Goal: Task Accomplishment & Management: Complete application form

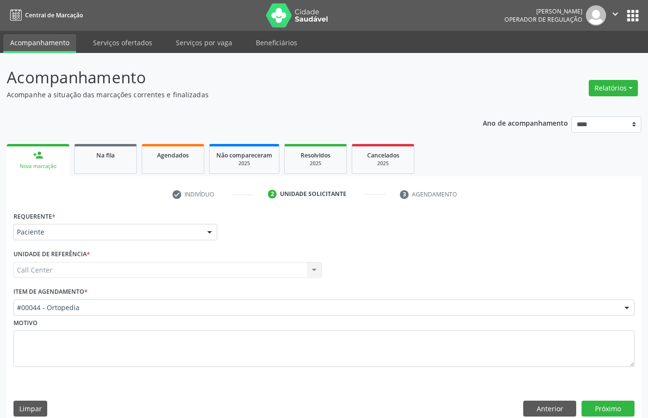
scroll to position [13, 0]
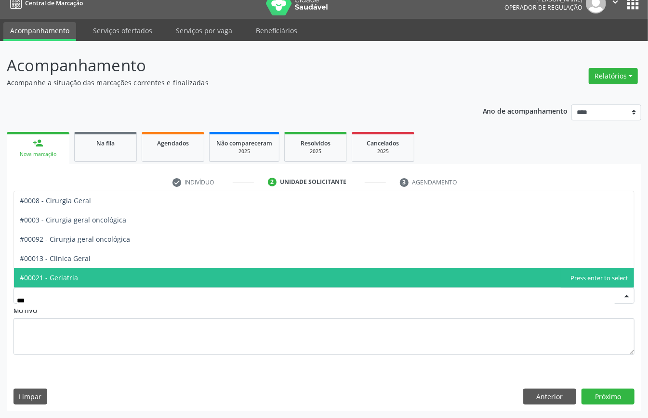
click at [104, 272] on span "#00021 - Geriatria" at bounding box center [324, 277] width 620 height 19
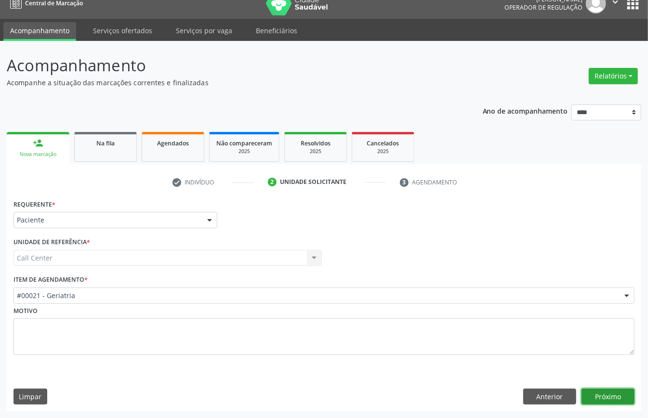
click at [612, 394] on button "Próximo" at bounding box center [607, 397] width 53 height 16
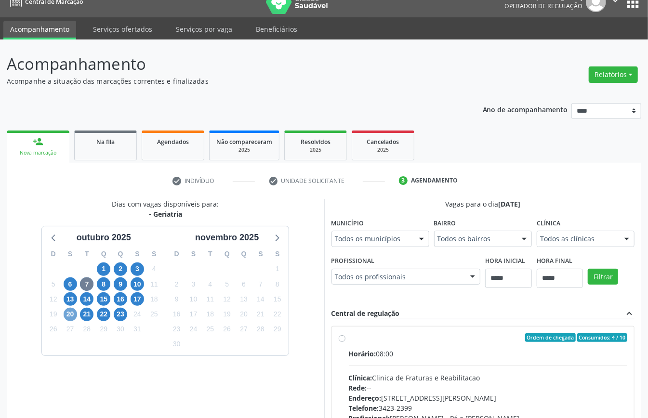
click at [64, 315] on span "20" at bounding box center [70, 314] width 13 height 13
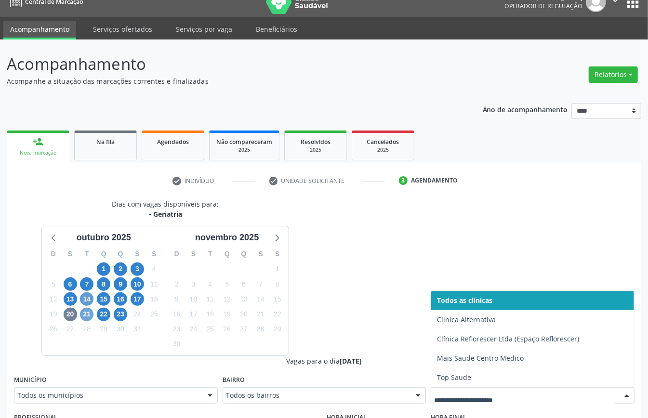
click at [81, 311] on span "21" at bounding box center [86, 314] width 13 height 13
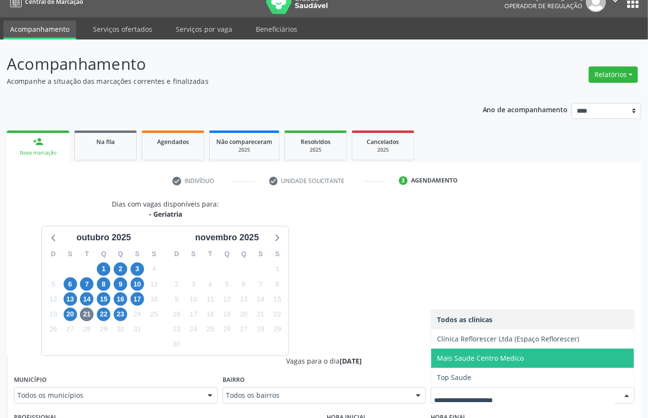
click at [481, 361] on span "Mais Saude Centro Medico" at bounding box center [480, 358] width 87 height 9
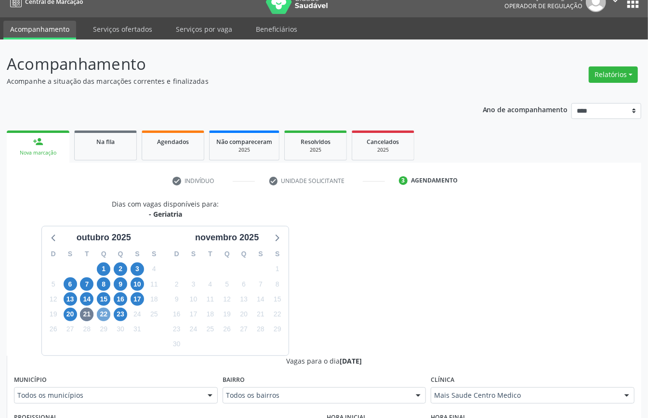
click at [106, 314] on span "22" at bounding box center [103, 314] width 13 height 13
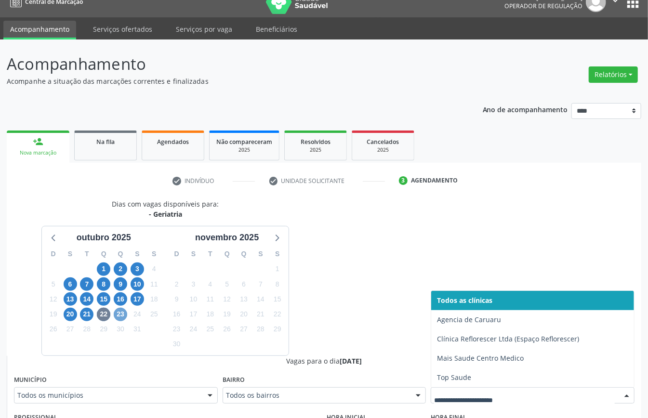
click at [120, 313] on span "23" at bounding box center [120, 314] width 13 height 13
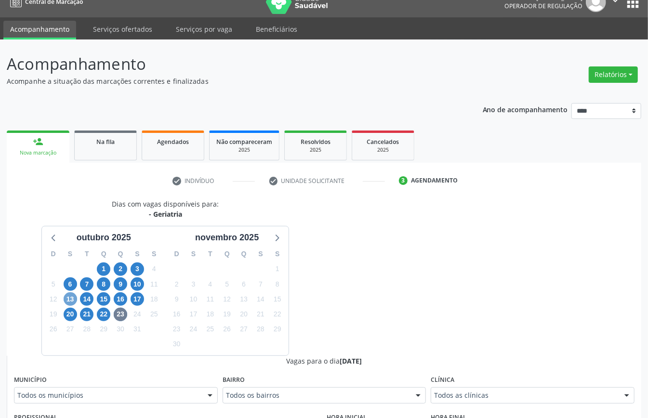
click at [69, 302] on span "13" at bounding box center [70, 298] width 13 height 13
click at [74, 288] on span "6" at bounding box center [70, 283] width 13 height 13
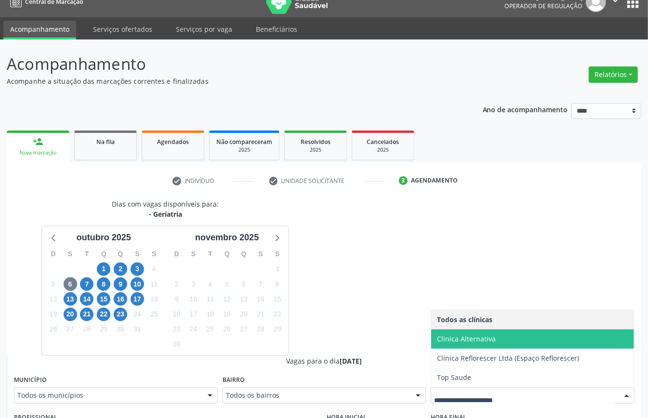
click at [443, 341] on span "Clinica Alternativa" at bounding box center [466, 338] width 59 height 9
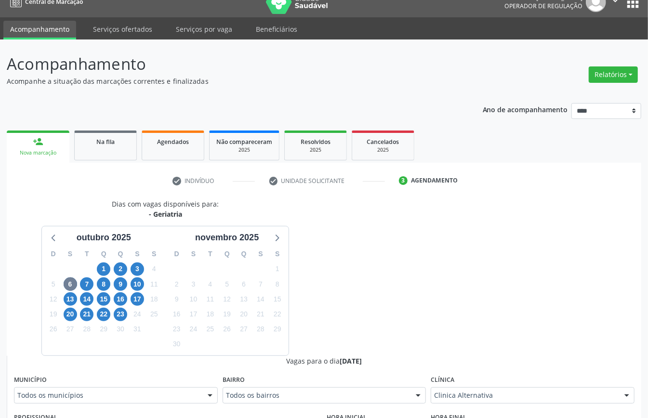
scroll to position [78, 0]
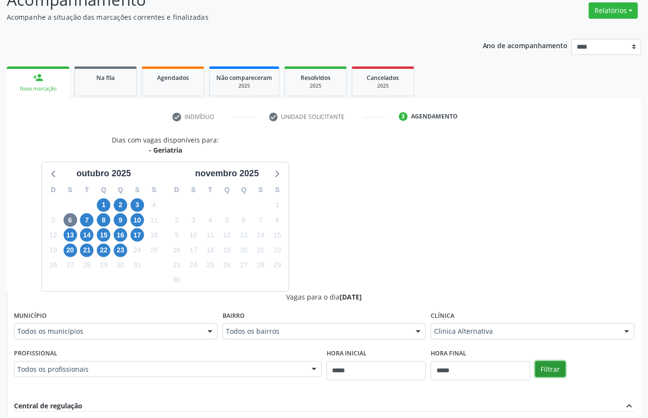
click at [545, 366] on button "Filtrar" at bounding box center [550, 369] width 30 height 16
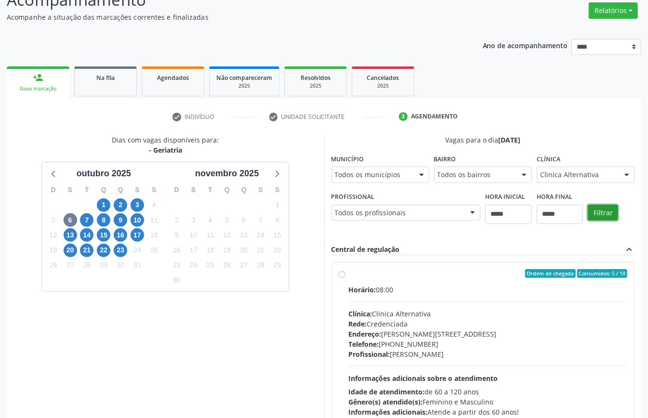
scroll to position [142, 0]
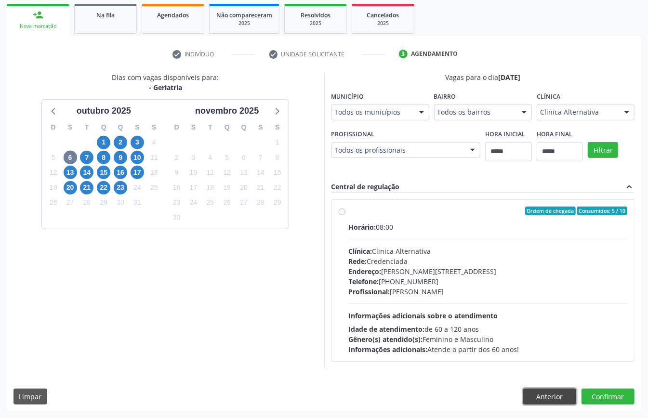
click at [538, 394] on button "Anterior" at bounding box center [549, 397] width 53 height 16
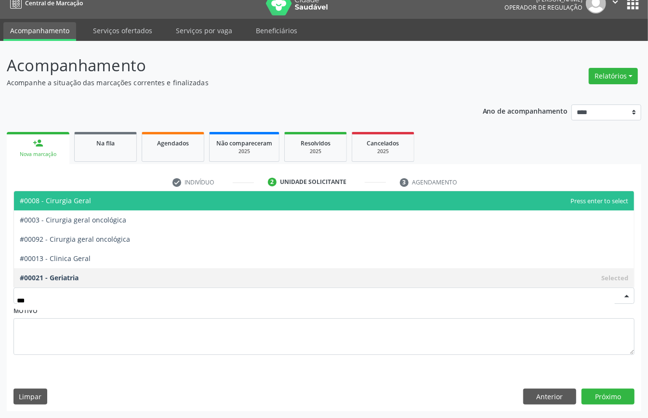
click at [93, 207] on span "#0008 - Cirurgia Geral" at bounding box center [324, 200] width 620 height 19
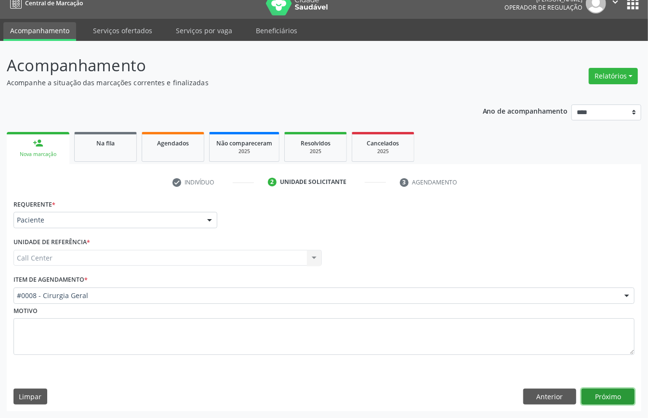
click at [605, 392] on button "Próximo" at bounding box center [607, 397] width 53 height 16
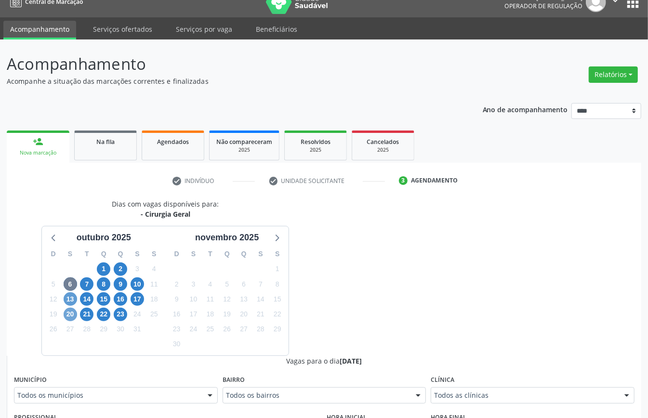
click at [66, 315] on span "20" at bounding box center [70, 314] width 13 height 13
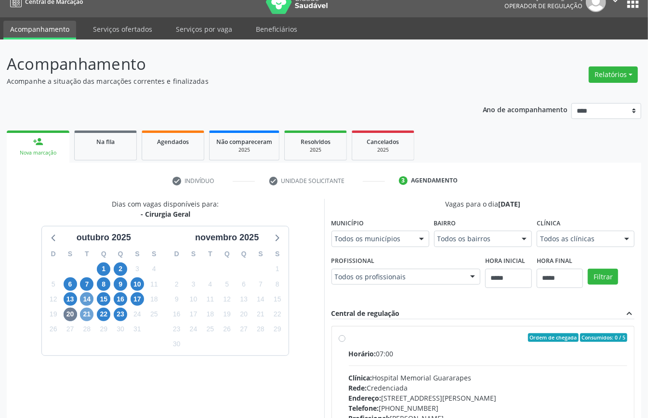
click at [84, 313] on span "21" at bounding box center [86, 314] width 13 height 13
drag, startPoint x: 97, startPoint y: 313, endPoint x: 102, endPoint y: 315, distance: 5.2
click at [99, 313] on span "22" at bounding box center [103, 314] width 13 height 13
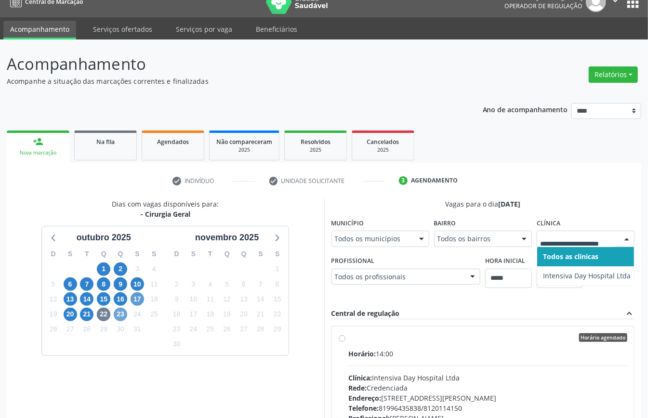
drag, startPoint x: 121, startPoint y: 312, endPoint x: 139, endPoint y: 315, distance: 18.0
click at [122, 312] on span "23" at bounding box center [120, 314] width 13 height 13
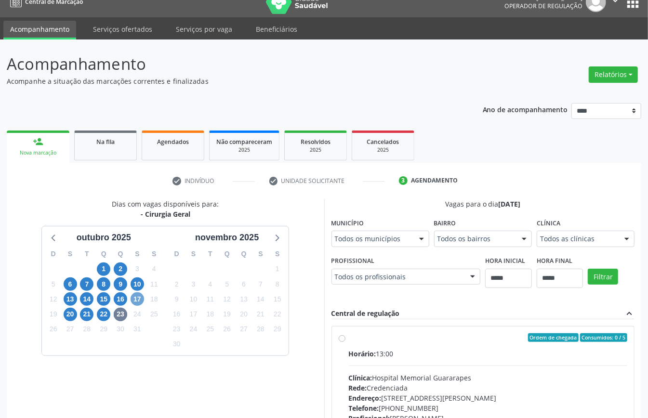
click at [133, 301] on span "17" at bounding box center [137, 298] width 13 height 13
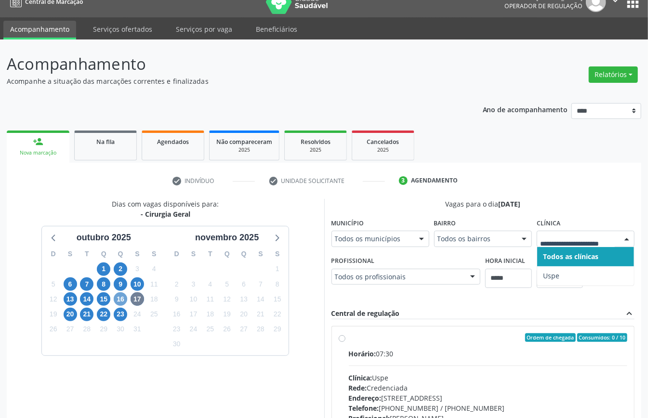
drag, startPoint x: 120, startPoint y: 297, endPoint x: 144, endPoint y: 299, distance: 23.2
click at [122, 297] on span "16" at bounding box center [120, 298] width 13 height 13
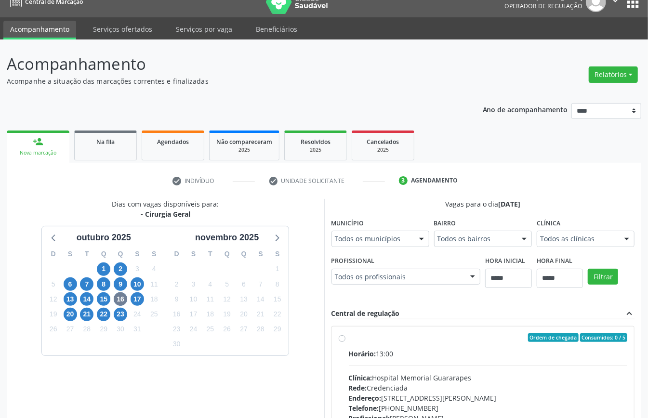
click at [559, 232] on div "Todos as clínicas" at bounding box center [586, 239] width 98 height 16
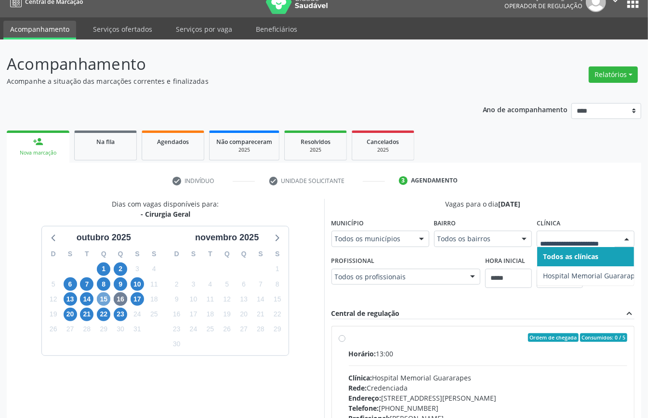
click at [105, 302] on span "15" at bounding box center [103, 298] width 13 height 13
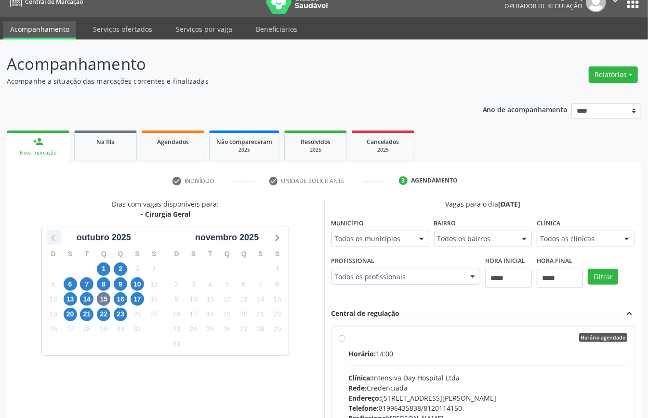
click at [52, 236] on icon at bounding box center [54, 237] width 13 height 13
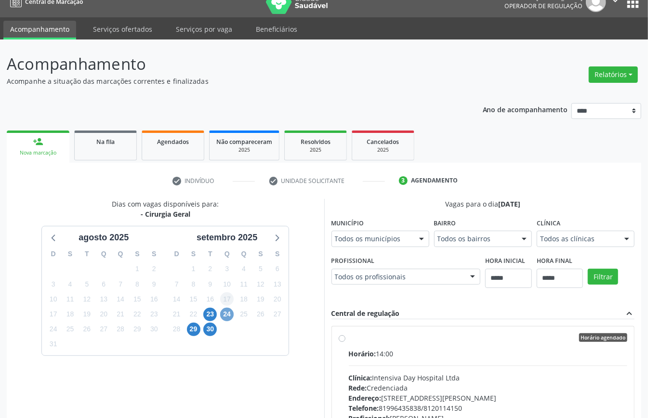
click at [225, 313] on span "24" at bounding box center [226, 314] width 13 height 13
click at [193, 330] on span "29" at bounding box center [193, 329] width 13 height 13
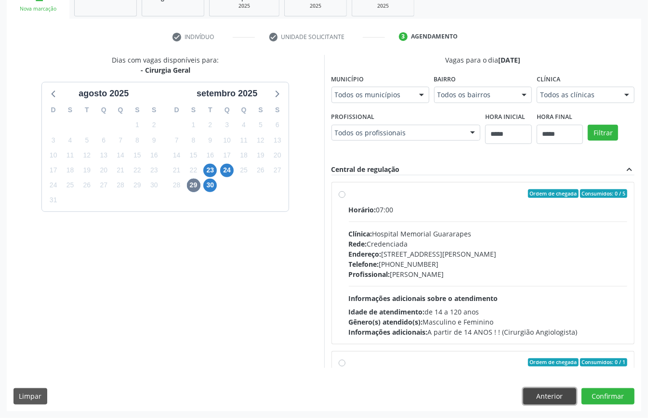
drag, startPoint x: 543, startPoint y: 394, endPoint x: 509, endPoint y: 384, distance: 35.5
click at [538, 395] on button "Anterior" at bounding box center [549, 396] width 53 height 16
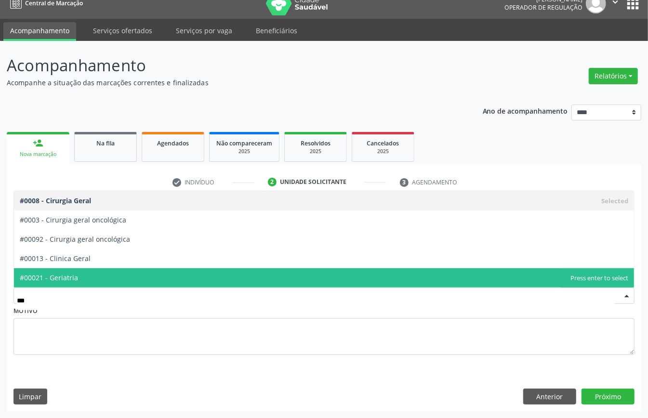
click at [78, 274] on span "#00021 - Geriatria" at bounding box center [49, 277] width 58 height 9
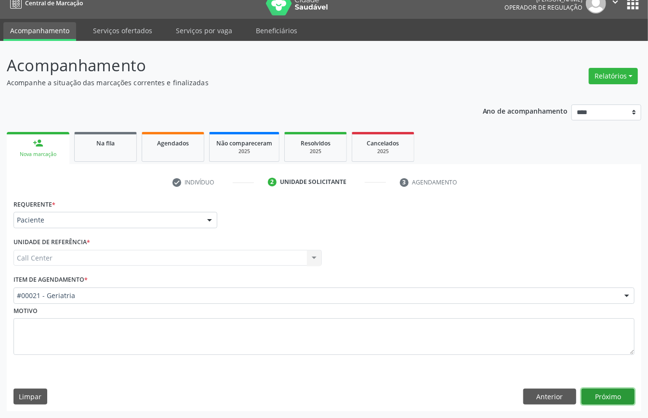
click at [600, 391] on button "Próximo" at bounding box center [607, 397] width 53 height 16
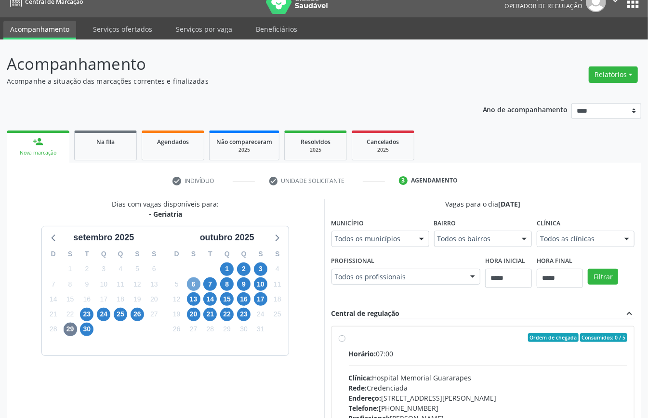
click at [195, 283] on span "6" at bounding box center [193, 283] width 13 height 13
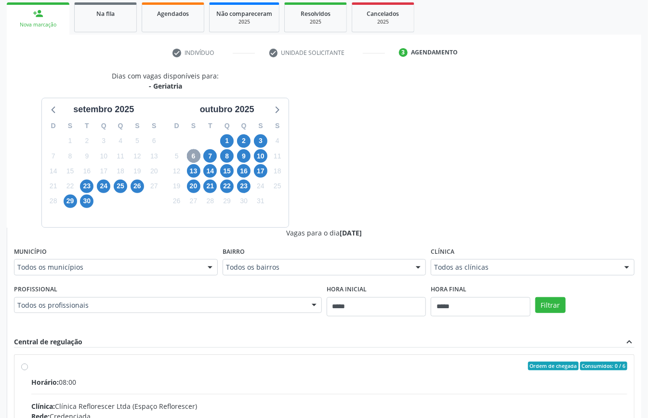
scroll to position [206, 0]
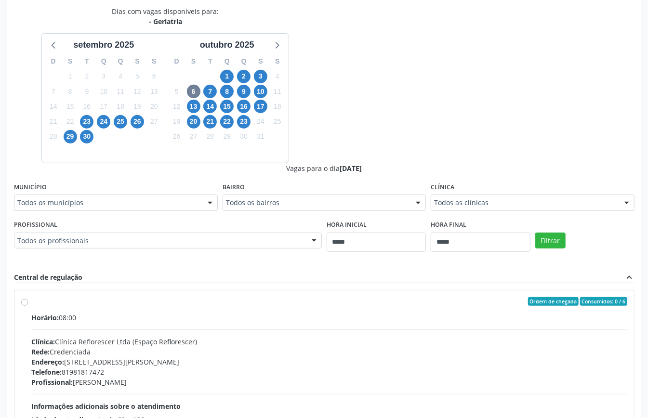
click at [484, 212] on fieldset "Clínica Todos as clínicas Todos as clínicas Clinica Alternativa Clínica Reflore…" at bounding box center [533, 199] width 204 height 38
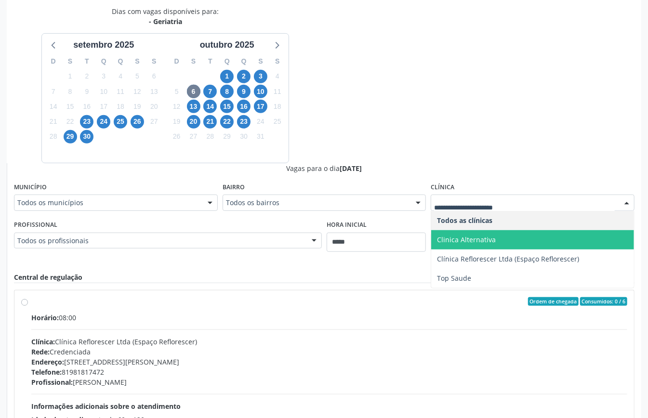
click at [506, 242] on span "Clinica Alternativa" at bounding box center [532, 239] width 203 height 19
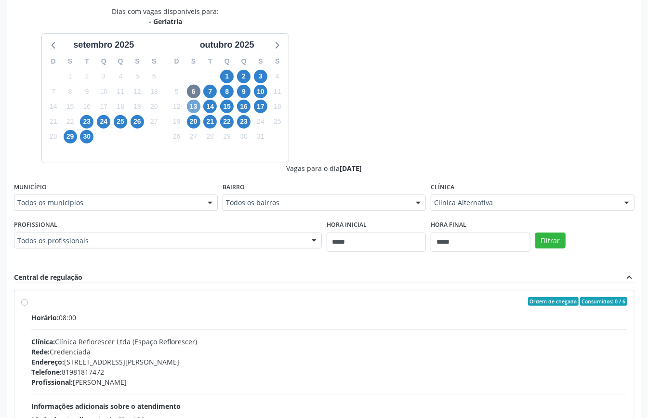
click at [197, 107] on span "13" at bounding box center [193, 106] width 13 height 13
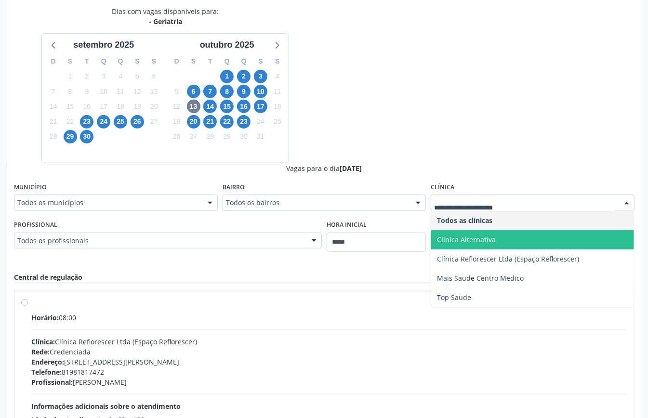
click at [471, 241] on span "Clinica Alternativa" at bounding box center [466, 239] width 59 height 9
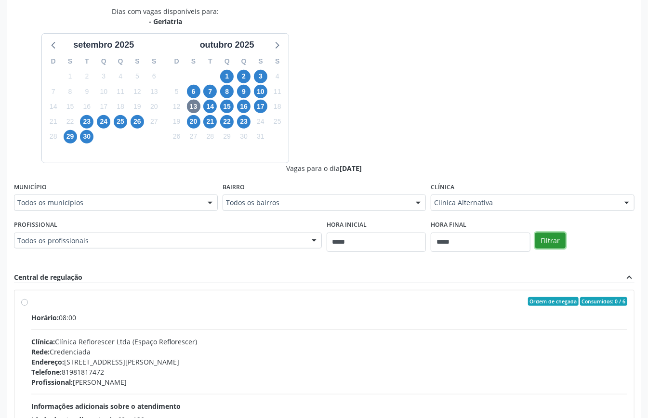
click at [552, 238] on button "Filtrar" at bounding box center [550, 241] width 30 height 16
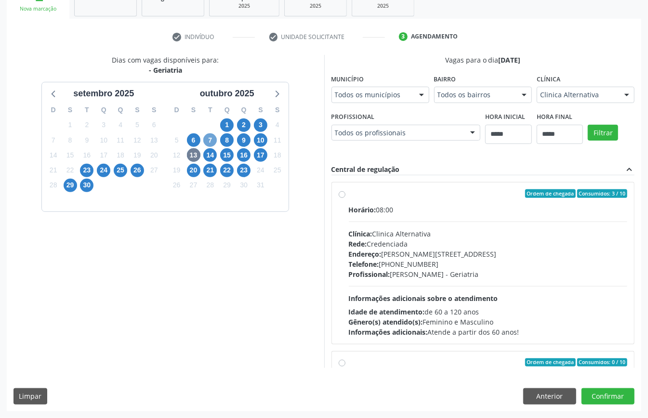
click at [209, 143] on span "7" at bounding box center [209, 139] width 13 height 13
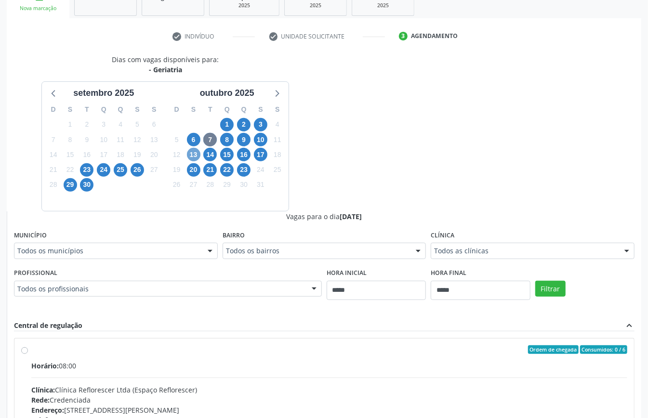
drag, startPoint x: 194, startPoint y: 153, endPoint x: 246, endPoint y: 193, distance: 65.3
click at [194, 155] on span "13" at bounding box center [193, 154] width 13 height 13
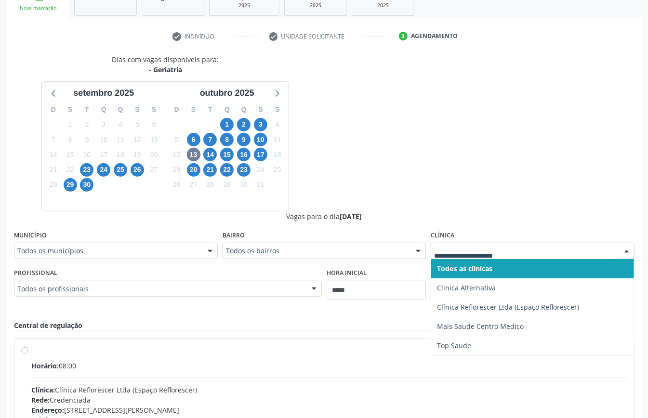
click at [485, 245] on div at bounding box center [533, 251] width 204 height 16
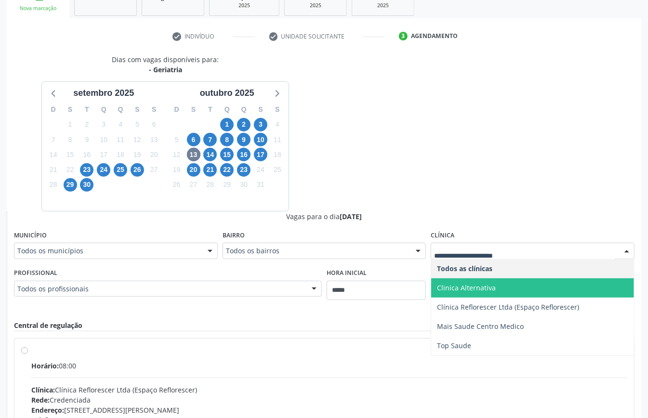
click at [498, 286] on span "Clinica Alternativa" at bounding box center [532, 287] width 203 height 19
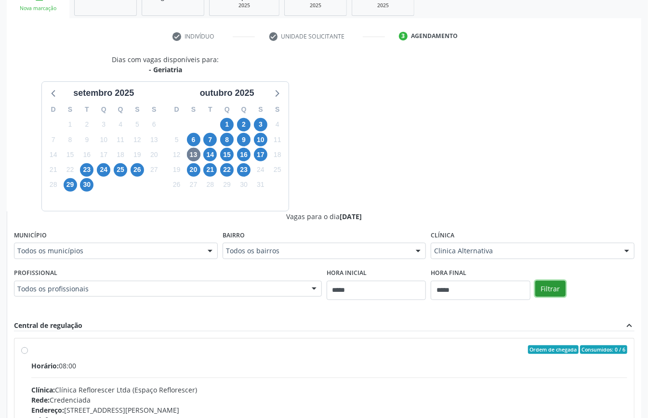
click at [546, 286] on button "Filtrar" at bounding box center [550, 289] width 30 height 16
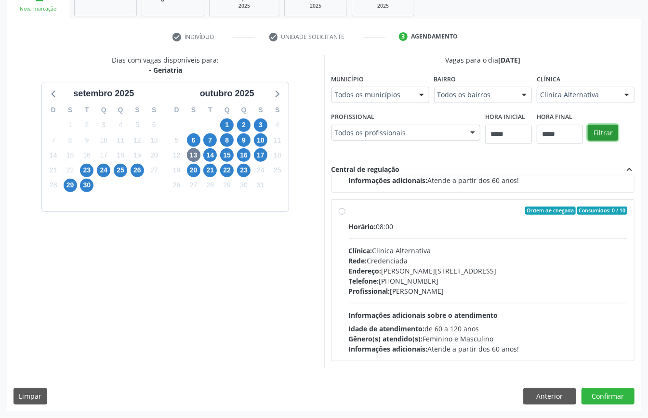
scroll to position [0, 0]
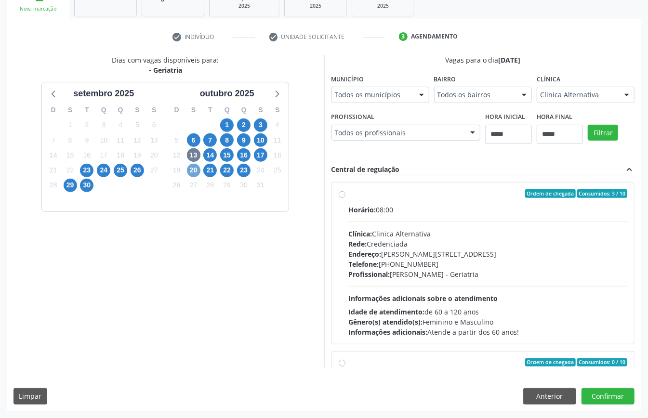
click at [193, 167] on span "20" at bounding box center [193, 170] width 13 height 13
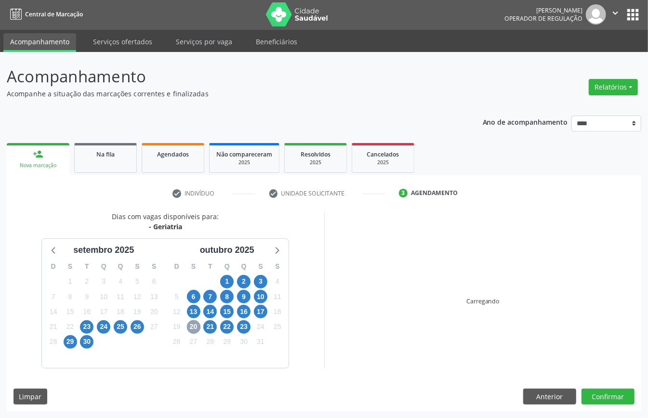
scroll to position [158, 0]
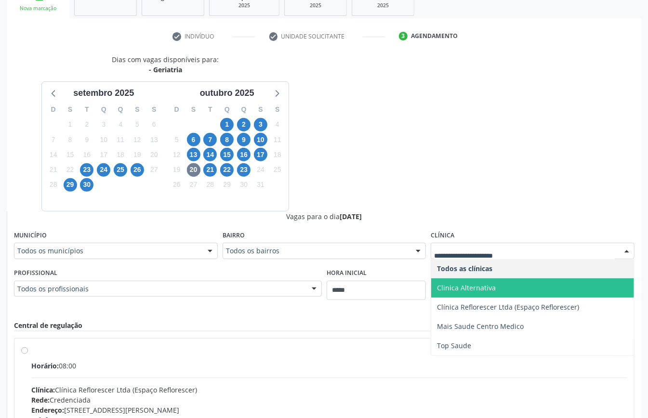
click at [471, 289] on span "Clinica Alternativa" at bounding box center [466, 287] width 59 height 9
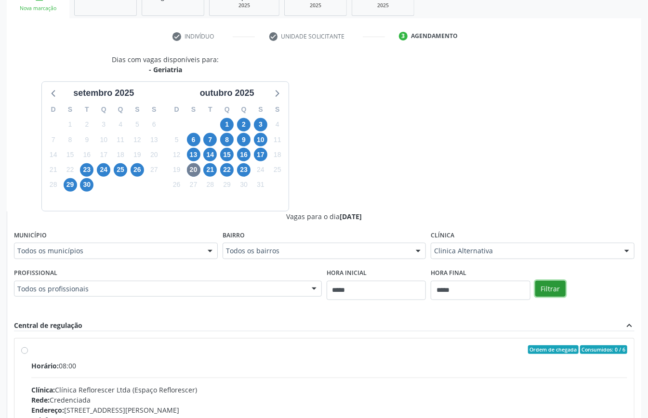
click at [553, 288] on button "Filtrar" at bounding box center [550, 289] width 30 height 16
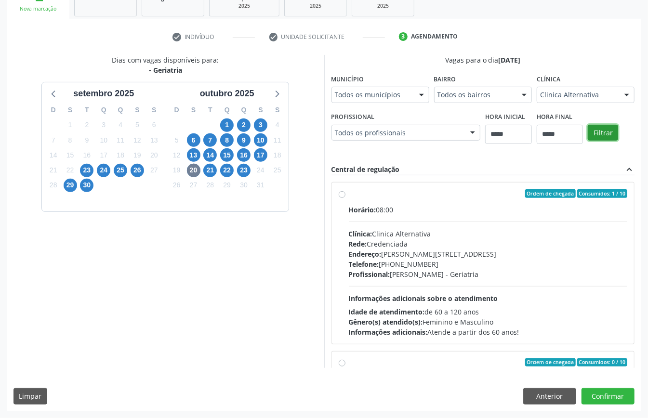
scroll to position [153, 0]
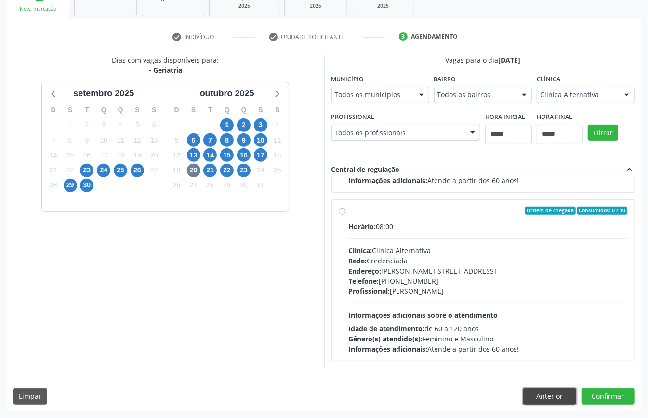
click at [550, 397] on button "Anterior" at bounding box center [549, 396] width 53 height 16
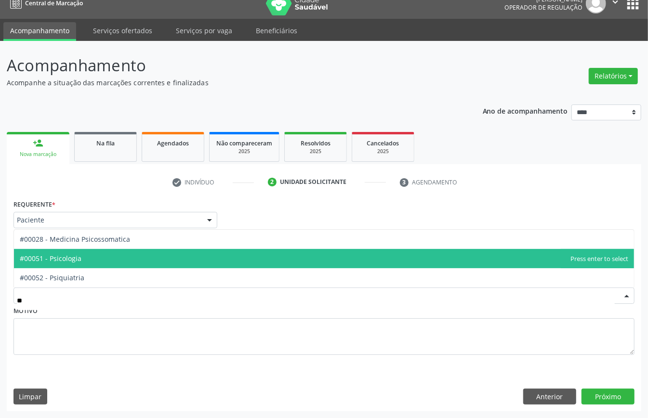
click at [95, 260] on span "#00051 - Psicologia" at bounding box center [324, 258] width 620 height 19
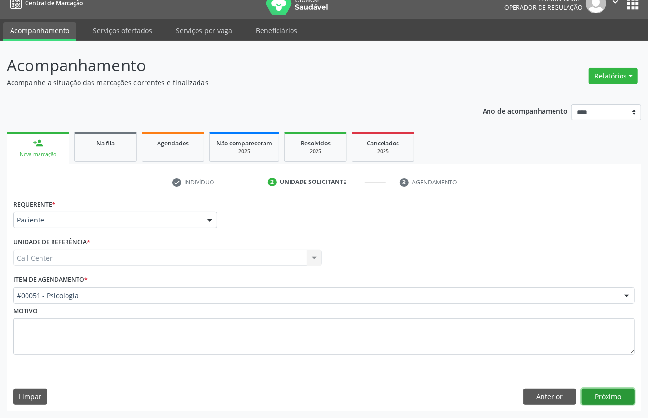
click at [605, 394] on button "Próximo" at bounding box center [607, 397] width 53 height 16
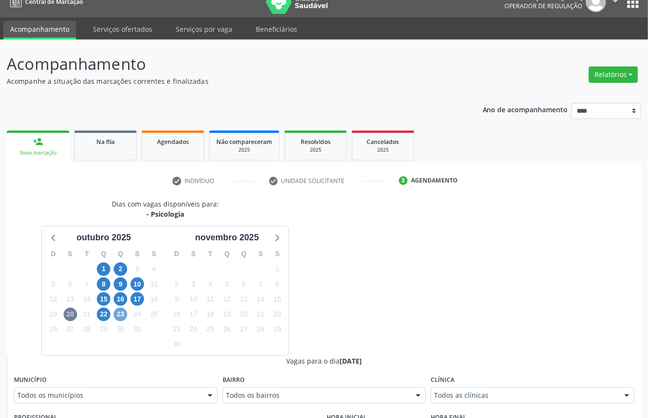
drag, startPoint x: 118, startPoint y: 318, endPoint x: 143, endPoint y: 319, distance: 25.1
click at [118, 318] on span "23" at bounding box center [120, 314] width 13 height 13
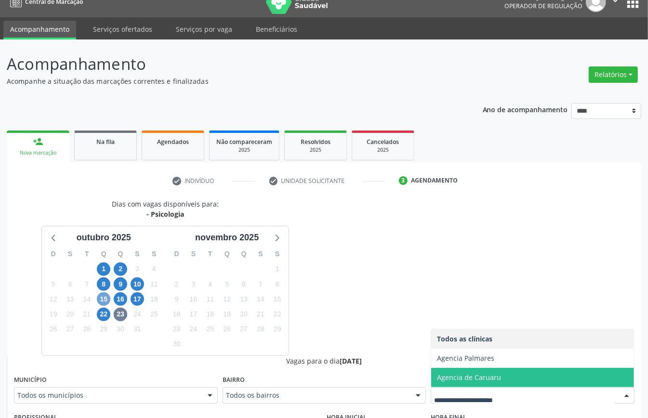
click at [105, 299] on span "15" at bounding box center [103, 298] width 13 height 13
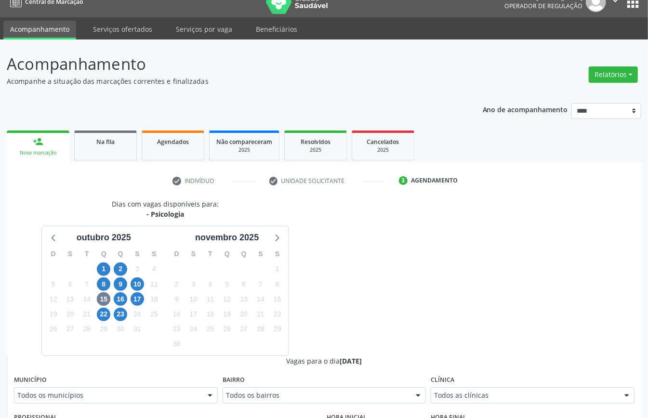
drag, startPoint x: 490, startPoint y: 397, endPoint x: 464, endPoint y: 395, distance: 25.6
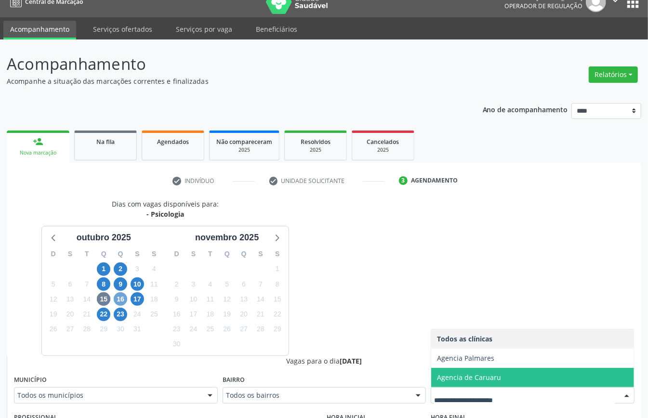
click at [120, 298] on span "16" at bounding box center [120, 298] width 13 height 13
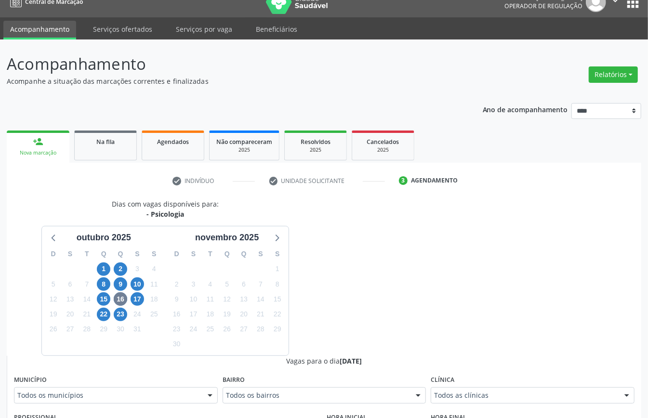
drag, startPoint x: 495, startPoint y: 405, endPoint x: 488, endPoint y: 403, distance: 7.0
click at [494, 405] on fieldset "Clínica Todos as clínicas Todos as clínicas Agencia Palmares Agencia de Caruaru…" at bounding box center [533, 392] width 204 height 38
click at [140, 300] on span "17" at bounding box center [137, 298] width 13 height 13
click at [479, 406] on fieldset "Clínica Todos as clínicas Todos as clínicas Agencia de Caruaru Nenhum resultado…" at bounding box center [533, 392] width 204 height 38
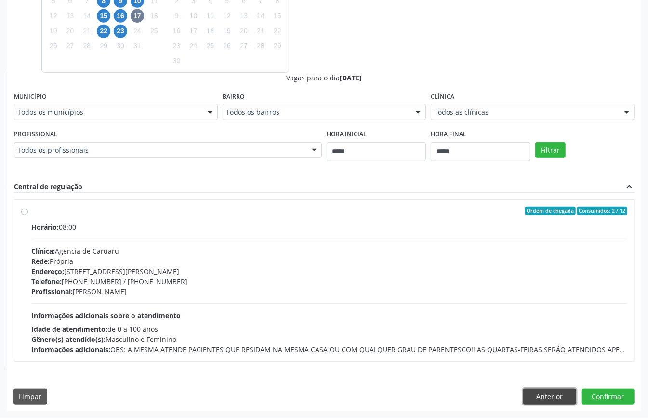
drag, startPoint x: 553, startPoint y: 394, endPoint x: 544, endPoint y: 403, distance: 13.0
click at [550, 407] on div "Dias com vagas disponíveis para: - Psicologia outubro 2025 D S T Q Q S S 28 29 …" at bounding box center [324, 164] width 634 height 496
click at [540, 390] on button "Anterior" at bounding box center [549, 397] width 53 height 16
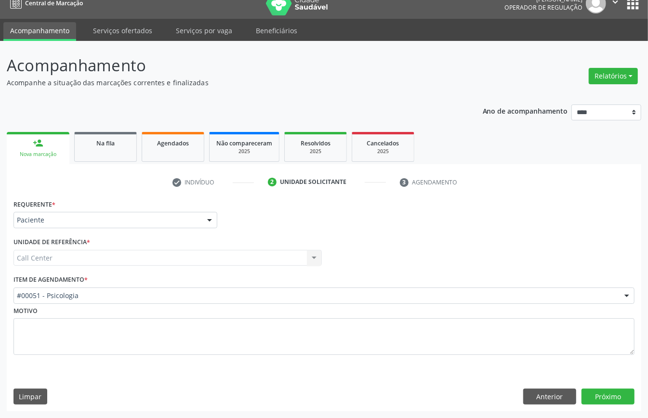
click at [118, 288] on div "#00051 - Psicologia" at bounding box center [323, 296] width 621 height 16
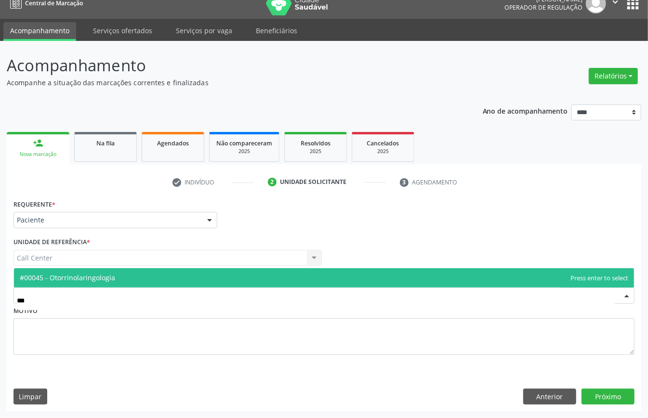
click at [73, 276] on span "#00045 - Otorrinolaringologia" at bounding box center [67, 277] width 95 height 9
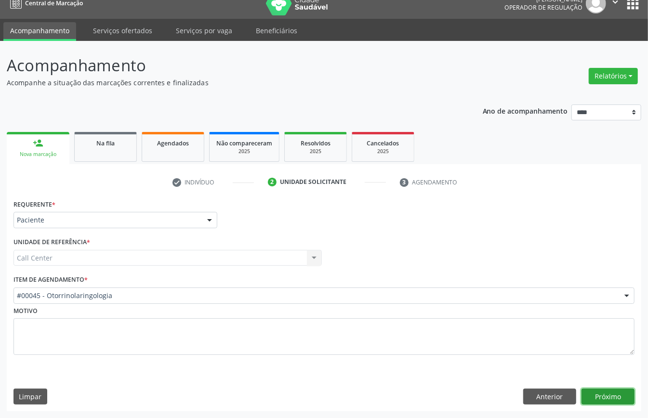
click at [609, 401] on button "Próximo" at bounding box center [607, 397] width 53 height 16
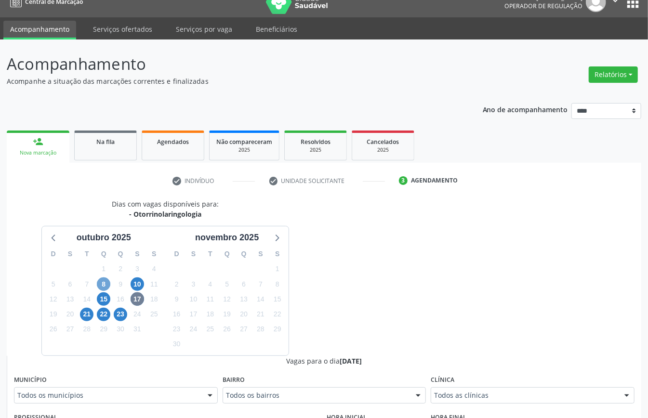
click at [106, 283] on span "8" at bounding box center [103, 283] width 13 height 13
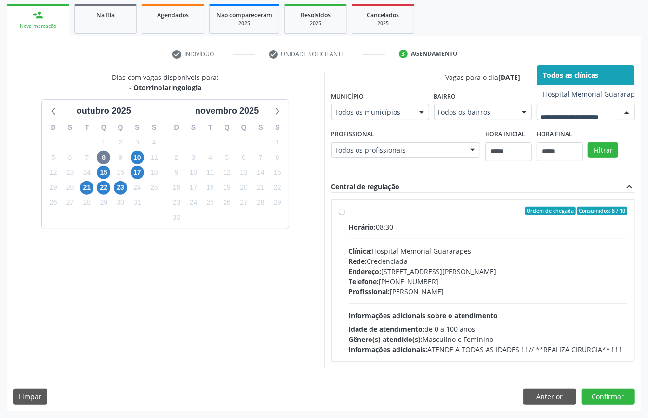
scroll to position [142, 0]
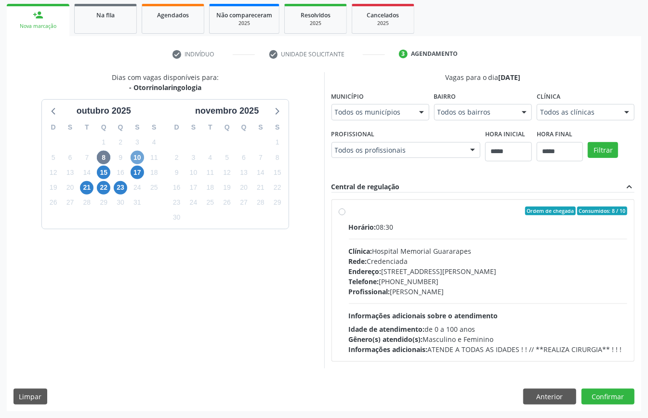
click at [135, 153] on span "10" at bounding box center [137, 157] width 13 height 13
click at [48, 114] on icon at bounding box center [54, 111] width 13 height 13
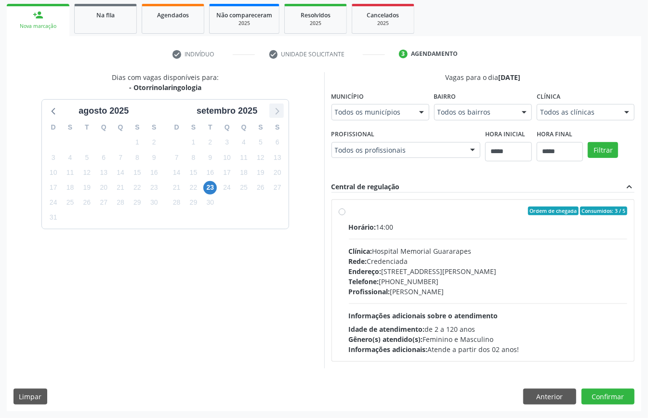
click at [273, 109] on icon at bounding box center [276, 111] width 13 height 13
click at [81, 189] on span "21" at bounding box center [86, 187] width 13 height 13
click at [104, 187] on span "22" at bounding box center [103, 187] width 13 height 13
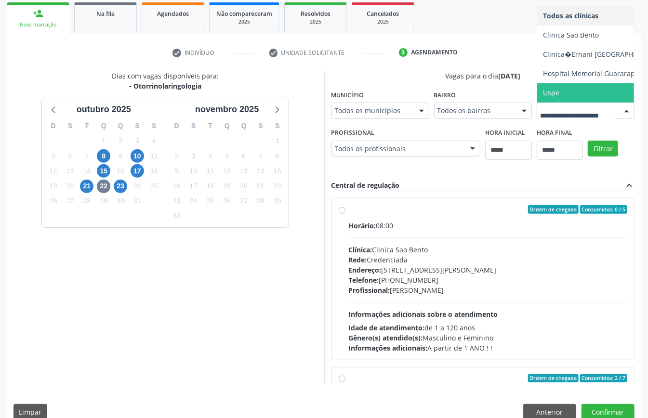
click at [537, 103] on span "Uspe" at bounding box center [602, 92] width 131 height 19
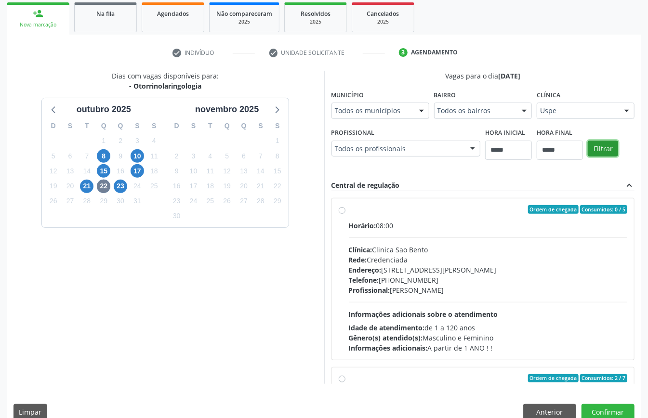
click at [588, 157] on button "Filtrar" at bounding box center [603, 149] width 30 height 16
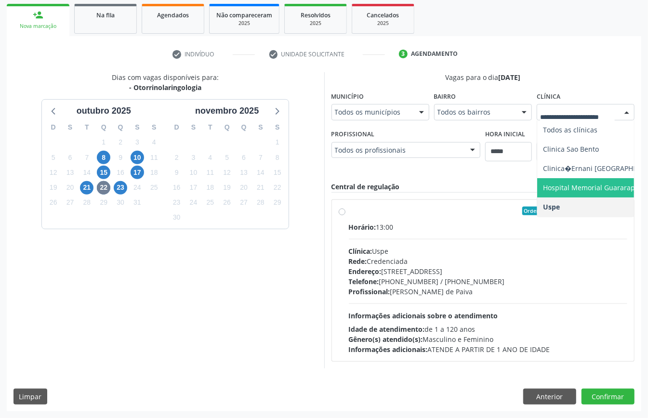
click at [573, 185] on span "Hospital Memorial Guararapes" at bounding box center [592, 187] width 99 height 9
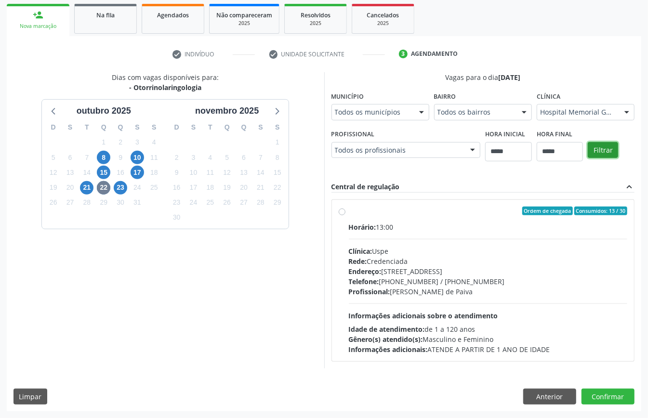
click at [606, 150] on button "Filtrar" at bounding box center [603, 150] width 30 height 16
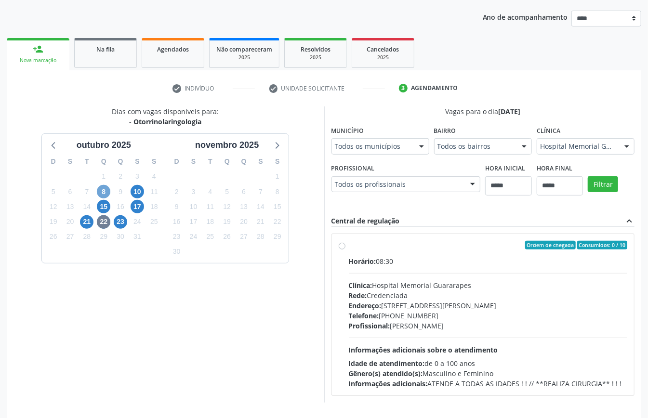
click at [103, 191] on span "8" at bounding box center [103, 191] width 13 height 13
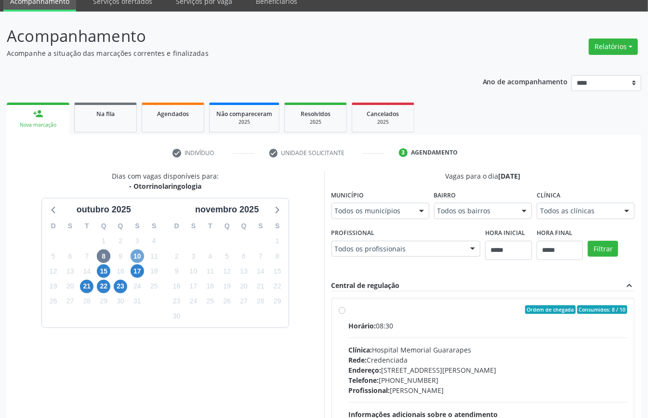
click at [140, 259] on span "10" at bounding box center [137, 256] width 13 height 13
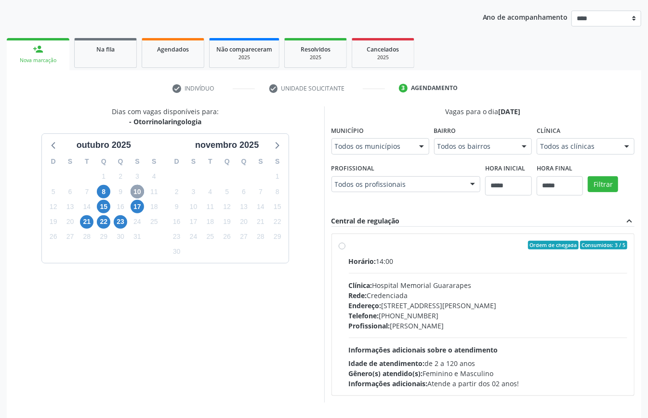
scroll to position [142, 0]
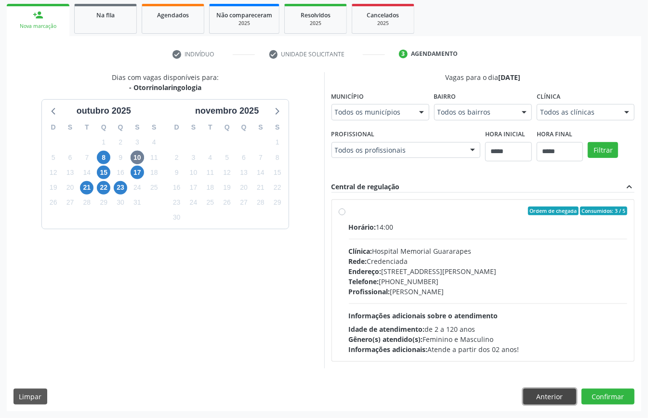
click at [551, 398] on button "Anterior" at bounding box center [549, 397] width 53 height 16
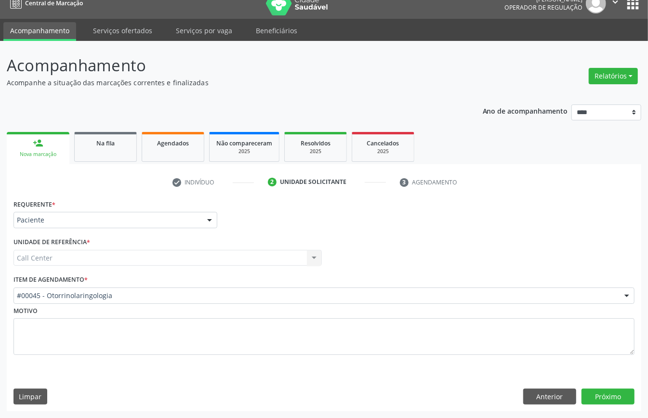
scroll to position [13, 0]
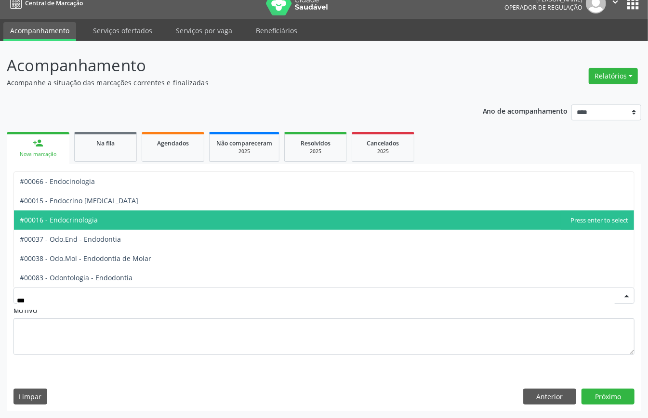
click at [121, 216] on span "#00016 - Endocrinologia" at bounding box center [324, 219] width 620 height 19
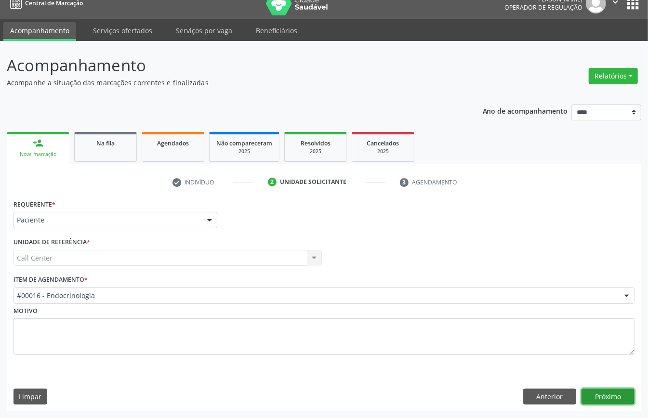
click at [609, 390] on button "Próximo" at bounding box center [607, 397] width 53 height 16
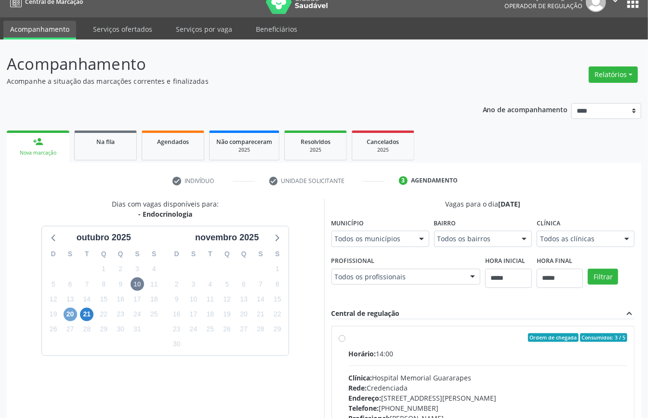
click at [72, 316] on span "20" at bounding box center [70, 314] width 13 height 13
click at [86, 315] on span "21" at bounding box center [86, 314] width 13 height 13
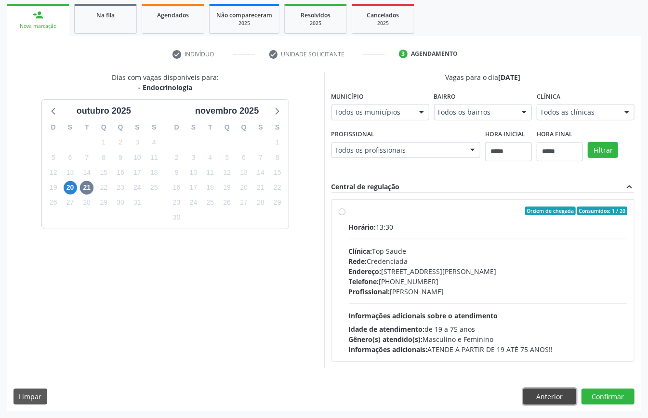
click at [539, 400] on button "Anterior" at bounding box center [549, 397] width 53 height 16
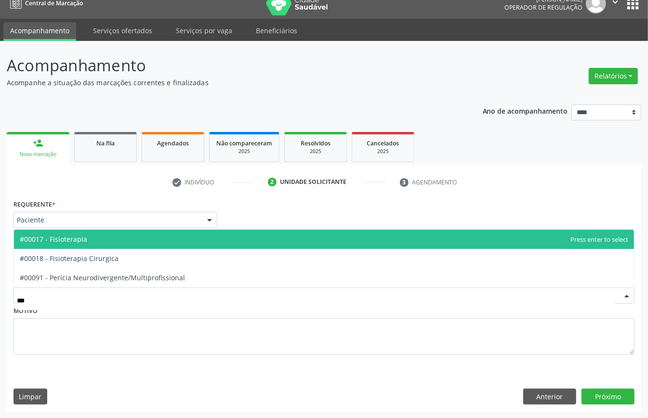
click at [174, 240] on span "#00017 - Fisioterapia" at bounding box center [324, 239] width 620 height 19
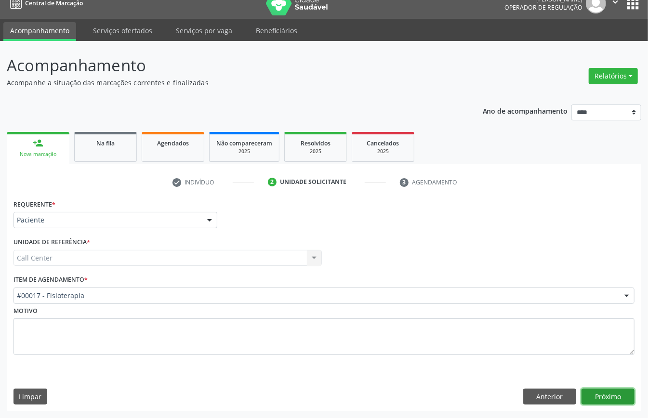
drag, startPoint x: 595, startPoint y: 392, endPoint x: 600, endPoint y: 396, distance: 5.8
click at [600, 396] on button "Próximo" at bounding box center [607, 397] width 53 height 16
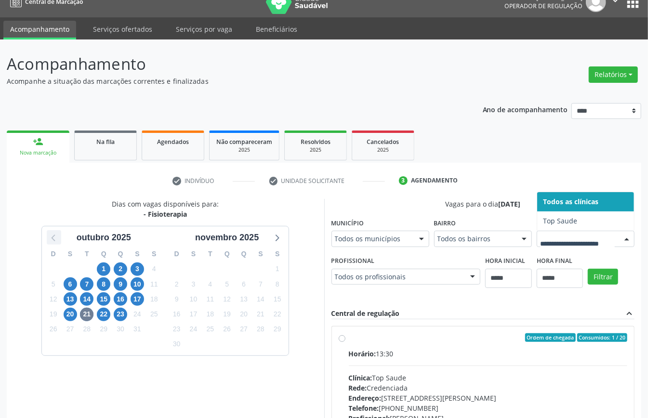
click at [50, 239] on icon at bounding box center [54, 237] width 13 height 13
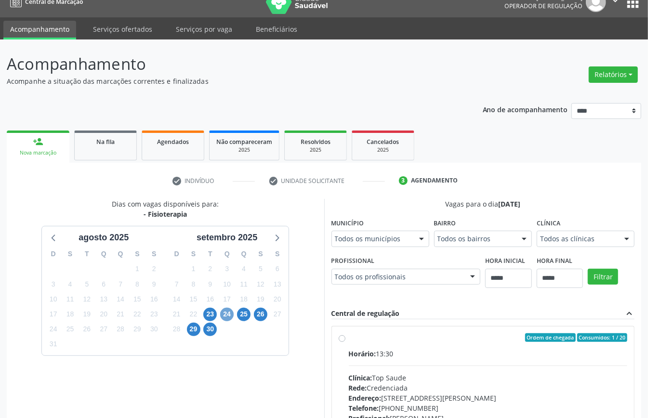
drag, startPoint x: 222, startPoint y: 313, endPoint x: 224, endPoint y: 318, distance: 5.4
click at [222, 315] on span "24" at bounding box center [226, 314] width 13 height 13
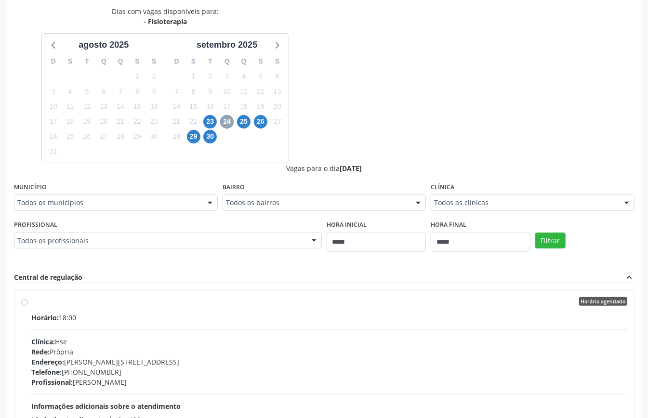
scroll to position [270, 0]
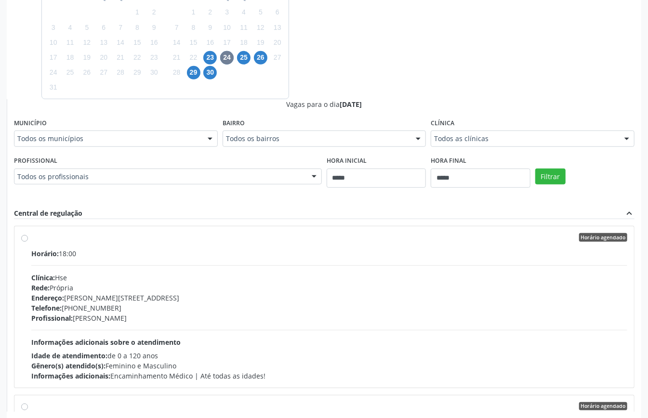
click at [269, 55] on div "27" at bounding box center [277, 57] width 17 height 15
click at [193, 71] on span "29" at bounding box center [193, 72] width 13 height 13
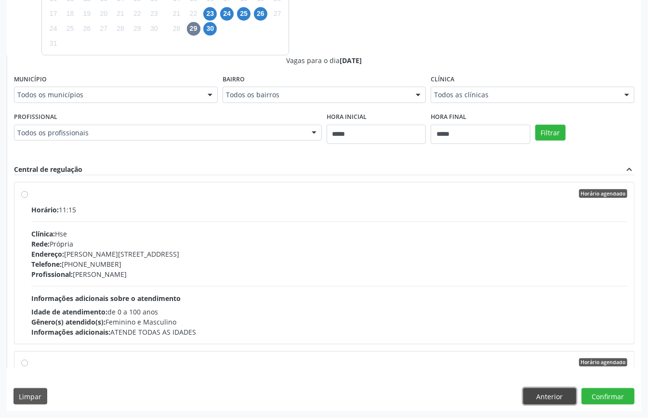
click at [546, 395] on button "Anterior" at bounding box center [549, 396] width 53 height 16
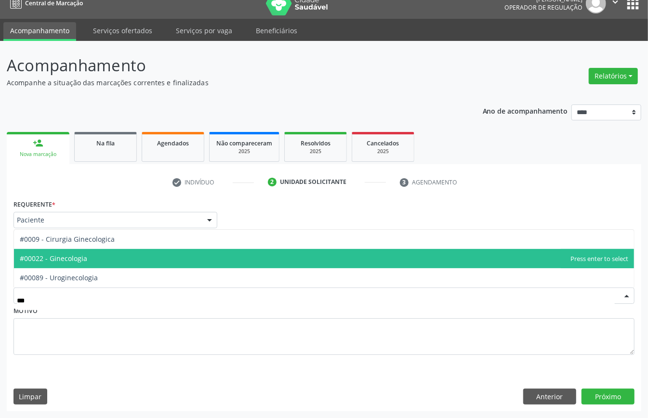
click at [81, 264] on span "#00022 - Ginecologia" at bounding box center [324, 258] width 620 height 19
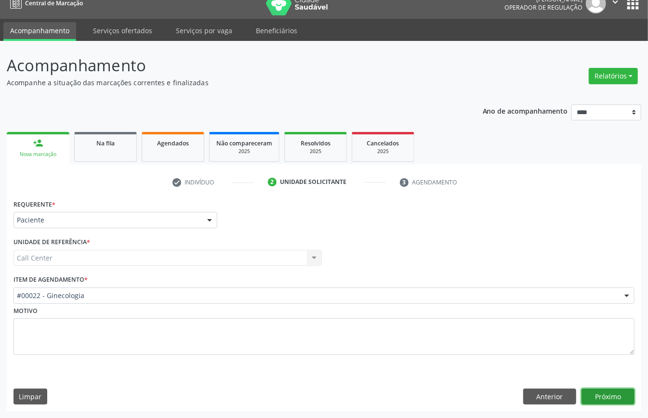
click at [598, 393] on button "Próximo" at bounding box center [607, 397] width 53 height 16
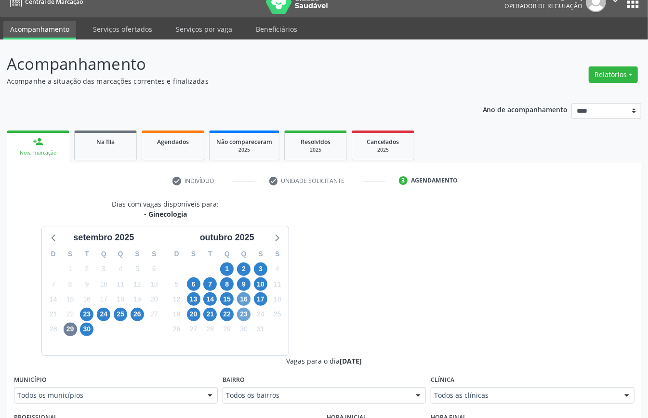
click at [248, 313] on span "23" at bounding box center [243, 314] width 13 height 13
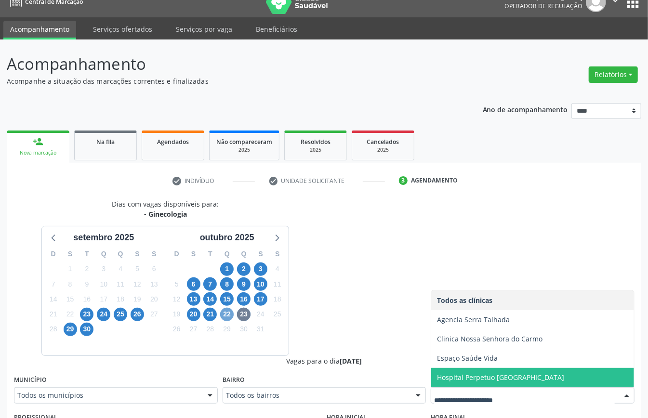
click at [230, 313] on span "22" at bounding box center [226, 314] width 13 height 13
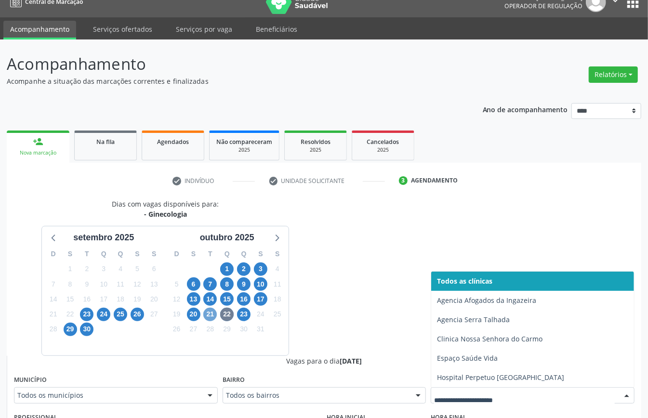
click at [209, 313] on span "21" at bounding box center [209, 314] width 13 height 13
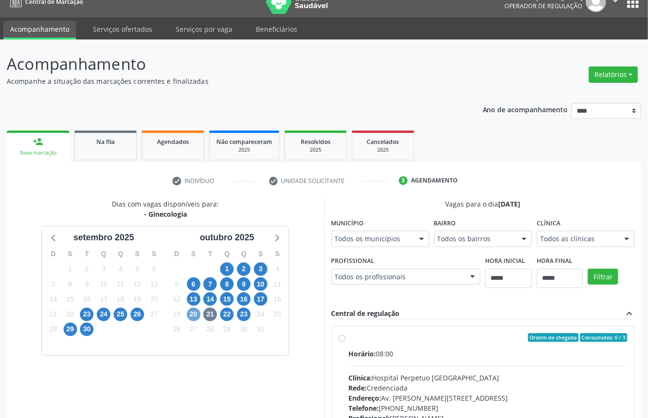
click at [191, 315] on span "20" at bounding box center [193, 314] width 13 height 13
click at [537, 253] on fieldset "Clínica Todos as clínicas Todos as clínicas Clinica Nossa Senhora do Carmo Clin…" at bounding box center [586, 235] width 98 height 38
click at [352, 298] on div "Dias com vagas disponíveis para: - Ginecologia setembro 2025 D S T Q Q S S 31 1…" at bounding box center [324, 355] width 634 height 313
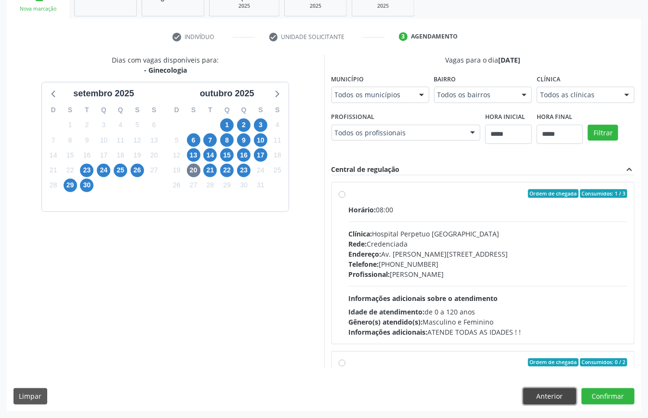
click at [553, 392] on button "Anterior" at bounding box center [549, 396] width 53 height 16
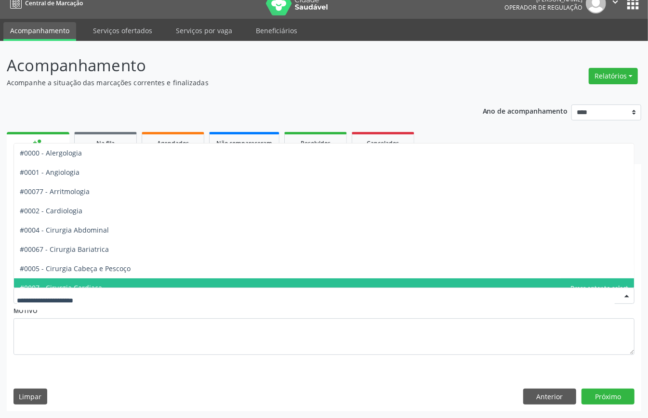
click at [108, 289] on div at bounding box center [323, 296] width 621 height 16
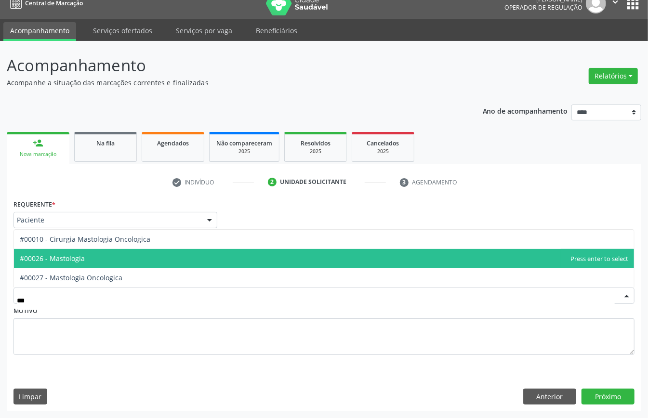
click at [91, 257] on span "#00026 - Mastologia" at bounding box center [324, 258] width 620 height 19
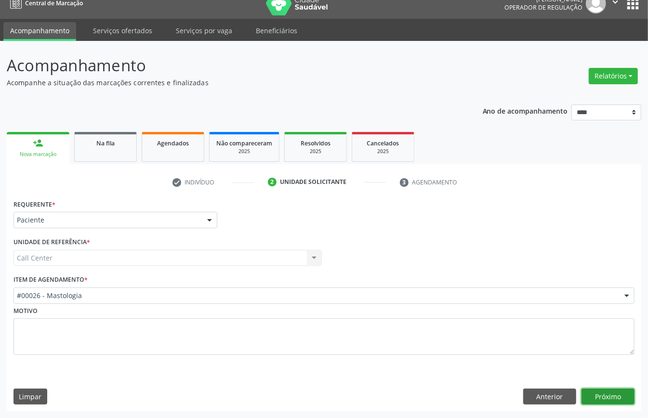
click at [587, 390] on button "Próximo" at bounding box center [607, 397] width 53 height 16
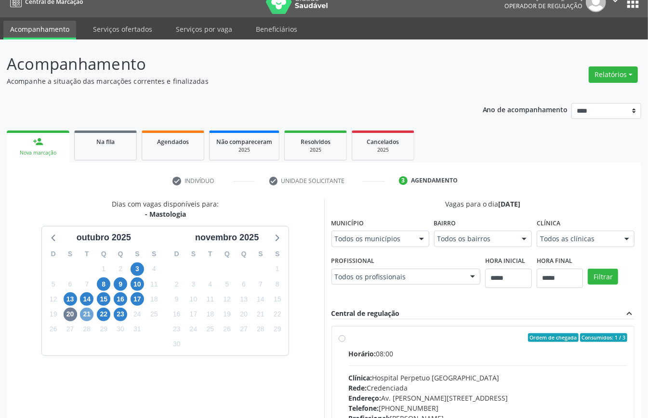
click at [87, 314] on span "21" at bounding box center [86, 314] width 13 height 13
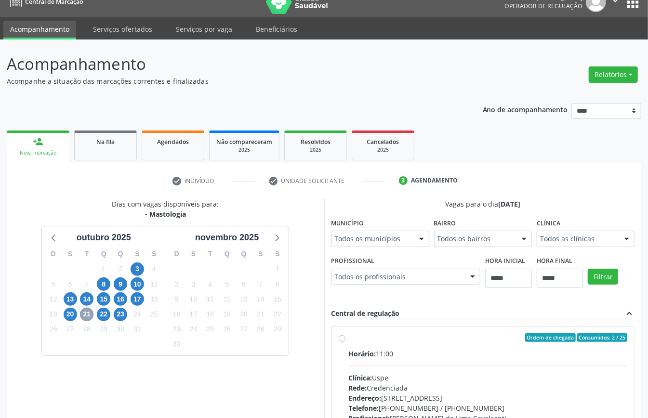
scroll to position [142, 0]
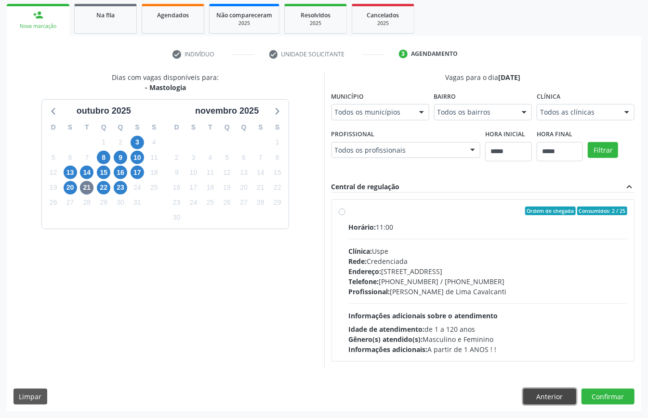
click at [547, 396] on button "Anterior" at bounding box center [549, 397] width 53 height 16
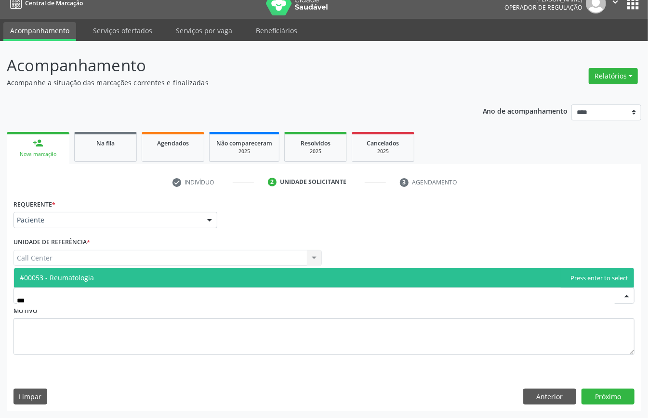
drag, startPoint x: 185, startPoint y: 273, endPoint x: 299, endPoint y: 322, distance: 123.4
click at [186, 274] on span "#00053 - Reumatologia" at bounding box center [324, 277] width 620 height 19
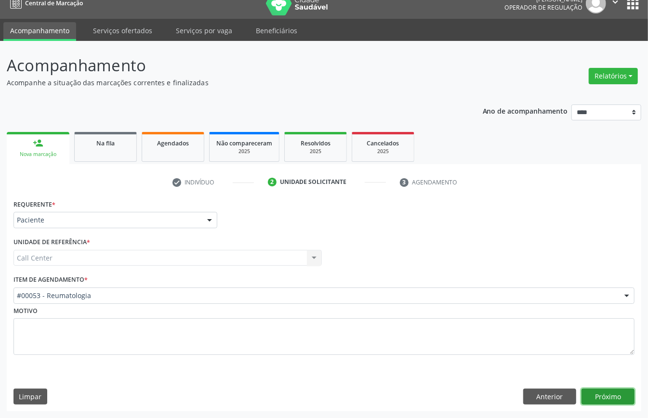
click at [603, 390] on button "Próximo" at bounding box center [607, 397] width 53 height 16
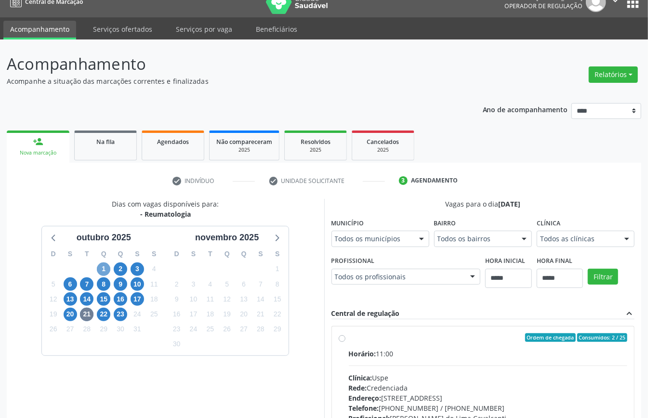
click at [103, 270] on span "1" at bounding box center [103, 269] width 13 height 13
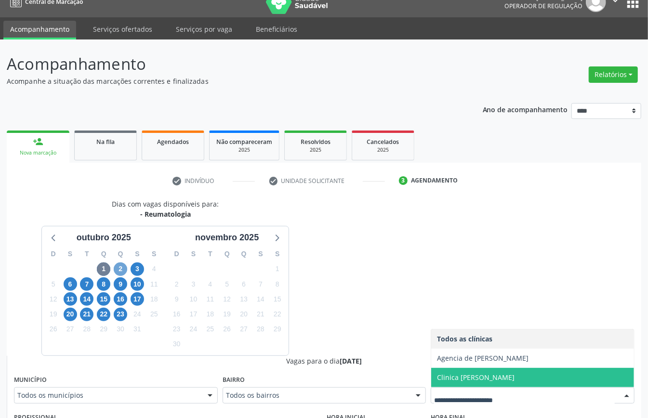
click at [123, 271] on span "2" at bounding box center [120, 269] width 13 height 13
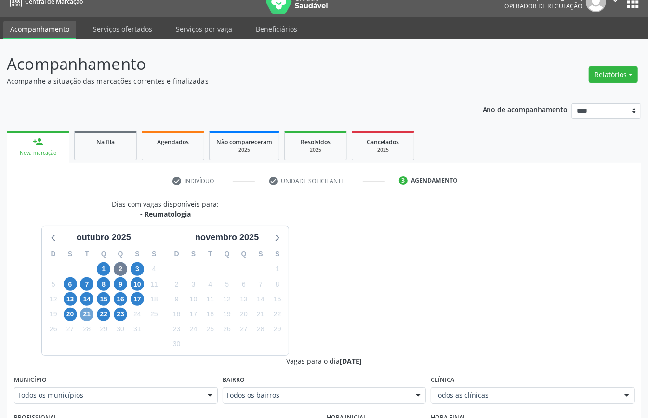
click at [87, 314] on span "21" at bounding box center [86, 314] width 13 height 13
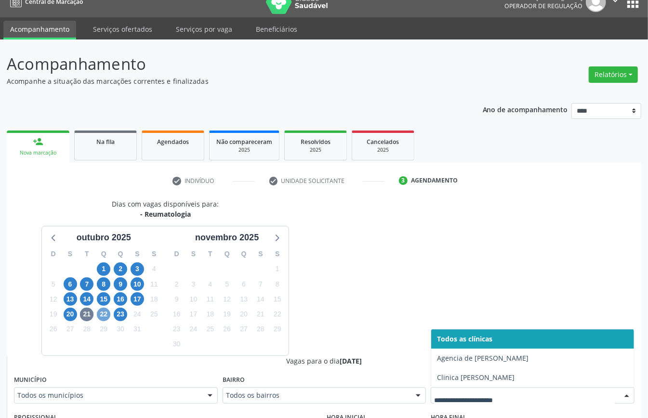
click at [106, 317] on span "22" at bounding box center [103, 314] width 13 height 13
click at [118, 314] on span "23" at bounding box center [120, 314] width 13 height 13
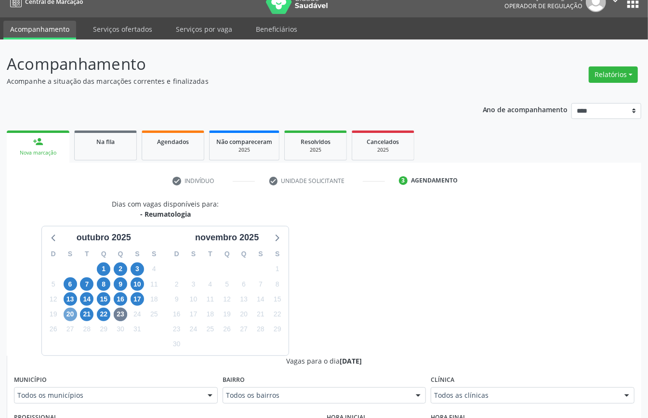
click at [70, 314] on span "20" at bounding box center [70, 314] width 13 height 13
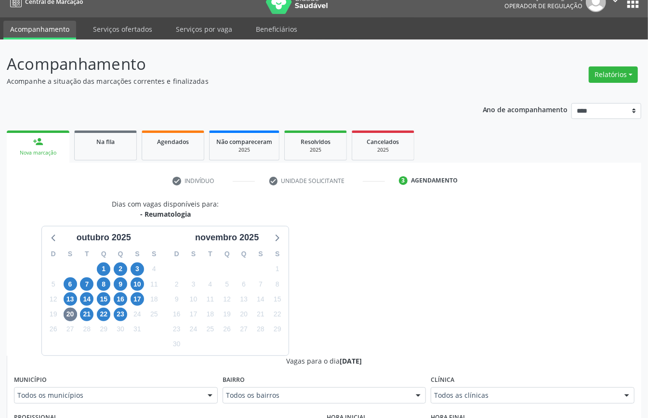
scroll to position [315, 0]
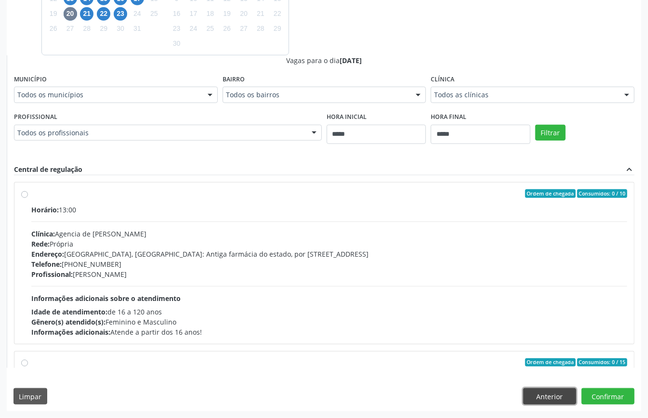
click at [552, 398] on button "Anterior" at bounding box center [549, 396] width 53 height 16
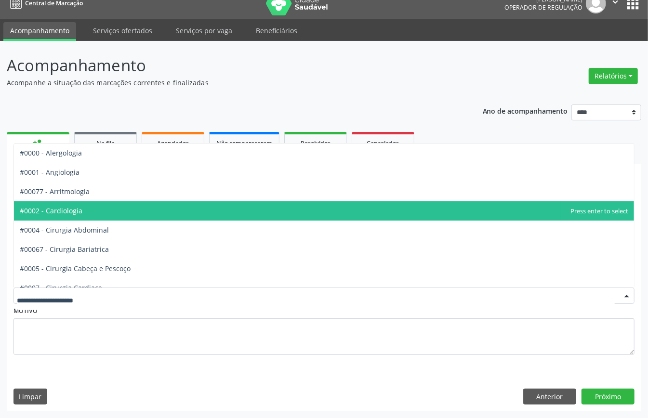
click at [90, 209] on span "#0002 - Cardiologia" at bounding box center [324, 210] width 620 height 19
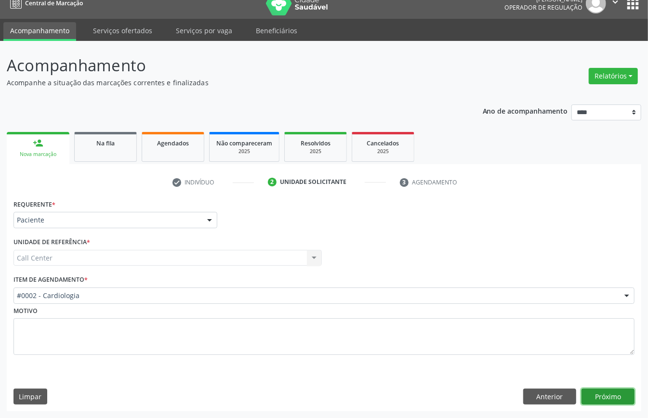
click at [602, 390] on button "Próximo" at bounding box center [607, 397] width 53 height 16
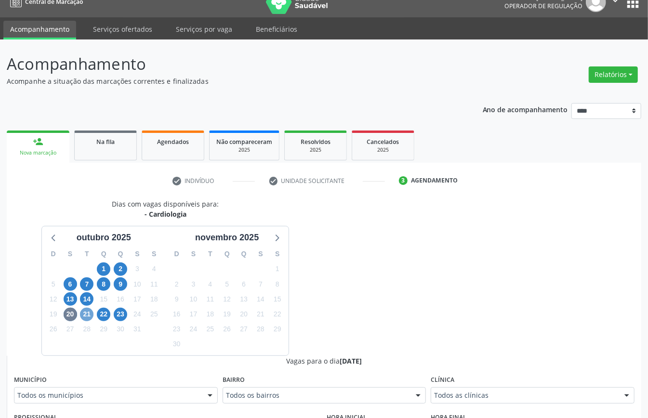
click at [82, 314] on span "21" at bounding box center [86, 314] width 13 height 13
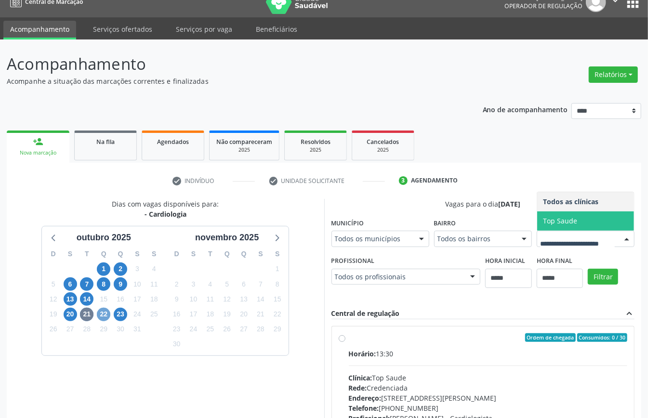
click at [98, 319] on span "22" at bounding box center [103, 314] width 13 height 13
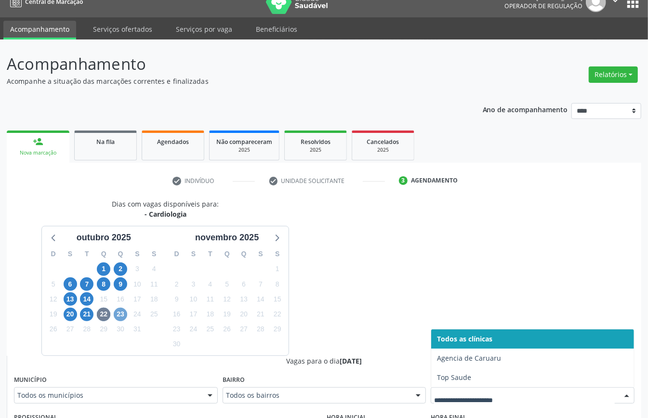
click at [115, 314] on span "23" at bounding box center [120, 314] width 13 height 13
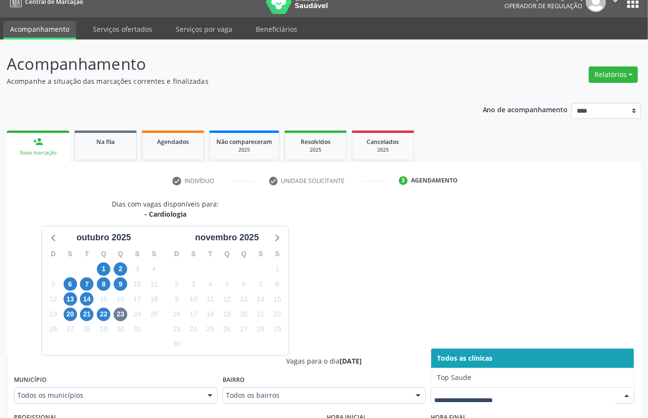
click at [482, 402] on div at bounding box center [533, 395] width 204 height 16
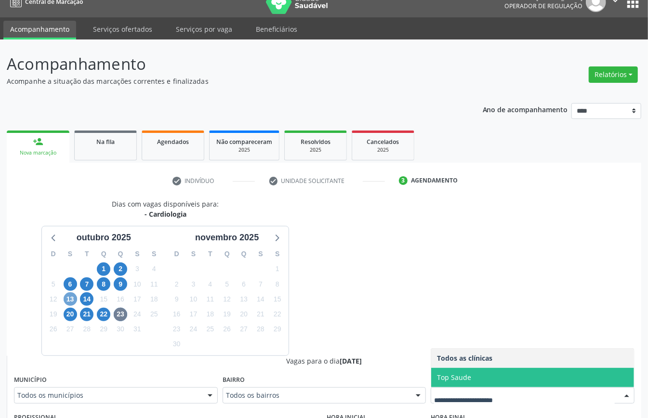
click at [67, 297] on span "13" at bounding box center [70, 298] width 13 height 13
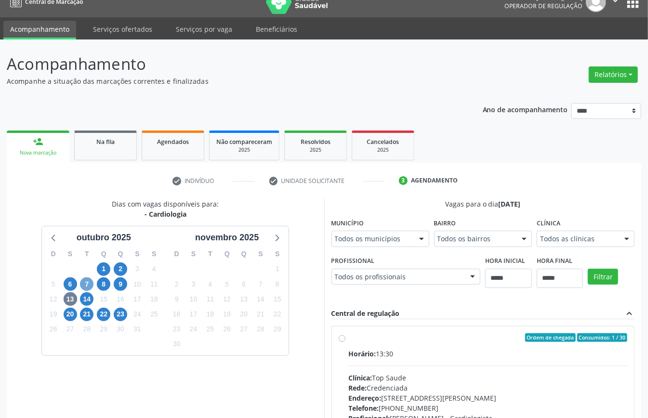
click at [84, 283] on span "7" at bounding box center [86, 283] width 13 height 13
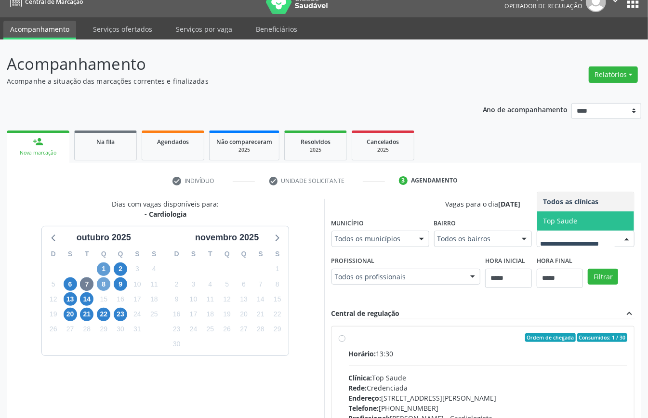
click at [106, 282] on span "8" at bounding box center [103, 283] width 13 height 13
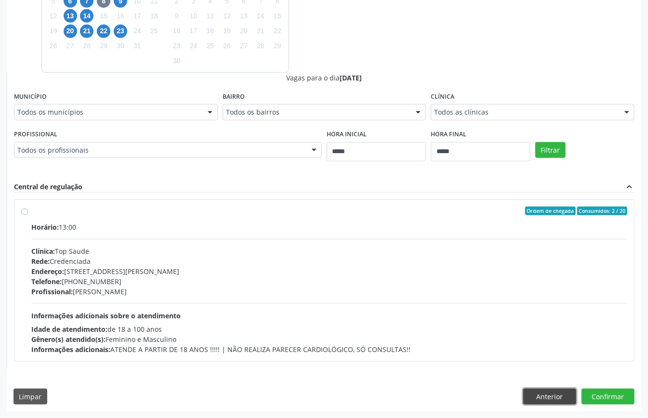
click at [553, 395] on button "Anterior" at bounding box center [549, 397] width 53 height 16
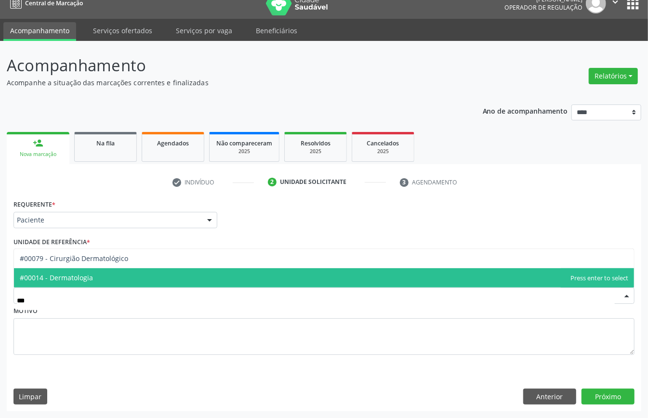
click at [90, 274] on span "#00014 - Dermatologia" at bounding box center [56, 277] width 73 height 9
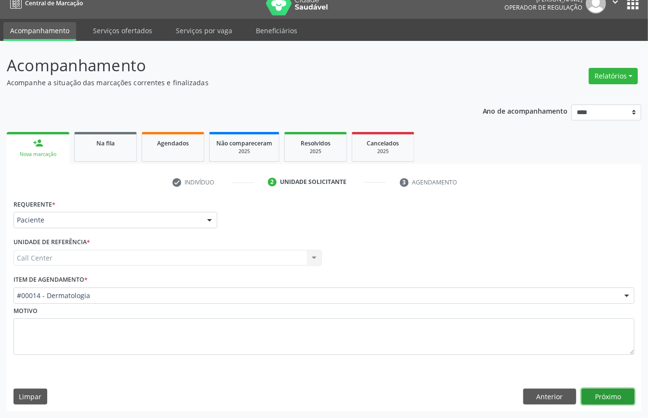
click at [604, 399] on button "Próximo" at bounding box center [607, 397] width 53 height 16
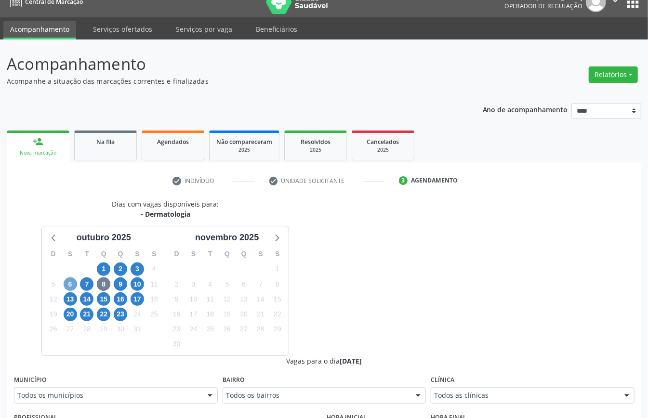
click at [69, 284] on span "6" at bounding box center [70, 283] width 13 height 13
click at [85, 286] on span "7" at bounding box center [86, 283] width 13 height 13
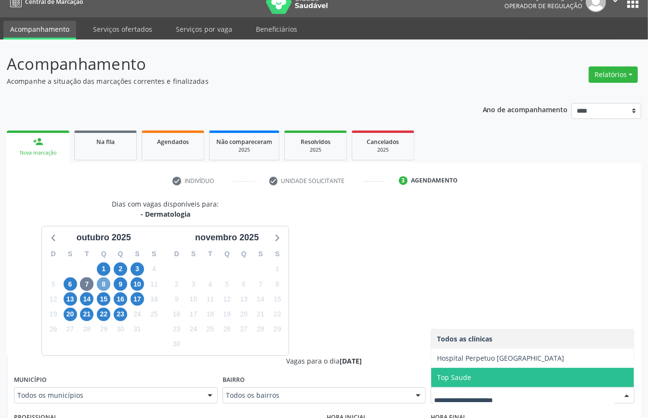
click at [103, 282] on span "8" at bounding box center [103, 283] width 13 height 13
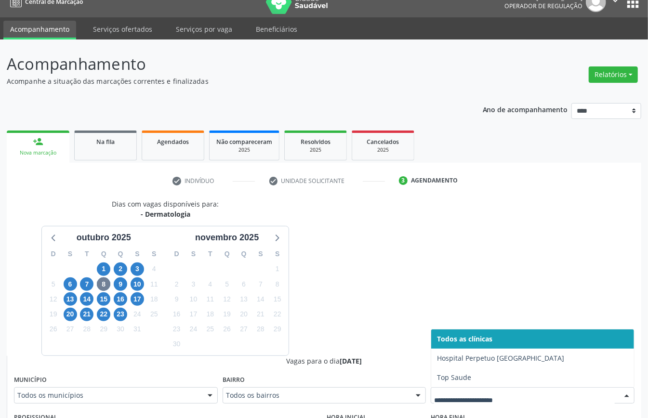
click at [453, 395] on div at bounding box center [533, 395] width 204 height 16
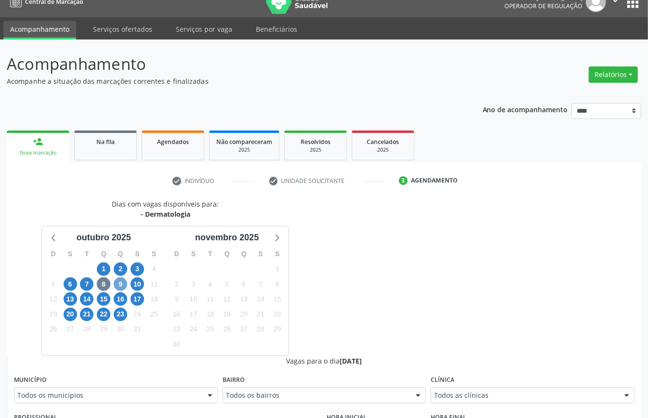
click at [118, 282] on span "9" at bounding box center [120, 283] width 13 height 13
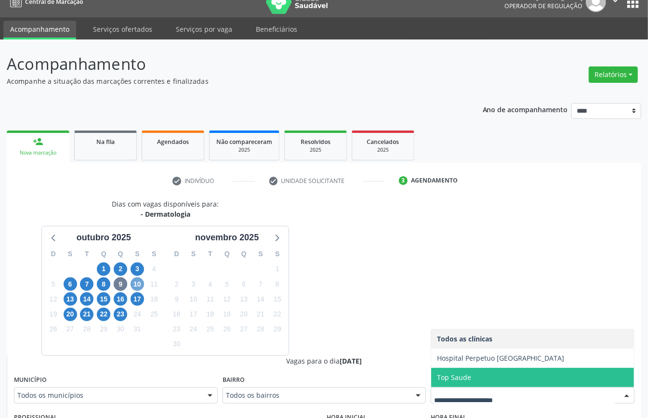
drag, startPoint x: 132, startPoint y: 284, endPoint x: 137, endPoint y: 287, distance: 5.6
click at [132, 285] on span "10" at bounding box center [137, 283] width 13 height 13
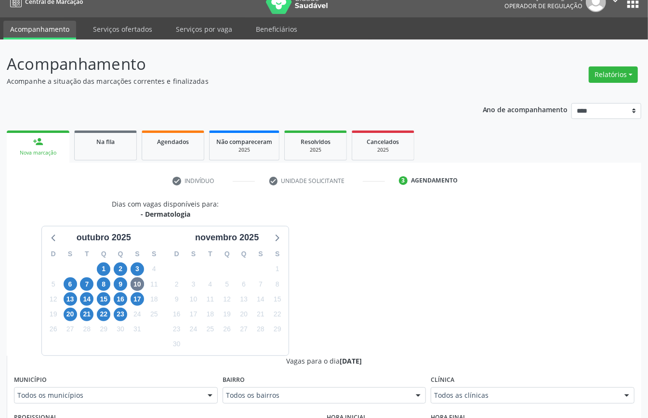
drag, startPoint x: 478, startPoint y: 395, endPoint x: 459, endPoint y: 392, distance: 19.2
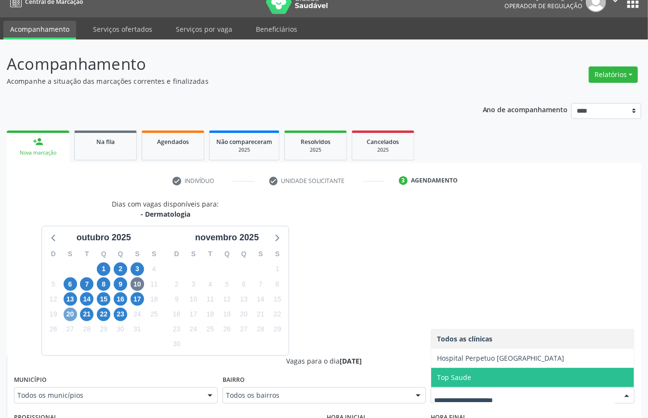
click at [74, 316] on span "20" at bounding box center [70, 314] width 13 height 13
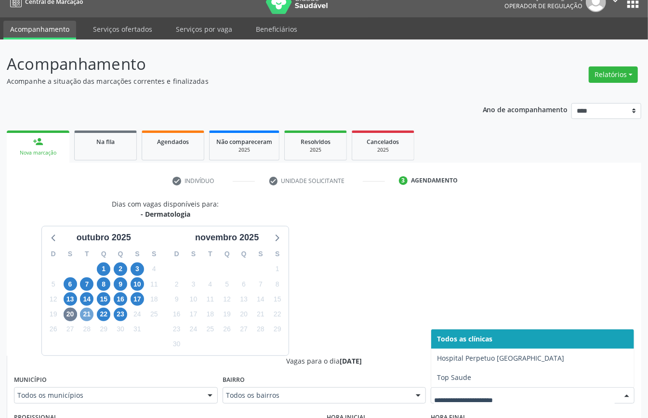
click at [87, 316] on span "21" at bounding box center [86, 314] width 13 height 13
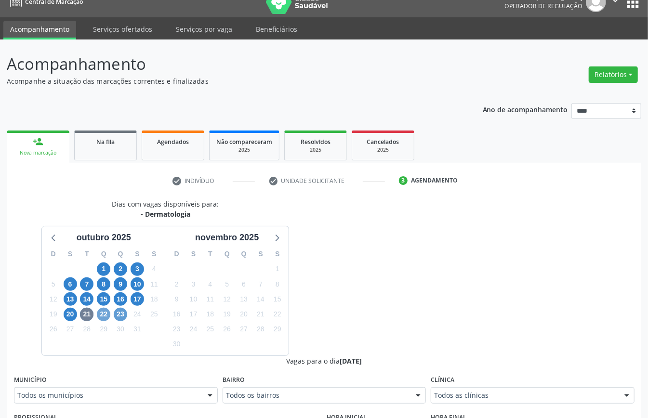
drag, startPoint x: 103, startPoint y: 313, endPoint x: 114, endPoint y: 330, distance: 20.2
click at [103, 316] on span "22" at bounding box center [103, 314] width 13 height 13
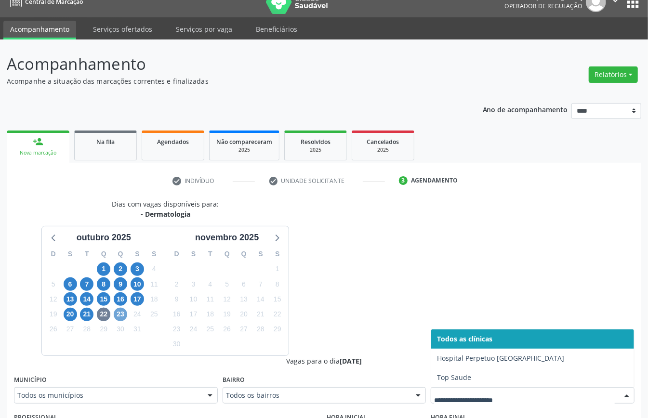
drag, startPoint x: 120, startPoint y: 317, endPoint x: 209, endPoint y: 354, distance: 95.9
click at [122, 318] on span "23" at bounding box center [120, 314] width 13 height 13
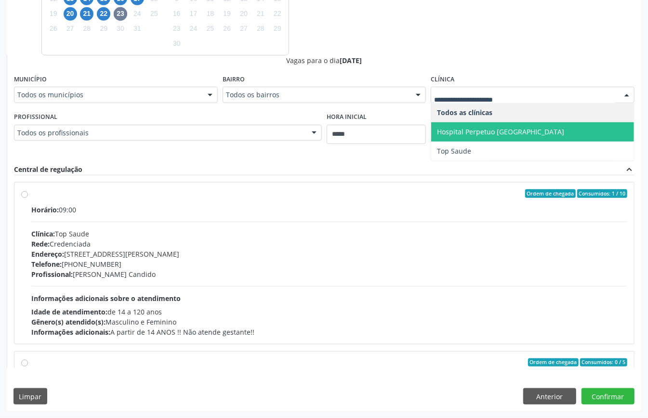
drag, startPoint x: 480, startPoint y: 126, endPoint x: 490, endPoint y: 134, distance: 12.6
click at [480, 130] on span "Hospital Perpetuo Socorro" at bounding box center [532, 131] width 203 height 19
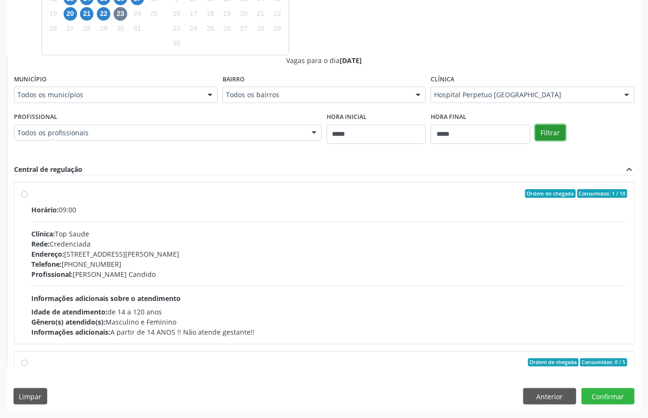
click at [546, 131] on button "Filtrar" at bounding box center [550, 133] width 30 height 16
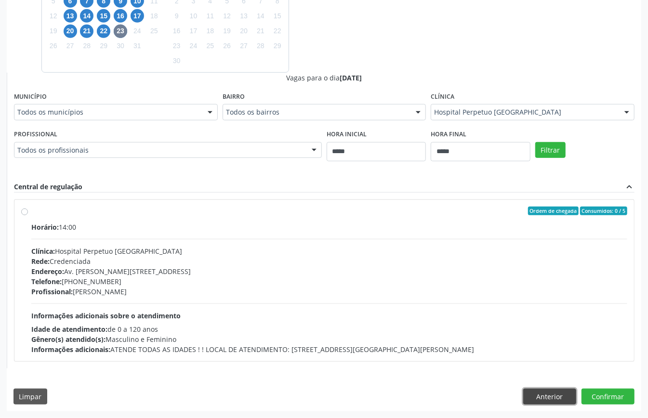
click at [553, 392] on button "Anterior" at bounding box center [549, 397] width 53 height 16
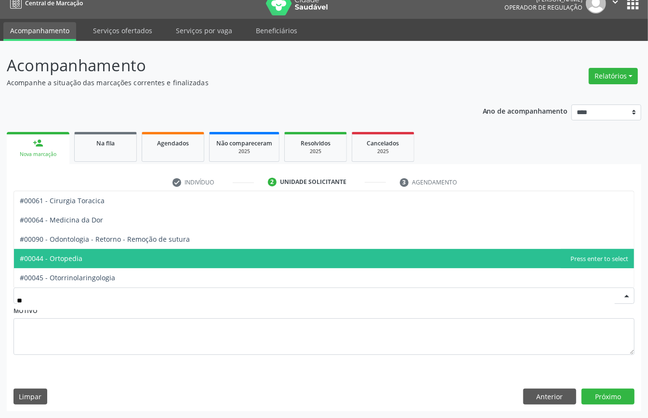
click at [76, 257] on span "#00044 - Ortopedia" at bounding box center [51, 258] width 63 height 9
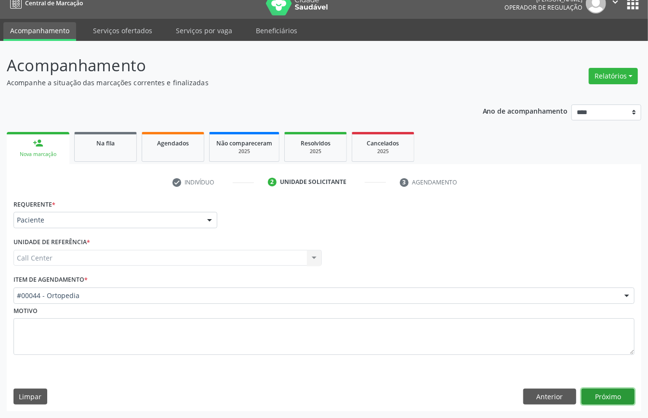
click at [601, 392] on button "Próximo" at bounding box center [607, 397] width 53 height 16
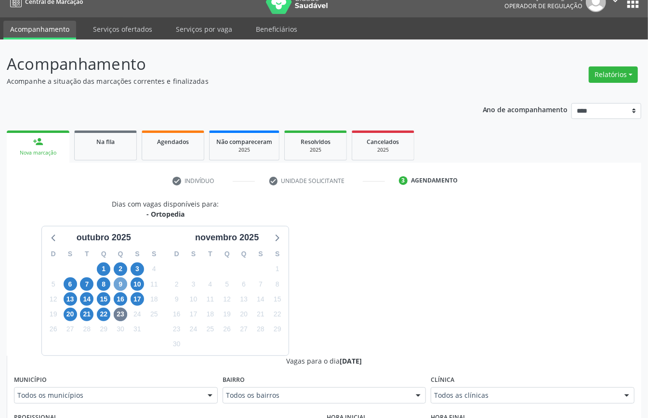
click at [121, 286] on span "9" at bounding box center [120, 283] width 13 height 13
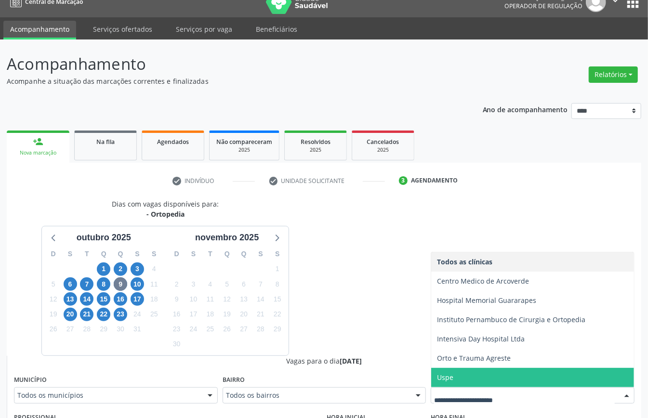
click at [471, 380] on span "Uspe" at bounding box center [532, 377] width 203 height 19
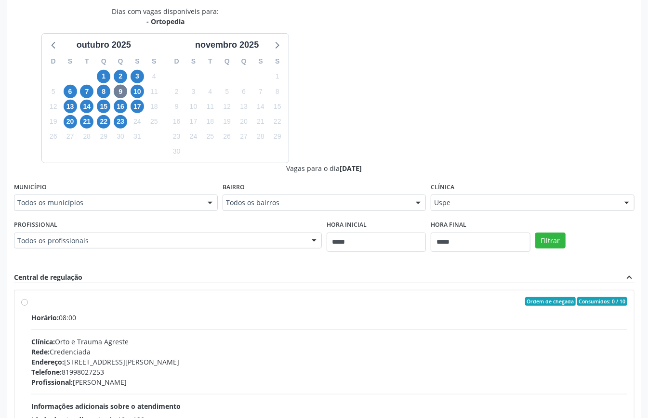
scroll to position [64, 0]
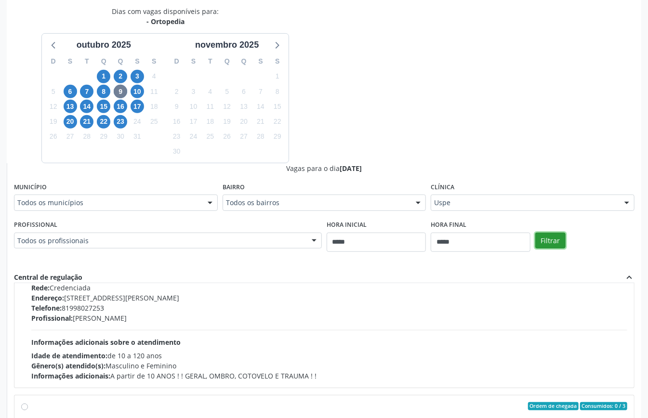
click at [561, 244] on button "Filtrar" at bounding box center [550, 241] width 30 height 16
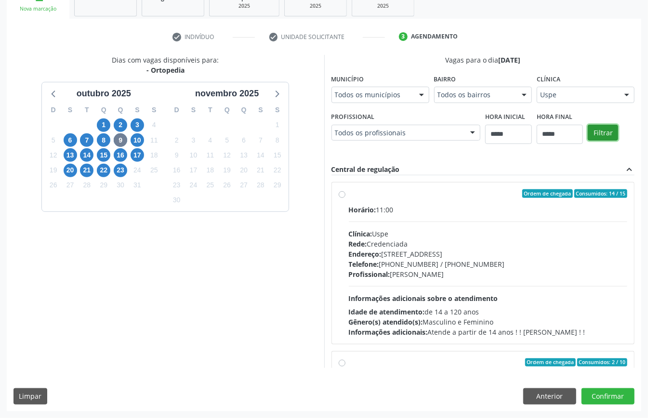
scroll to position [153, 0]
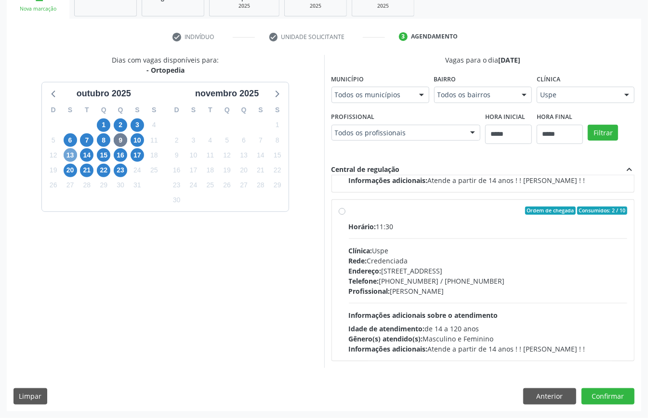
click at [73, 155] on span "13" at bounding box center [70, 154] width 13 height 13
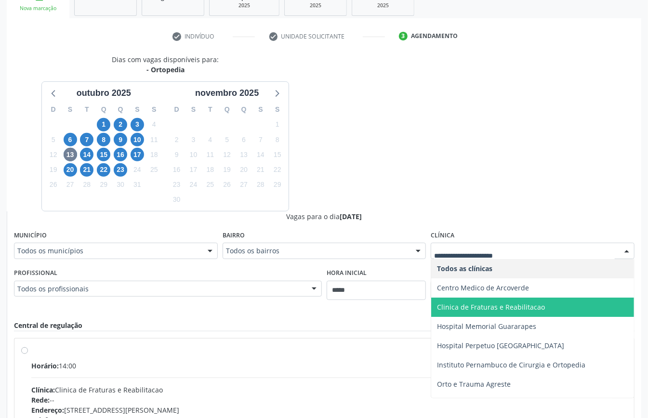
scroll to position [54, 0]
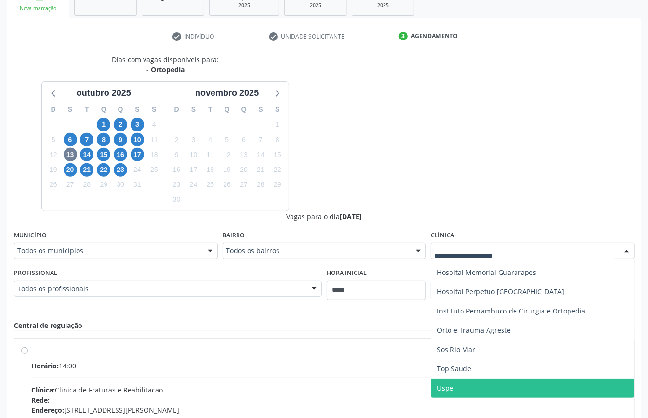
click at [468, 381] on span "Uspe" at bounding box center [532, 388] width 203 height 19
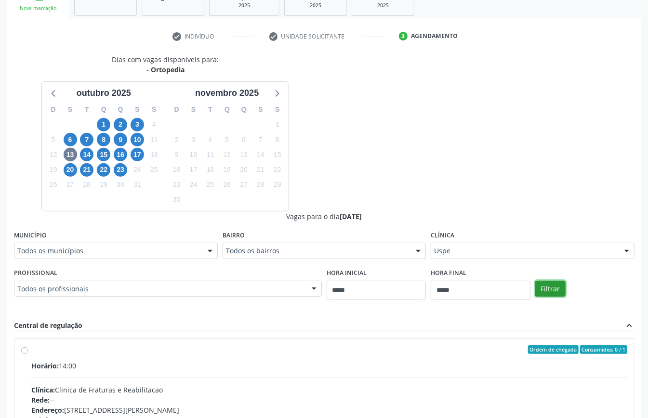
click at [548, 293] on button "Filtrar" at bounding box center [550, 289] width 30 height 16
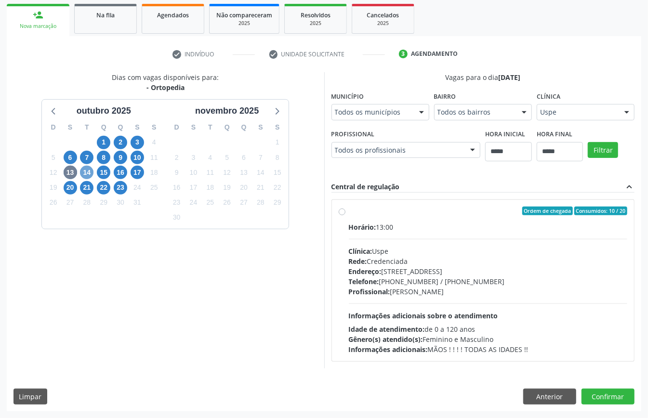
click at [85, 173] on span "14" at bounding box center [86, 172] width 13 height 13
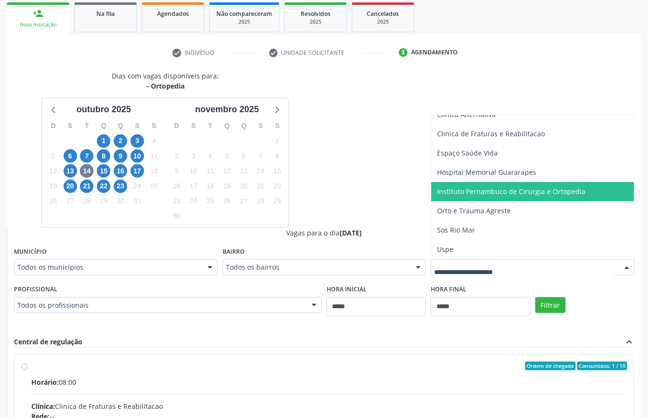
scroll to position [270, 0]
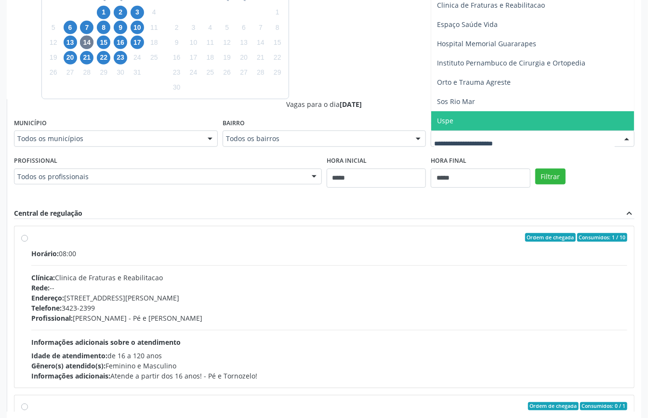
click at [463, 124] on span "Uspe" at bounding box center [532, 120] width 203 height 19
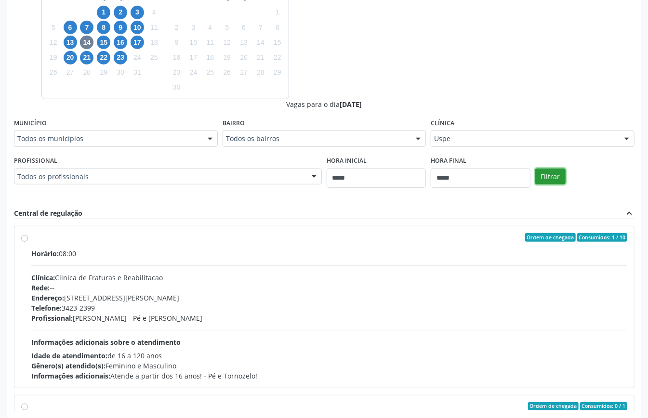
click at [544, 176] on button "Filtrar" at bounding box center [550, 177] width 30 height 16
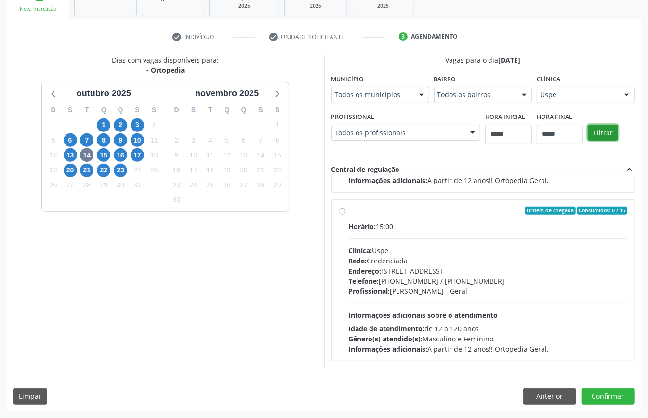
scroll to position [315, 0]
click at [545, 393] on button "Anterior" at bounding box center [549, 396] width 53 height 16
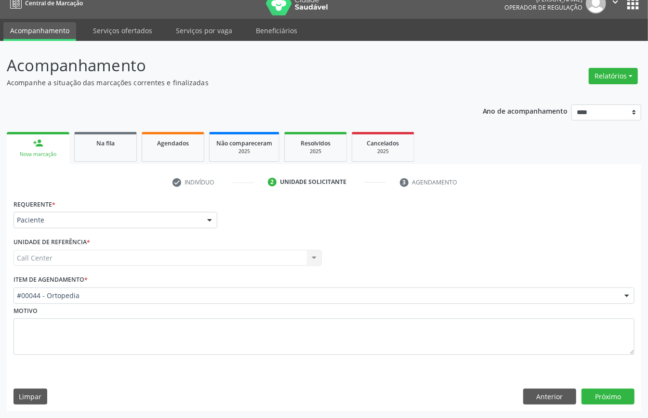
scroll to position [13, 0]
click at [246, 70] on p "Acompanhamento" at bounding box center [229, 65] width 444 height 24
click at [257, 87] on div "Acompanhamento Acompanhe a situação das marcações correntes e finalizadas Relat…" at bounding box center [324, 232] width 634 height 358
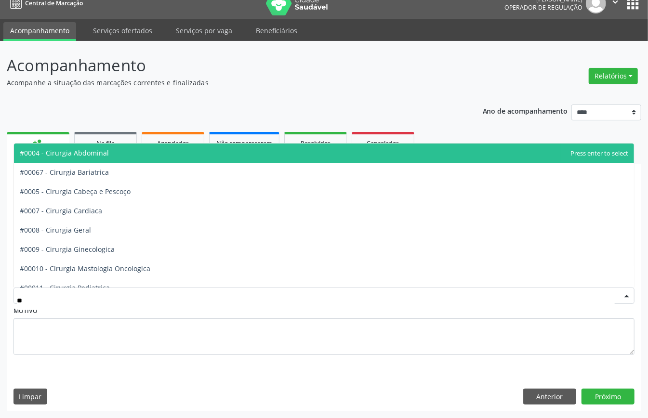
type input "***"
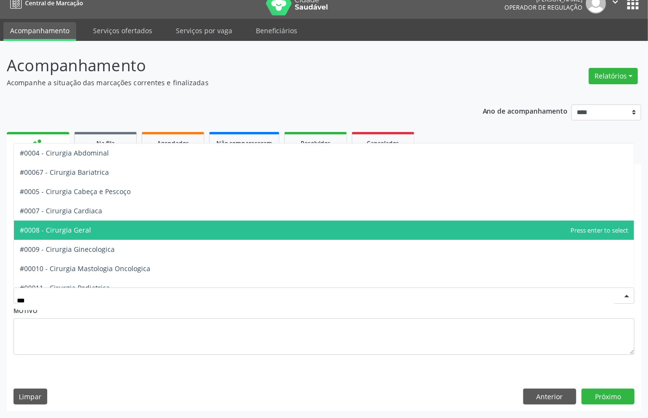
scroll to position [64, 0]
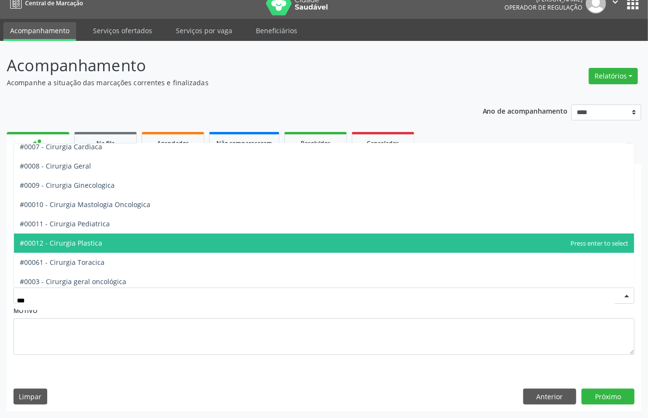
click at [126, 243] on span "#00012 - Cirurgia Plastica" at bounding box center [324, 243] width 620 height 19
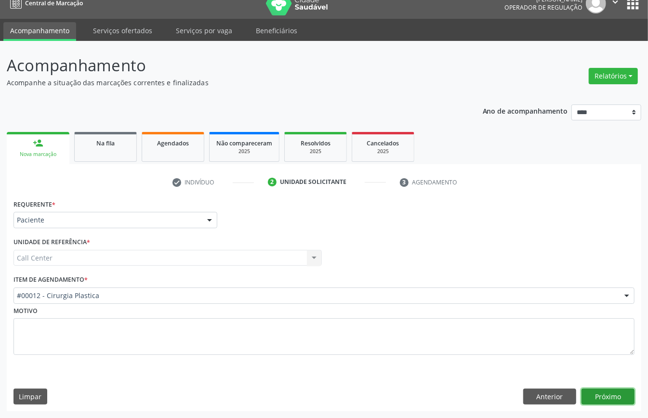
click at [606, 395] on button "Próximo" at bounding box center [607, 397] width 53 height 16
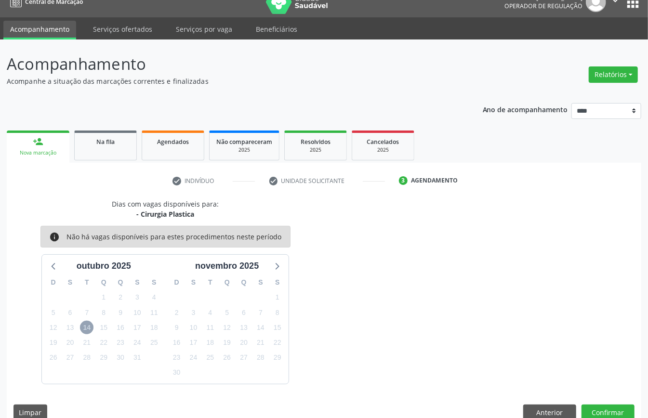
click at [86, 328] on span "14" at bounding box center [86, 327] width 13 height 13
click at [56, 266] on icon at bounding box center [54, 266] width 13 height 13
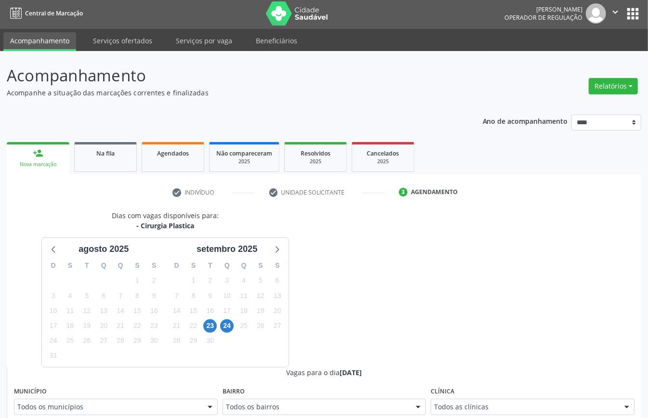
scroll to position [13, 0]
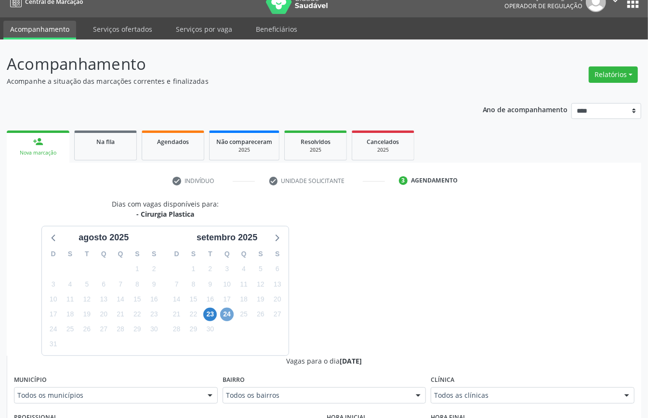
click at [222, 313] on span "24" at bounding box center [226, 314] width 13 height 13
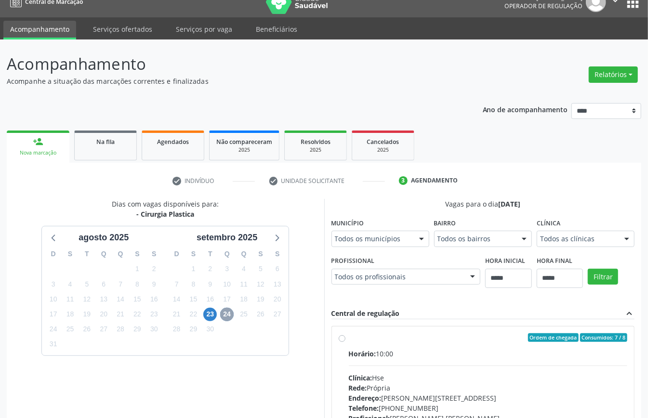
scroll to position [142, 0]
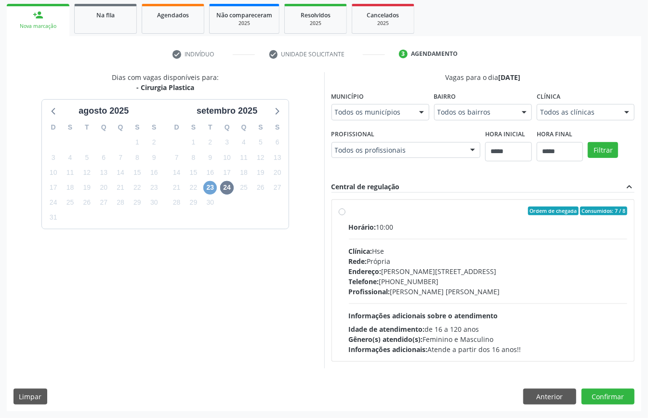
click at [209, 186] on span "23" at bounding box center [209, 187] width 13 height 13
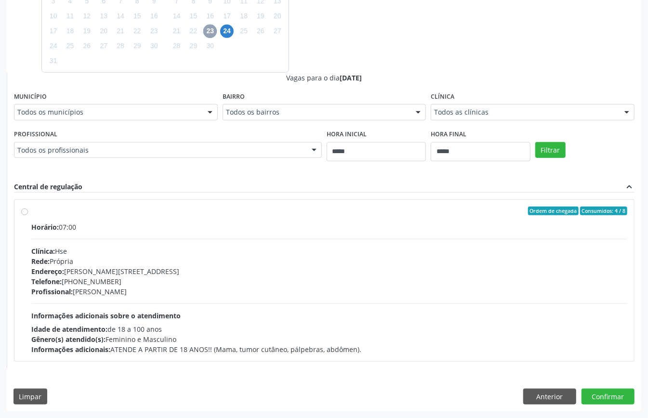
scroll to position [41, 0]
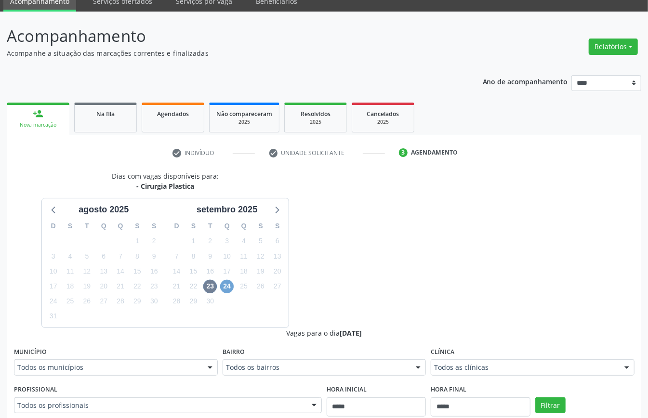
click at [226, 282] on span "24" at bounding box center [226, 286] width 13 height 13
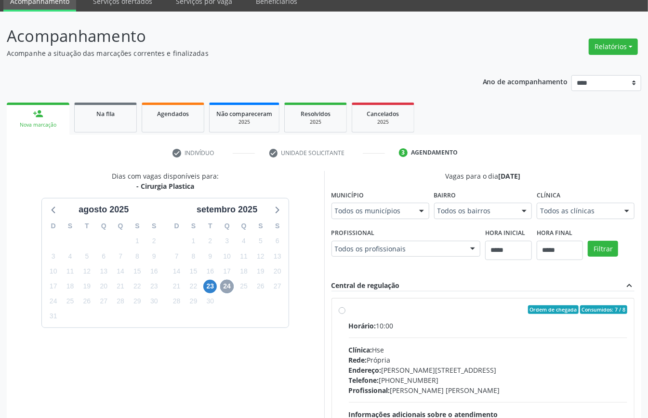
scroll to position [142, 0]
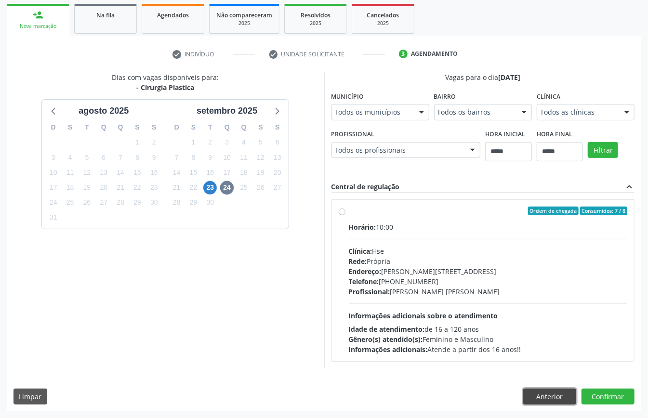
click at [546, 393] on button "Anterior" at bounding box center [549, 397] width 53 height 16
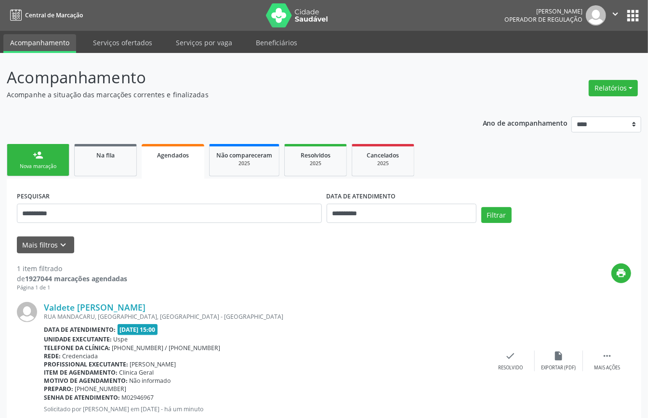
click at [49, 160] on link "person_add Nova marcação" at bounding box center [38, 160] width 63 height 32
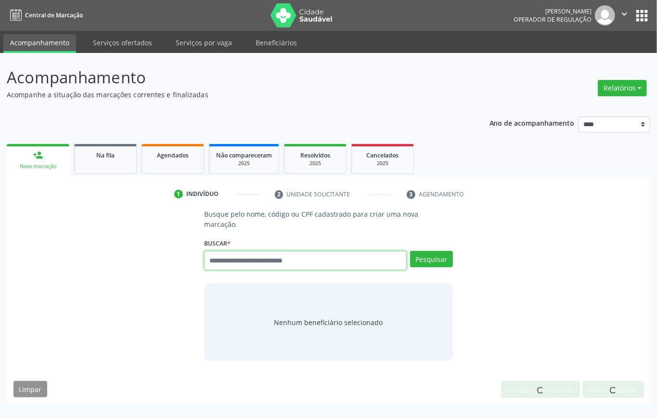
click at [240, 259] on input "text" at bounding box center [305, 260] width 203 height 19
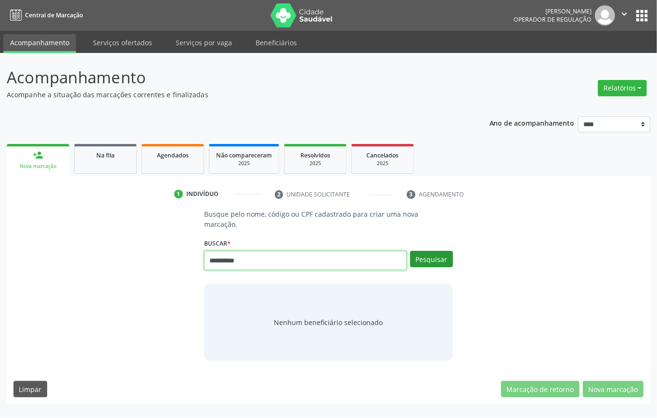
type input "**********"
click at [421, 258] on button "Pesquisar" at bounding box center [431, 259] width 43 height 16
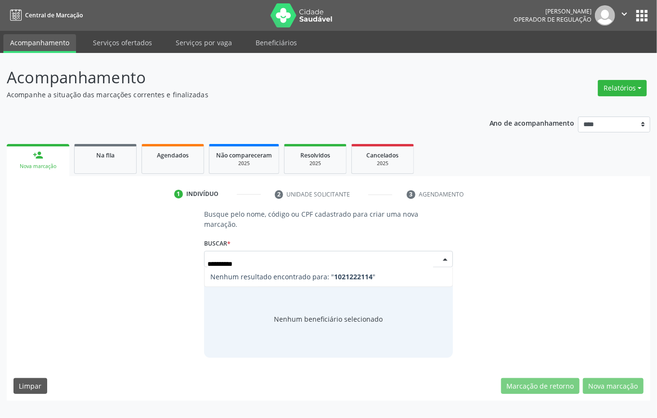
click at [229, 265] on input "**********" at bounding box center [321, 263] width 226 height 19
type input "*********"
click at [233, 263] on input "*********" at bounding box center [321, 263] width 226 height 19
click at [231, 264] on input "*********" at bounding box center [321, 263] width 226 height 19
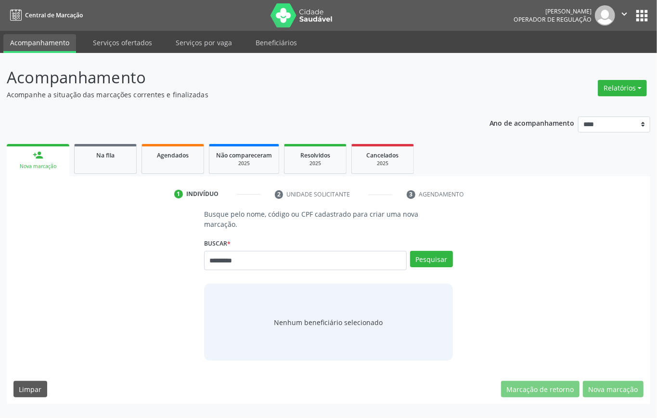
type input "*********"
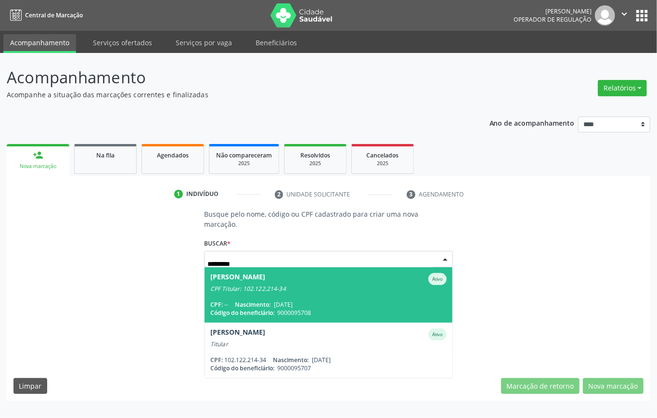
click at [263, 305] on span "Nascimento:" at bounding box center [253, 305] width 36 height 8
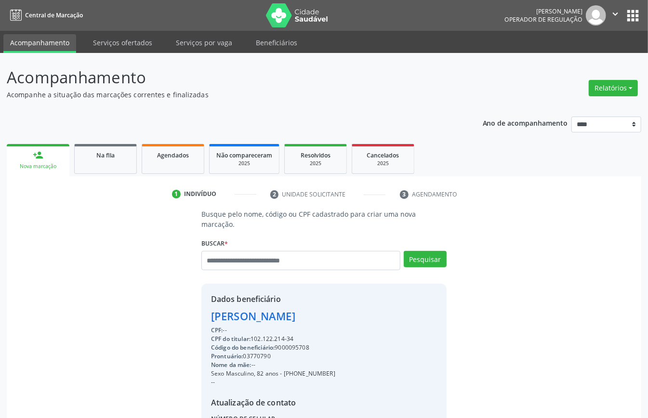
scroll to position [101, 0]
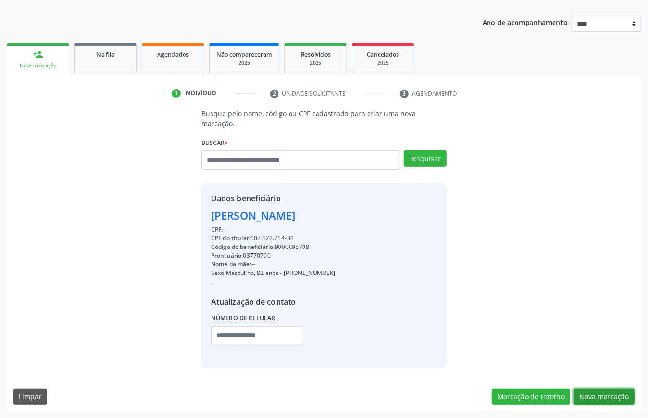
click at [602, 395] on button "Nova marcação" at bounding box center [604, 397] width 61 height 16
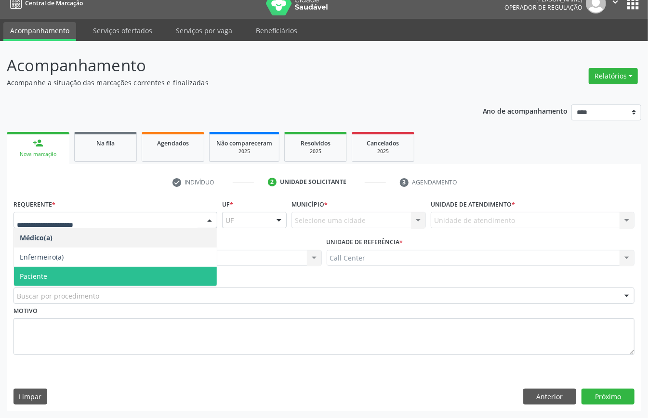
click at [44, 274] on span "Paciente" at bounding box center [33, 276] width 27 height 9
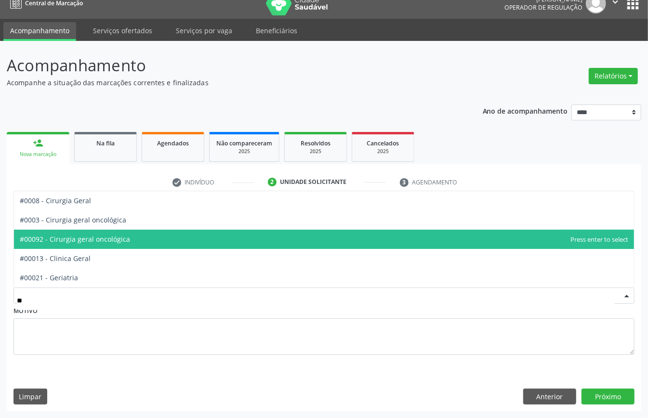
type input "***"
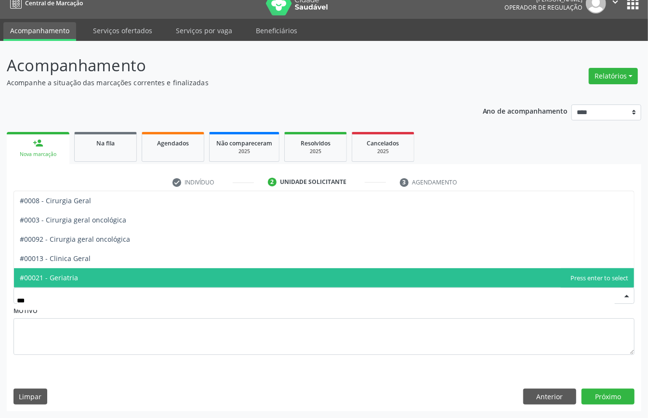
click at [96, 279] on span "#00021 - Geriatria" at bounding box center [324, 277] width 620 height 19
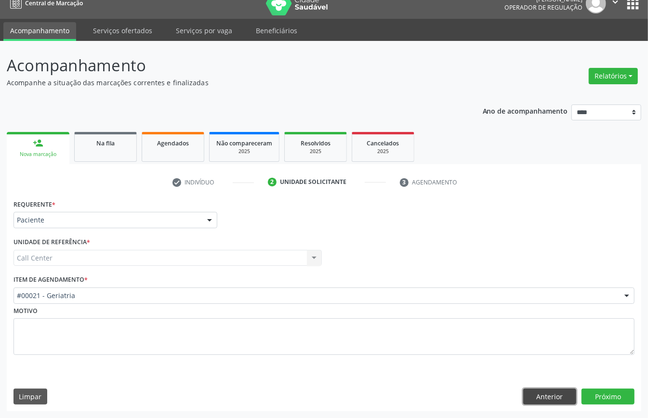
click at [528, 394] on button "Anterior" at bounding box center [549, 397] width 53 height 16
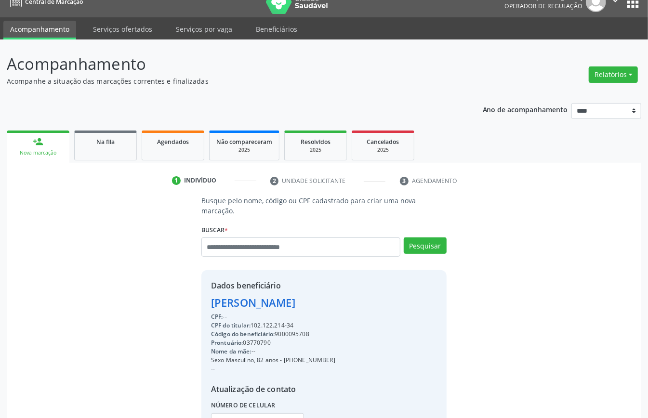
scroll to position [101, 0]
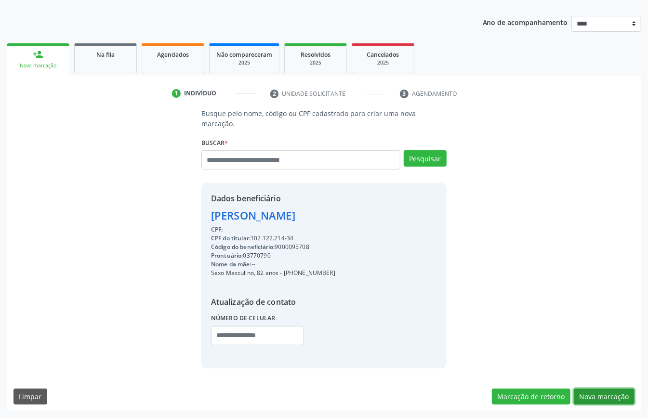
click at [602, 393] on button "Nova marcação" at bounding box center [604, 397] width 61 height 16
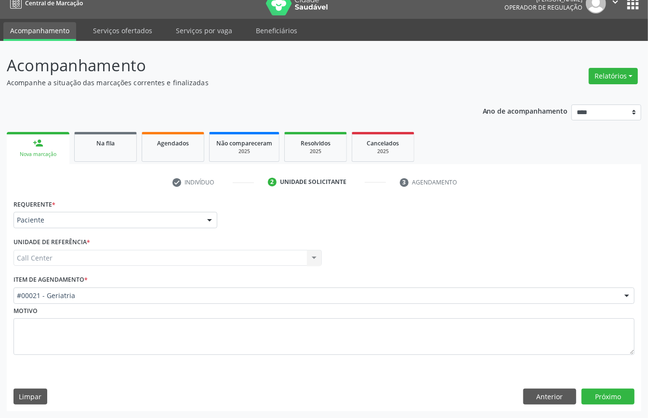
scroll to position [13, 0]
click at [586, 395] on button "Próximo" at bounding box center [607, 397] width 53 height 16
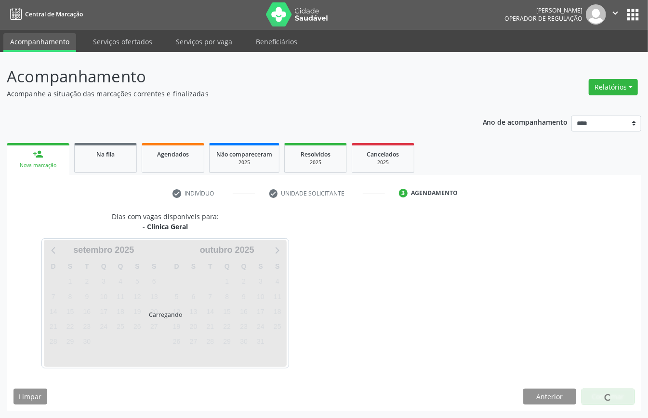
scroll to position [2, 0]
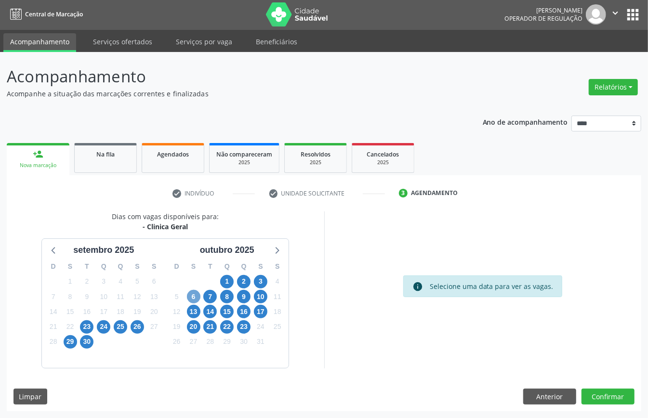
click at [195, 297] on span "6" at bounding box center [193, 296] width 13 height 13
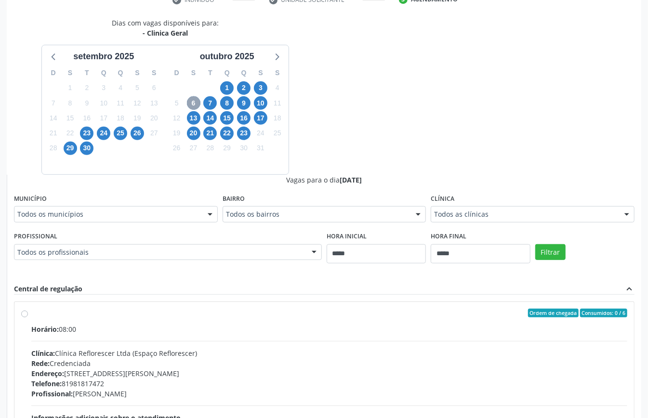
scroll to position [315, 0]
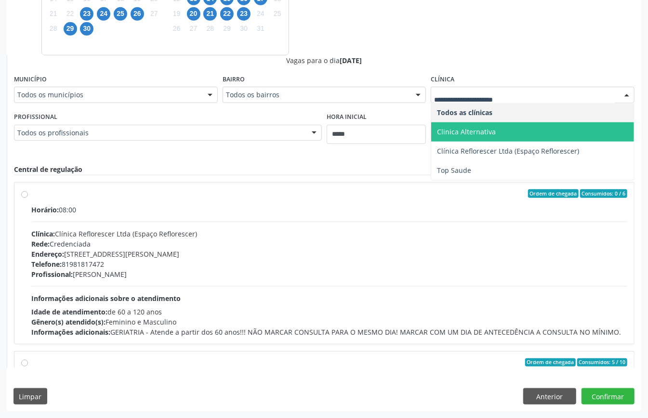
click at [479, 131] on span "Clinica Alternativa" at bounding box center [466, 131] width 59 height 9
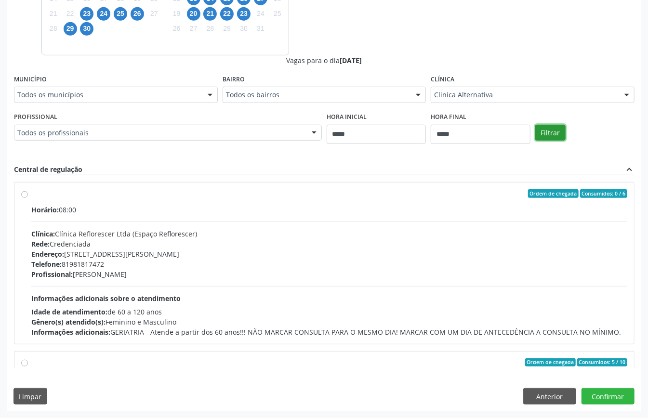
click at [565, 130] on button "Filtrar" at bounding box center [550, 133] width 30 height 16
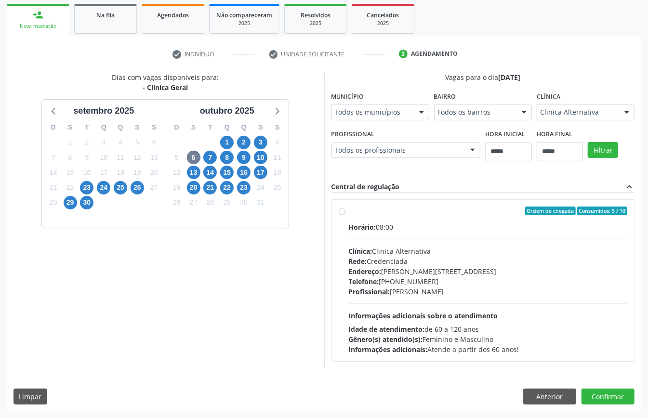
click at [381, 290] on span "Profissional:" at bounding box center [369, 291] width 41 height 9
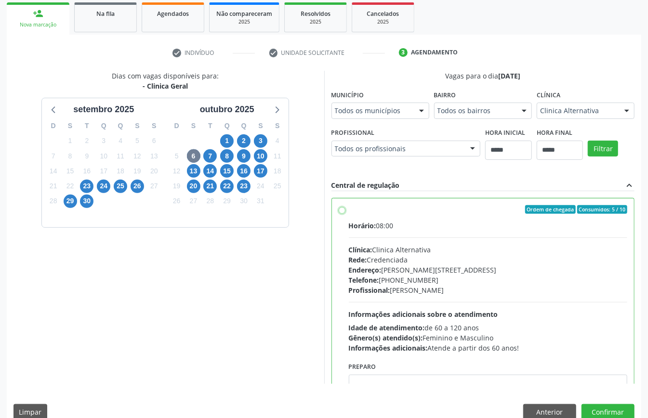
scroll to position [49, 0]
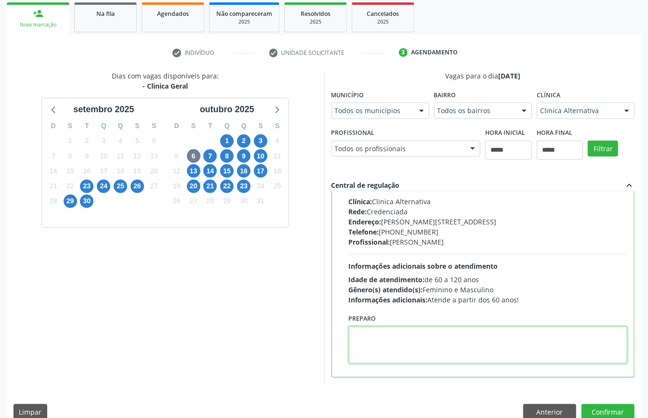
paste textarea "**********"
type textarea "**********"
click at [625, 407] on button "Confirmar" at bounding box center [607, 412] width 53 height 16
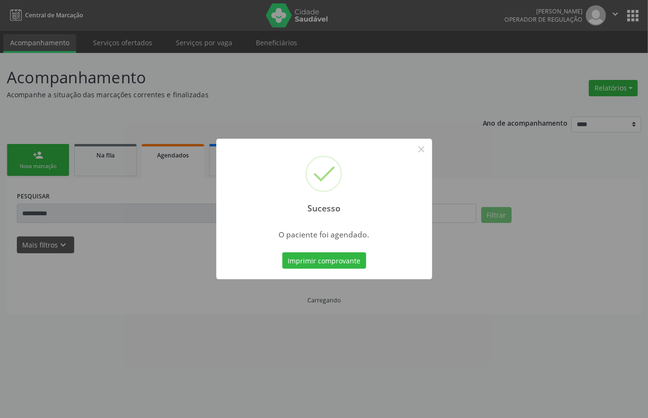
scroll to position [0, 0]
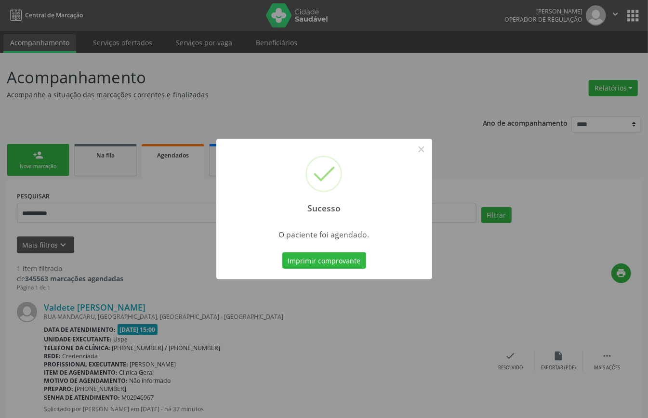
click at [326, 250] on div "Imprimir comprovante Cancel" at bounding box center [324, 260] width 88 height 20
click at [325, 253] on button "Imprimir comprovante" at bounding box center [324, 260] width 84 height 16
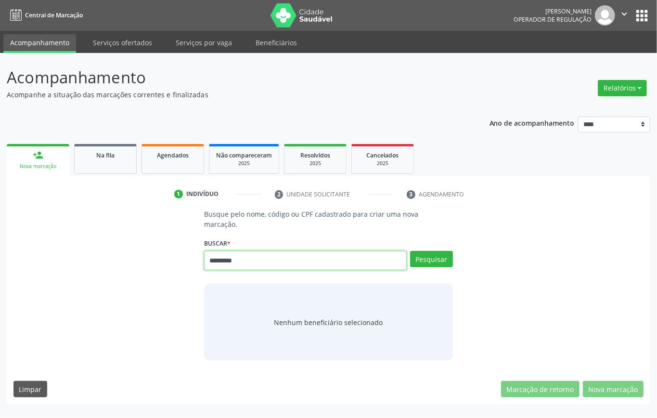
type input "*********"
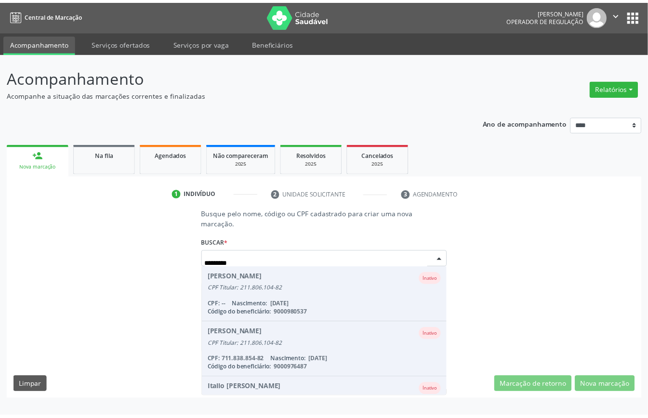
scroll to position [259, 0]
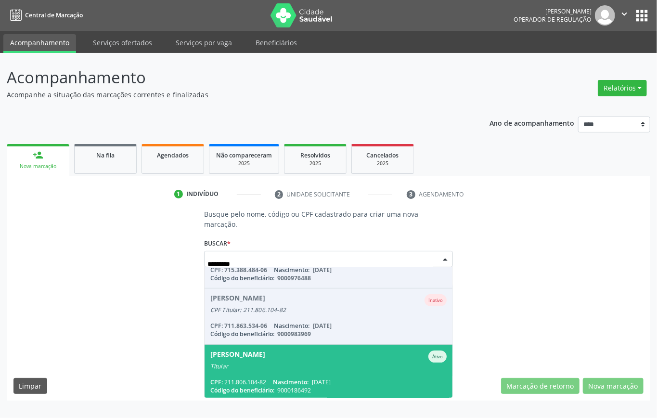
click at [380, 378] on div "CPF: 211.806.104-82 Nascimento: [DATE]" at bounding box center [328, 382] width 237 height 8
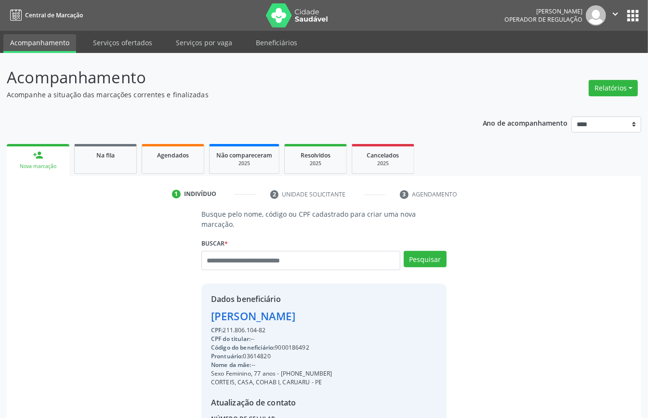
scroll to position [101, 0]
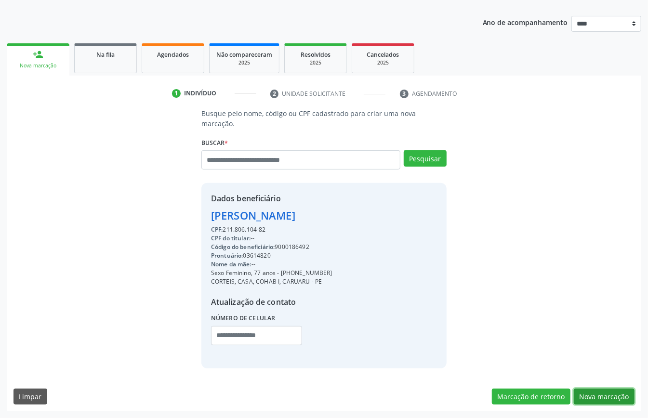
click at [596, 389] on button "Nova marcação" at bounding box center [604, 397] width 61 height 16
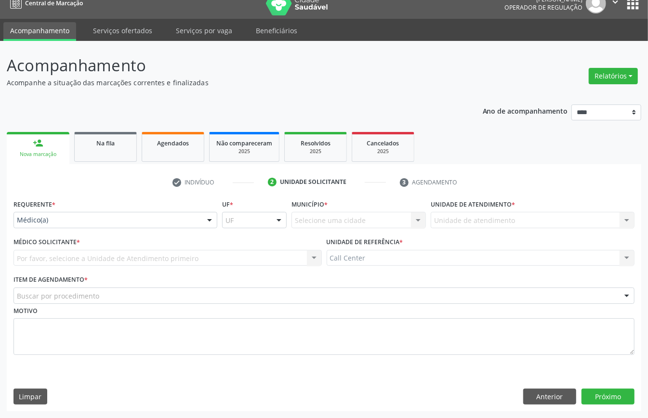
scroll to position [13, 0]
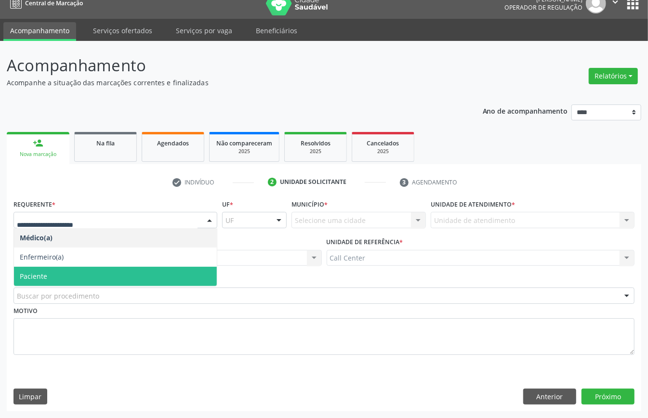
click at [70, 276] on span "Paciente" at bounding box center [115, 276] width 203 height 19
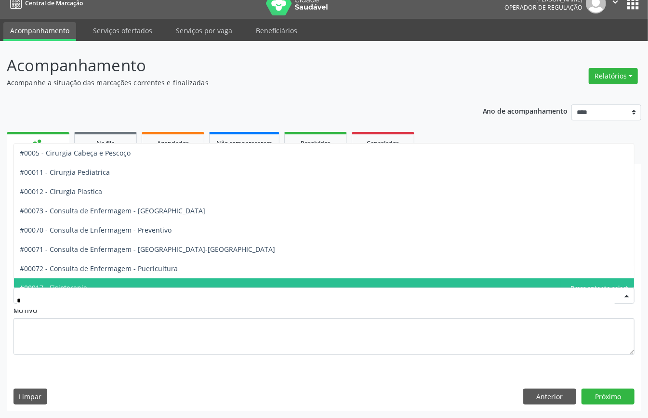
type input "**"
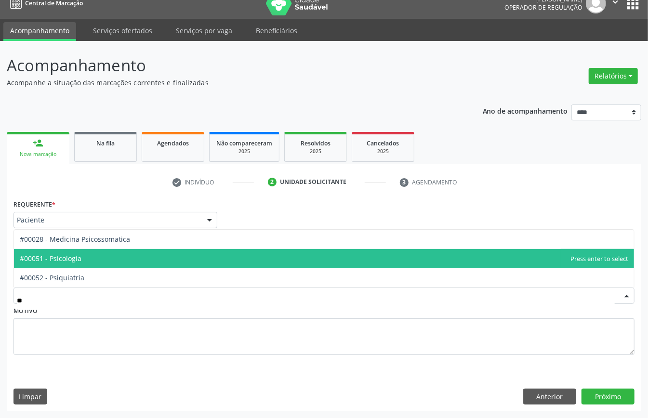
click at [88, 263] on span "#00051 - Psicologia" at bounding box center [324, 258] width 620 height 19
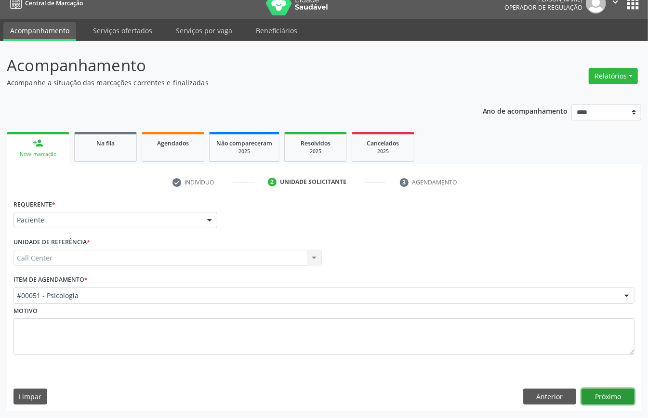
click at [604, 398] on button "Próximo" at bounding box center [607, 397] width 53 height 16
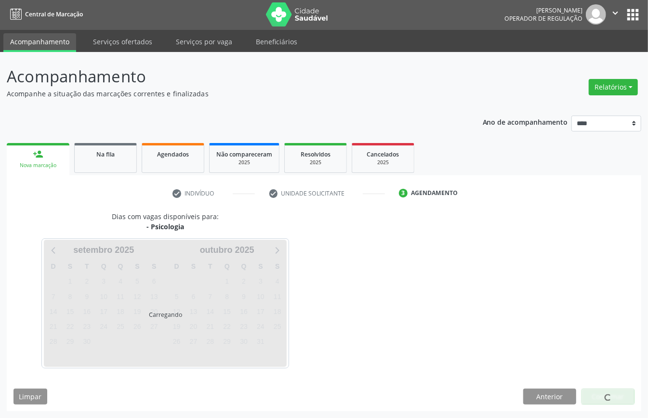
scroll to position [2, 0]
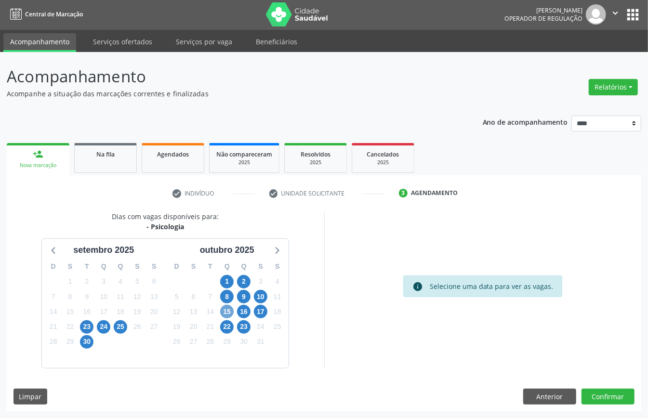
click at [228, 314] on span "15" at bounding box center [226, 311] width 13 height 13
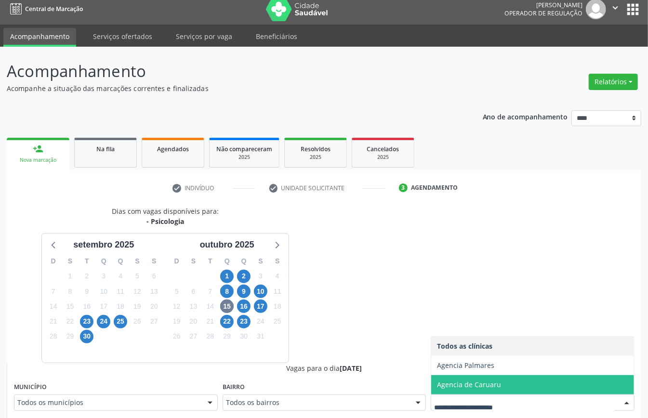
click at [478, 386] on span "Agencia de Caruaru" at bounding box center [469, 384] width 64 height 9
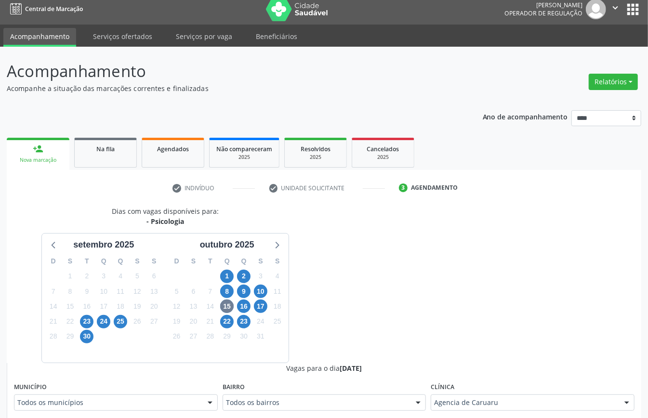
scroll to position [263, 0]
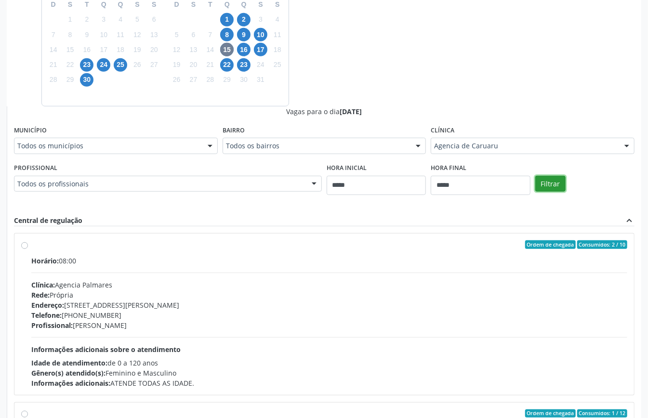
drag, startPoint x: 557, startPoint y: 181, endPoint x: 553, endPoint y: 188, distance: 7.8
click at [555, 183] on button "Filtrar" at bounding box center [550, 184] width 30 height 16
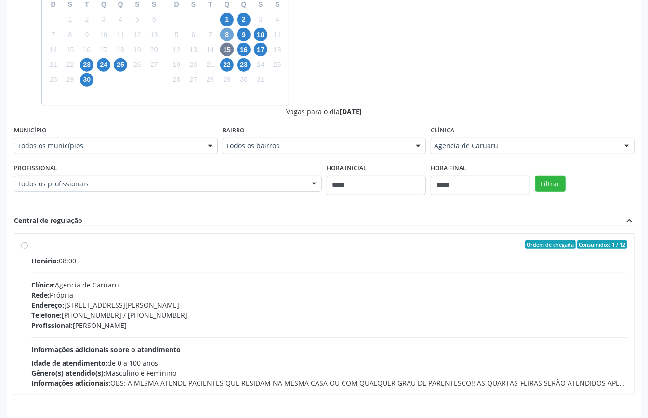
click at [226, 34] on span "8" at bounding box center [226, 34] width 13 height 13
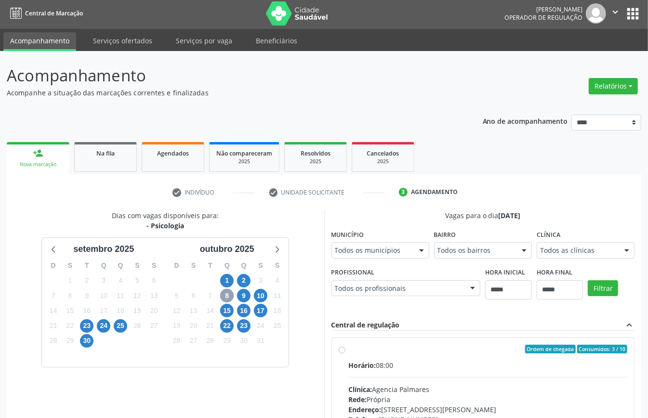
scroll to position [158, 0]
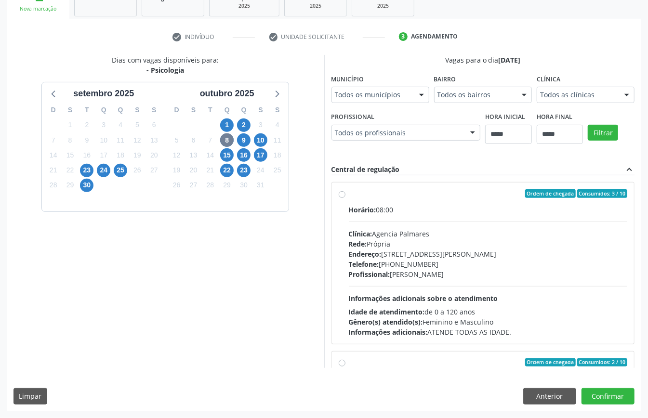
drag, startPoint x: 571, startPoint y: 91, endPoint x: 567, endPoint y: 95, distance: 5.8
click at [245, 137] on span "9" at bounding box center [243, 139] width 13 height 13
drag, startPoint x: 572, startPoint y: 93, endPoint x: 566, endPoint y: 101, distance: 9.6
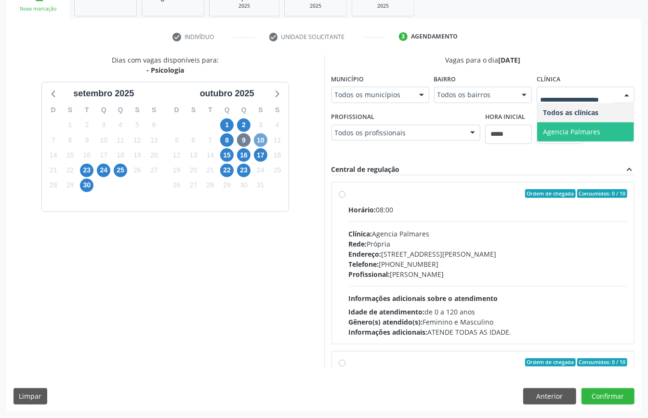
click at [266, 140] on span "10" at bounding box center [260, 139] width 13 height 13
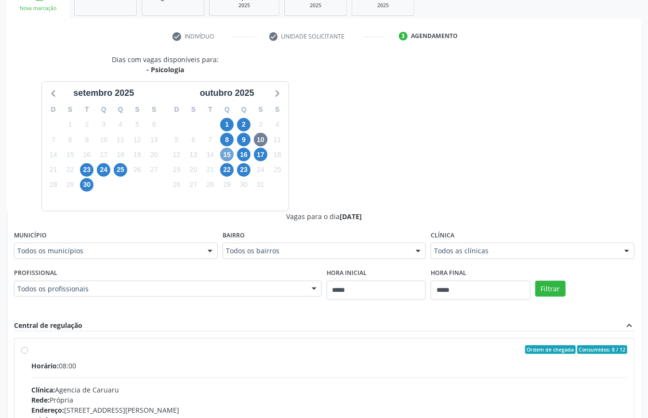
click at [226, 158] on span "15" at bounding box center [226, 154] width 13 height 13
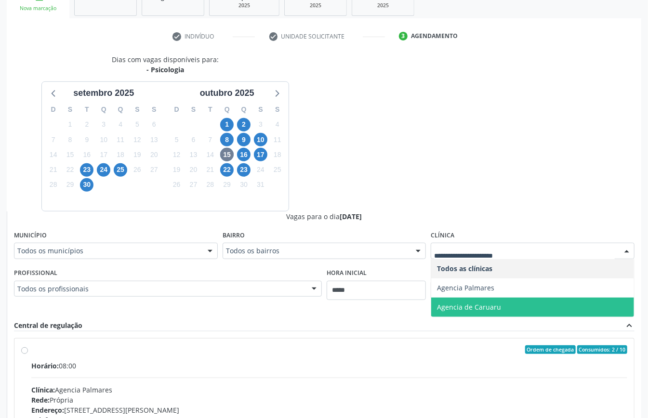
drag, startPoint x: 500, startPoint y: 313, endPoint x: 534, endPoint y: 325, distance: 36.3
click at [502, 318] on div "Vagas para o dia 15/10/2025 Município Todos os municípios Todos os municípios C…" at bounding box center [324, 367] width 620 height 313
click at [536, 313] on span "Agencia de Caruaru" at bounding box center [532, 307] width 203 height 19
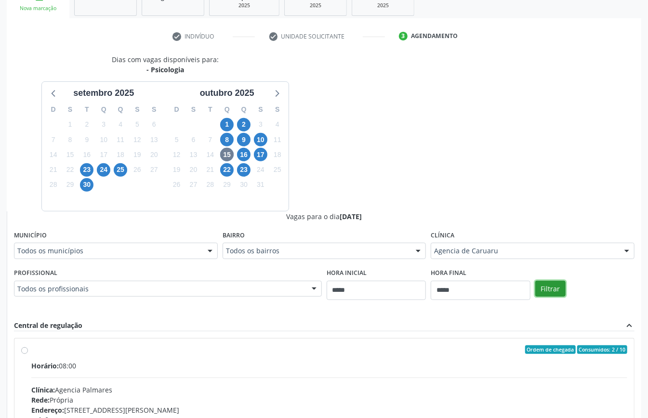
click at [556, 292] on button "Filtrar" at bounding box center [550, 289] width 30 height 16
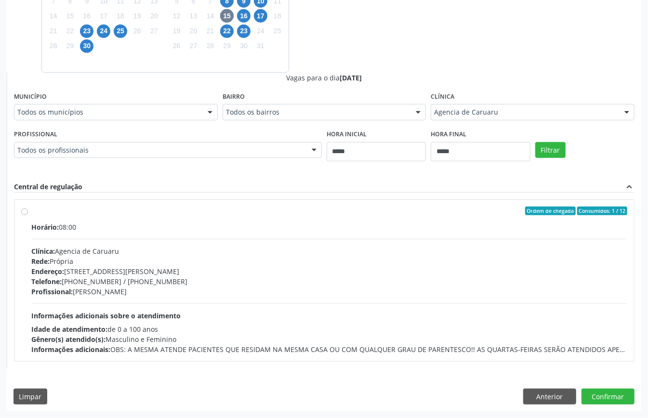
click at [258, 301] on div "Horário: 08:00 Clínica: Agencia de Caruaru Rede: Própria Endereço: Rua João Col…" at bounding box center [329, 288] width 596 height 132
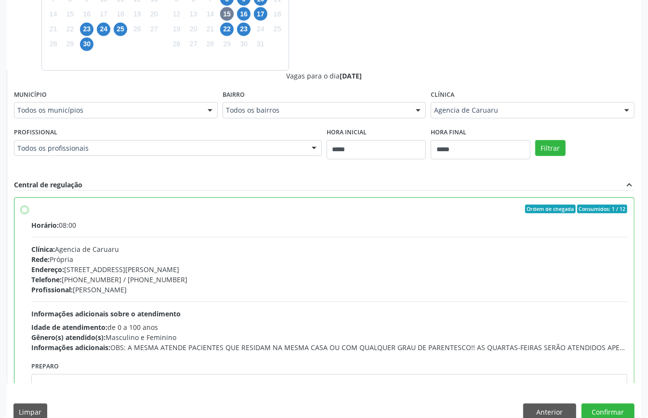
scroll to position [49, 0]
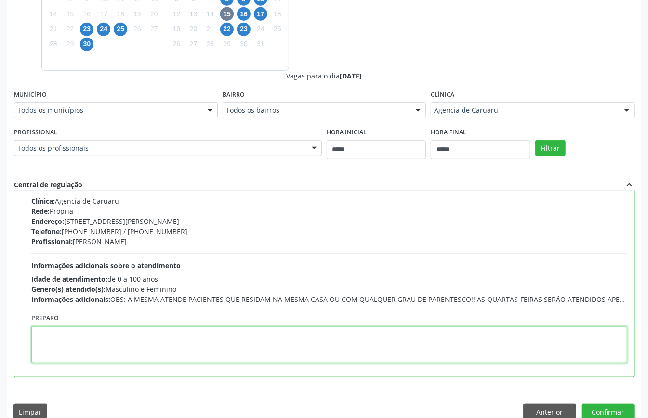
paste textarea "**********"
type textarea "**********"
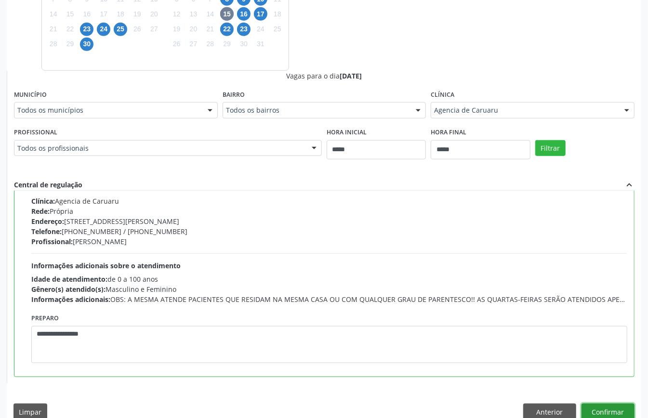
click at [602, 409] on button "Confirmar" at bounding box center [607, 412] width 53 height 16
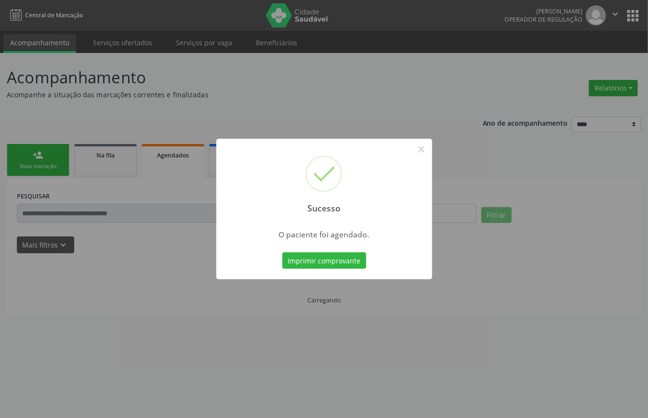
scroll to position [0, 0]
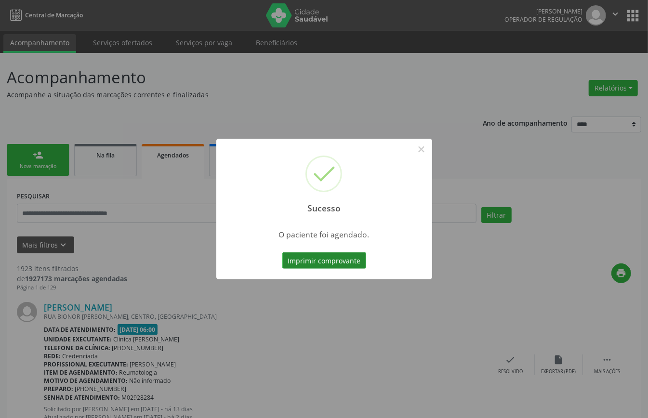
click at [322, 261] on button "Imprimir comprovante" at bounding box center [324, 260] width 84 height 16
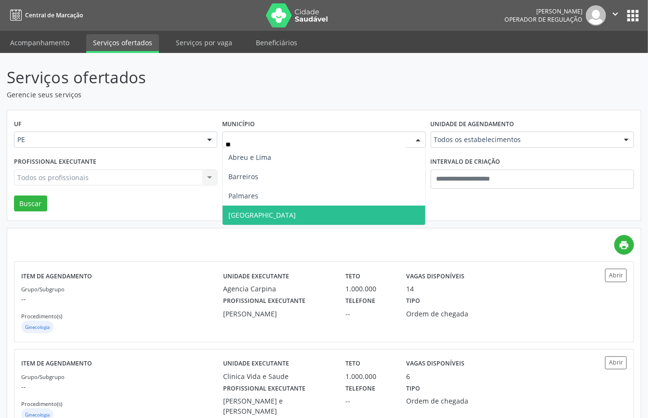
type input "***"
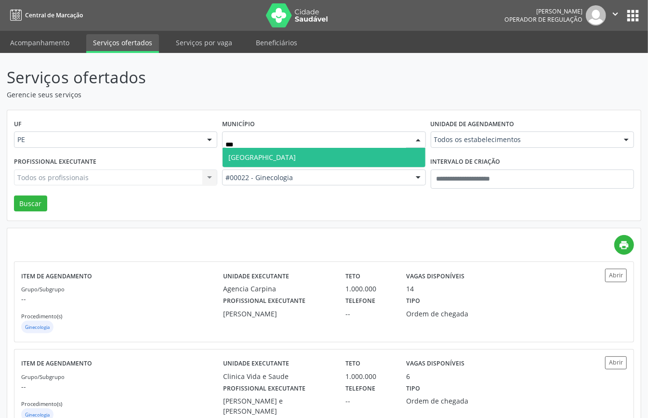
click at [266, 160] on span "Recife" at bounding box center [324, 157] width 202 height 19
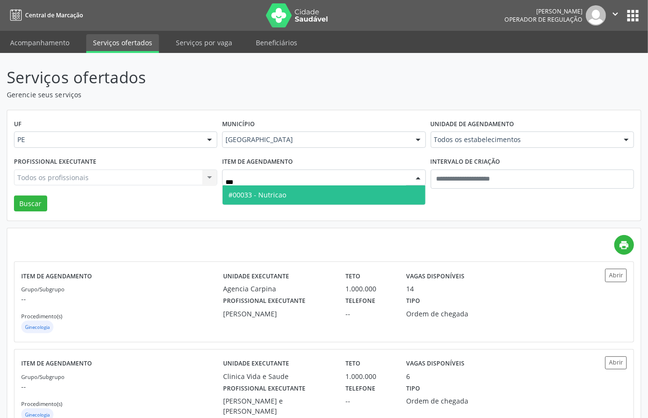
type input "****"
click at [284, 193] on span "#00033 - Nutricao" at bounding box center [257, 194] width 58 height 9
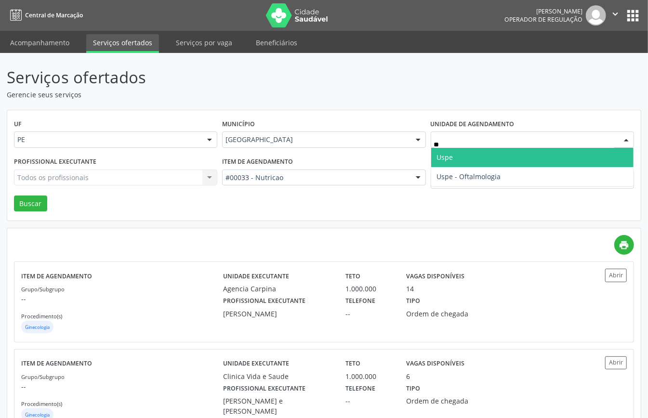
click at [447, 156] on span "Uspe" at bounding box center [445, 157] width 16 height 9
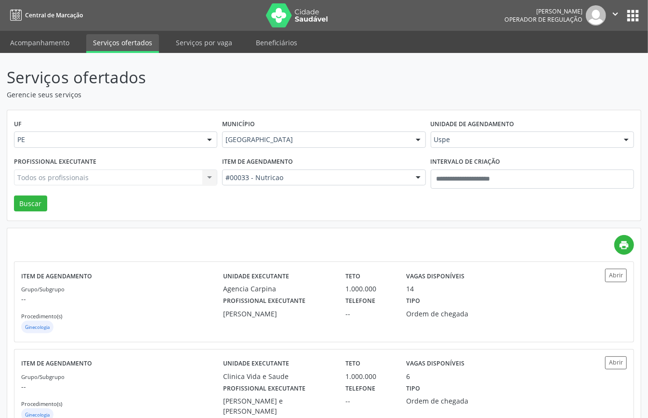
click at [125, 174] on div "Todos os profissionais Todos os profissionais Nenhum resultado encontrado para:…" at bounding box center [115, 178] width 203 height 16
click at [34, 206] on button "Buscar" at bounding box center [30, 204] width 33 height 16
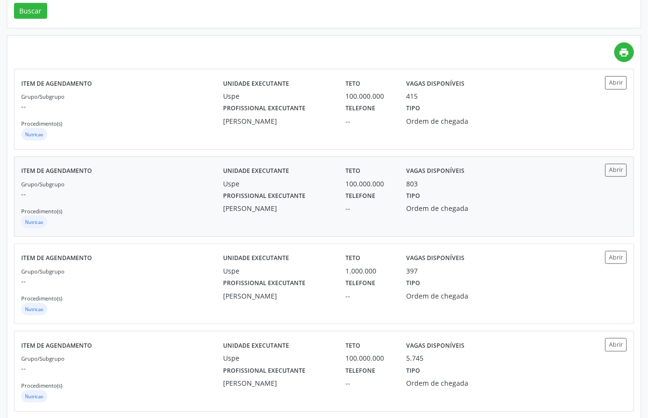
scroll to position [209, 0]
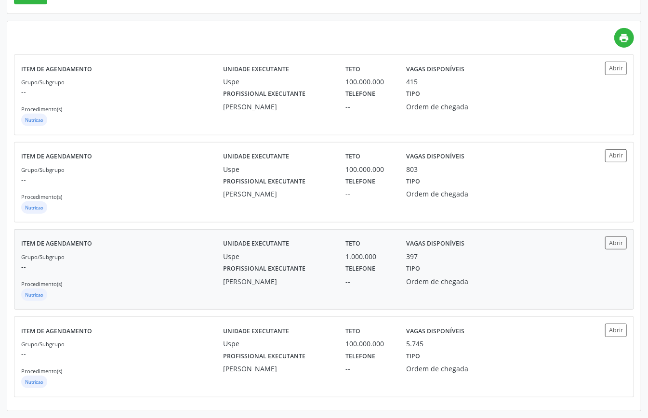
click at [160, 267] on p "--" at bounding box center [122, 267] width 202 height 10
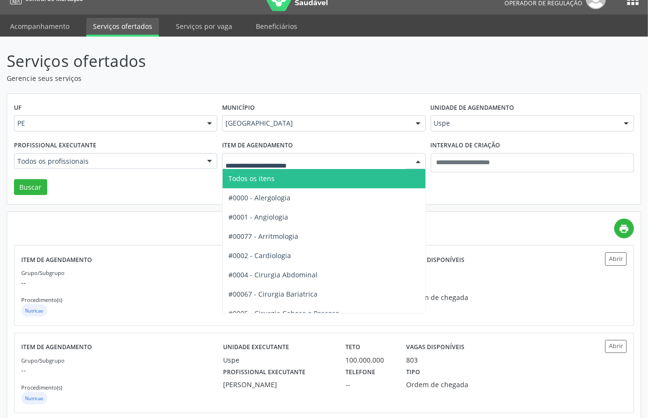
click at [289, 179] on span "Todos os itens" at bounding box center [356, 178] width 267 height 19
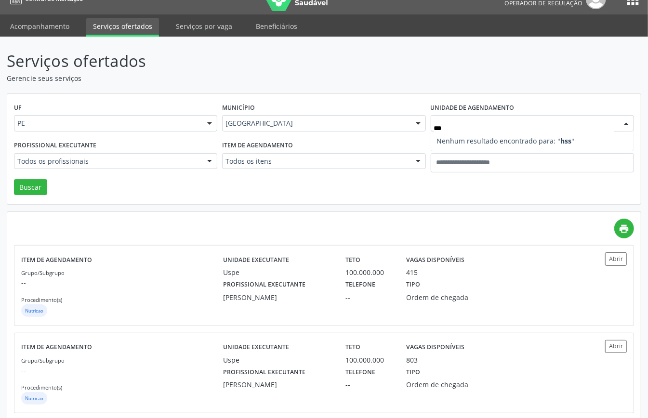
type input "**"
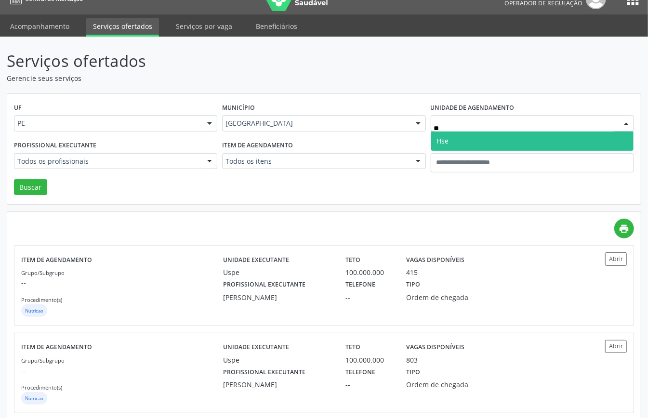
click at [455, 143] on span "Hse" at bounding box center [532, 140] width 202 height 19
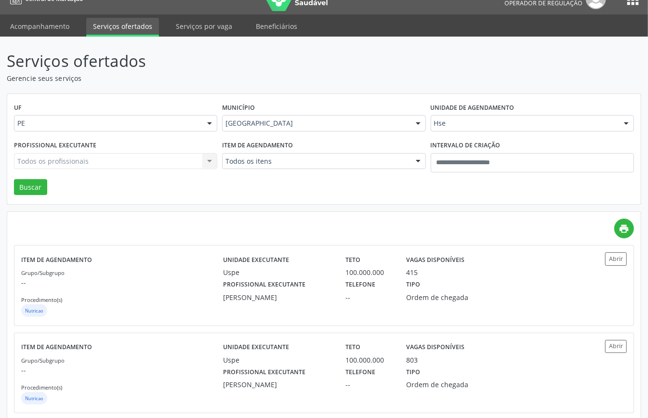
click at [135, 156] on div "Todos os profissionais Todos os profissionais Aderaldo Tadeu de Morais Adler Fe…" at bounding box center [115, 161] width 203 height 16
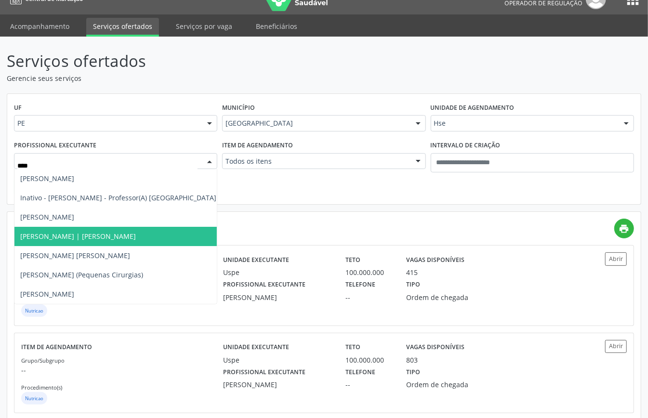
click at [80, 236] on span "Luiz Augusto Pires | Joelho" at bounding box center [78, 236] width 116 height 9
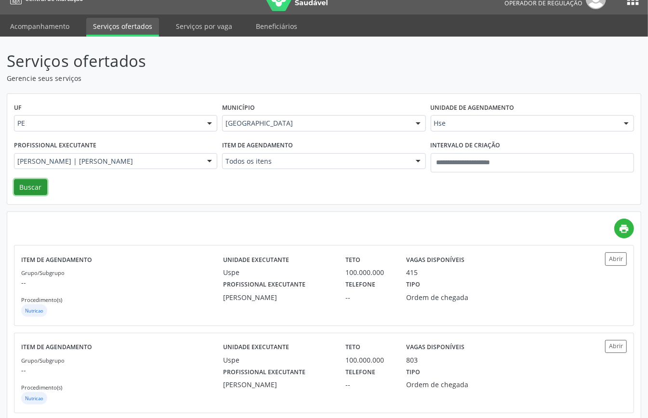
click at [39, 186] on button "Buscar" at bounding box center [30, 187] width 33 height 16
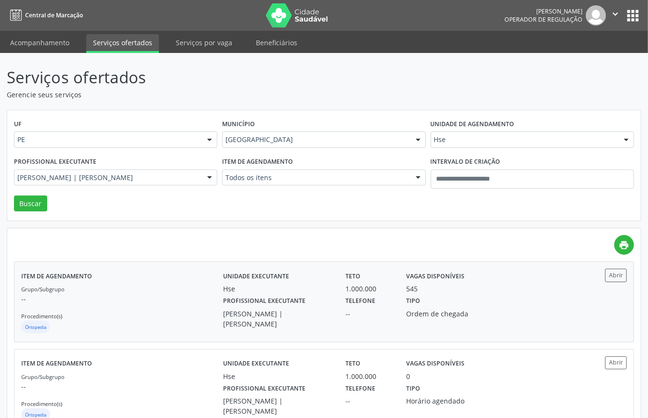
scroll to position [34, 0]
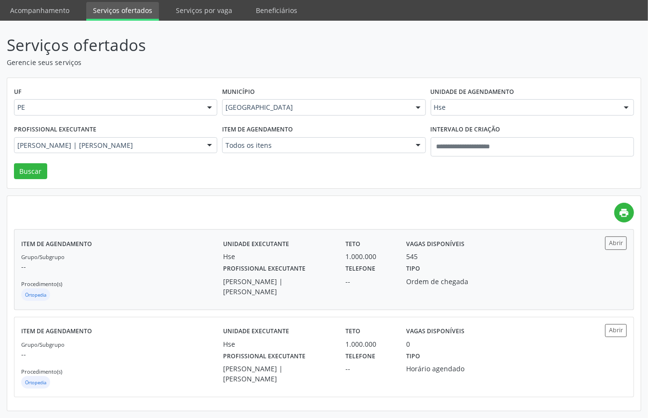
click at [166, 251] on div "Grupo/Subgrupo -- Procedimento(s) Ortopedia" at bounding box center [122, 277] width 202 height 52
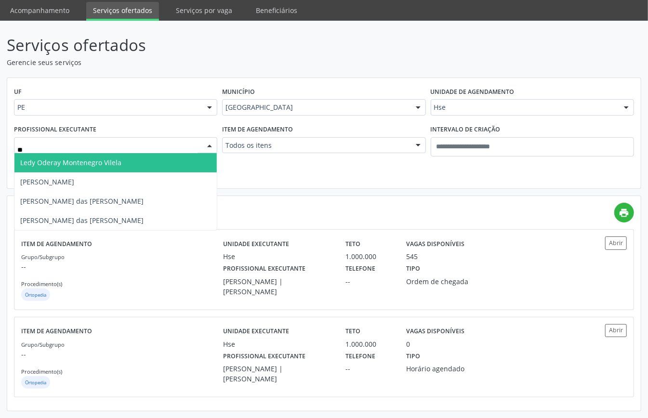
type input "***"
click at [74, 164] on span "Maria da Graca Pinto Ribeiro" at bounding box center [47, 162] width 54 height 9
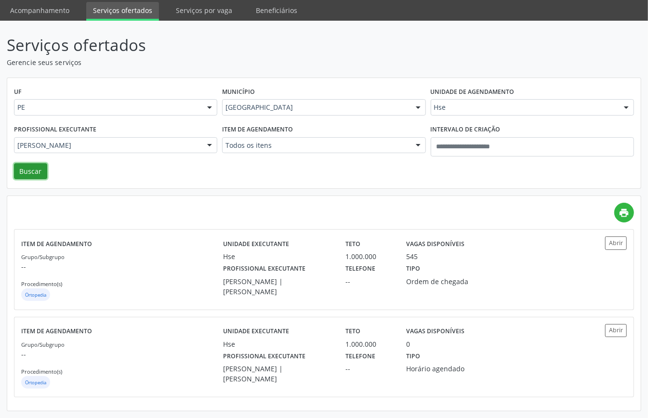
click at [40, 172] on button "Buscar" at bounding box center [30, 171] width 33 height 16
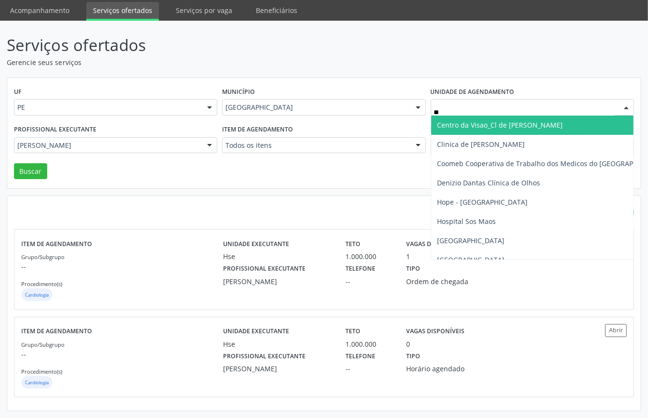
type input "***"
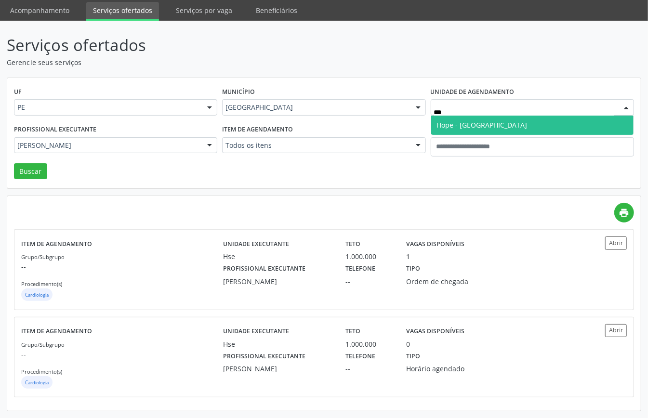
click at [460, 120] on span "Hope - [GEOGRAPHIC_DATA]" at bounding box center [482, 124] width 91 height 9
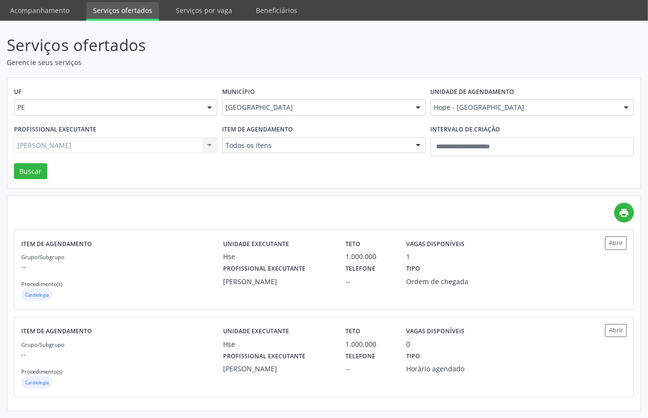
click at [166, 145] on div "Maria da Graca Pinto Ribeiro Todos os profissionais Adalberto Aguiar Interamine…" at bounding box center [115, 145] width 203 height 16
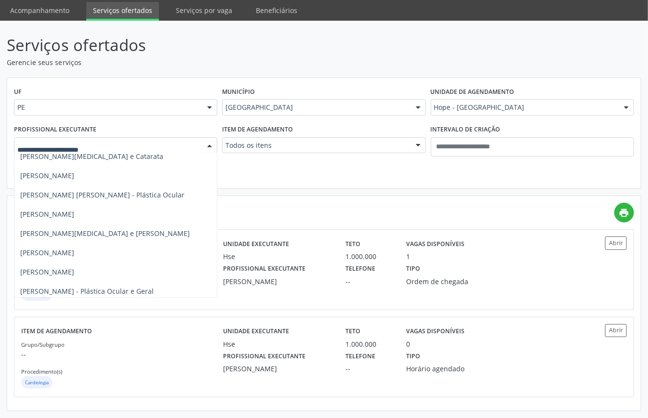
scroll to position [706, 0]
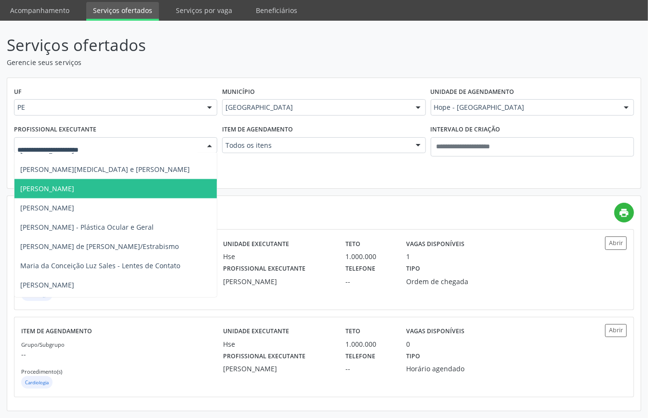
click at [37, 191] on span "Luan Fellipe Bispo Almeida" at bounding box center [47, 188] width 54 height 9
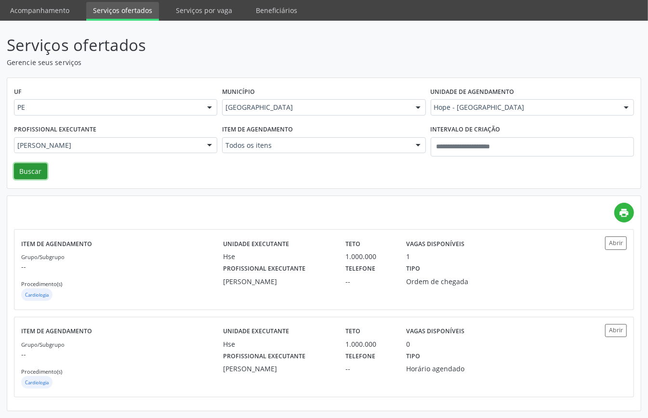
click at [29, 171] on button "Buscar" at bounding box center [30, 171] width 33 height 16
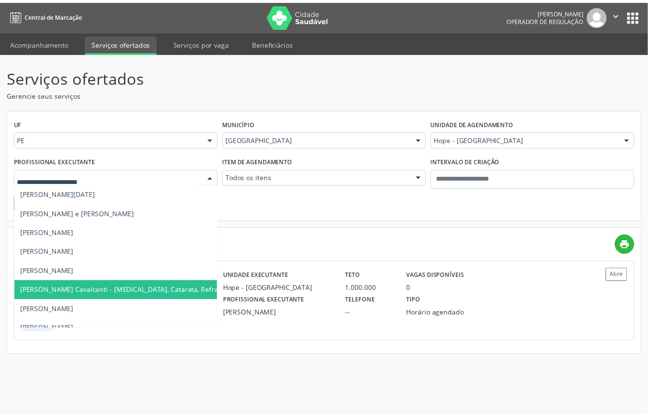
scroll to position [0, 0]
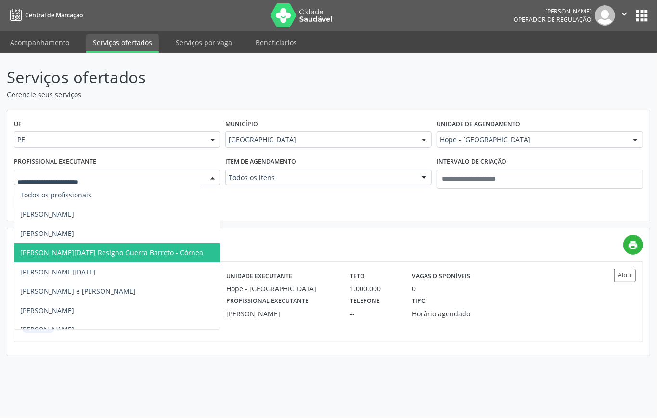
click at [269, 211] on div "UF PE PE Nenhum resultado encontrado para: " " Não há nenhuma opção para ser ex…" at bounding box center [328, 165] width 643 height 111
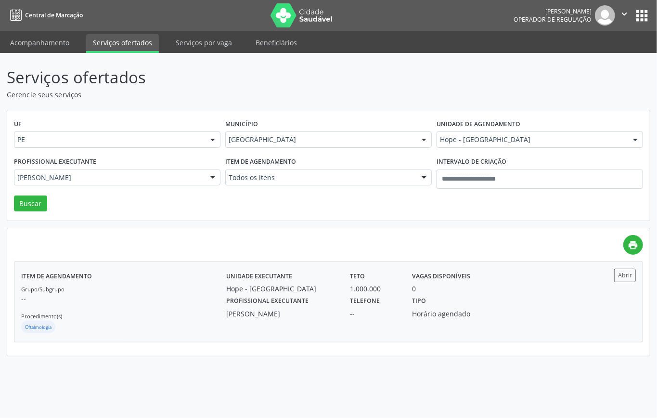
click at [189, 298] on p "--" at bounding box center [123, 299] width 205 height 10
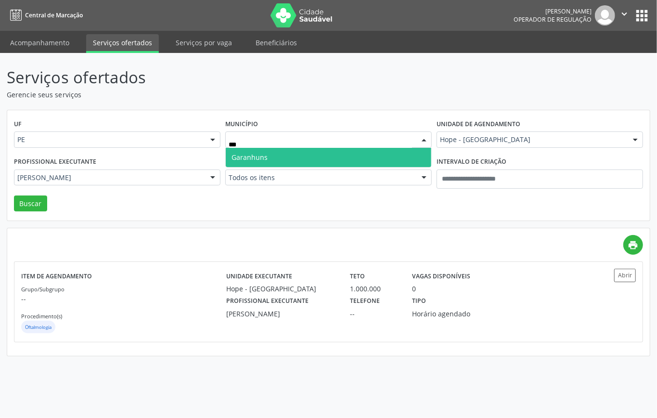
click at [266, 155] on span "Garanhuns" at bounding box center [250, 157] width 36 height 9
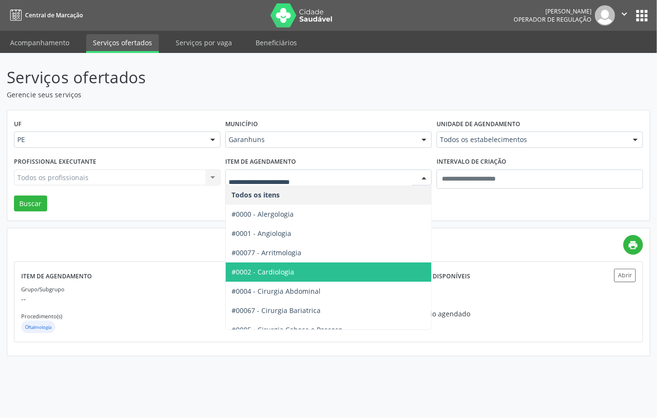
click at [284, 268] on span "#0002 - Cardiologia" at bounding box center [263, 271] width 63 height 9
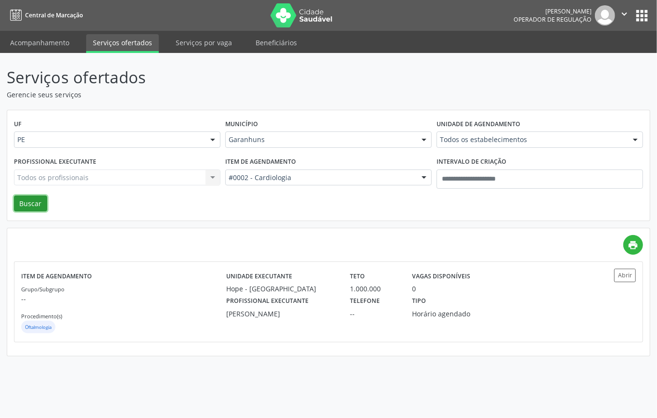
click at [28, 201] on button "Buscar" at bounding box center [30, 204] width 33 height 16
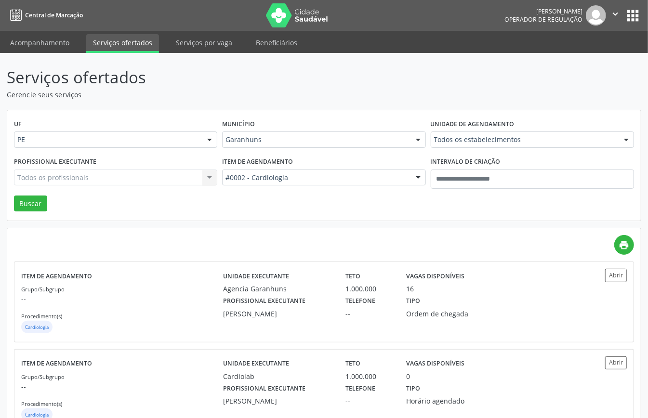
scroll to position [121, 0]
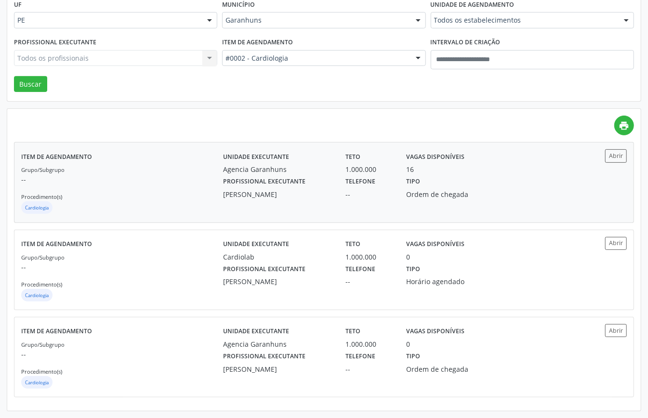
click at [182, 188] on div "Grupo/Subgrupo -- Procedimento(s) Cardiologia" at bounding box center [122, 190] width 202 height 52
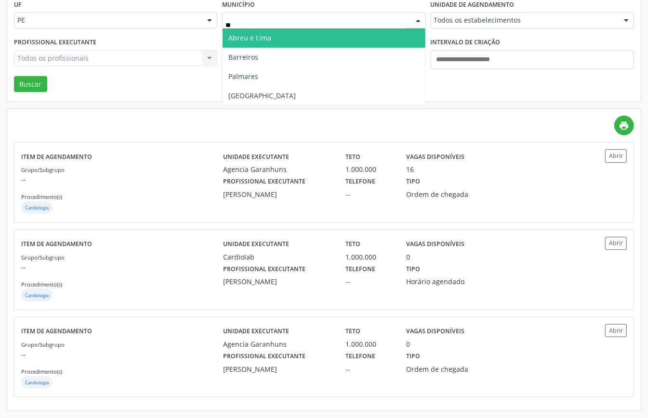
type input "***"
click at [296, 33] on span "Recife" at bounding box center [324, 37] width 202 height 19
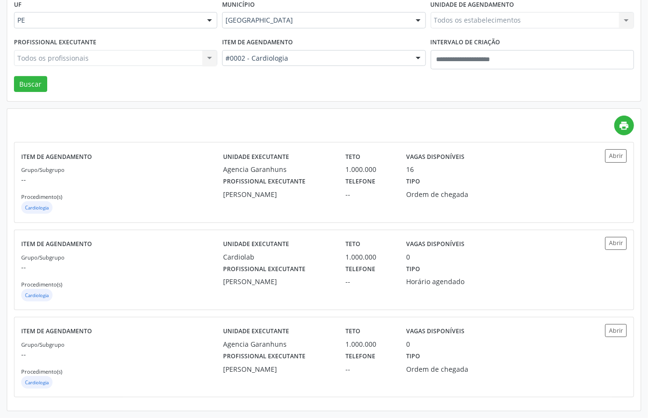
click at [460, 18] on div "Todos os estabelecimentos Todos os estabelecimentos Agencia Garanhuns Cardiolab…" at bounding box center [532, 20] width 203 height 16
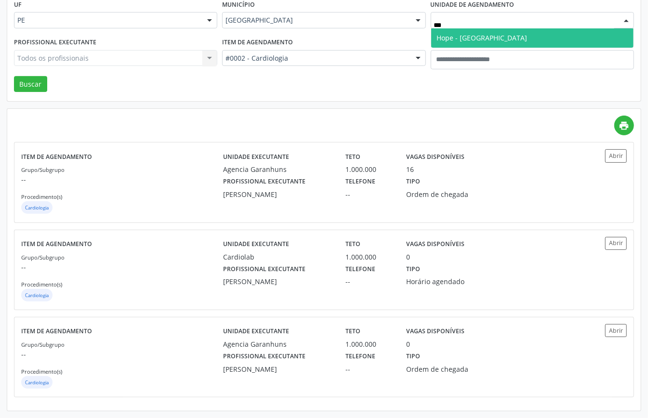
click at [469, 34] on span "Hope - Hospital de Olhos de Pernambuco" at bounding box center [482, 37] width 91 height 9
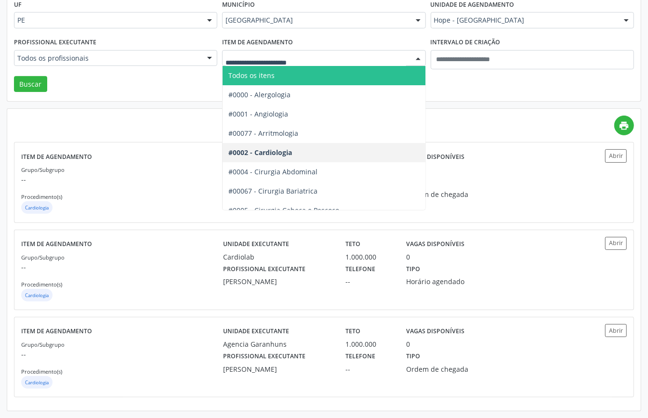
click at [257, 74] on span "Todos os itens" at bounding box center [251, 75] width 46 height 9
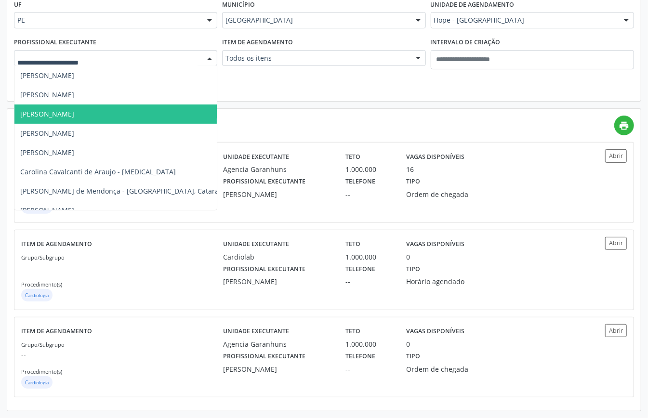
scroll to position [257, 0]
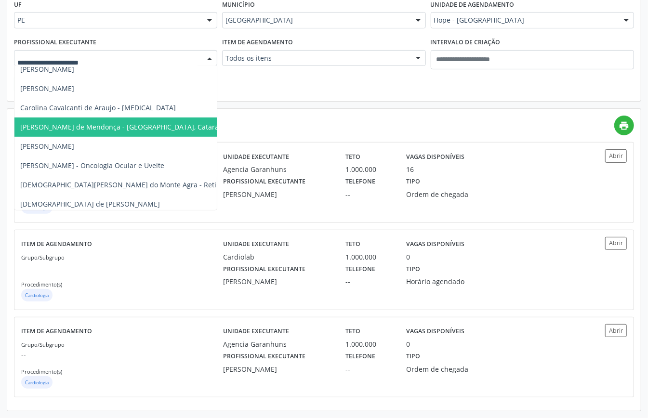
click at [76, 122] on span "Carolina Guimarães de Mendonça - Córnea, Catarata e Refrativa" at bounding box center [140, 126] width 241 height 9
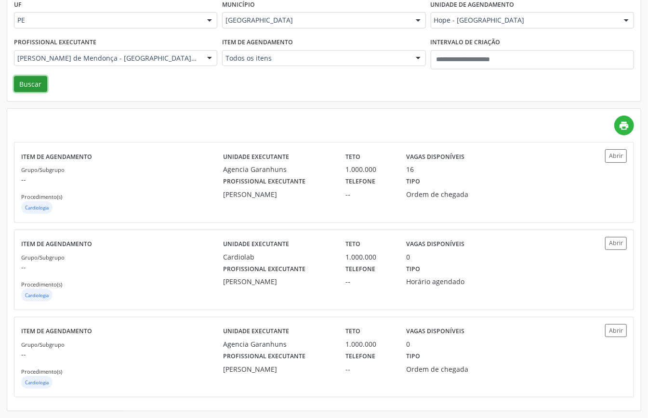
click at [24, 83] on button "Buscar" at bounding box center [30, 84] width 33 height 16
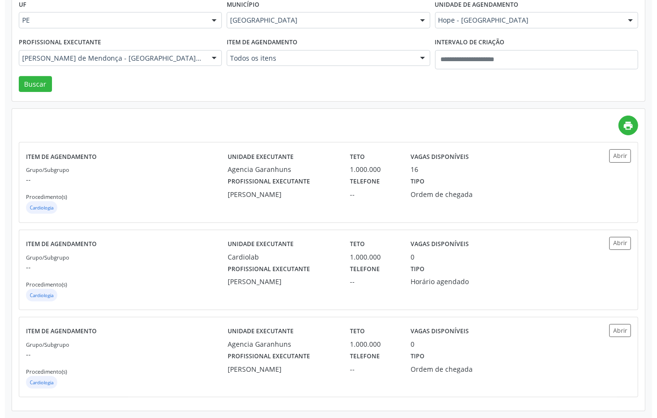
scroll to position [0, 0]
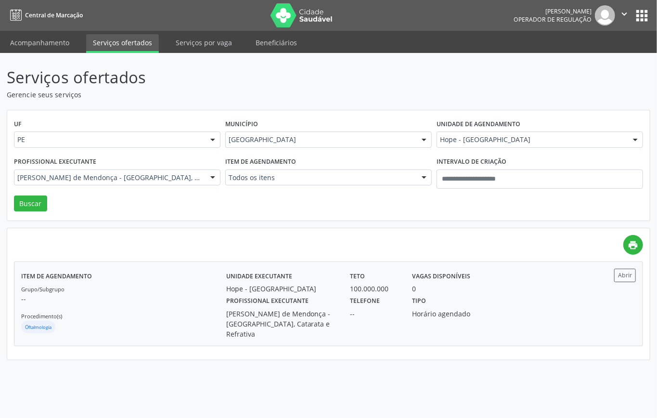
click at [207, 323] on div "Oftalmologia" at bounding box center [123, 328] width 205 height 14
click at [203, 321] on div "Grupo/Subgrupo -- Procedimento(s) Oftalmologia" at bounding box center [123, 310] width 205 height 52
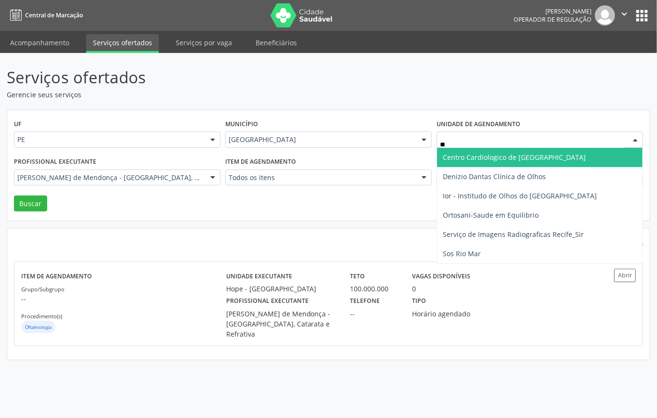
type input "***"
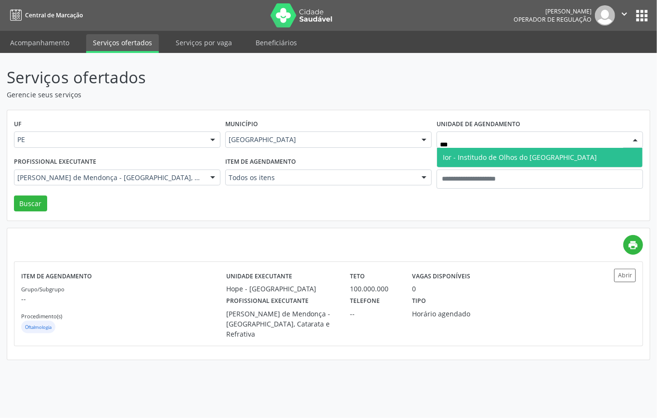
click at [501, 159] on span "Ior - Institudo de Olhos do Recife" at bounding box center [520, 157] width 154 height 9
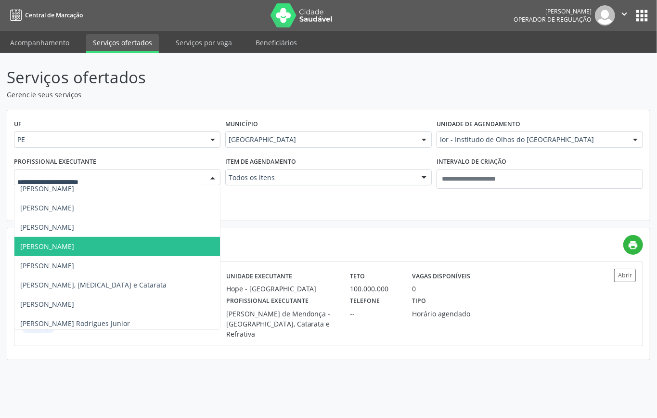
drag, startPoint x: 170, startPoint y: 178, endPoint x: 173, endPoint y: 183, distance: 6.3
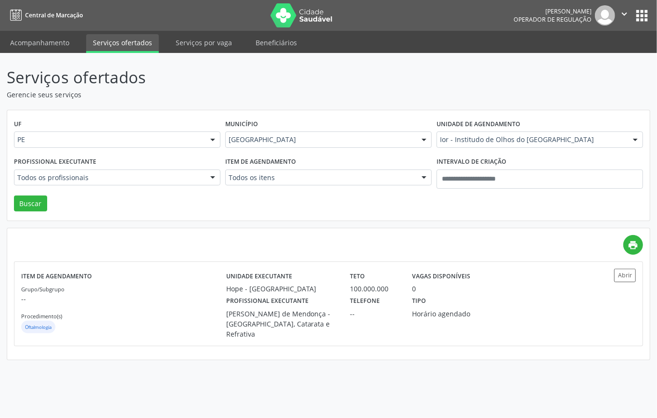
click at [260, 203] on div "UF PE PE Nenhum resultado encontrado para: " " Não há nenhuma opção para ser ex…" at bounding box center [328, 165] width 643 height 111
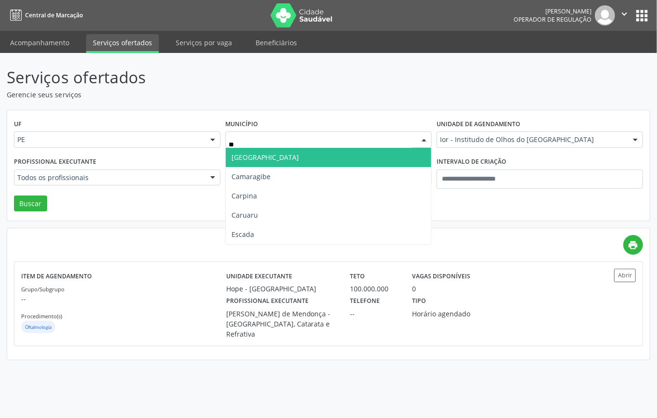
type input "***"
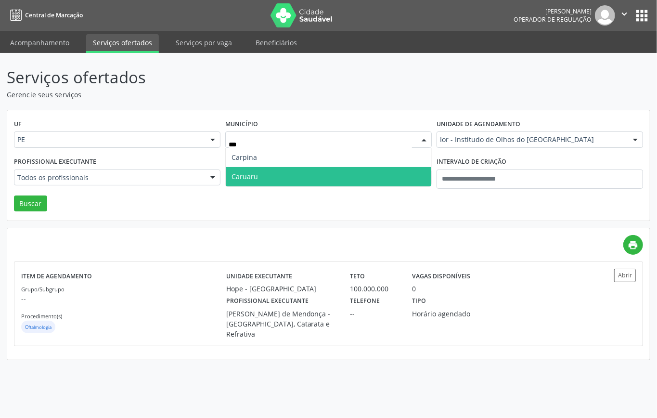
click at [330, 176] on span "Caruaru" at bounding box center [329, 176] width 206 height 19
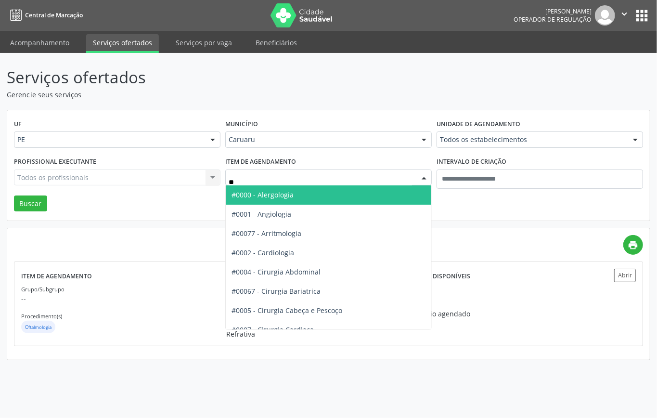
type input "***"
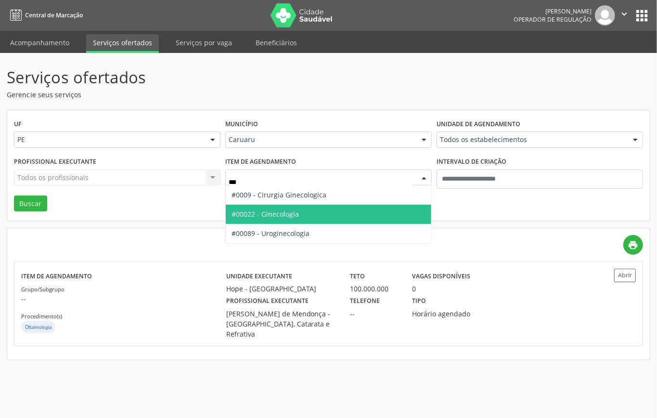
click at [268, 210] on span "#00022 - Ginecologia" at bounding box center [265, 214] width 67 height 9
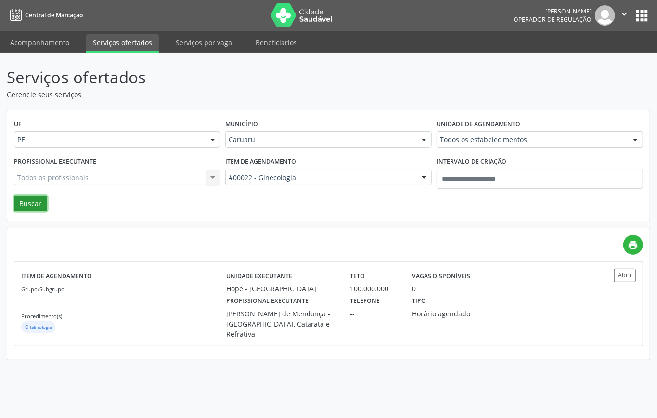
click at [16, 199] on button "Buscar" at bounding box center [30, 204] width 33 height 16
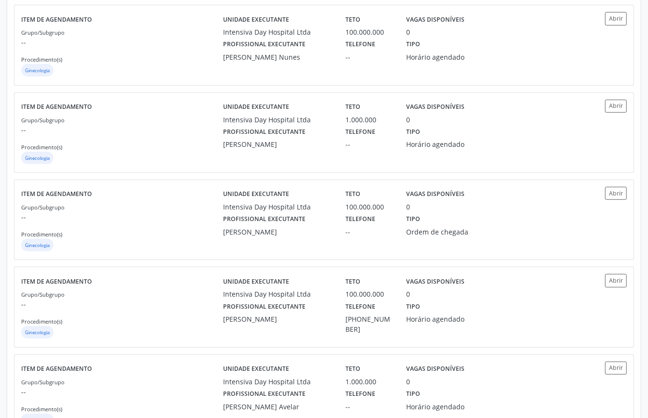
scroll to position [513, 0]
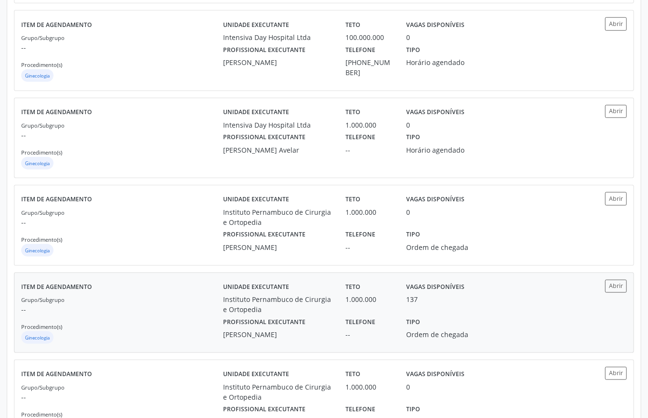
click at [156, 315] on p "--" at bounding box center [122, 309] width 202 height 10
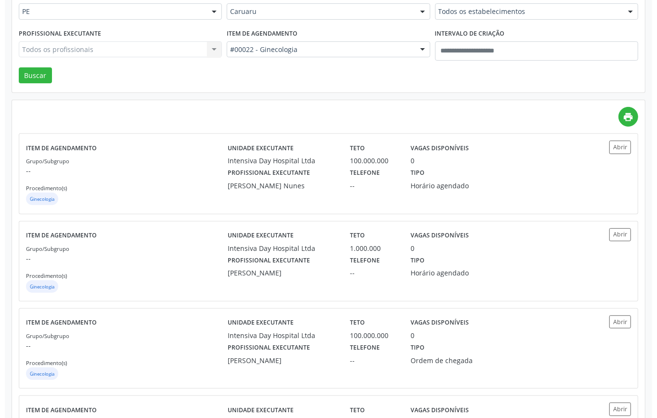
scroll to position [0, 0]
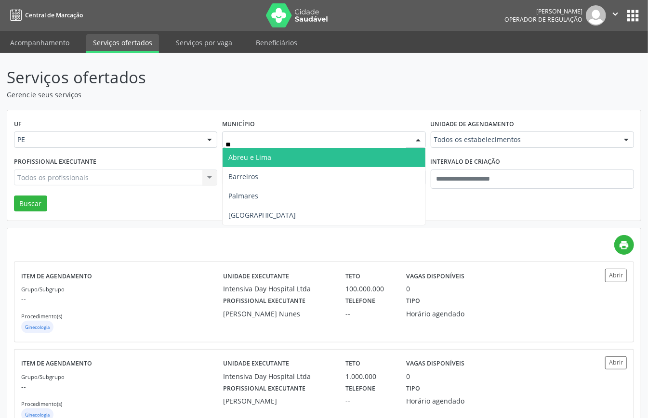
type input "***"
click at [270, 160] on span "Recife" at bounding box center [324, 157] width 202 height 19
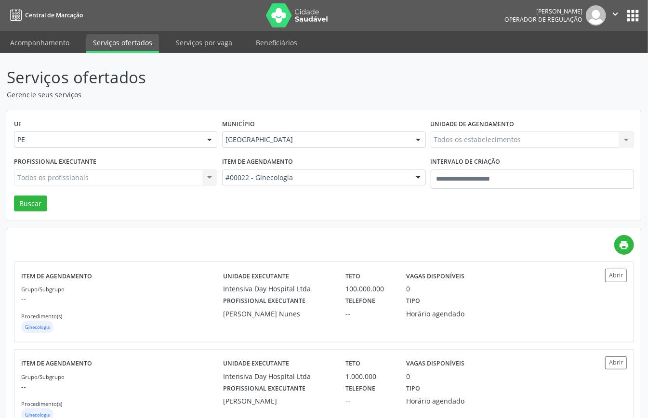
click at [471, 143] on div "Todos os estabelecimentos Todos os estabelecimentos Agencia de Caruaru Alergoim…" at bounding box center [532, 139] width 203 height 16
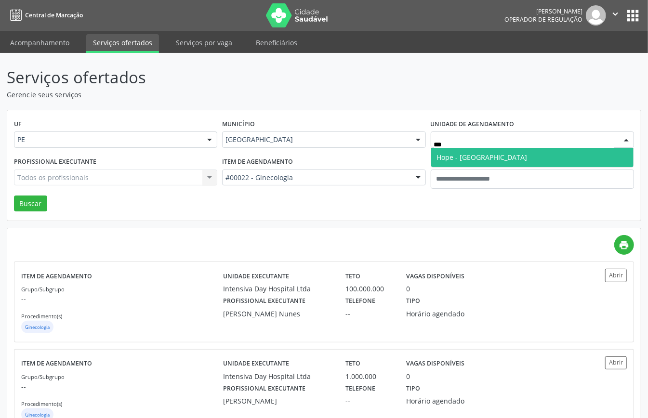
type input "****"
click at [465, 154] on span "Hope - Hospital de Olhos de Pernambuco" at bounding box center [482, 157] width 91 height 9
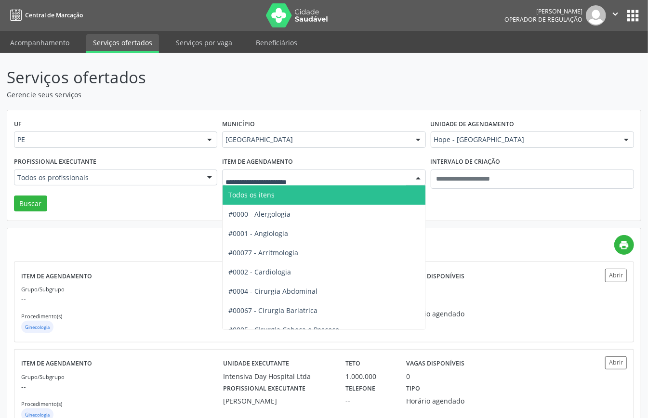
click at [274, 195] on span "Todos os itens" at bounding box center [251, 194] width 46 height 9
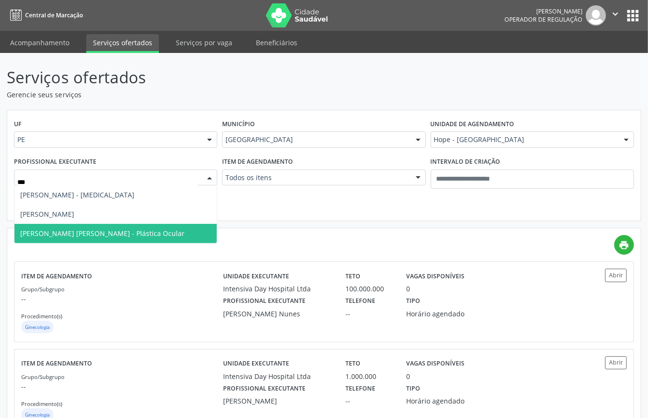
type input "****"
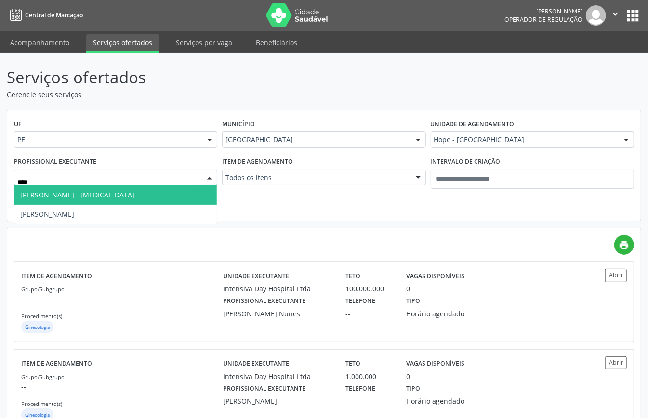
click at [98, 193] on span "Danielle Candido Britto - Glaucoma" at bounding box center [77, 194] width 114 height 9
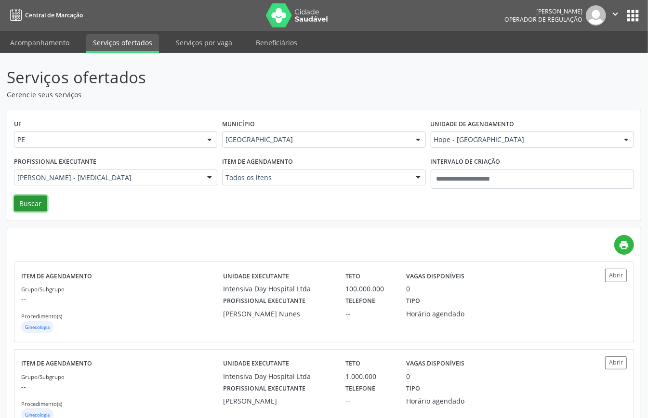
click at [30, 202] on button "Buscar" at bounding box center [30, 204] width 33 height 16
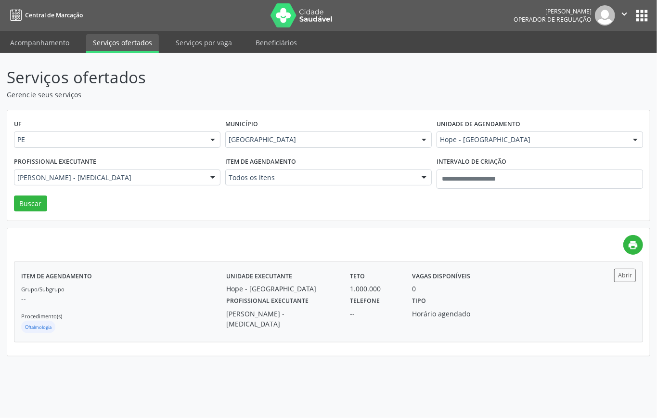
click at [186, 323] on div "Oftalmologia" at bounding box center [123, 328] width 205 height 14
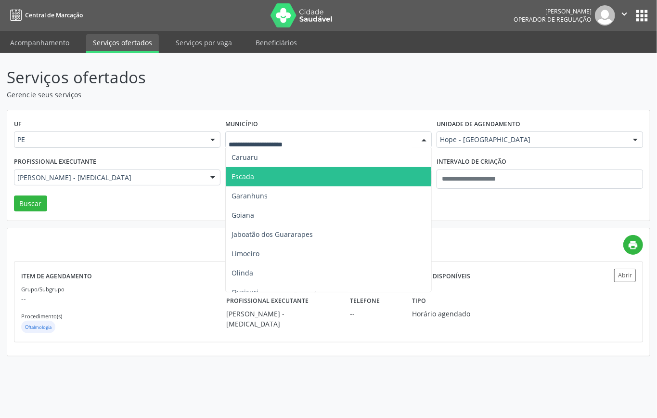
scroll to position [128, 0]
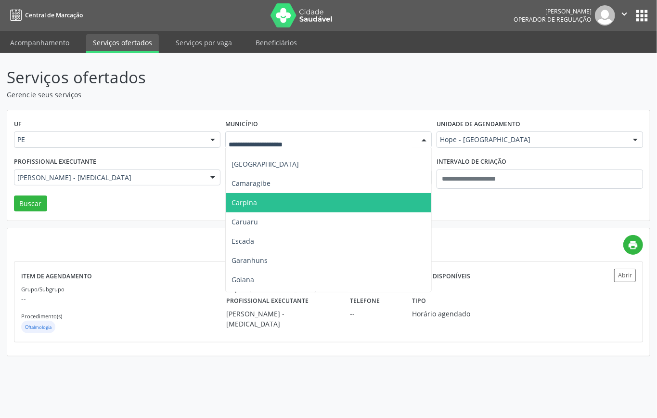
click at [274, 203] on span "Carpina" at bounding box center [329, 202] width 206 height 19
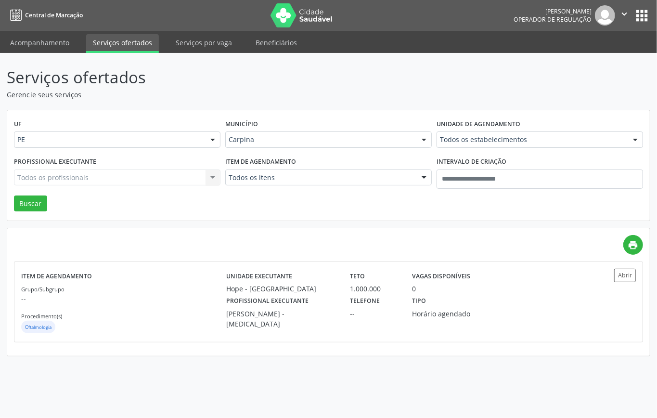
drag, startPoint x: 302, startPoint y: 179, endPoint x: 288, endPoint y: 210, distance: 34.3
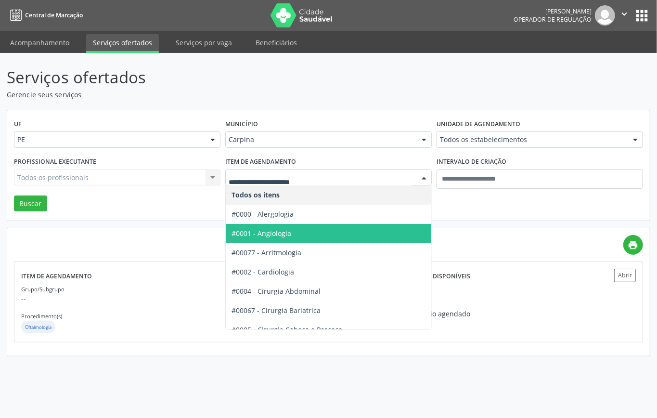
click at [288, 236] on span "#0001 - Angiologia" at bounding box center [262, 233] width 60 height 9
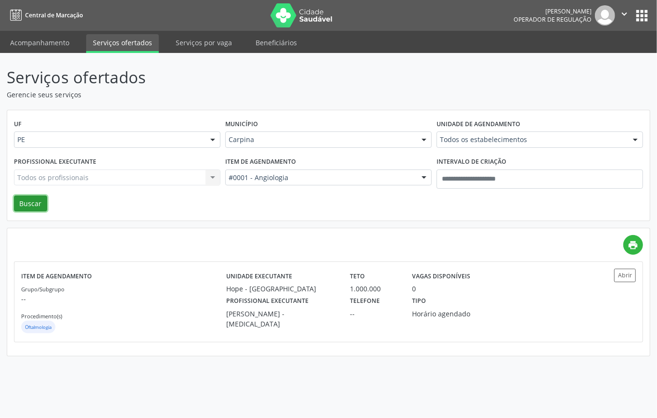
click at [42, 202] on button "Buscar" at bounding box center [30, 204] width 33 height 16
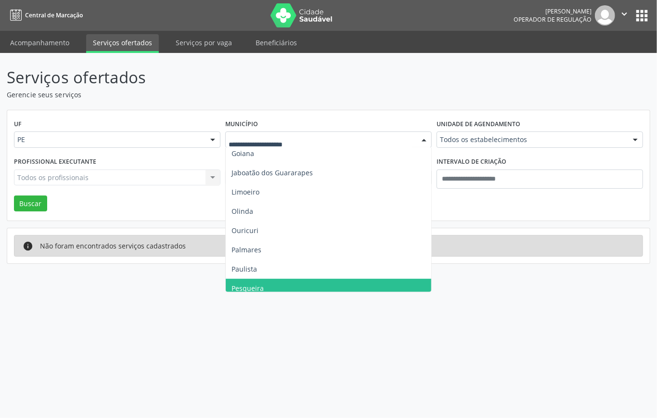
scroll to position [190, 0]
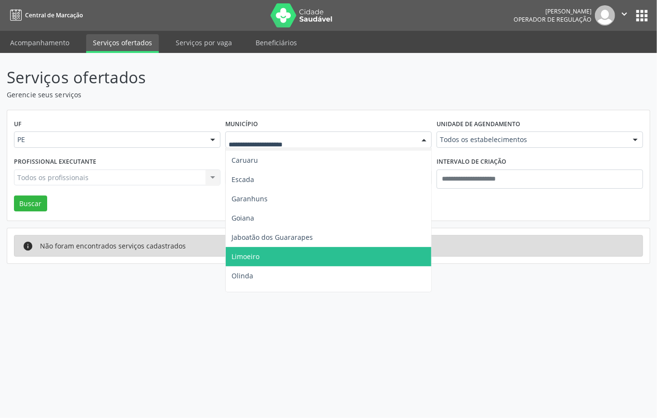
click at [264, 257] on span "Limoeiro" at bounding box center [329, 256] width 206 height 19
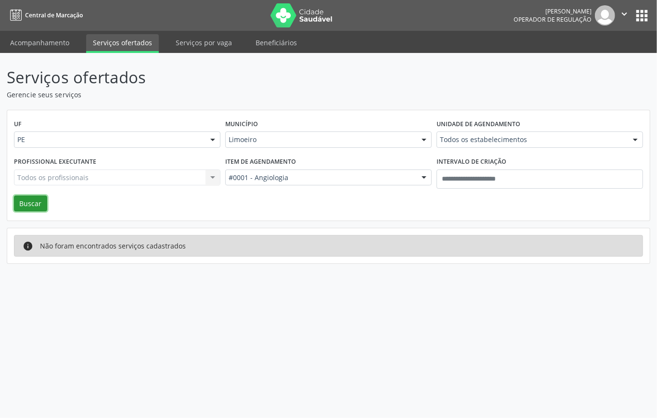
click at [31, 202] on button "Buscar" at bounding box center [30, 204] width 33 height 16
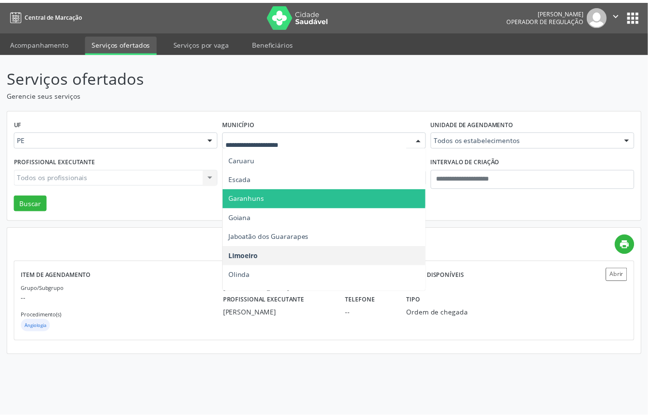
scroll to position [126, 0]
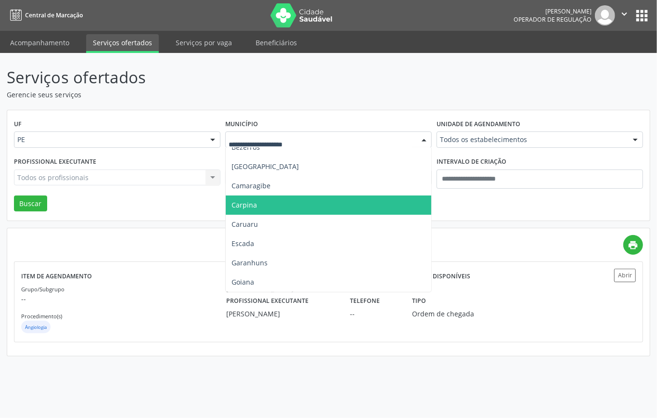
click at [269, 206] on span "Carpina" at bounding box center [329, 205] width 206 height 19
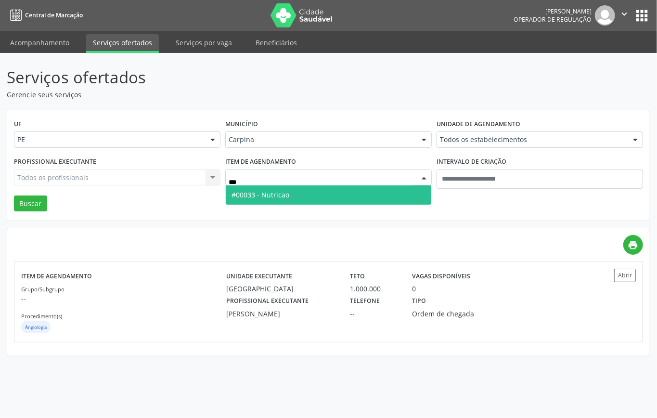
type input "****"
click at [306, 192] on span "#00033 - Nutricao" at bounding box center [329, 194] width 206 height 19
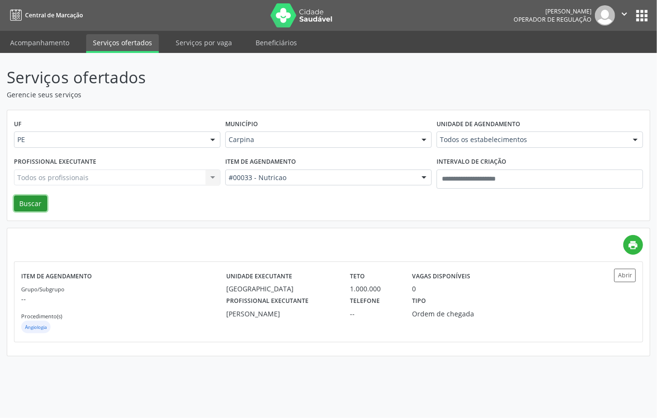
click at [41, 198] on button "Buscar" at bounding box center [30, 204] width 33 height 16
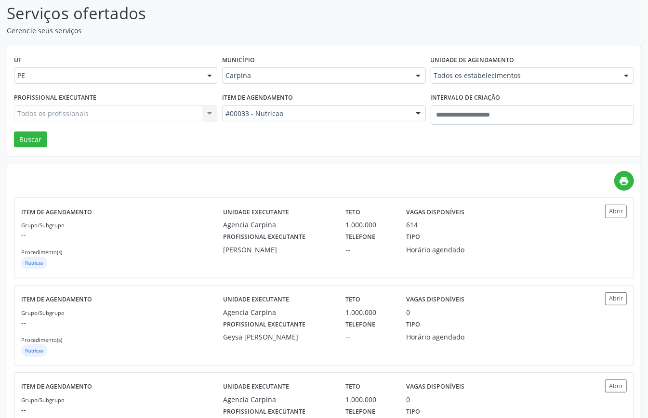
scroll to position [121, 0]
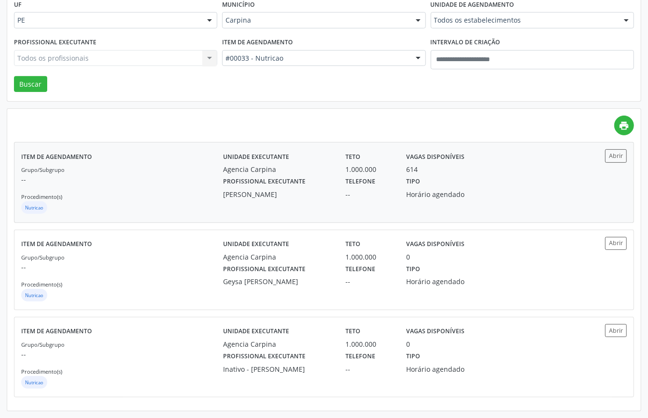
click at [128, 182] on p "--" at bounding box center [122, 179] width 202 height 10
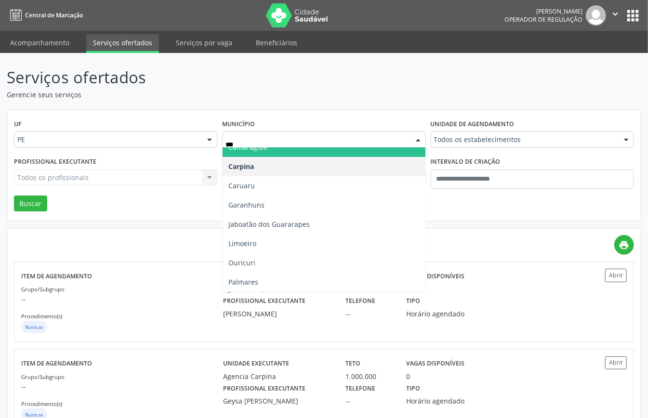
scroll to position [0, 0]
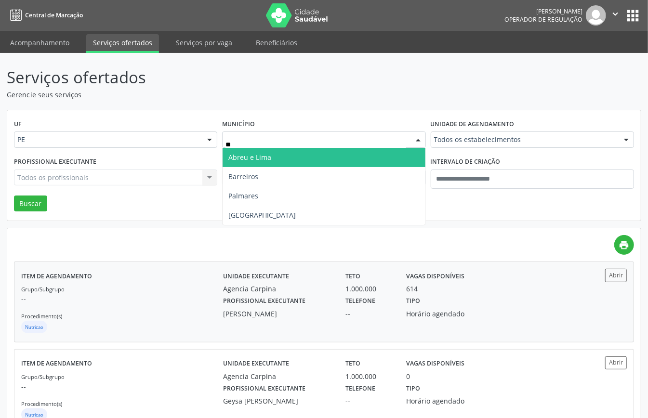
type input "***"
click at [291, 153] on span "Recife" at bounding box center [324, 157] width 202 height 19
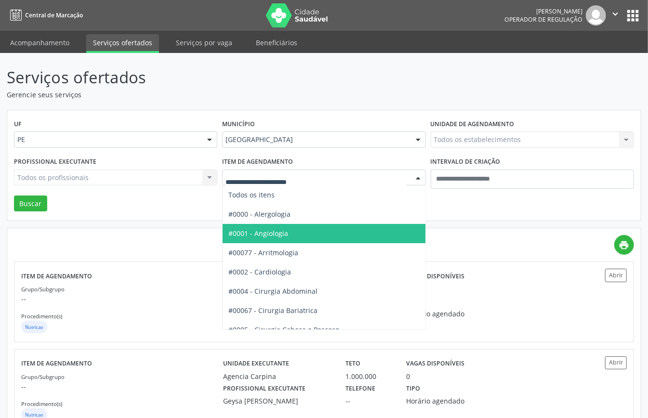
click at [288, 234] on span "#0001 - Angiologia" at bounding box center [258, 233] width 60 height 9
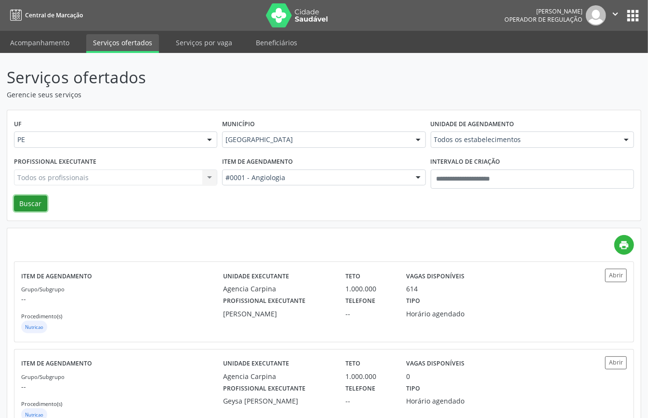
click at [38, 201] on button "Buscar" at bounding box center [30, 204] width 33 height 16
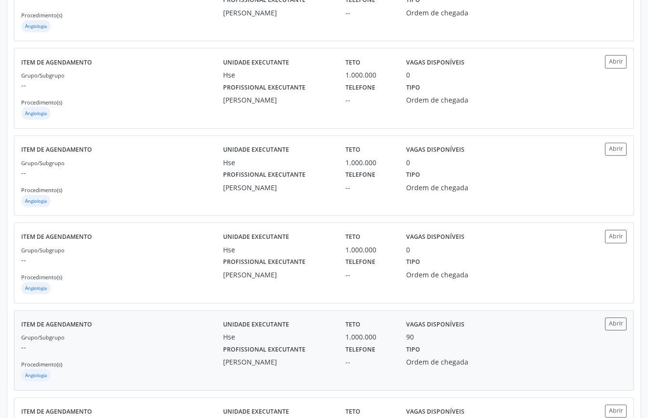
scroll to position [1209, 0]
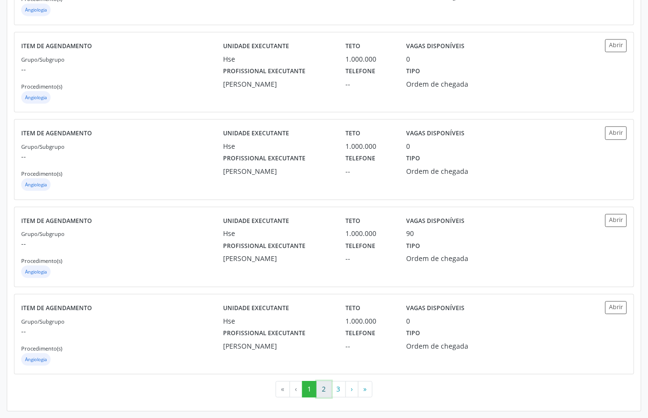
click at [320, 391] on button "2" at bounding box center [323, 389] width 15 height 16
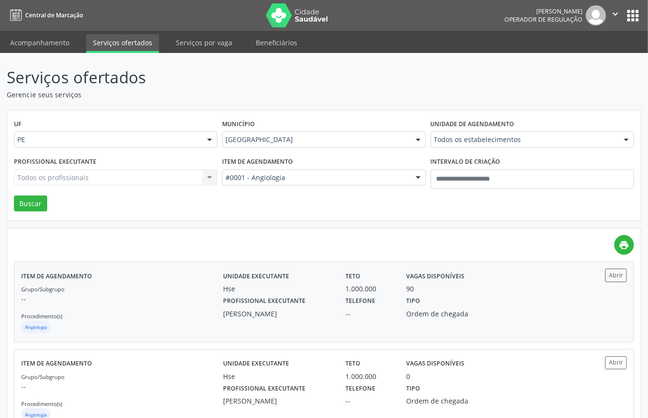
scroll to position [128, 0]
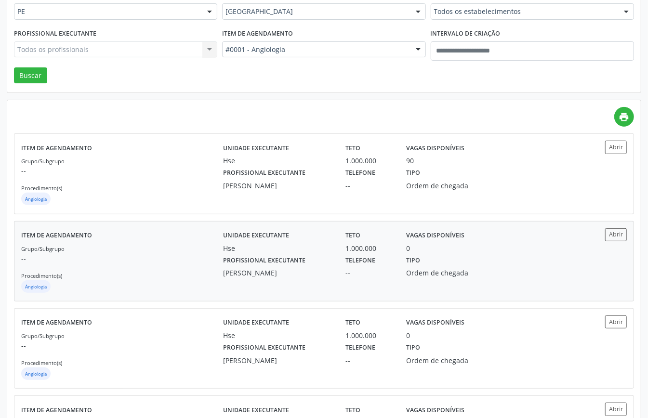
click at [160, 268] on div "Grupo/Subgrupo -- Procedimento(s) Angiologia" at bounding box center [122, 269] width 202 height 52
type input "**"
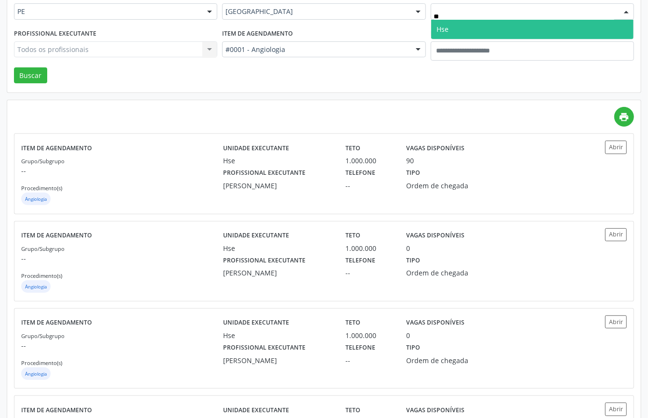
click at [457, 26] on span "Hse" at bounding box center [532, 29] width 202 height 19
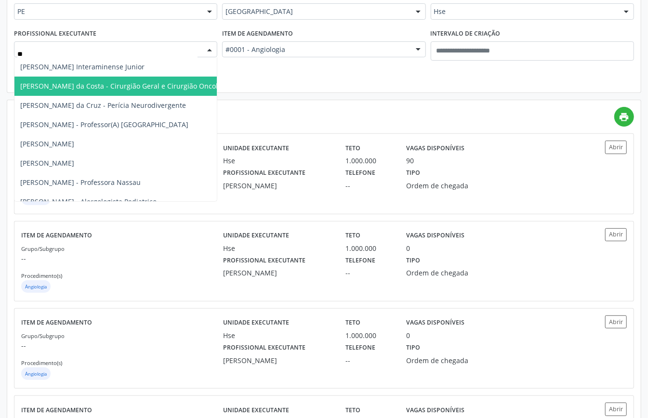
type input "***"
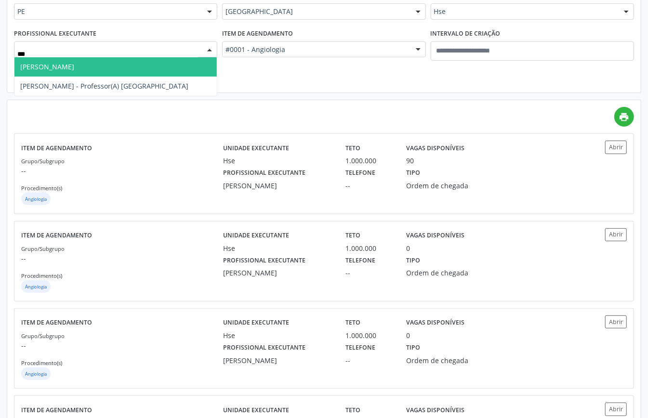
click at [74, 67] on span "Nelson Bechara Coutinho" at bounding box center [47, 66] width 54 height 9
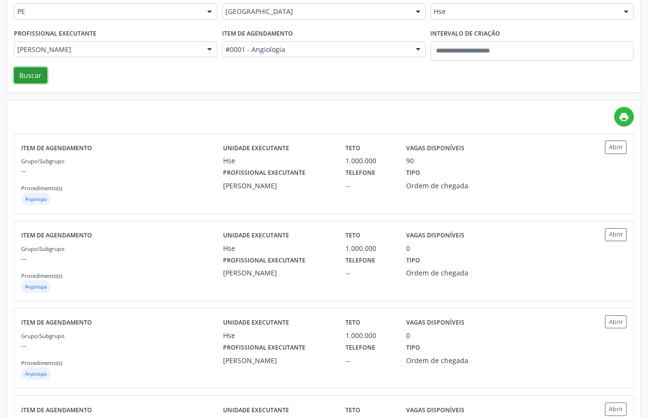
click at [38, 77] on button "Buscar" at bounding box center [30, 75] width 33 height 16
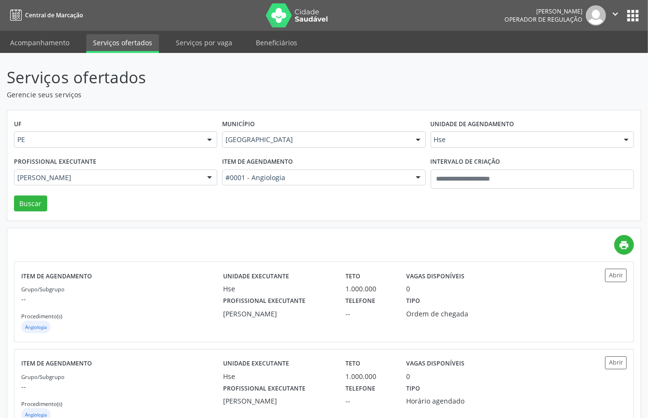
scroll to position [34, 0]
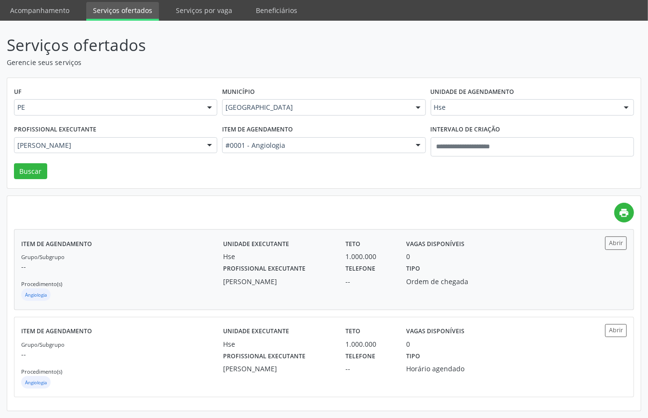
click at [184, 274] on div "Grupo/Subgrupo -- Procedimento(s) Angiologia" at bounding box center [122, 277] width 202 height 52
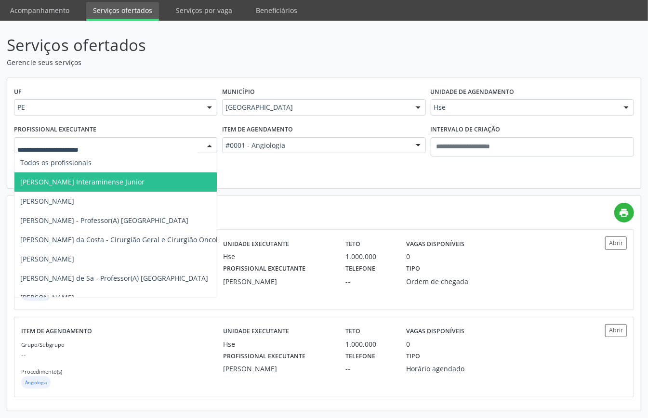
click at [162, 149] on div at bounding box center [115, 145] width 203 height 16
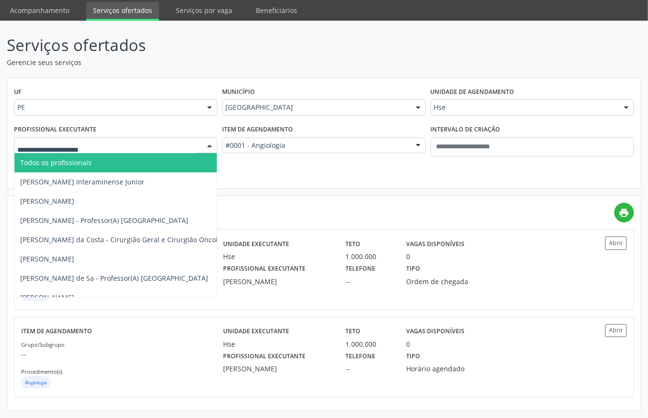
click at [135, 163] on span "Todos os profissionais" at bounding box center [176, 162] width 324 height 19
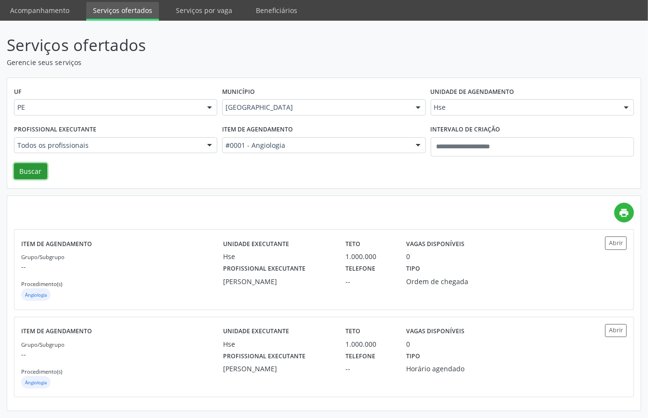
click at [27, 172] on button "Buscar" at bounding box center [30, 171] width 33 height 16
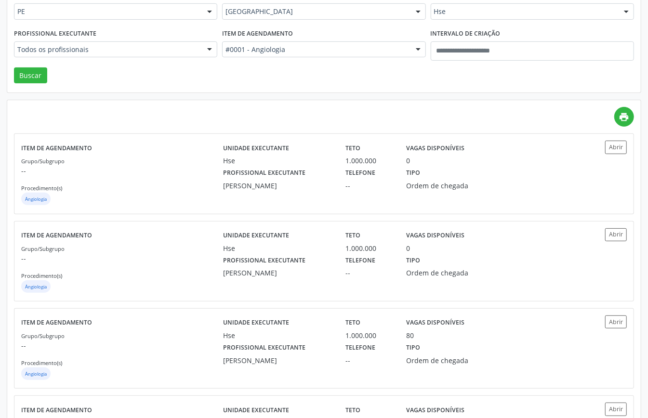
scroll to position [257, 0]
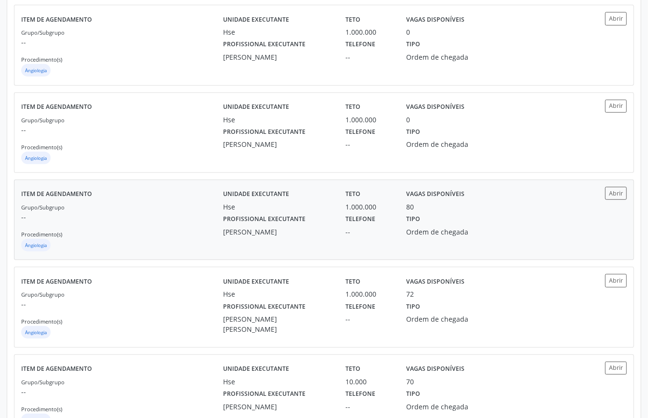
click at [136, 223] on div "Grupo/Subgrupo -- Procedimento(s) Angiologia" at bounding box center [122, 228] width 202 height 52
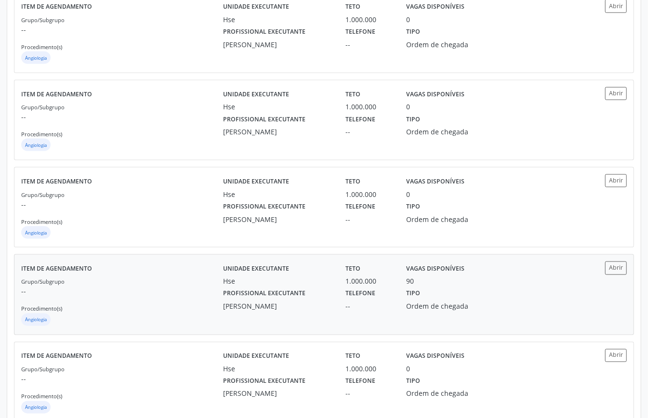
scroll to position [642, 0]
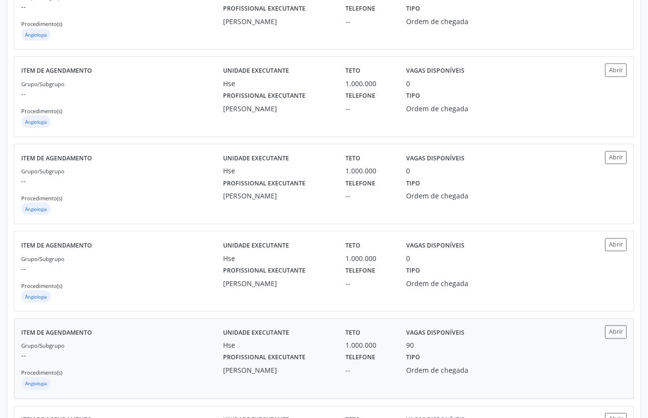
click at [139, 360] on p "--" at bounding box center [122, 356] width 202 height 10
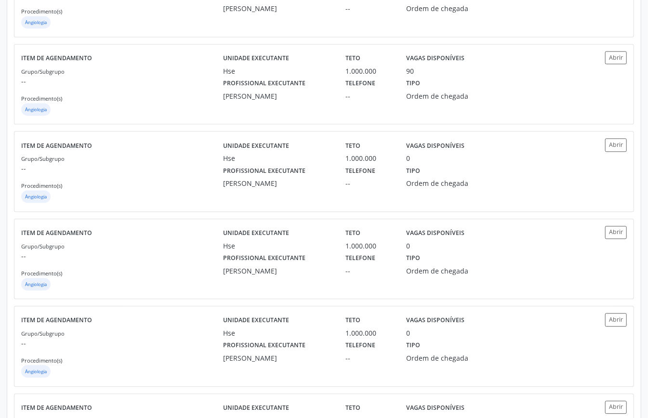
scroll to position [1197, 0]
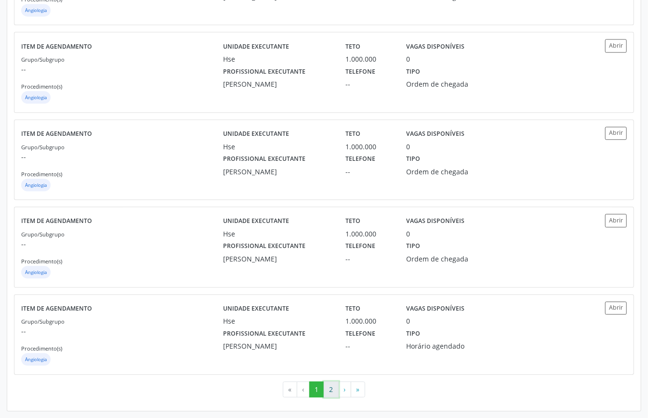
click at [332, 386] on button "2" at bounding box center [331, 389] width 15 height 16
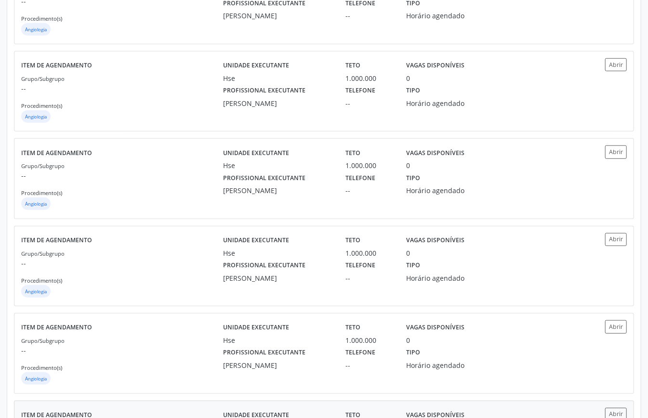
scroll to position [496, 0]
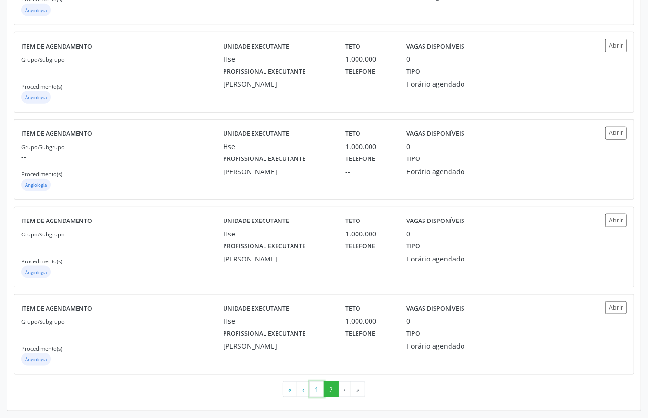
click at [322, 393] on button "1" at bounding box center [316, 389] width 15 height 16
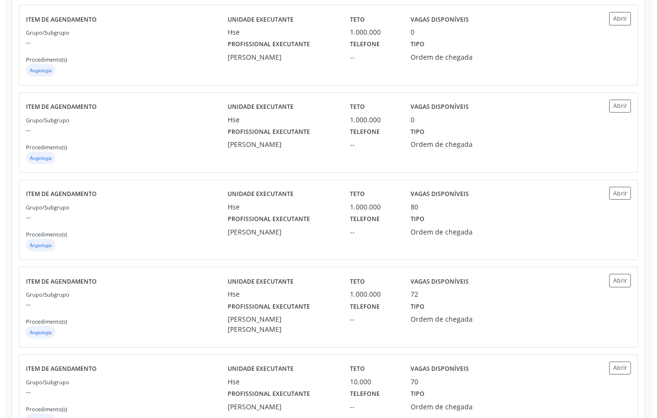
scroll to position [0, 0]
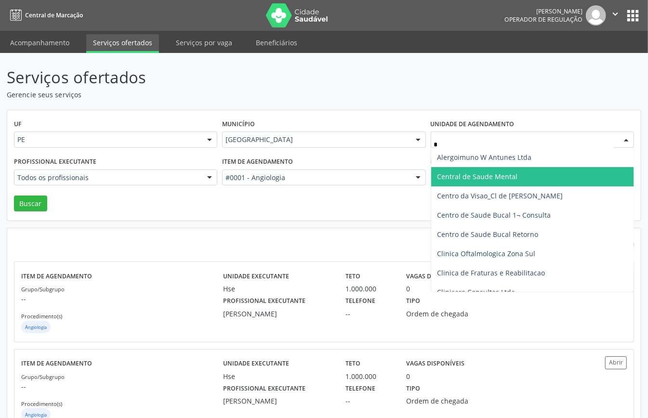
type input "**"
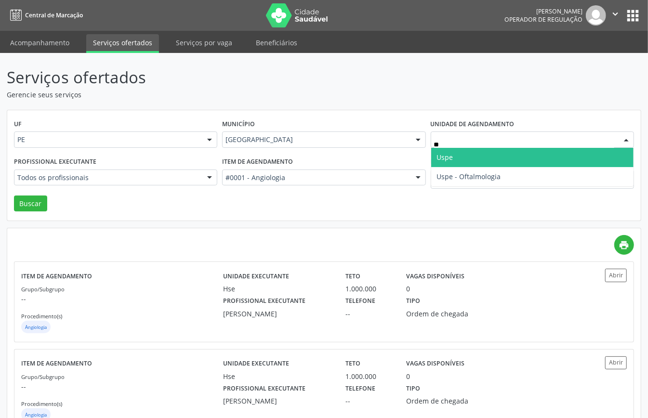
click at [451, 158] on span "Uspe" at bounding box center [445, 157] width 16 height 9
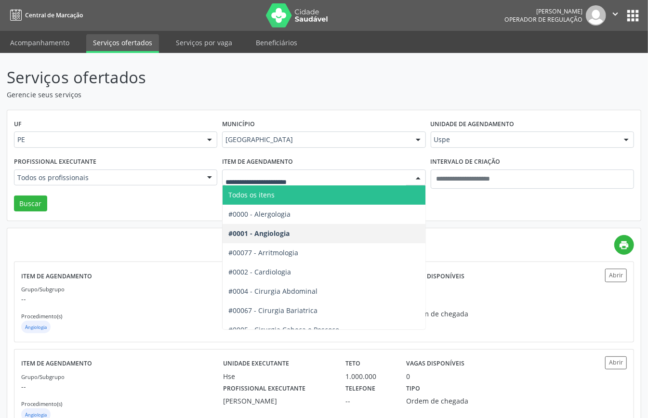
drag, startPoint x: 277, startPoint y: 193, endPoint x: 211, endPoint y: 199, distance: 66.8
click at [276, 195] on span "Todos os itens" at bounding box center [356, 194] width 267 height 19
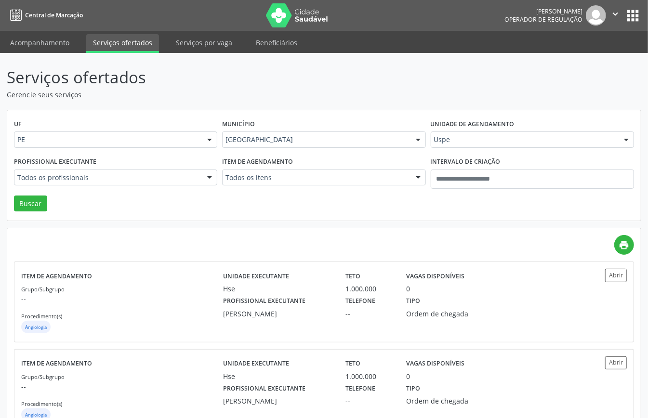
click at [194, 184] on div "Todos os profissionais" at bounding box center [115, 178] width 203 height 16
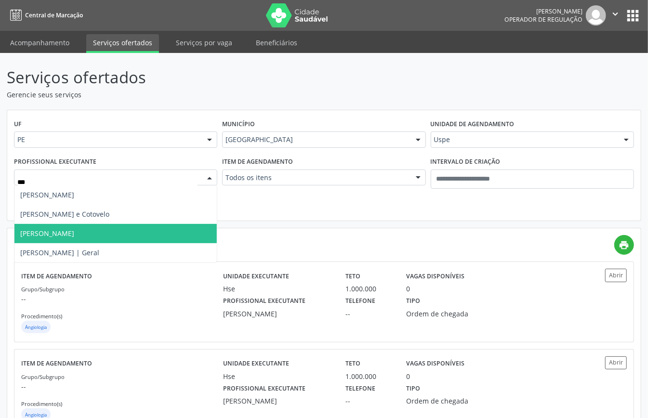
type input "****"
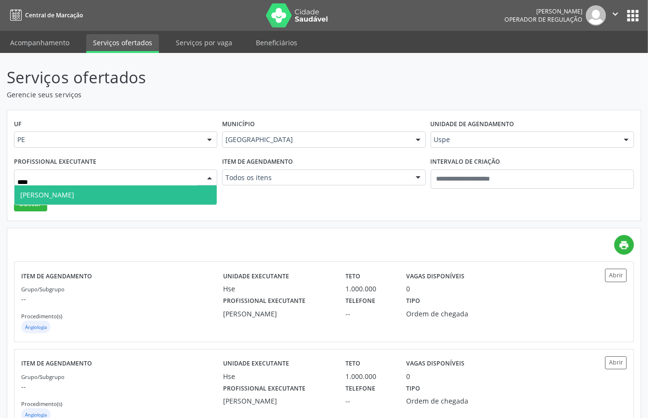
click at [141, 191] on span "Arthur Freire Soares - Mão" at bounding box center [115, 194] width 202 height 19
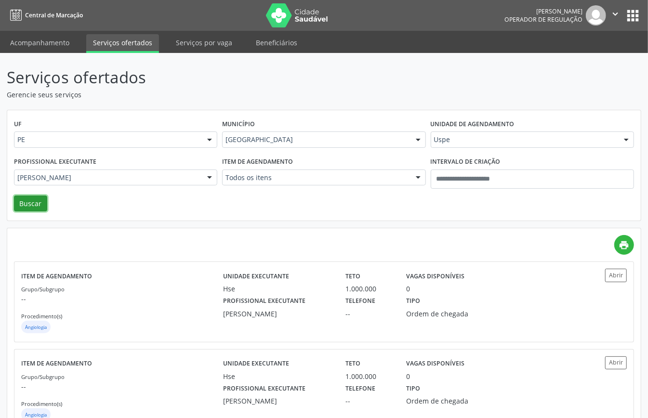
click at [37, 201] on button "Buscar" at bounding box center [30, 204] width 33 height 16
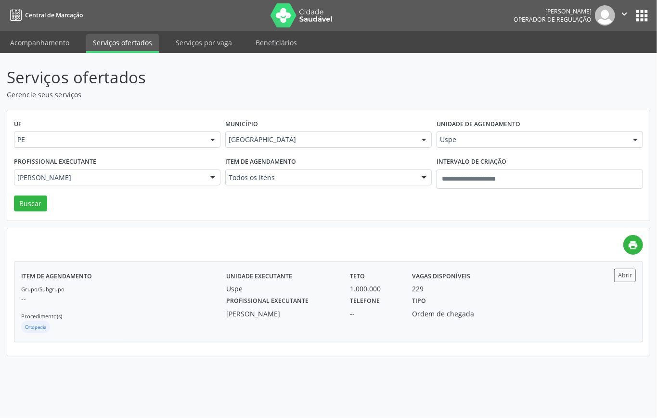
click at [197, 297] on p "--" at bounding box center [123, 299] width 205 height 10
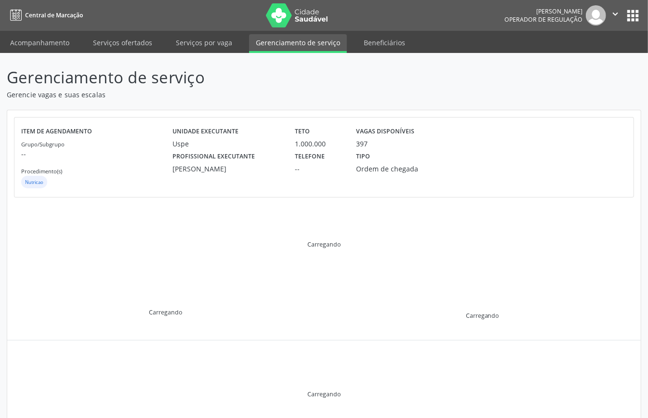
scroll to position [93, 0]
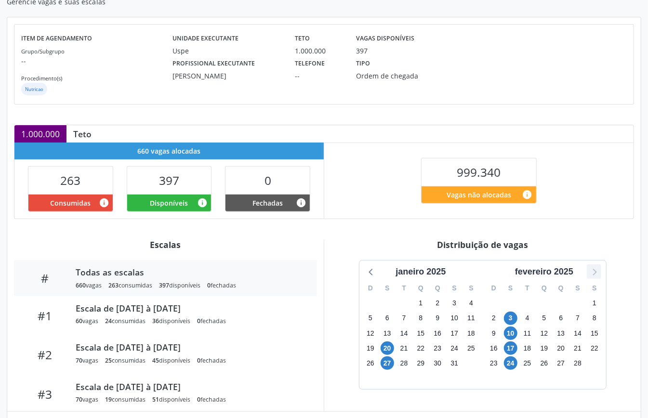
click at [591, 274] on icon at bounding box center [594, 271] width 13 height 13
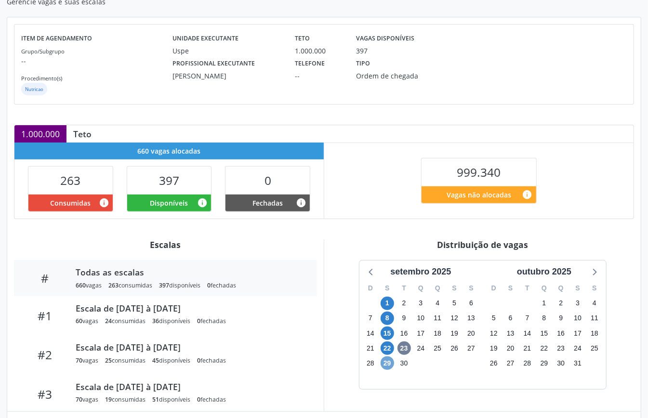
click at [389, 363] on span "29" at bounding box center [387, 362] width 13 height 13
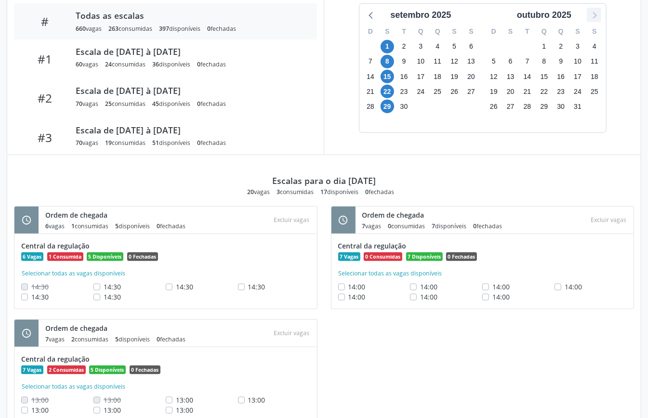
click at [594, 16] on icon at bounding box center [594, 15] width 13 height 13
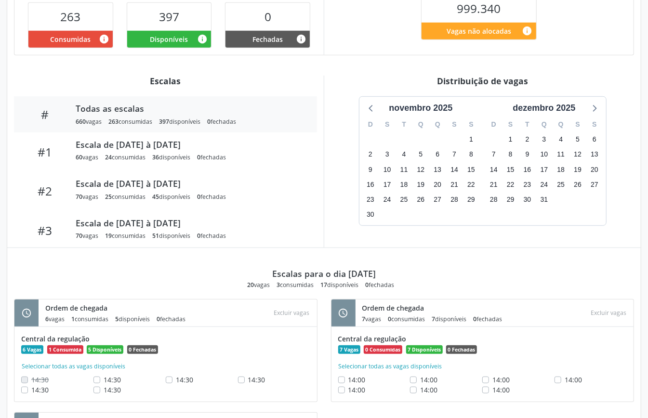
scroll to position [128, 0]
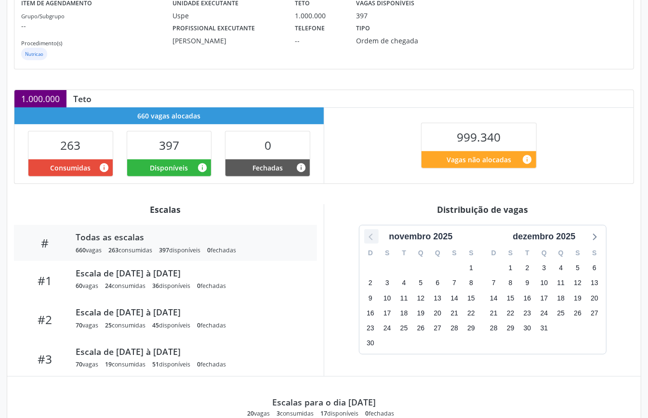
click at [368, 240] on icon at bounding box center [371, 236] width 13 height 13
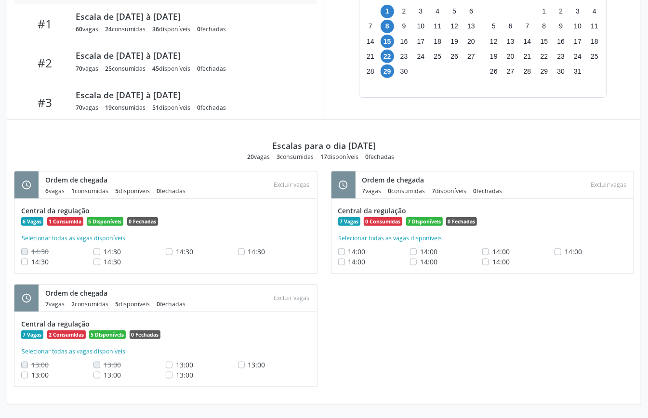
scroll to position [386, 0]
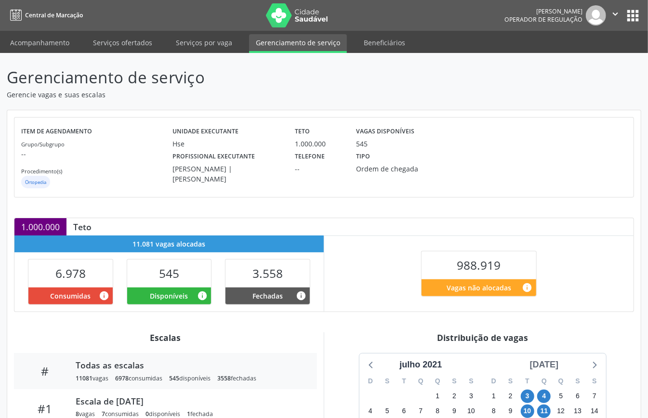
click at [554, 368] on div "[DATE]" at bounding box center [544, 364] width 37 height 13
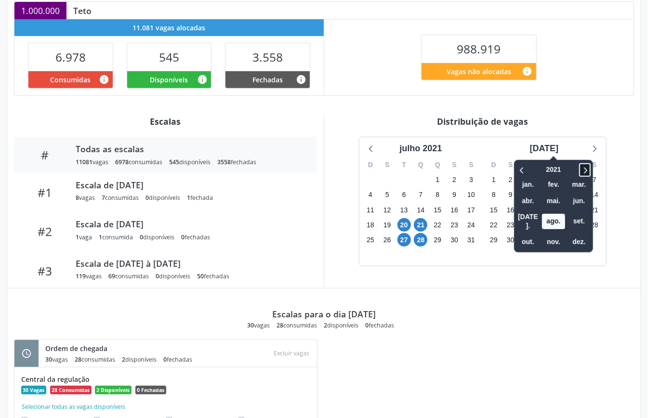
click at [580, 173] on icon at bounding box center [585, 170] width 10 height 12
click at [584, 173] on icon at bounding box center [585, 170] width 3 height 6
click at [580, 168] on icon at bounding box center [585, 170] width 10 height 12
click at [580, 170] on icon at bounding box center [585, 170] width 10 height 12
click at [519, 235] on span "out." at bounding box center [527, 242] width 23 height 15
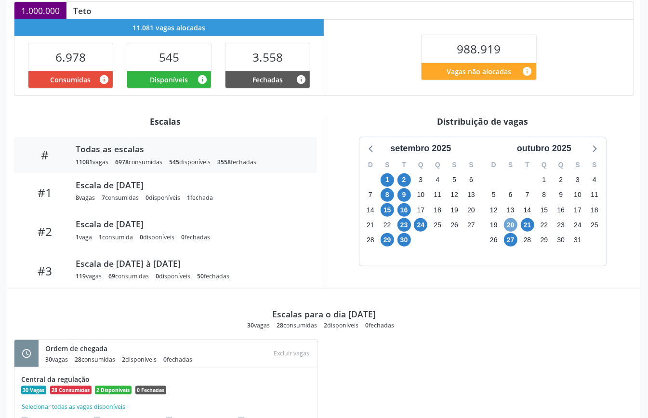
click at [512, 228] on span "20" at bounding box center [510, 224] width 13 height 13
click at [524, 226] on span "21" at bounding box center [527, 224] width 13 height 13
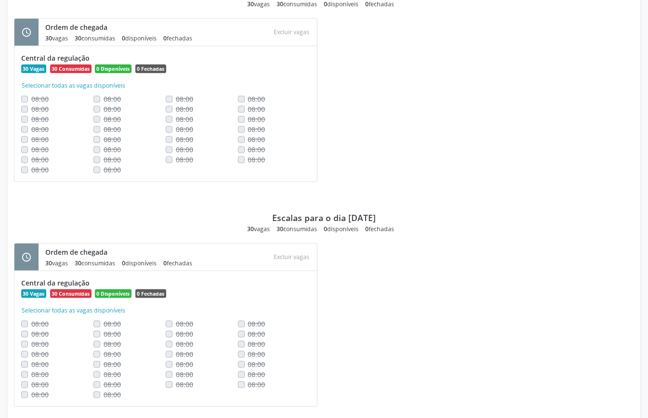
scroll to position [345, 0]
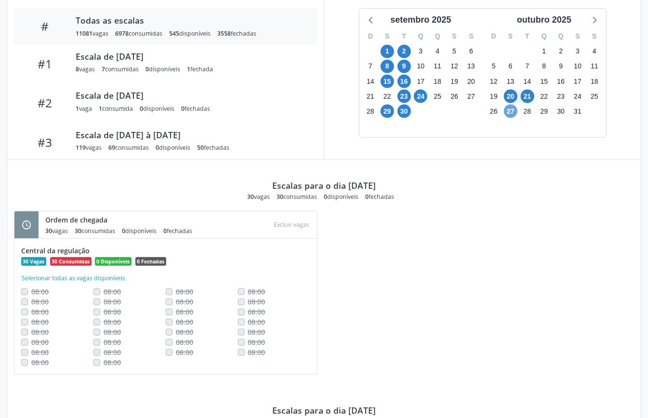
click at [511, 117] on span "27" at bounding box center [510, 111] width 13 height 13
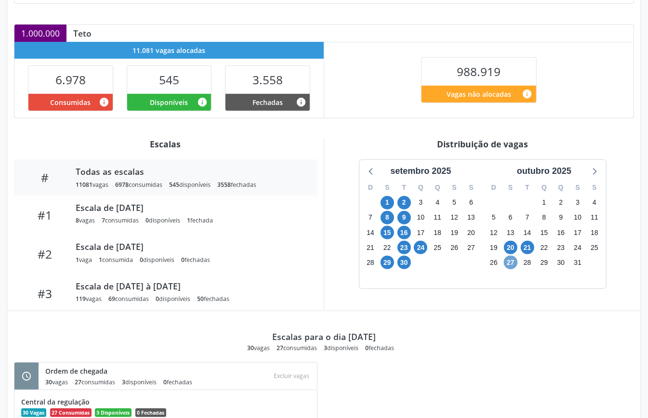
scroll to position [334, 0]
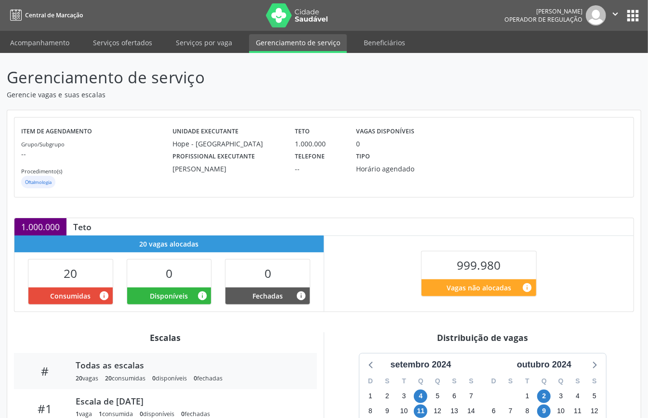
scroll to position [145, 0]
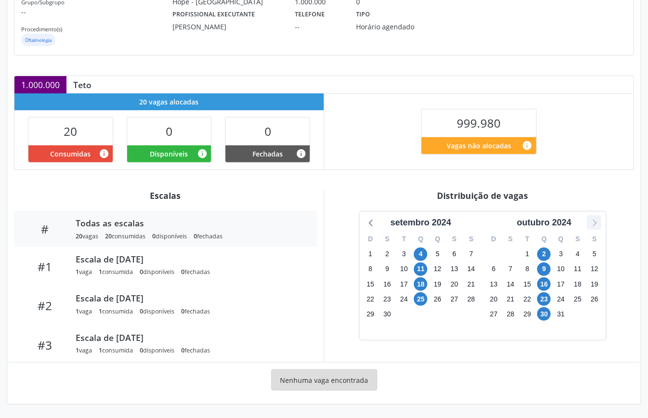
click at [592, 222] on icon at bounding box center [594, 222] width 13 height 13
click at [592, 223] on icon at bounding box center [594, 222] width 13 height 13
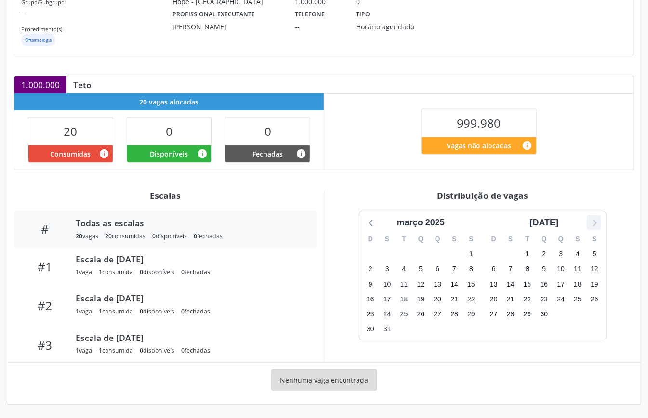
click at [592, 223] on icon at bounding box center [594, 222] width 13 height 13
click at [592, 222] on icon at bounding box center [594, 222] width 13 height 13
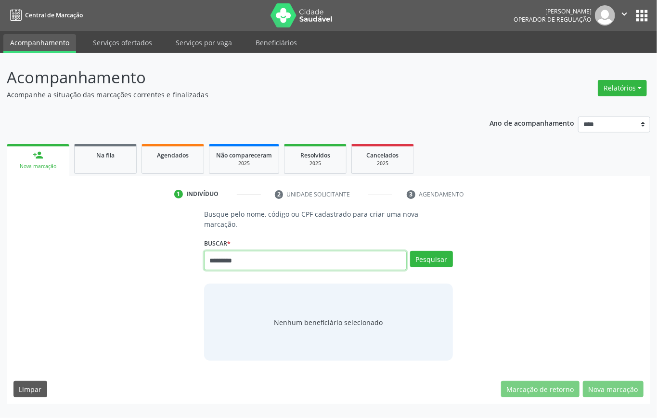
type input "*********"
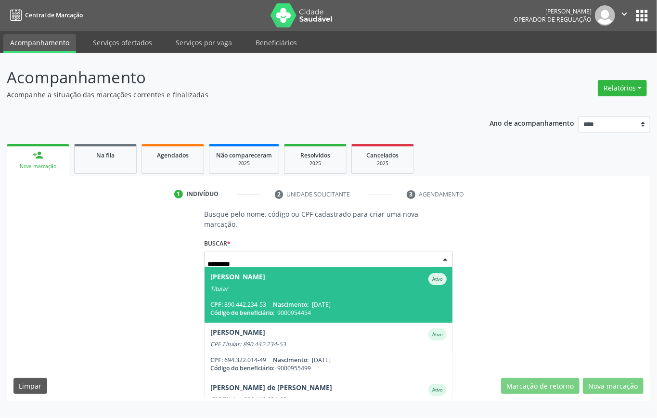
click at [251, 293] on span "Angela Marques da Silva Ativo Titular CPF: 890.442.234-53 Nascimento: 30/04/197…" at bounding box center [329, 294] width 248 height 55
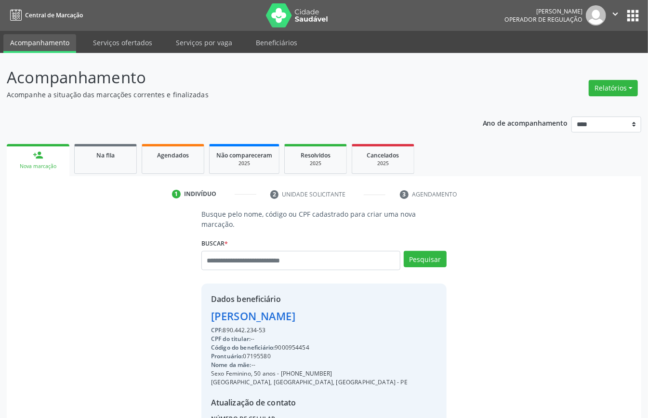
scroll to position [101, 0]
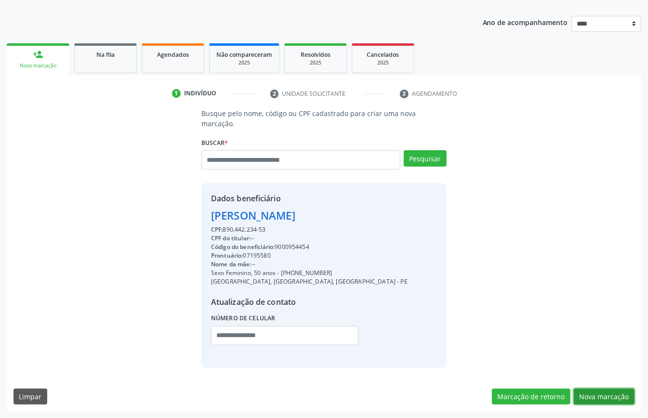
click at [608, 396] on button "Nova marcação" at bounding box center [604, 397] width 61 height 16
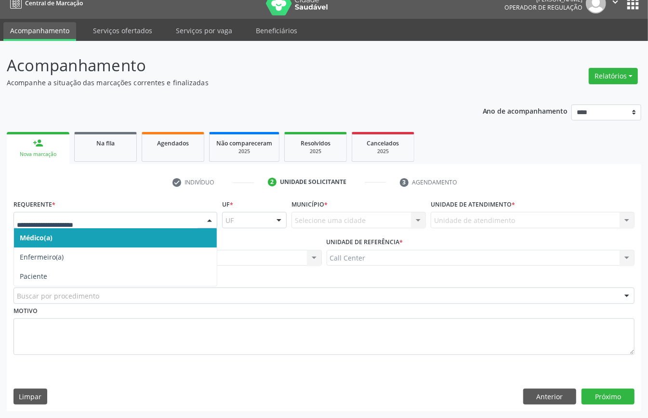
drag, startPoint x: 39, startPoint y: 221, endPoint x: 47, endPoint y: 241, distance: 22.1
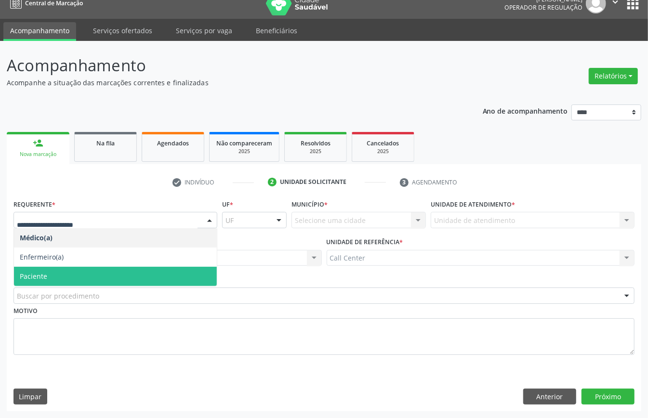
drag, startPoint x: 47, startPoint y: 275, endPoint x: 51, endPoint y: 282, distance: 8.0
click at [48, 276] on span "Paciente" at bounding box center [115, 276] width 203 height 19
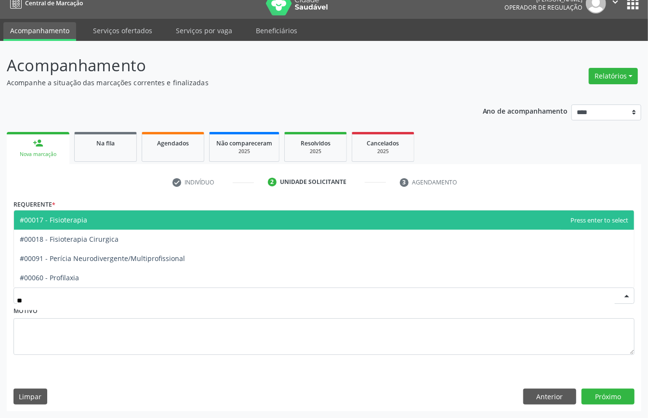
type input "***"
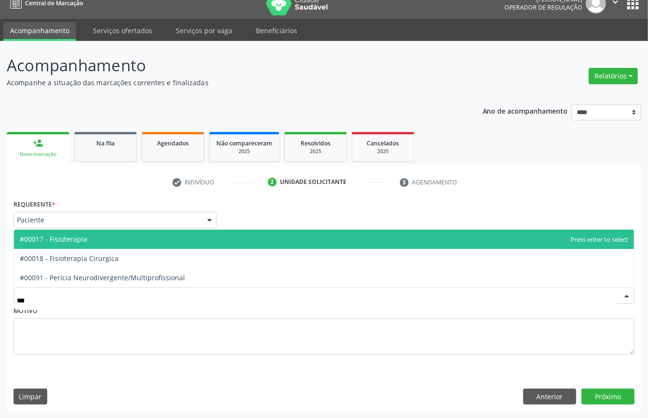
click at [80, 242] on span "#00017 - Fisioterapia" at bounding box center [53, 239] width 67 height 9
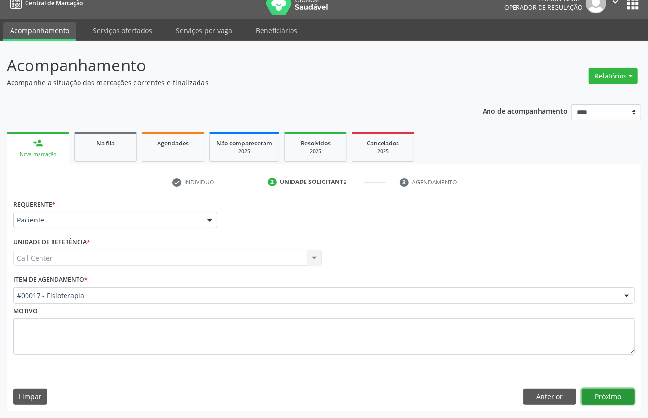
click at [623, 391] on button "Próximo" at bounding box center [607, 397] width 53 height 16
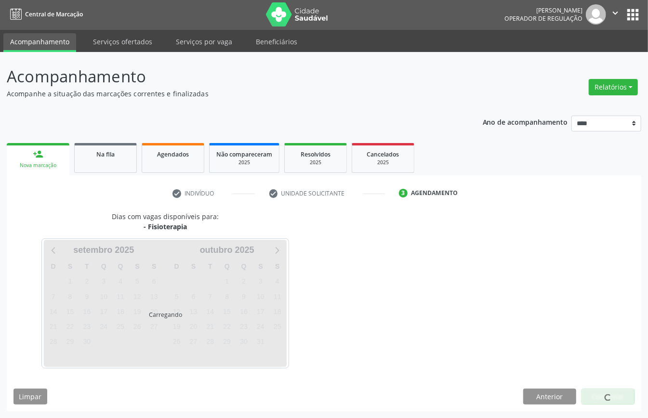
scroll to position [2, 0]
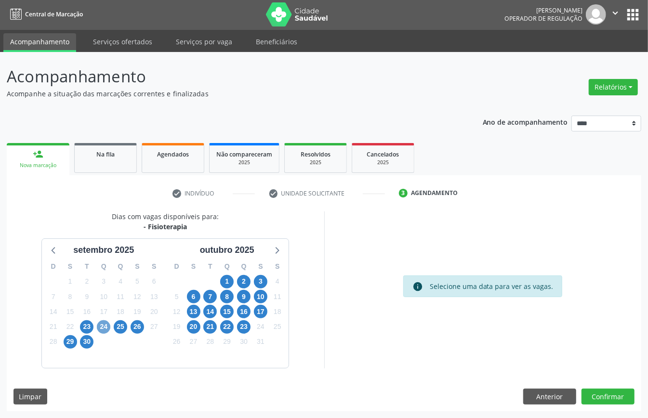
click at [103, 328] on span "24" at bounding box center [103, 326] width 13 height 13
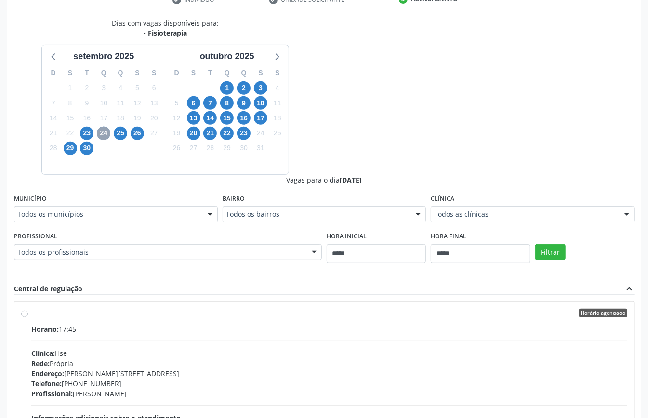
scroll to position [315, 0]
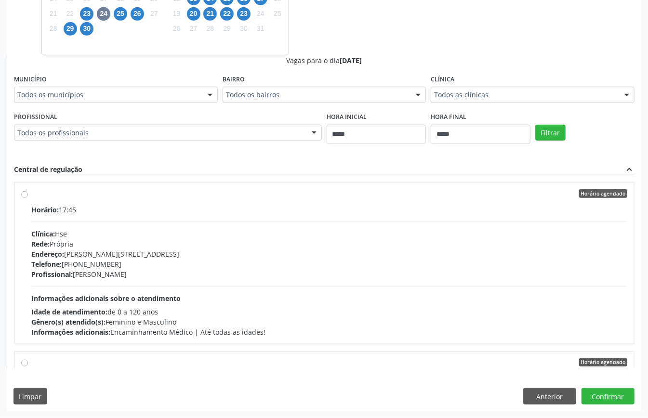
click at [122, 294] on span "Informações adicionais sobre o atendimento" at bounding box center [105, 298] width 149 height 9
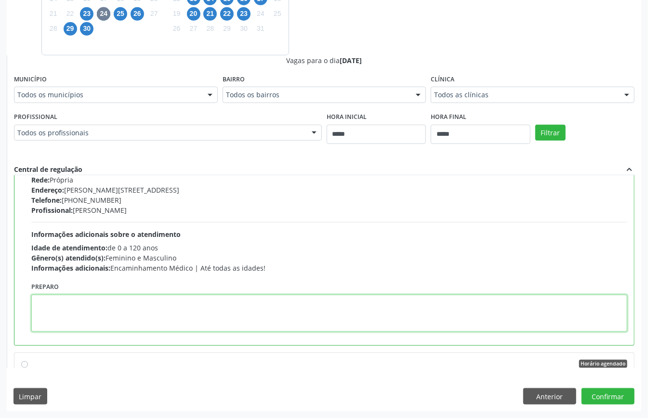
paste textarea "**********"
type textarea "**********"
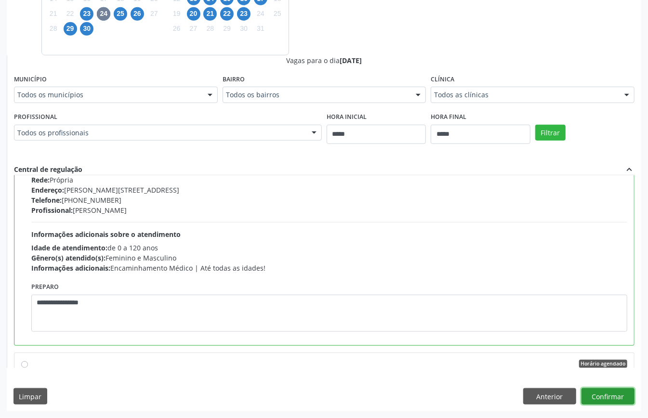
click at [602, 401] on button "Confirmar" at bounding box center [607, 396] width 53 height 16
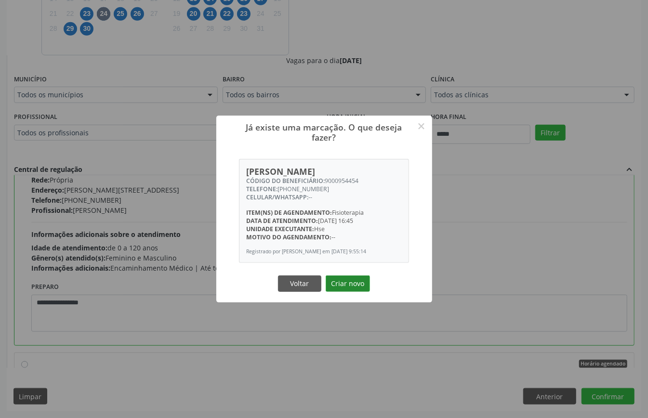
click at [338, 288] on button "Criar novo" at bounding box center [348, 284] width 44 height 16
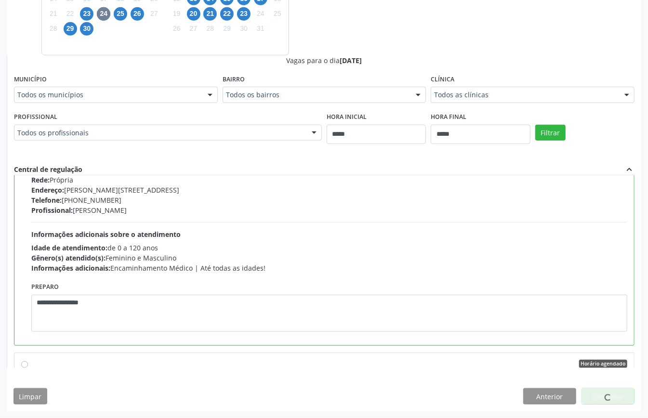
scroll to position [0, 0]
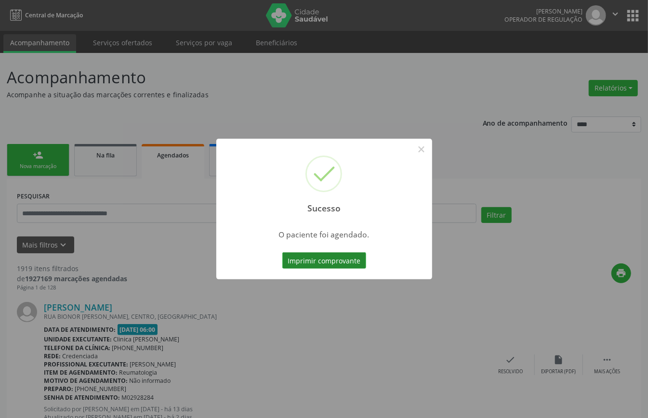
click at [359, 261] on button "Imprimir comprovante" at bounding box center [324, 260] width 84 height 16
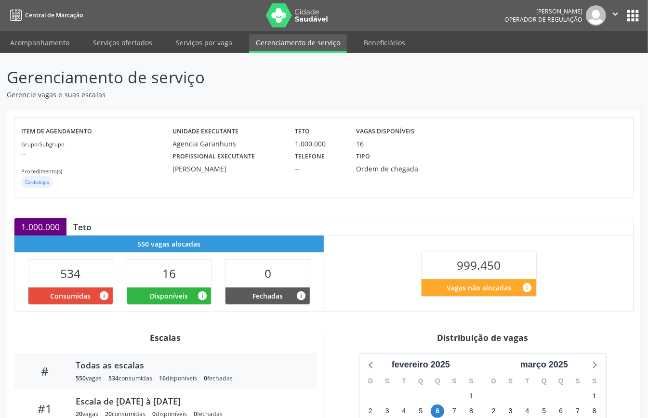
scroll to position [128, 0]
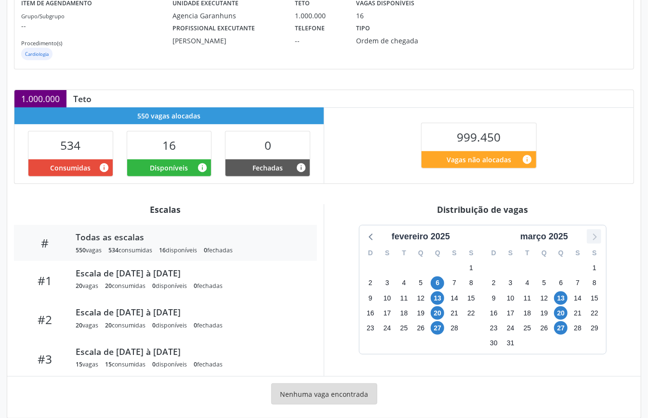
click at [592, 236] on icon at bounding box center [594, 236] width 13 height 13
click at [592, 237] on icon at bounding box center [594, 236] width 13 height 13
click at [371, 235] on icon at bounding box center [371, 236] width 13 height 13
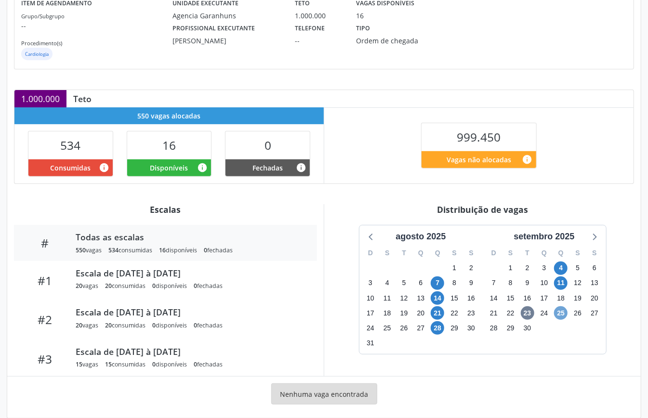
click at [564, 315] on span "25" at bounding box center [560, 312] width 13 height 13
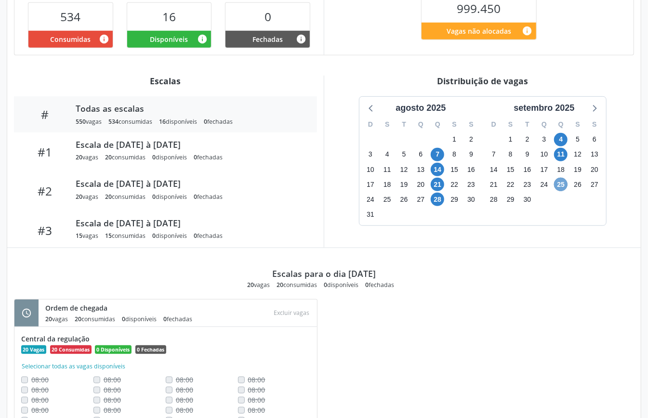
scroll to position [64, 0]
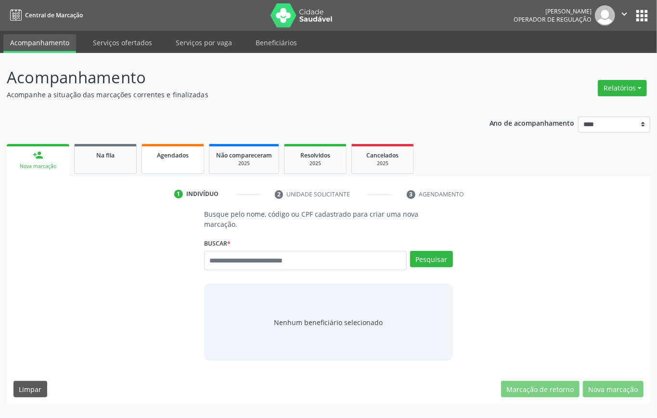
click at [172, 162] on link "Agendados" at bounding box center [173, 159] width 63 height 30
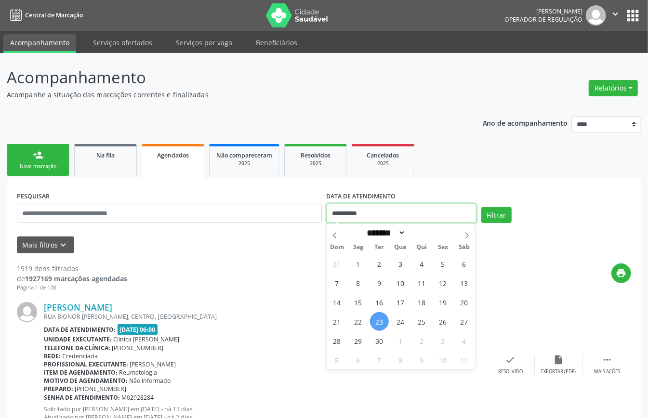
click at [368, 212] on input "**********" at bounding box center [402, 213] width 150 height 19
click at [419, 324] on span "25" at bounding box center [421, 321] width 19 height 19
type input "**********"
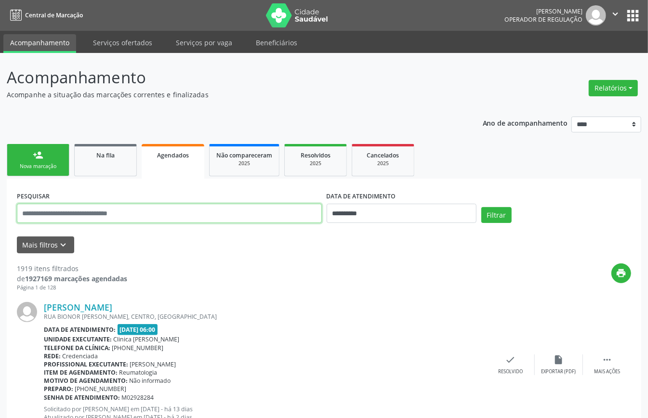
paste input "**********"
type input "**********"
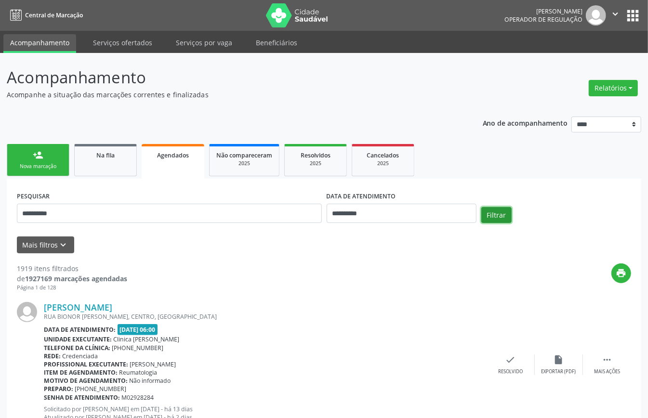
click at [497, 213] on button "Filtrar" at bounding box center [496, 215] width 30 height 16
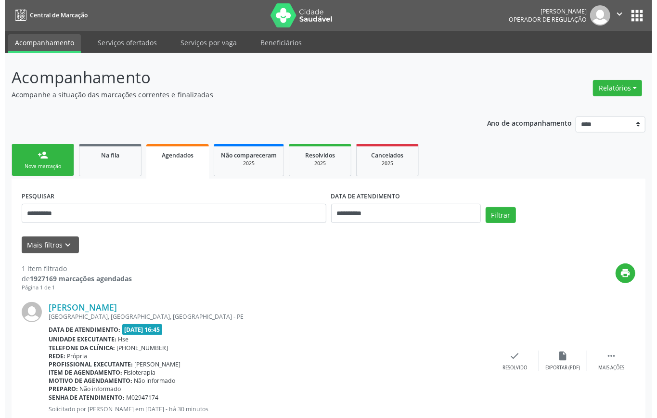
scroll to position [29, 0]
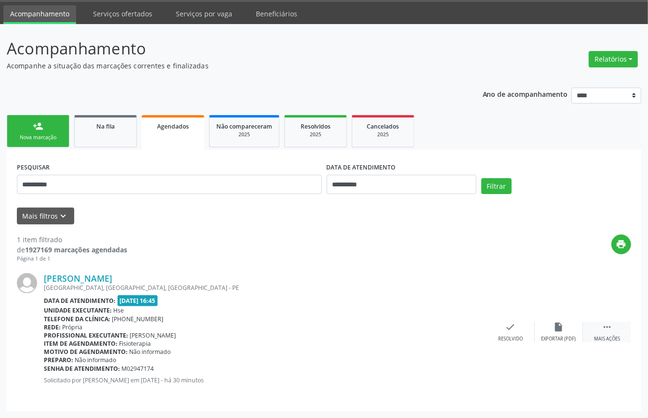
click at [607, 327] on icon "" at bounding box center [607, 327] width 11 height 11
click at [459, 329] on icon "cancel" at bounding box center [462, 327] width 11 height 11
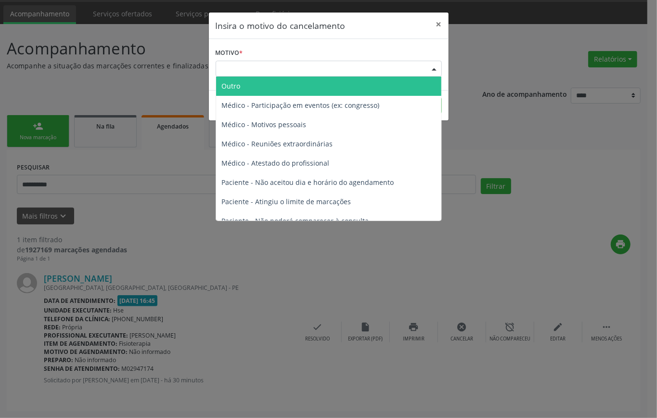
click at [382, 66] on div "Escolha o motivo" at bounding box center [329, 69] width 226 height 16
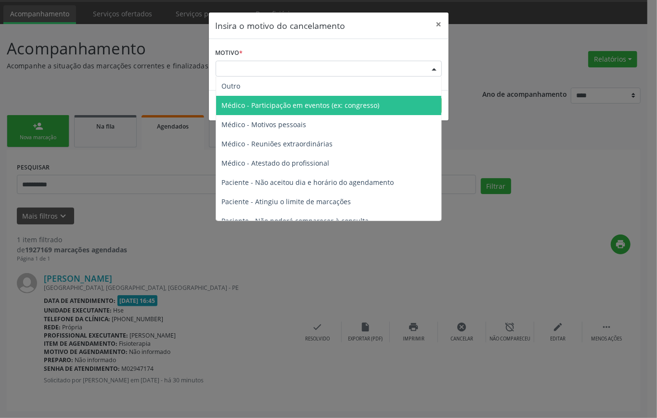
scroll to position [49, 0]
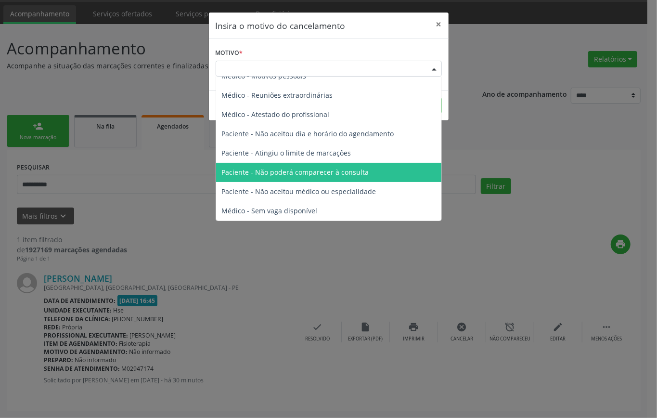
click at [336, 173] on span "Paciente - Não poderá comparecer à consulta" at bounding box center [295, 172] width 147 height 9
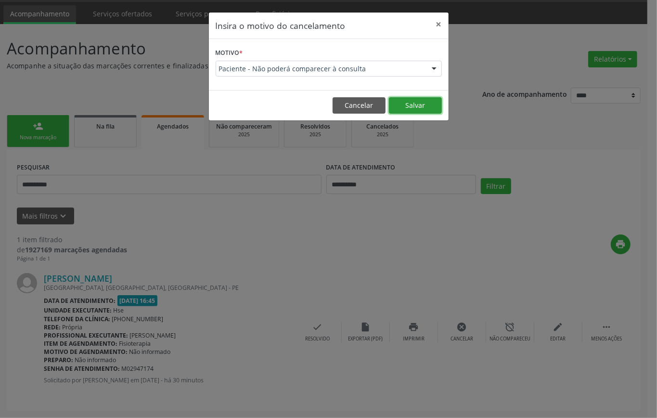
click at [421, 103] on button "Salvar" at bounding box center [415, 105] width 53 height 16
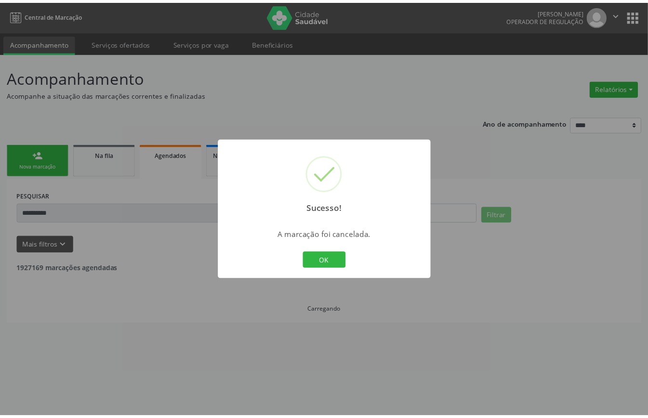
scroll to position [0, 0]
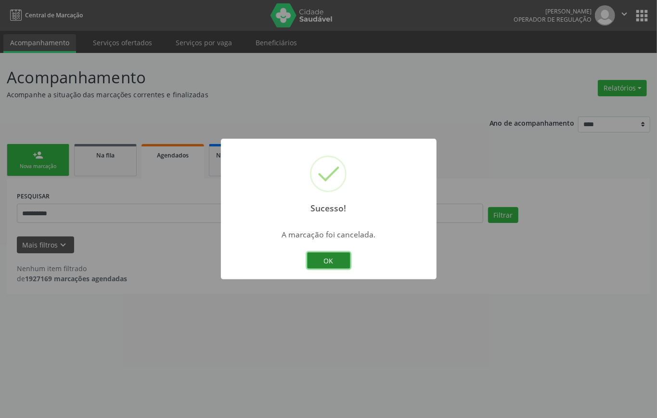
click at [337, 259] on button "OK" at bounding box center [328, 260] width 43 height 16
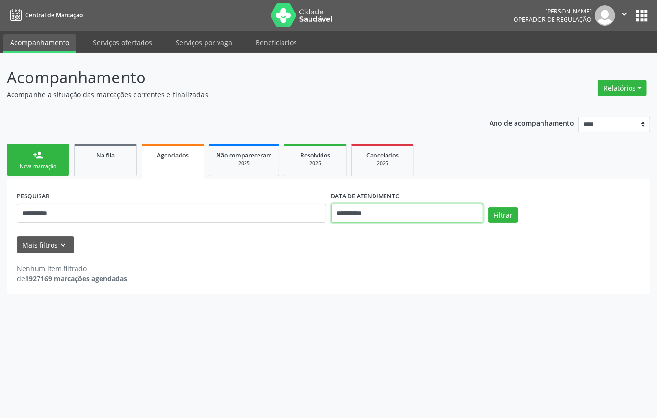
click at [347, 212] on input "**********" at bounding box center [407, 213] width 152 height 19
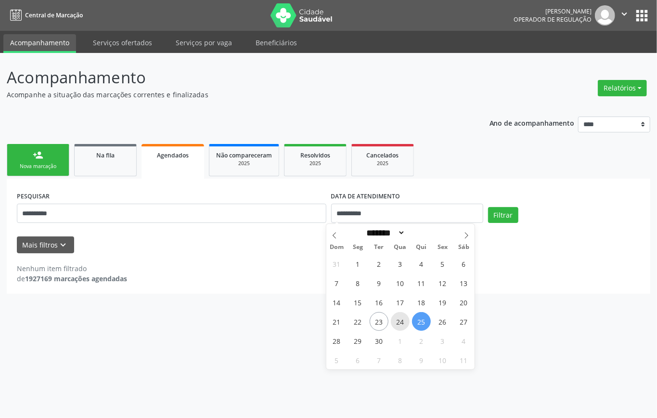
click at [401, 325] on span "24" at bounding box center [400, 321] width 19 height 19
type input "**********"
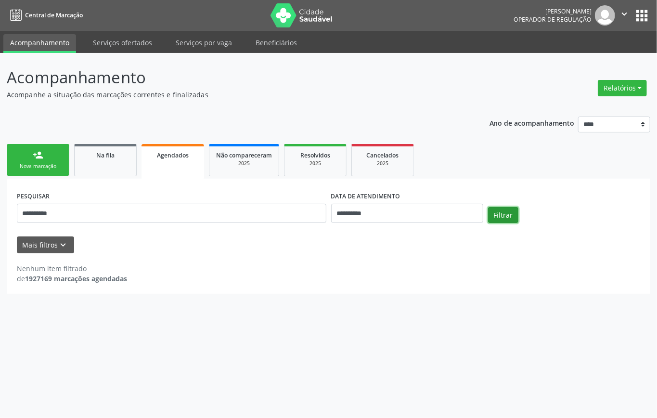
click at [507, 215] on button "Filtrar" at bounding box center [503, 215] width 30 height 16
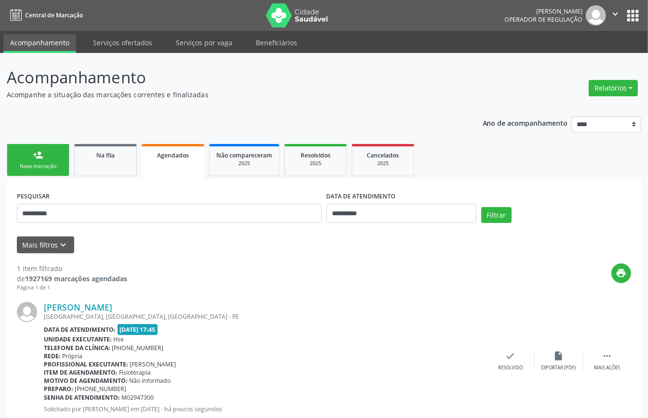
scroll to position [29, 0]
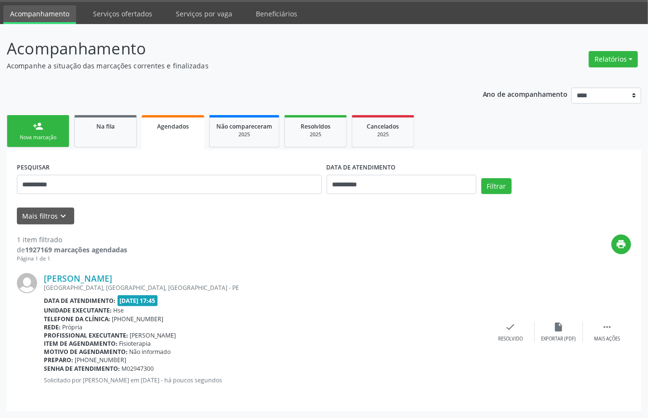
click at [23, 122] on link "person_add Nova marcação" at bounding box center [38, 131] width 63 height 32
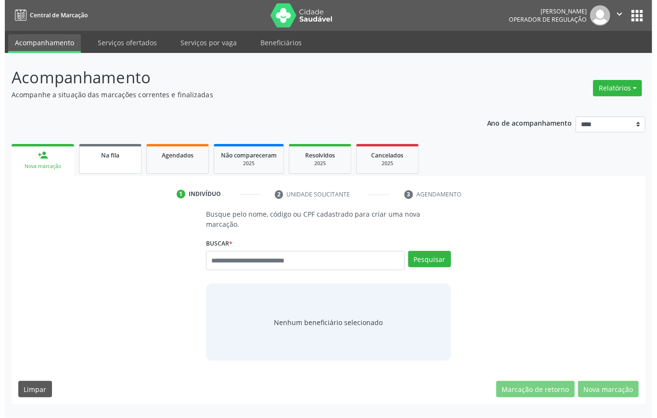
scroll to position [0, 0]
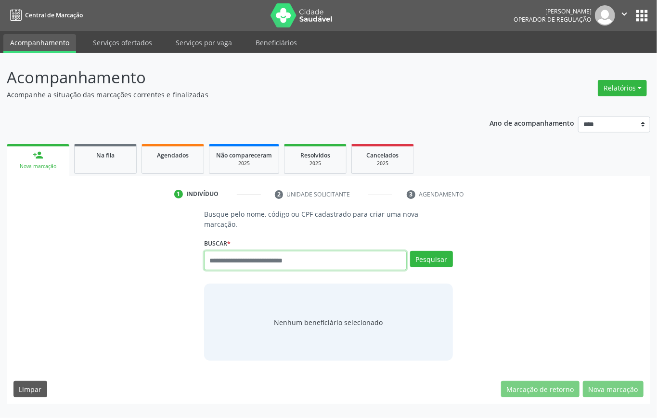
click at [228, 264] on input "text" at bounding box center [305, 260] width 203 height 19
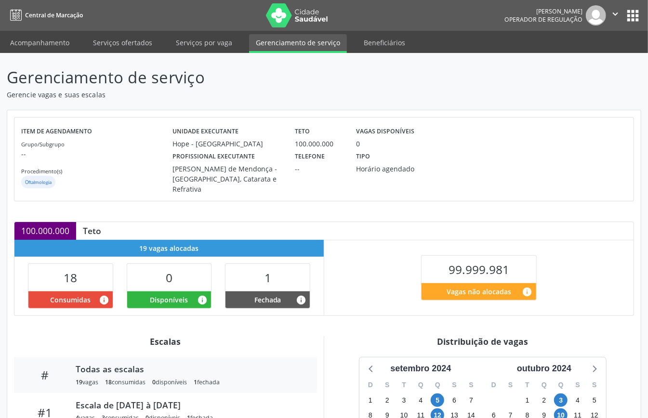
scroll to position [158, 0]
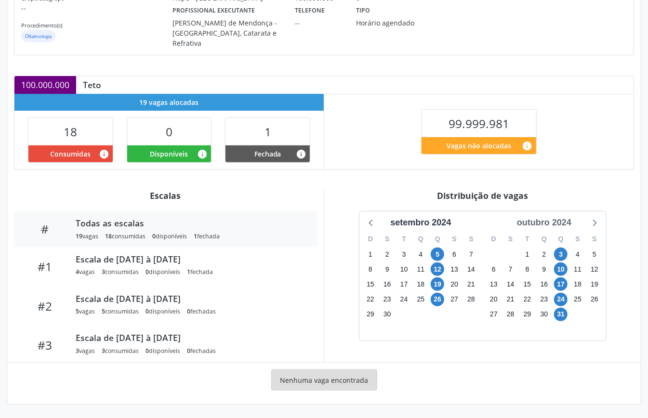
click at [549, 218] on div "outubro 2024" at bounding box center [544, 222] width 62 height 13
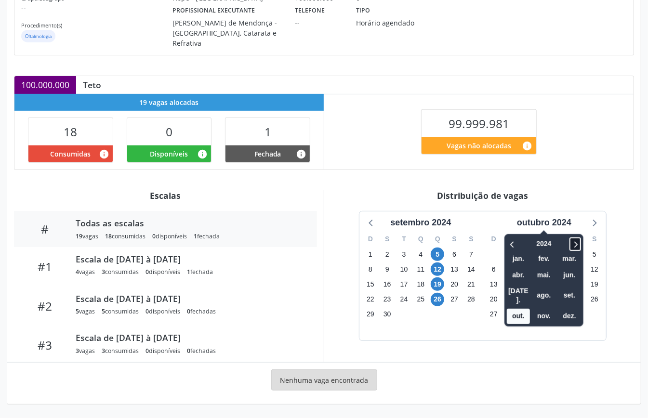
click at [574, 242] on icon at bounding box center [575, 244] width 10 height 12
click at [511, 243] on icon at bounding box center [511, 245] width 3 height 6
click at [519, 309] on span "out." at bounding box center [518, 316] width 23 height 15
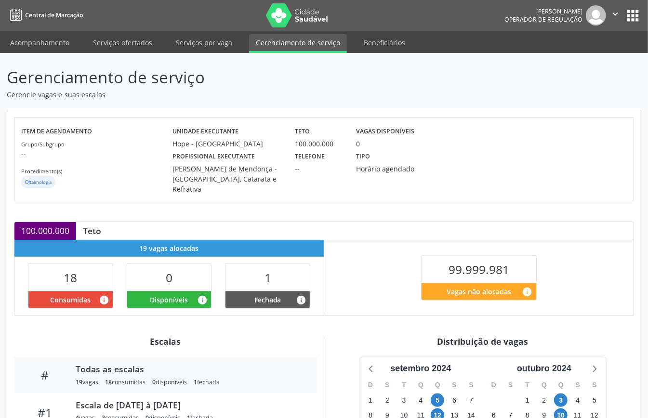
scroll to position [158, 0]
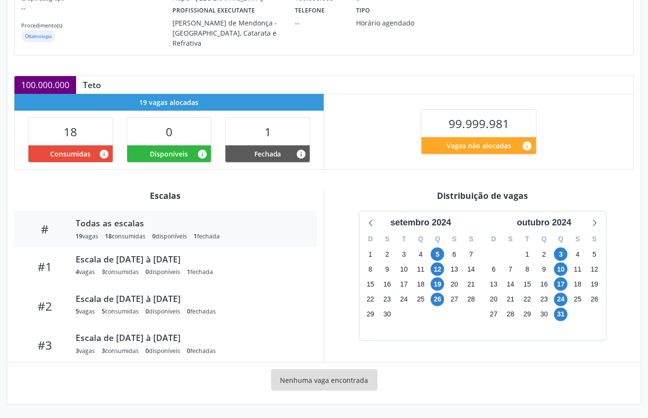
click at [382, 135] on div "99.999.981 Vagas não alocadas info" at bounding box center [478, 132] width 309 height 76
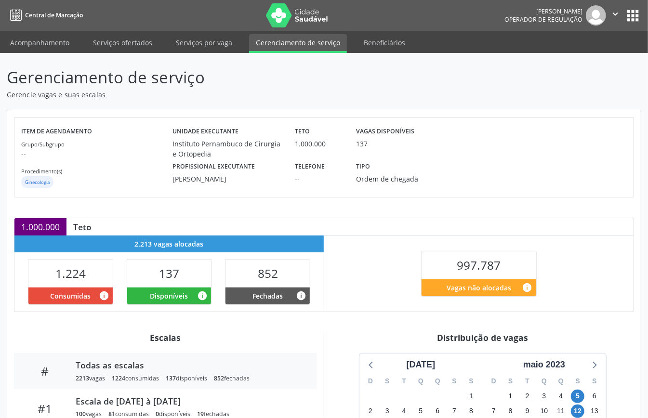
scroll to position [145, 0]
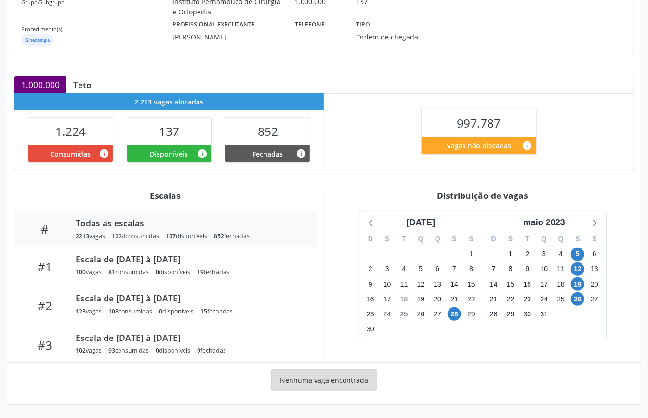
click at [546, 205] on div "Distribuição de vagas [DATE] D S T Q Q S S 26 27 28 29 30 31 1 2 3 4 5 6 7 8 9 …" at bounding box center [482, 276] width 317 height 172
click at [548, 221] on div "maio 2023" at bounding box center [544, 222] width 50 height 13
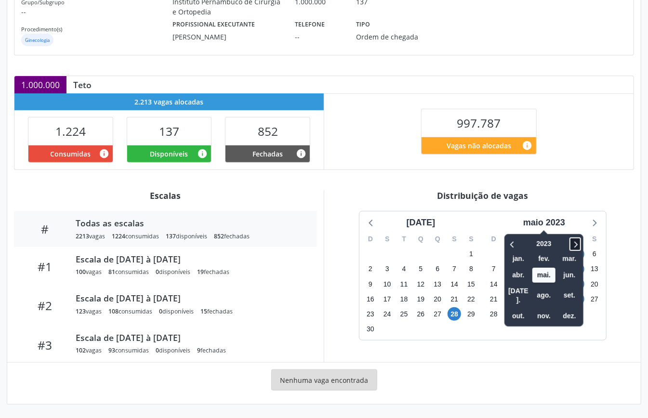
click at [577, 246] on icon at bounding box center [575, 244] width 10 height 12
click at [513, 309] on span "out." at bounding box center [518, 316] width 23 height 15
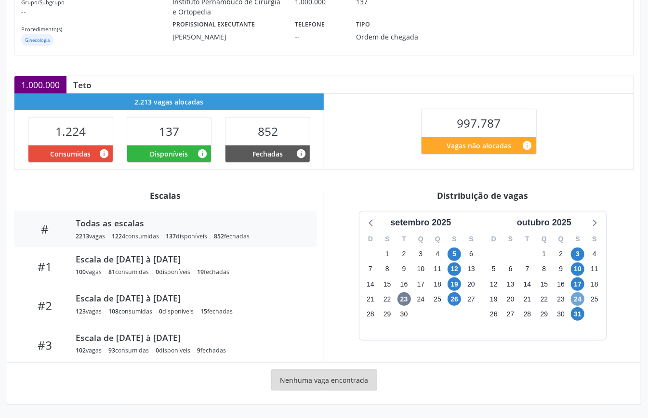
click at [577, 300] on span "24" at bounding box center [577, 298] width 13 height 13
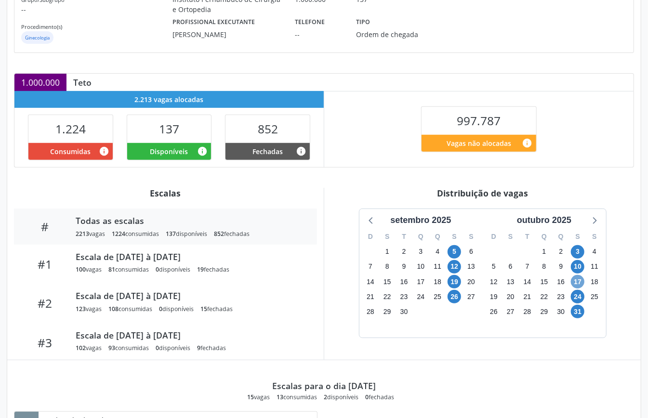
click at [575, 286] on span "17" at bounding box center [577, 281] width 13 height 13
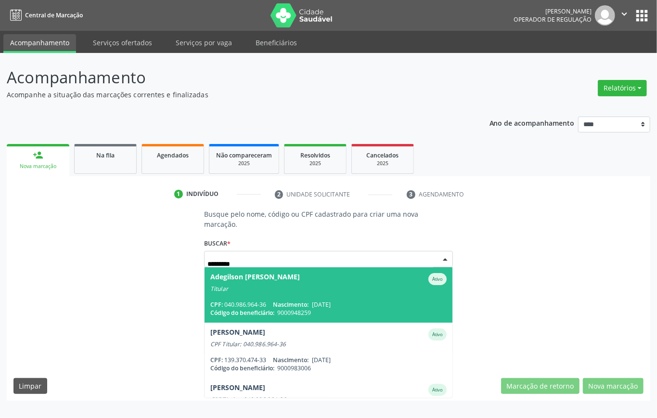
click at [382, 302] on div "CPF: 040.986.964-36 Nascimento: [DATE]" at bounding box center [328, 305] width 237 height 8
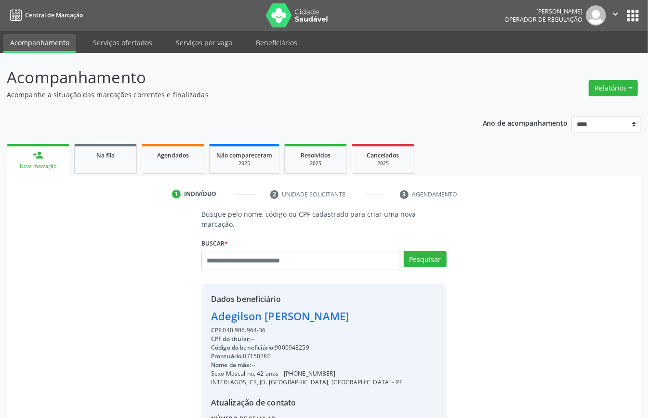
scroll to position [101, 0]
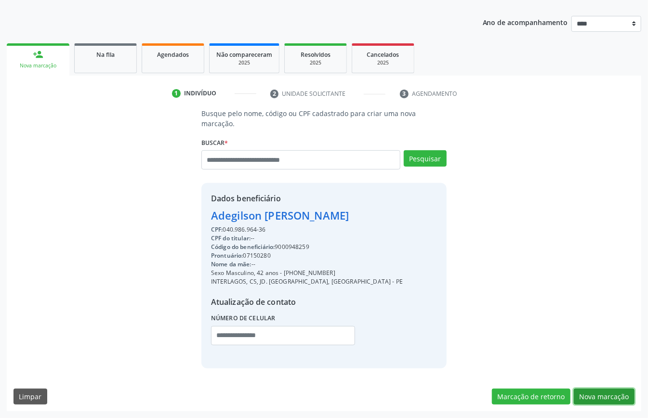
click at [606, 394] on button "Nova marcação" at bounding box center [604, 397] width 61 height 16
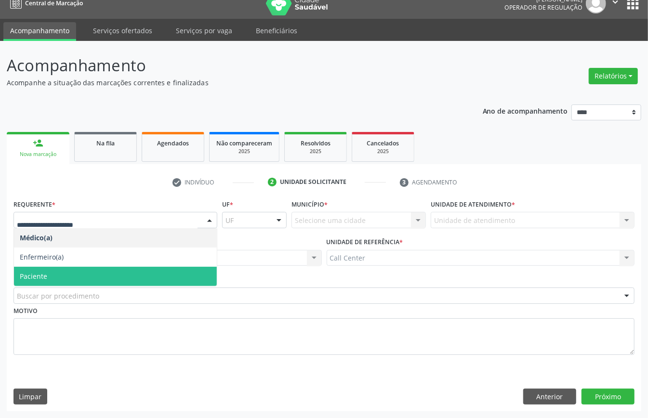
click at [60, 272] on span "Paciente" at bounding box center [115, 276] width 203 height 19
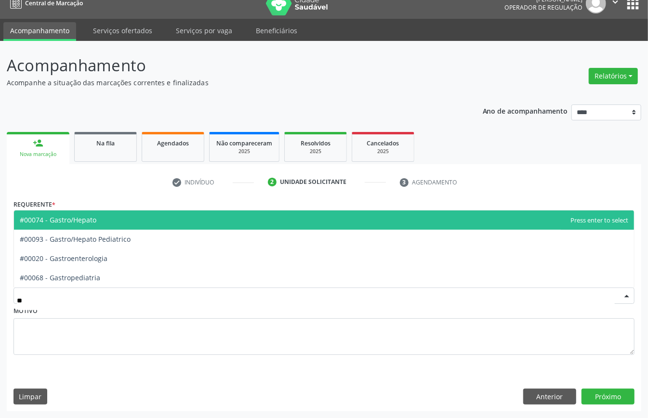
type input "***"
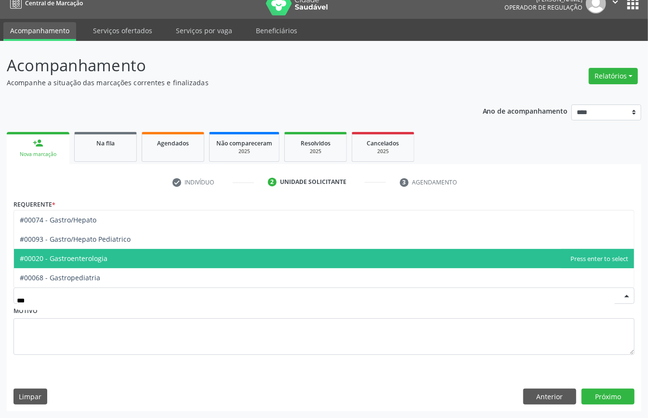
click at [62, 258] on span "#00020 - Gastroenterologia" at bounding box center [64, 258] width 88 height 9
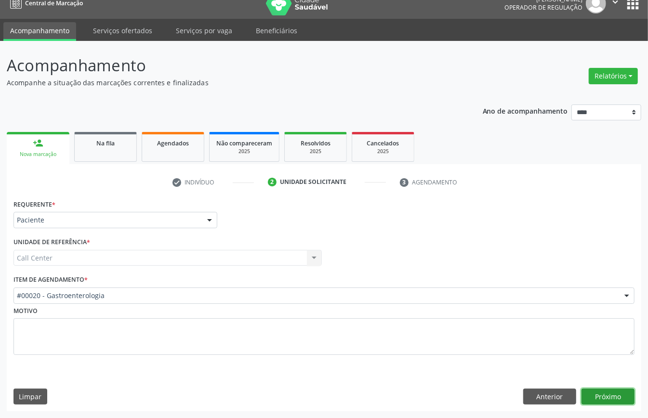
click at [600, 394] on button "Próximo" at bounding box center [607, 397] width 53 height 16
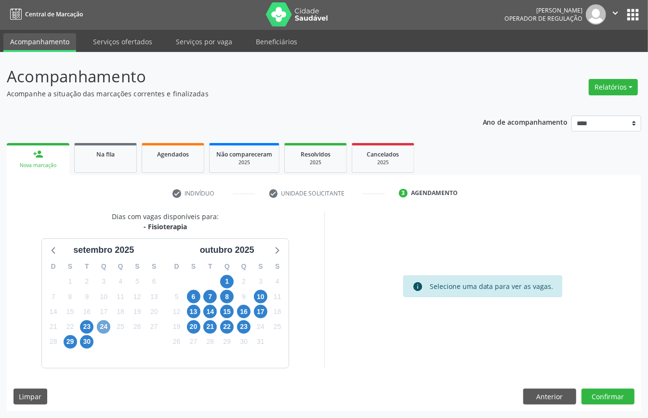
click at [106, 328] on span "24" at bounding box center [103, 326] width 13 height 13
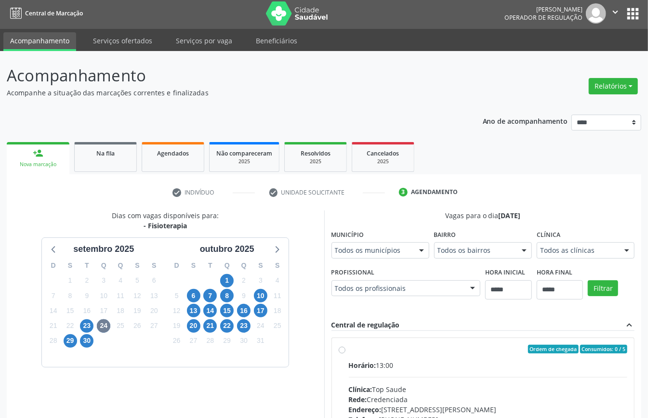
scroll to position [6, 0]
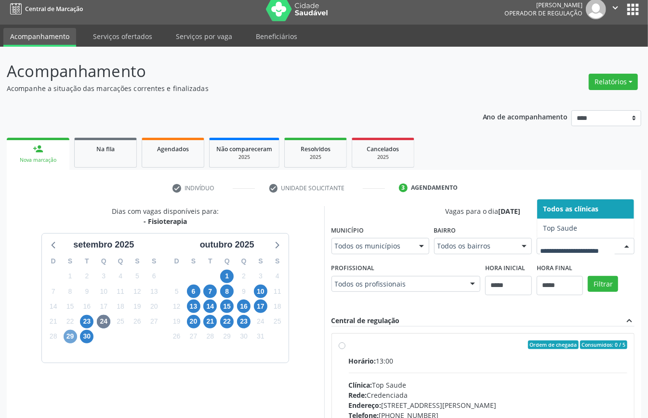
click at [69, 332] on span "29" at bounding box center [70, 336] width 13 height 13
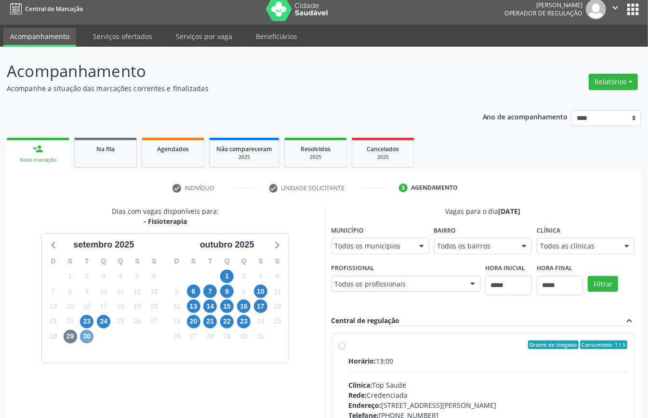
click at [88, 340] on span "30" at bounding box center [86, 336] width 13 height 13
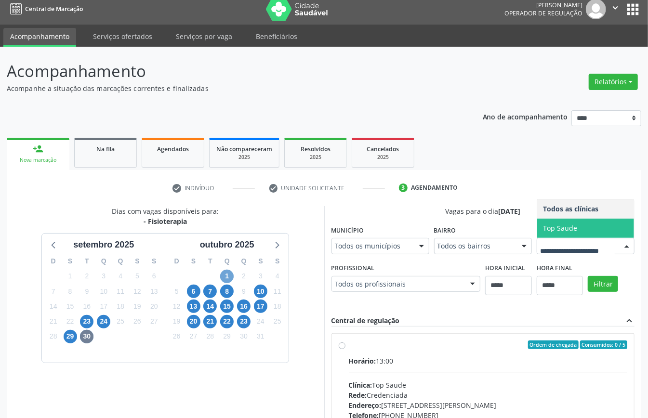
click at [226, 276] on span "1" at bounding box center [226, 276] width 13 height 13
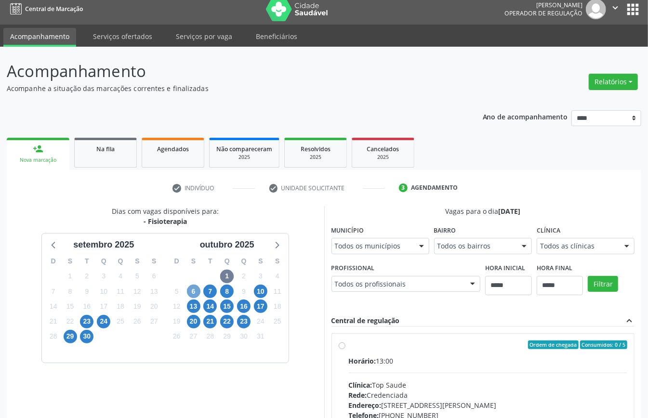
click at [192, 291] on span "6" at bounding box center [193, 291] width 13 height 13
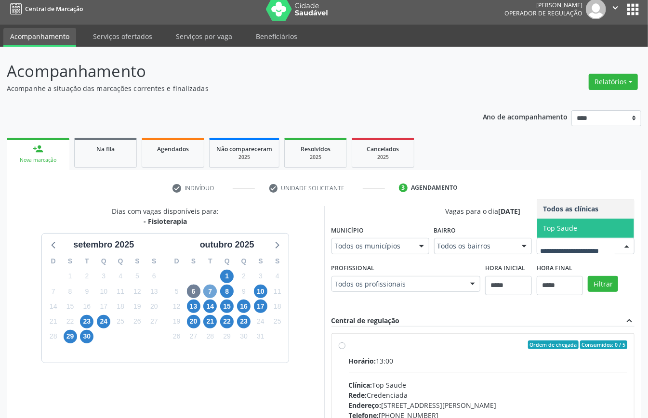
click at [215, 289] on span "7" at bounding box center [209, 291] width 13 height 13
drag, startPoint x: 224, startPoint y: 286, endPoint x: 263, endPoint y: 305, distance: 43.1
click at [224, 286] on span "8" at bounding box center [226, 291] width 13 height 13
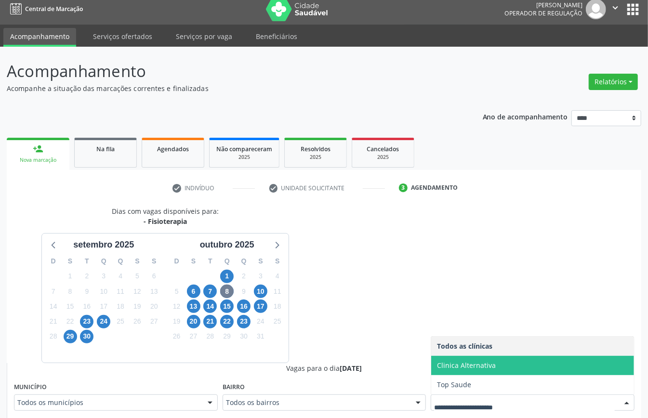
click at [464, 367] on span "Clinica Alternativa" at bounding box center [466, 365] width 59 height 9
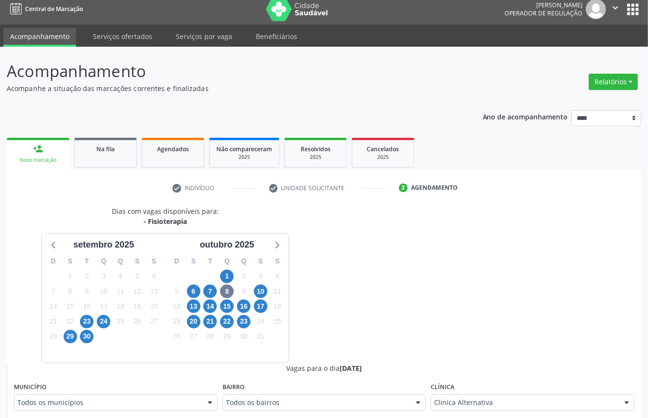
scroll to position [263, 0]
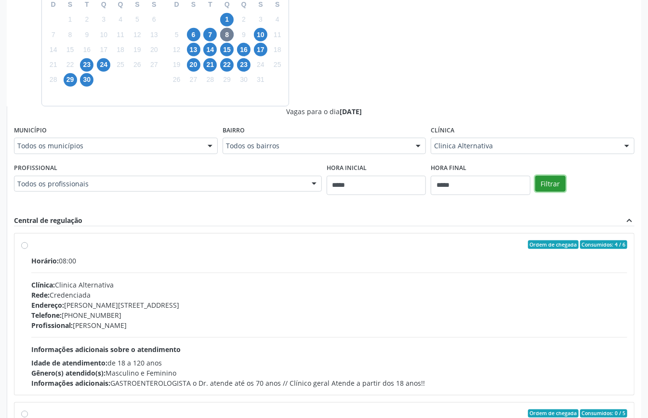
click at [552, 188] on button "Filtrar" at bounding box center [550, 184] width 30 height 16
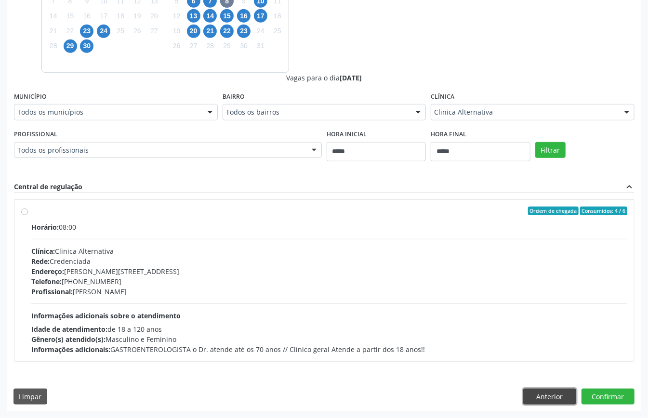
click at [552, 399] on button "Anterior" at bounding box center [549, 397] width 53 height 16
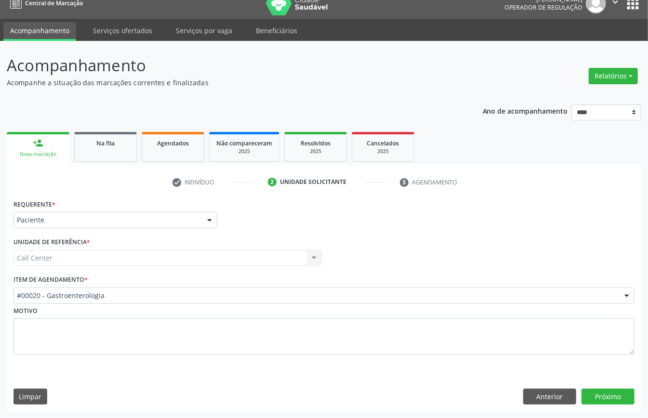
scroll to position [13, 0]
click at [552, 399] on button "Anterior" at bounding box center [549, 397] width 53 height 16
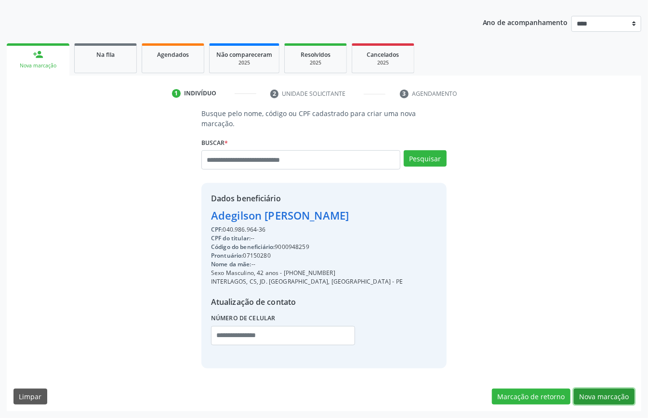
click at [615, 399] on button "Nova marcação" at bounding box center [604, 397] width 61 height 16
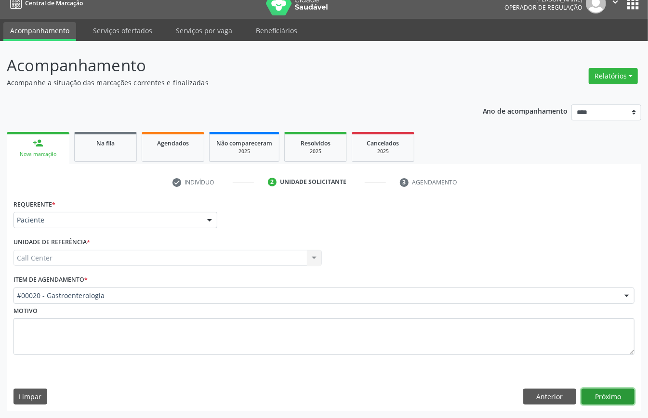
click at [624, 402] on button "Próximo" at bounding box center [607, 397] width 53 height 16
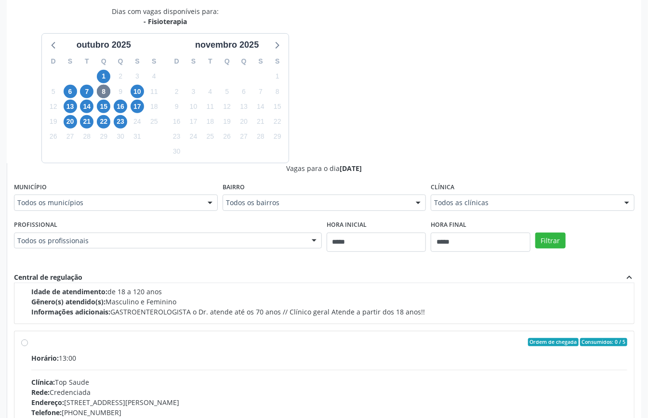
scroll to position [315, 0]
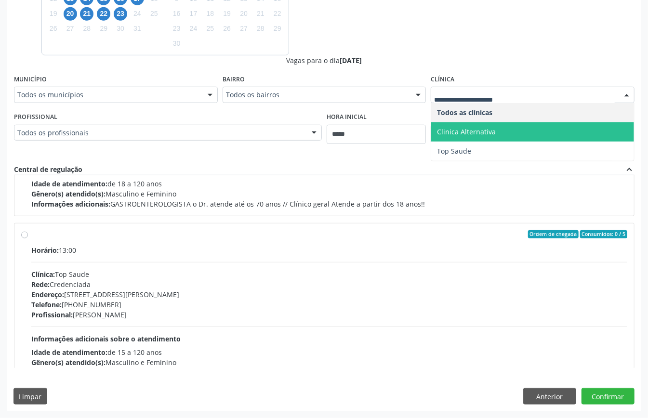
click at [502, 131] on span "Clinica Alternativa" at bounding box center [532, 131] width 203 height 19
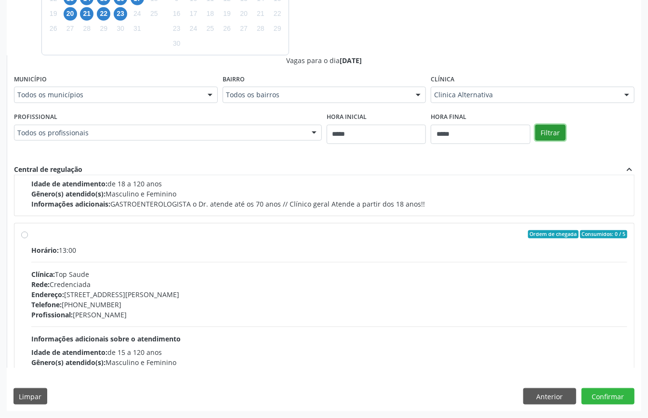
click at [552, 130] on button "Filtrar" at bounding box center [550, 133] width 30 height 16
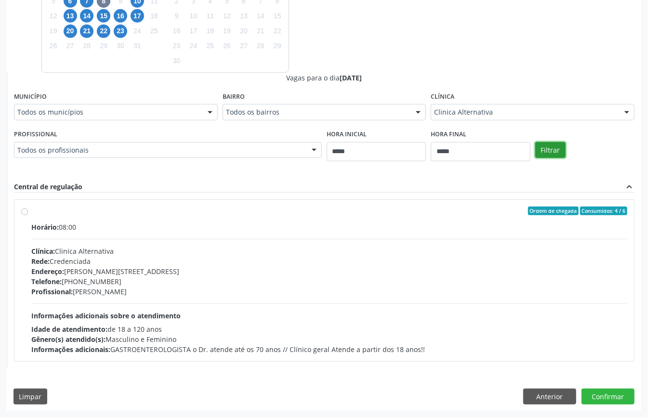
scroll to position [0, 0]
click at [181, 316] on span "Informações adicionais sobre o atendimento" at bounding box center [105, 315] width 149 height 9
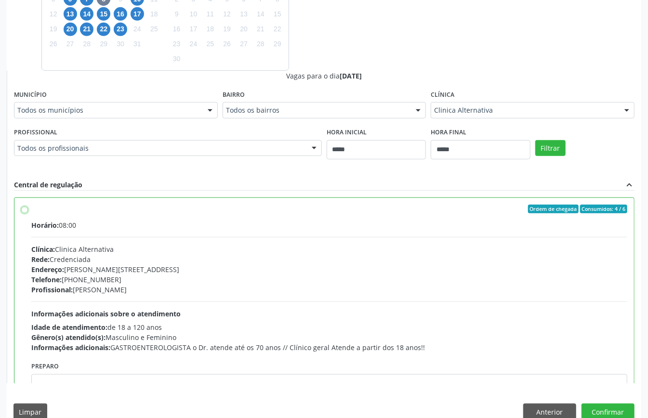
scroll to position [49, 0]
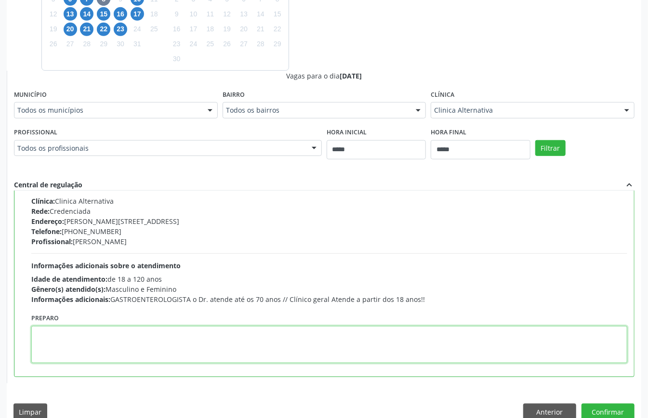
paste textarea "**********"
type textarea "**********"
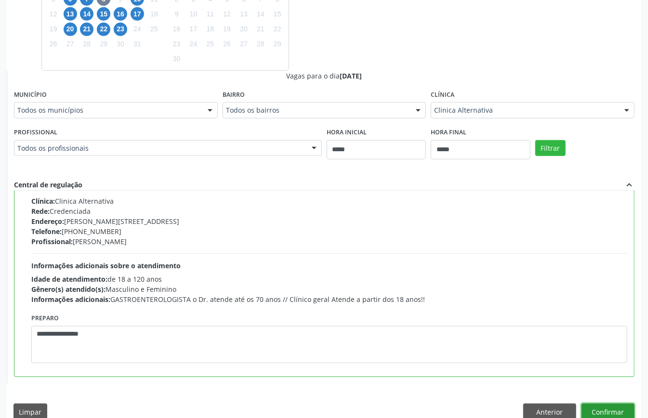
click at [604, 408] on button "Confirmar" at bounding box center [607, 412] width 53 height 16
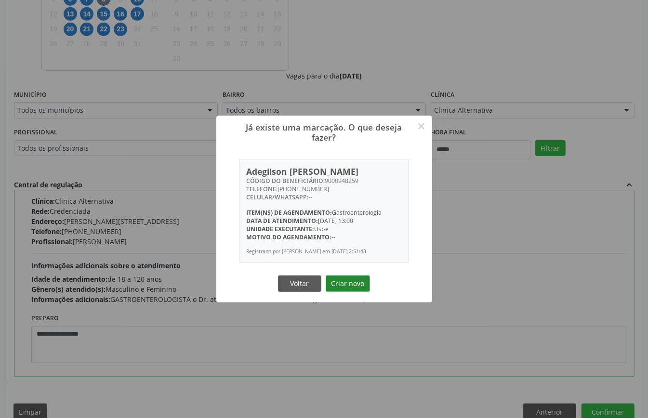
click at [354, 283] on button "Criar novo" at bounding box center [348, 284] width 44 height 16
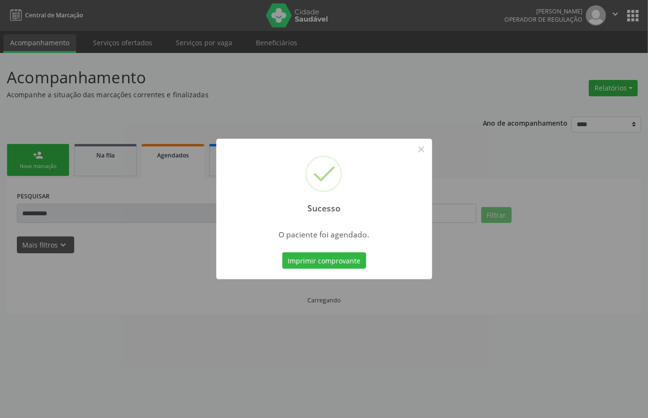
scroll to position [0, 0]
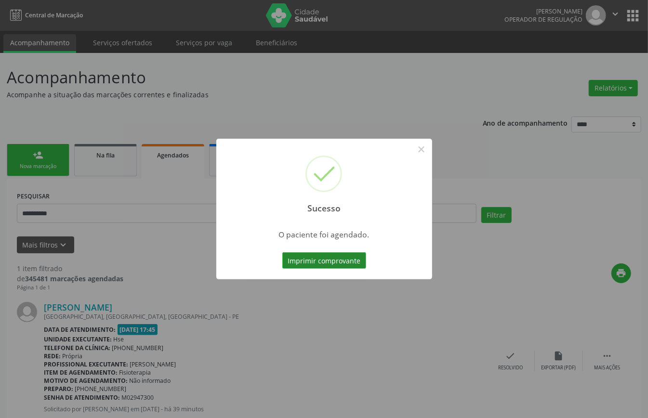
click at [293, 253] on button "Imprimir comprovante" at bounding box center [324, 260] width 84 height 16
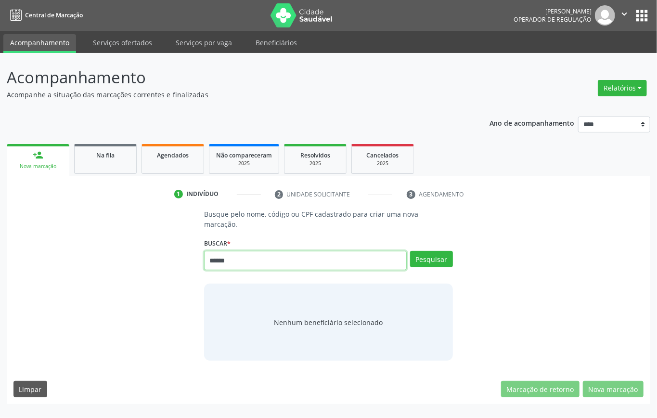
type input "******"
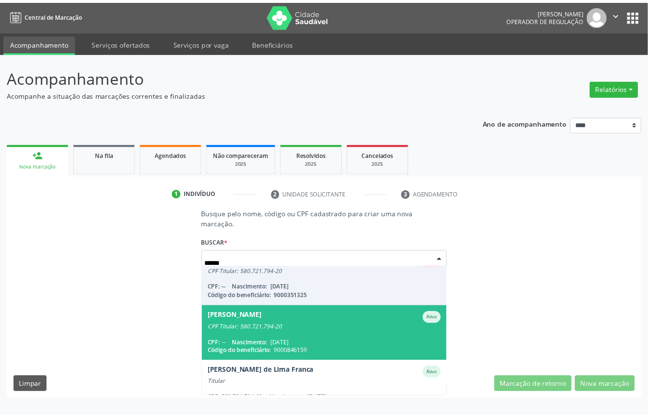
scroll to position [145, 0]
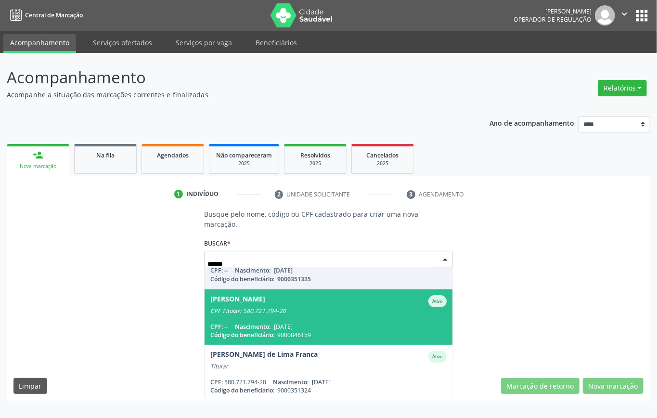
click at [332, 323] on div "CPF: -- Nascimento: [DATE]" at bounding box center [328, 327] width 237 height 8
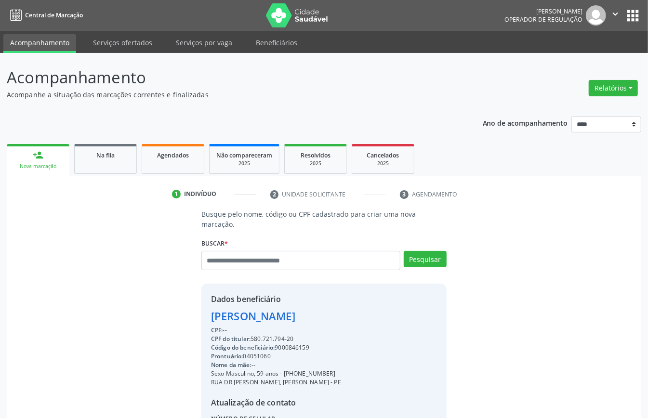
scroll to position [101, 0]
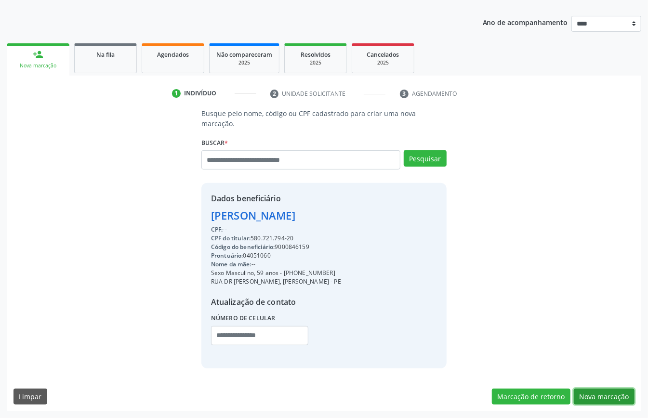
click at [600, 389] on button "Nova marcação" at bounding box center [604, 397] width 61 height 16
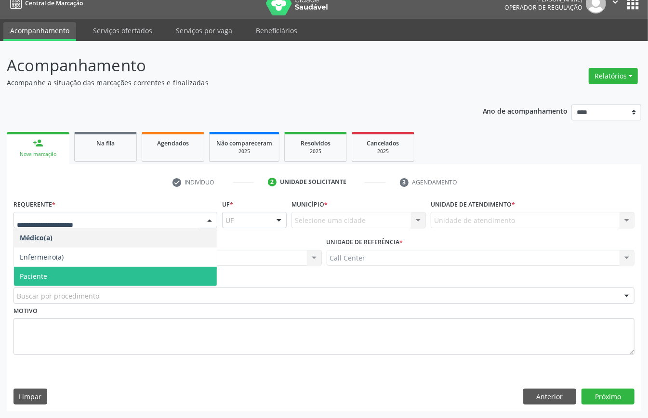
click at [81, 272] on span "Paciente" at bounding box center [115, 276] width 203 height 19
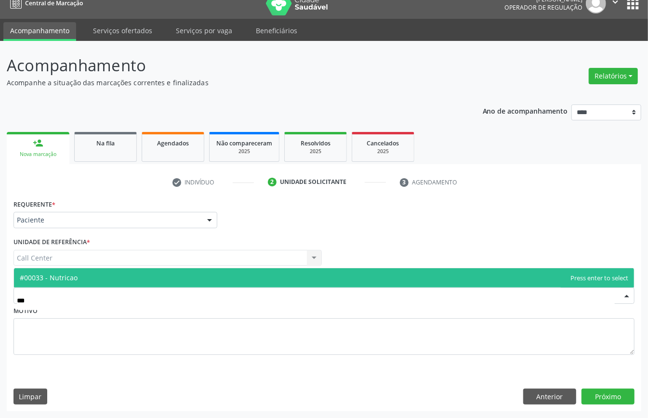
type input "****"
click at [106, 281] on span "#00033 - Nutricao" at bounding box center [324, 277] width 620 height 19
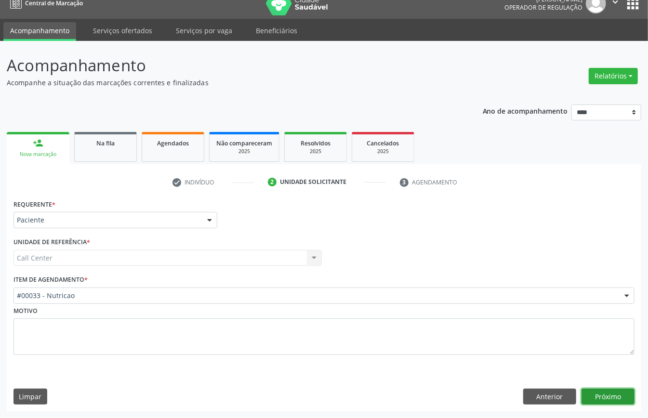
click at [608, 398] on button "Próximo" at bounding box center [607, 397] width 53 height 16
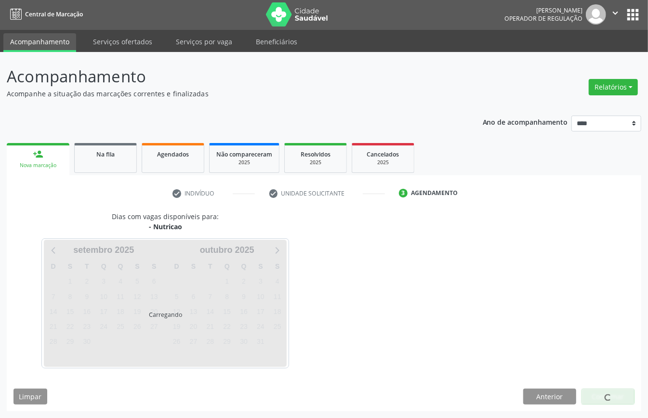
scroll to position [2, 0]
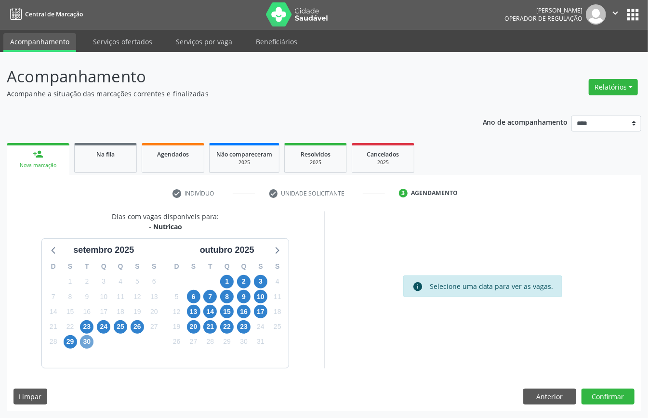
click at [89, 338] on span "30" at bounding box center [86, 341] width 13 height 13
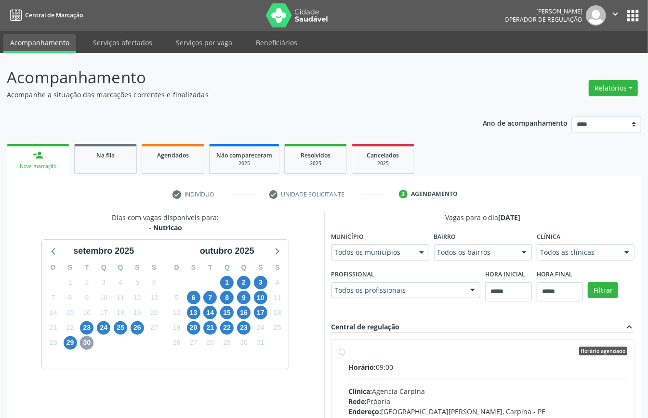
scroll to position [128, 0]
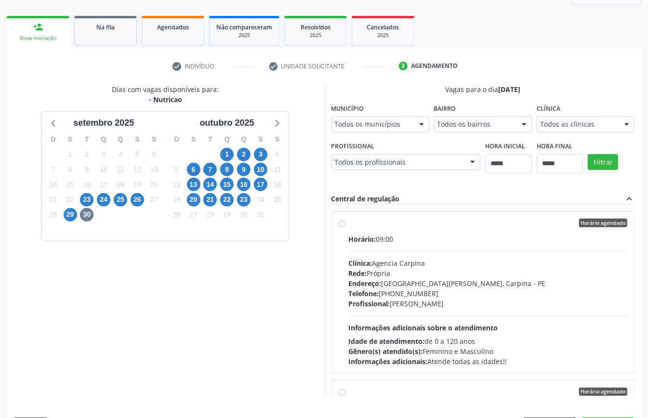
click at [409, 263] on div "Clínica: Agencia Carpina" at bounding box center [488, 263] width 279 height 10
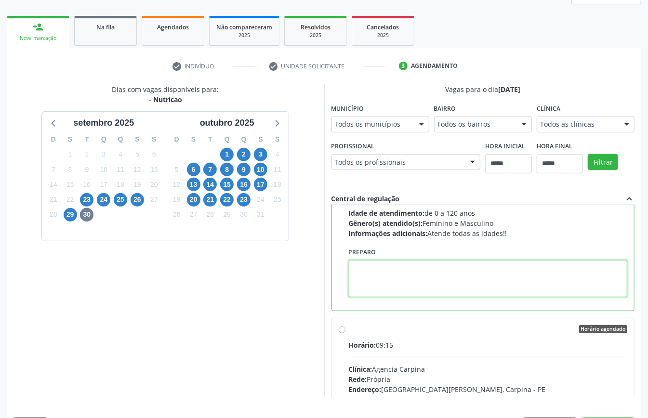
paste textarea "**********"
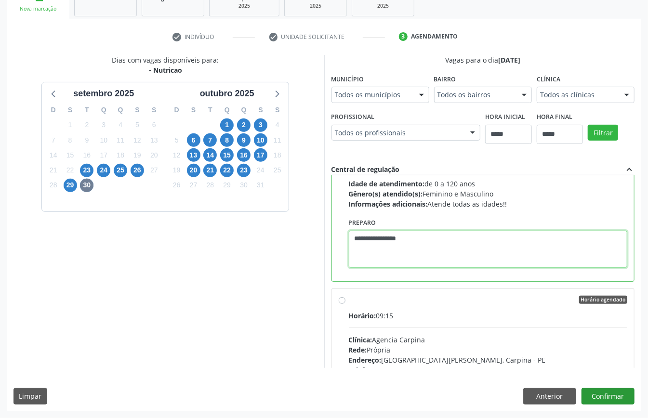
type textarea "**********"
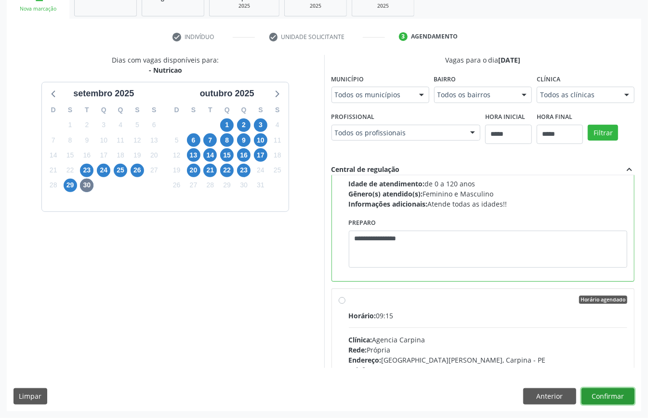
click at [615, 392] on button "Confirmar" at bounding box center [607, 396] width 53 height 16
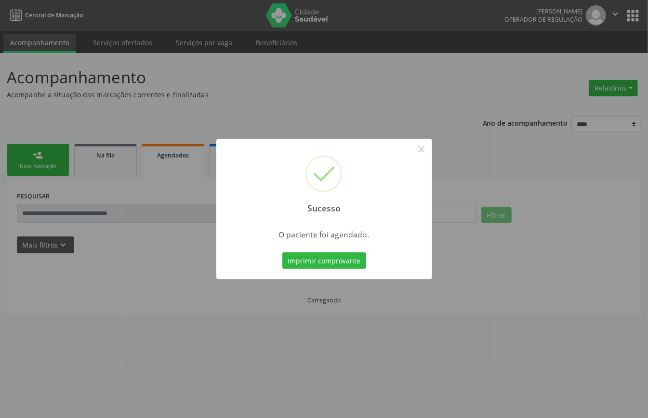
scroll to position [0, 0]
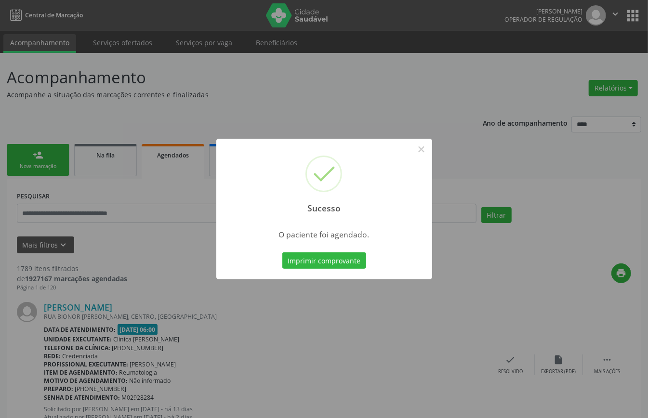
click at [318, 249] on div "Sucesso × O paciente foi agendado. Imprimir comprovante Cancel" at bounding box center [324, 209] width 216 height 141
click at [319, 261] on button "Imprimir comprovante" at bounding box center [324, 260] width 84 height 16
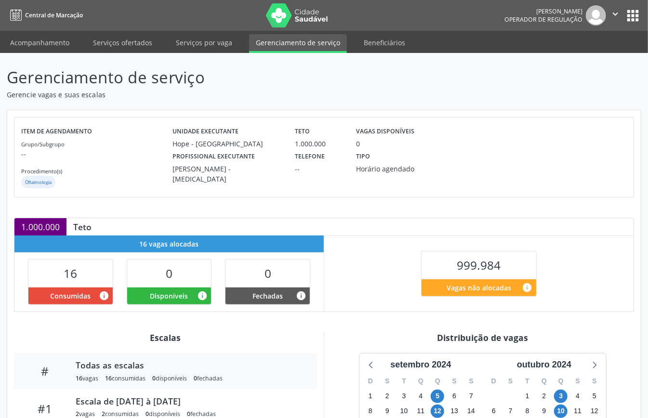
scroll to position [148, 0]
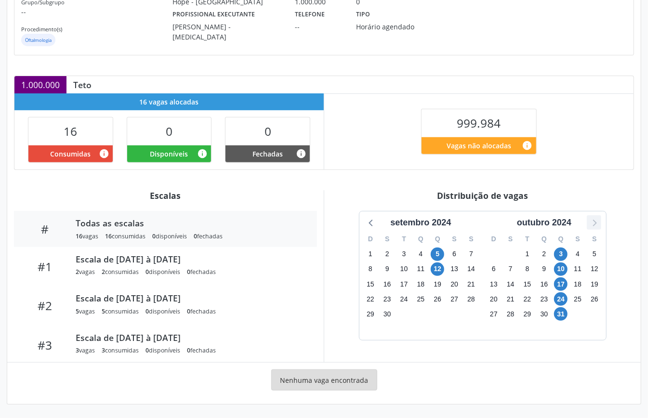
click at [592, 222] on icon at bounding box center [594, 222] width 13 height 13
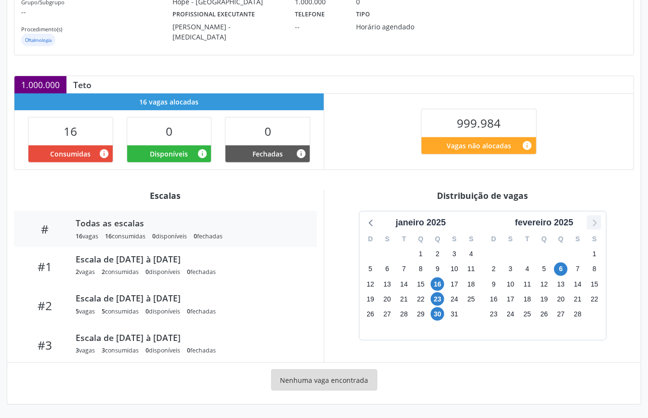
click at [592, 222] on icon at bounding box center [594, 222] width 13 height 13
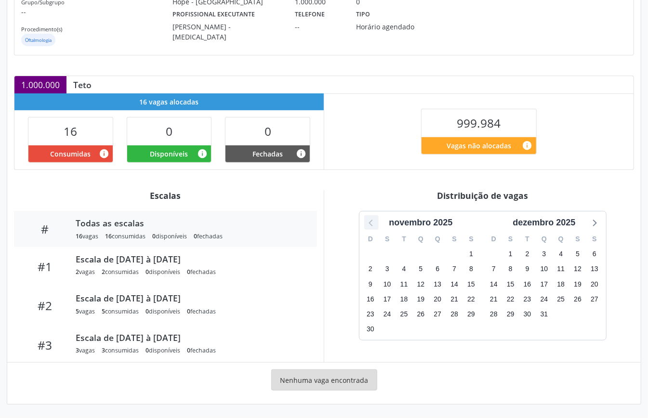
click at [370, 218] on icon at bounding box center [371, 222] width 13 height 13
click at [353, 193] on div "Distribuição de vagas" at bounding box center [482, 195] width 303 height 11
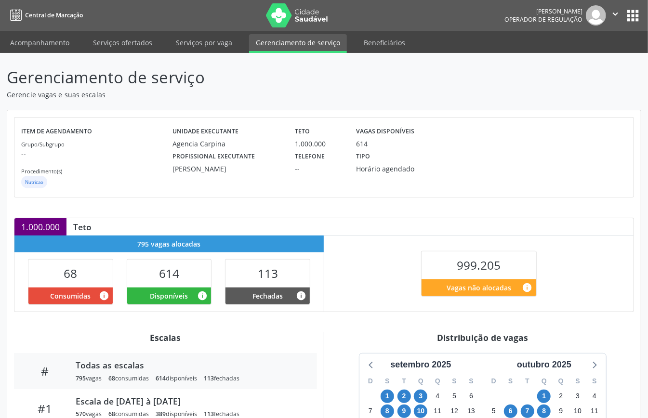
scroll to position [257, 0]
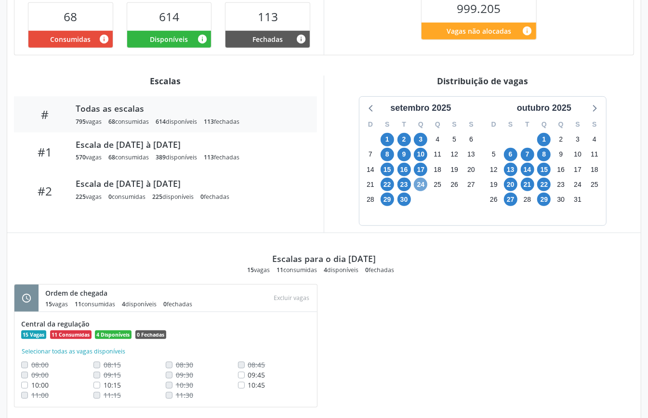
click at [423, 185] on span "24" at bounding box center [420, 184] width 13 height 13
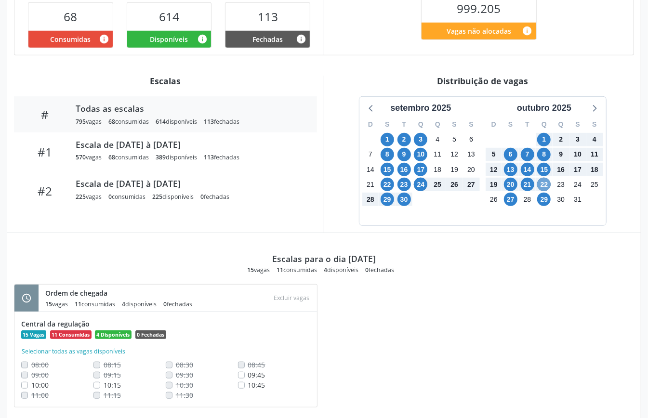
click at [544, 188] on span "22" at bounding box center [543, 184] width 13 height 13
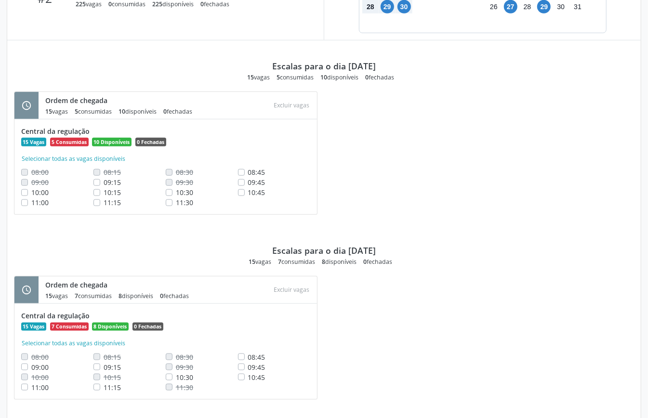
scroll to position [193, 0]
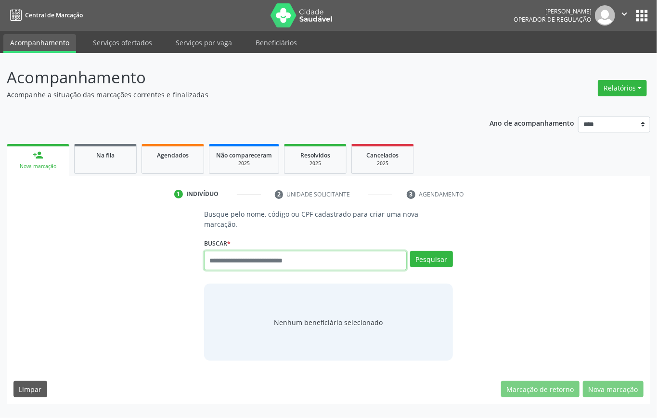
paste input "**********"
type input "**********"
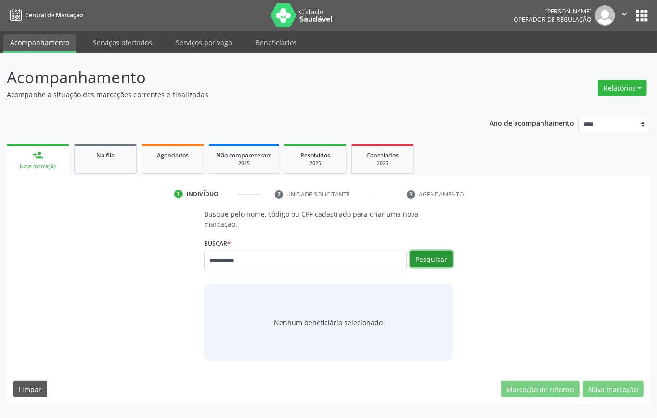
click at [433, 258] on button "Pesquisar" at bounding box center [431, 259] width 43 height 16
type input "**********"
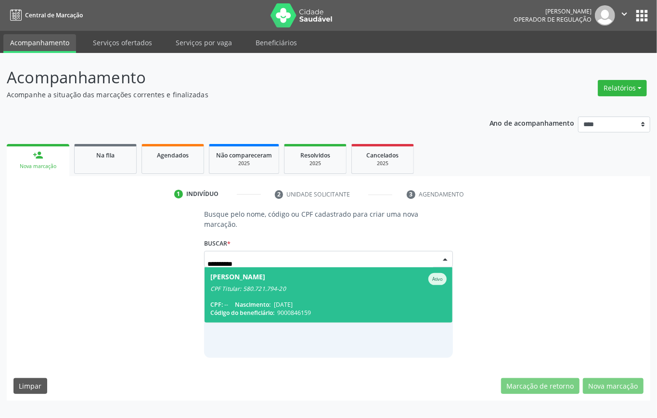
click at [271, 290] on div "CPF Titular: 580.721.794-20" at bounding box center [328, 289] width 237 height 8
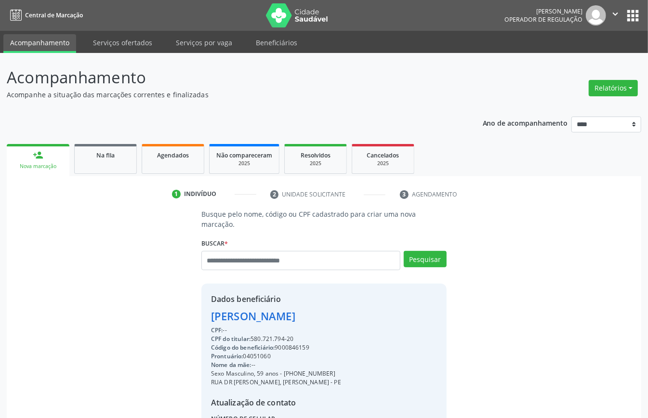
scroll to position [101, 0]
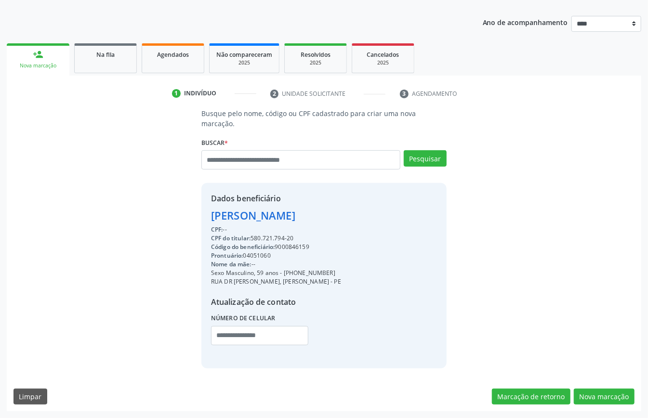
click at [263, 234] on div "CPF do titular: 580.721.794-20" at bounding box center [276, 238] width 130 height 9
click at [263, 239] on div "CPF do titular: 580.721.794-20" at bounding box center [276, 238] width 130 height 9
click at [263, 240] on div "CPF do titular: 580.721.794-20" at bounding box center [276, 238] width 130 height 9
copy div "580.721.794"
paste input "**********"
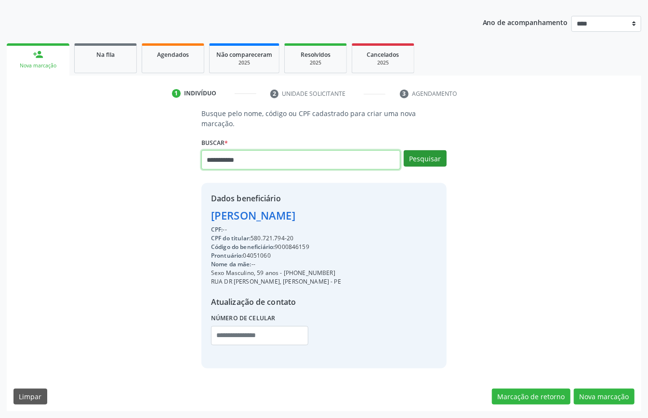
type input "**********"
click at [435, 155] on button "Pesquisar" at bounding box center [425, 158] width 43 height 16
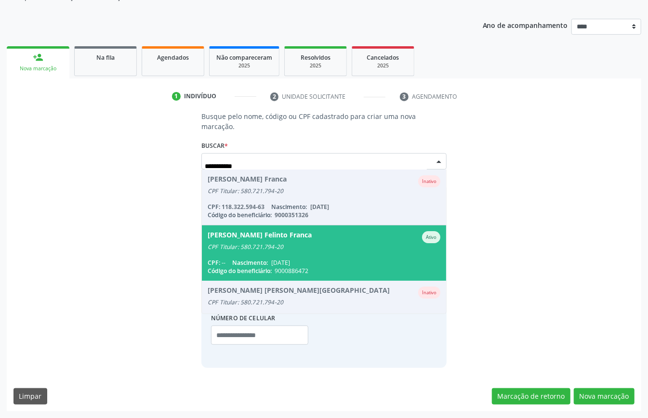
scroll to position [132, 0]
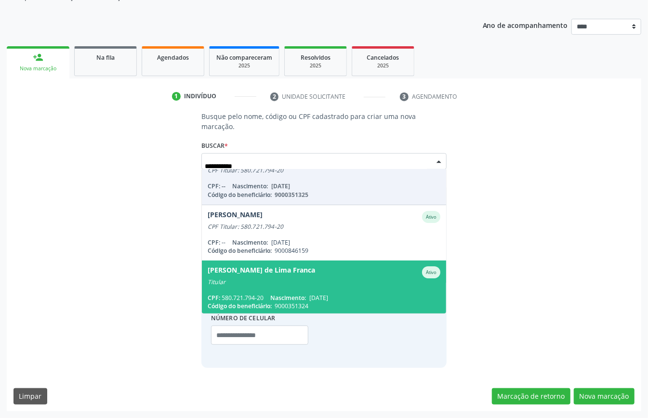
click at [345, 278] on div "Titular" at bounding box center [324, 282] width 233 height 8
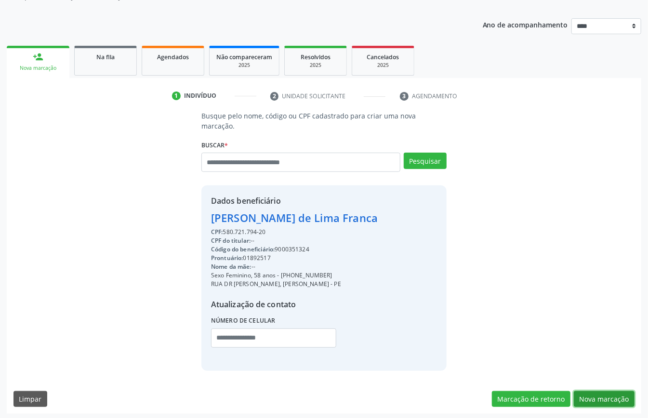
click at [602, 395] on button "Nova marcação" at bounding box center [604, 399] width 61 height 16
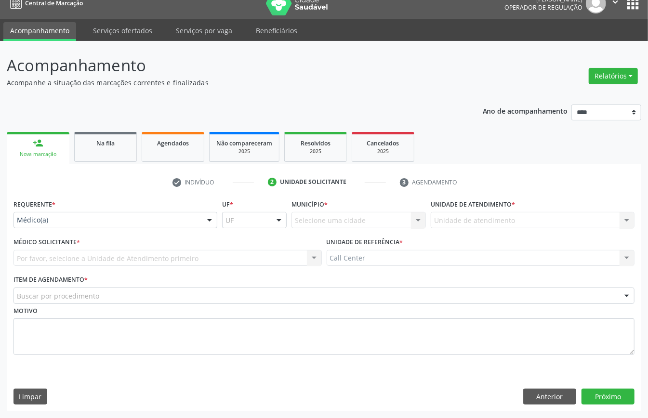
drag, startPoint x: 66, startPoint y: 217, endPoint x: 76, endPoint y: 241, distance: 26.4
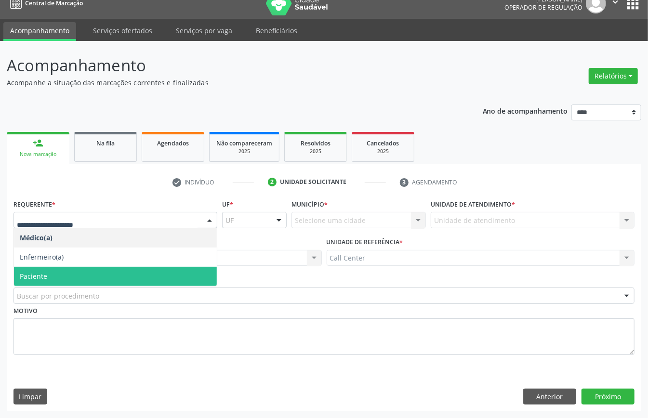
click at [80, 276] on span "Paciente" at bounding box center [115, 276] width 203 height 19
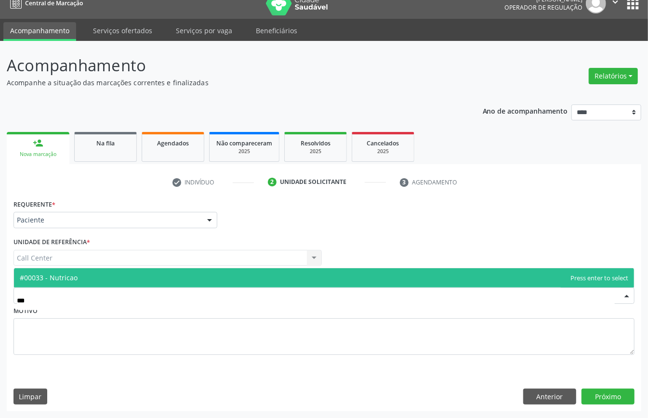
type input "****"
click at [116, 274] on span "#00033 - Nutricao" at bounding box center [324, 277] width 620 height 19
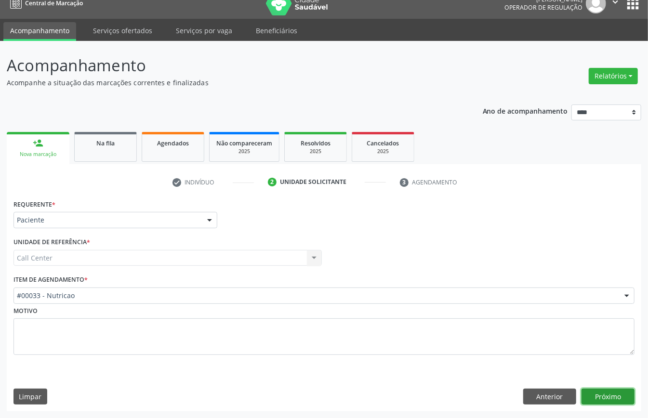
click at [602, 389] on button "Próximo" at bounding box center [607, 397] width 53 height 16
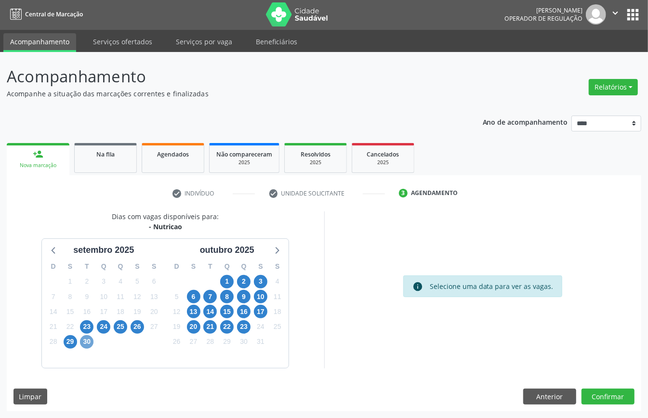
click at [91, 343] on span "30" at bounding box center [86, 341] width 13 height 13
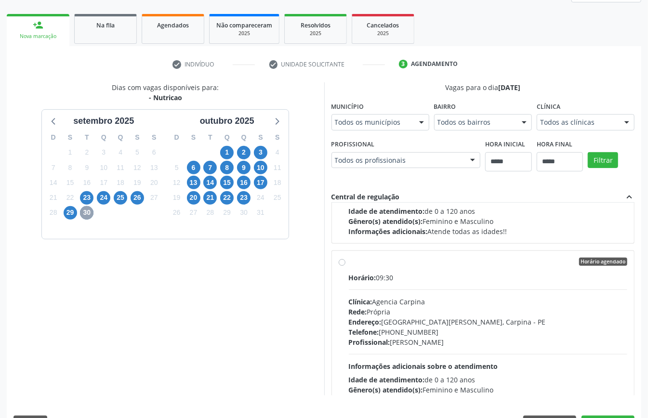
scroll to position [0, 0]
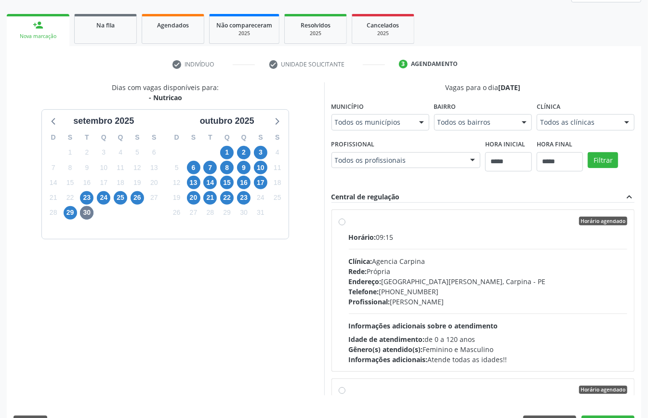
click at [385, 284] on div "Endereço: [GEOGRAPHIC_DATA][PERSON_NAME], Carpina - [GEOGRAPHIC_DATA]" at bounding box center [488, 281] width 279 height 10
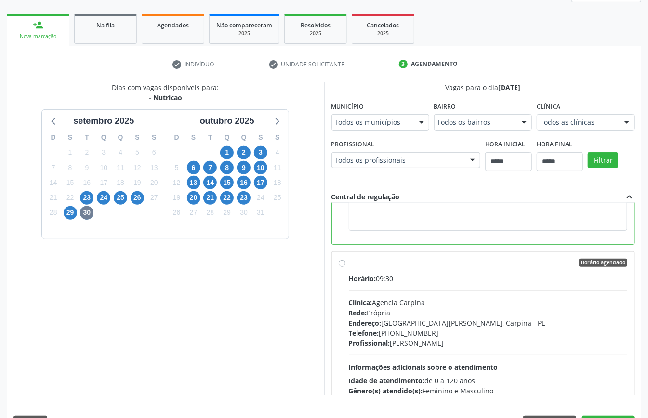
scroll to position [64, 0]
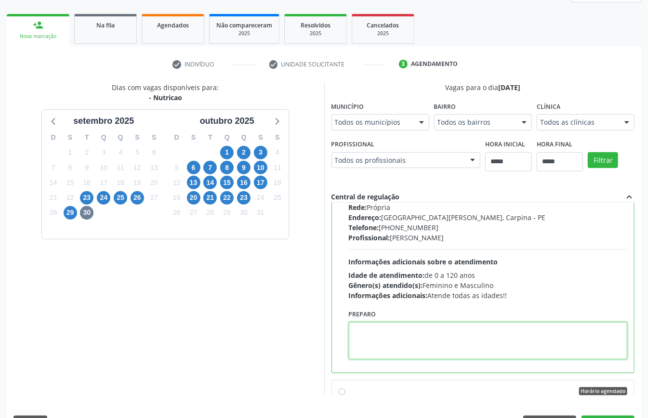
drag, startPoint x: 389, startPoint y: 343, endPoint x: 382, endPoint y: 351, distance: 10.6
paste textarea "**********"
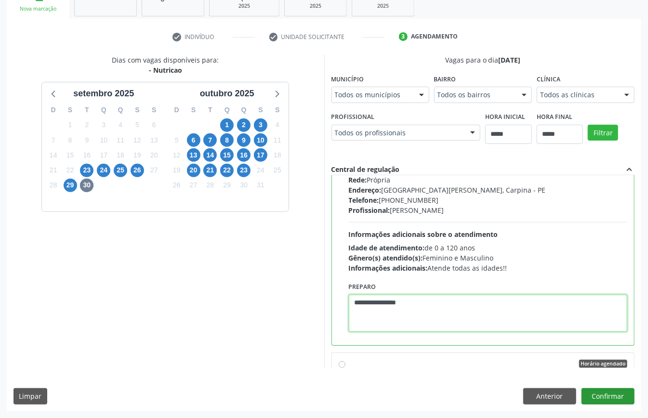
type textarea "**********"
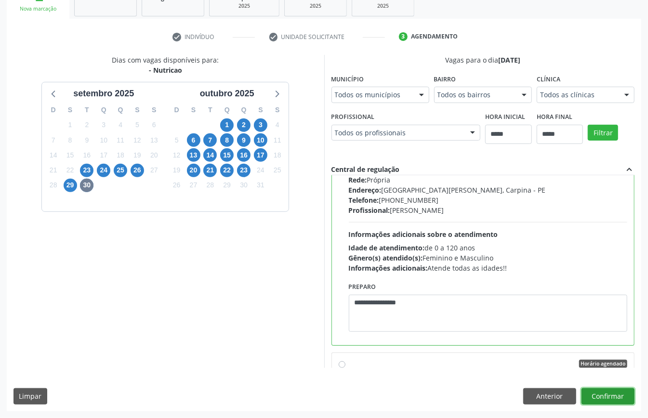
click at [615, 392] on button "Confirmar" at bounding box center [607, 396] width 53 height 16
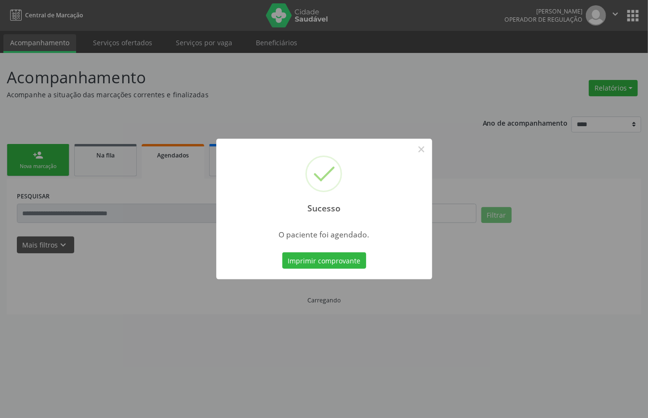
scroll to position [0, 0]
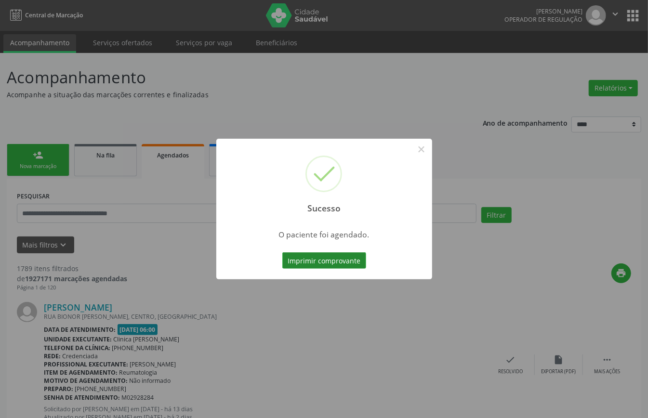
click at [336, 259] on button "Imprimir comprovante" at bounding box center [324, 260] width 84 height 16
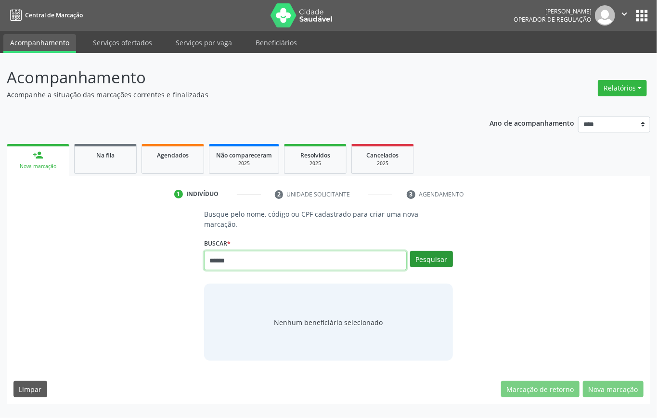
type input "******"
click at [436, 254] on button "Pesquisar" at bounding box center [431, 259] width 43 height 16
type input "******"
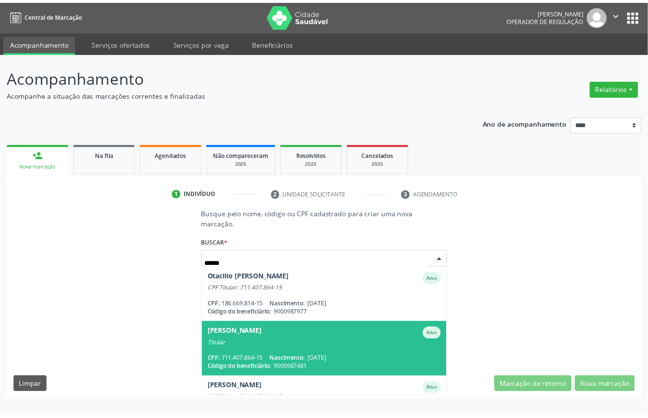
scroll to position [35, 0]
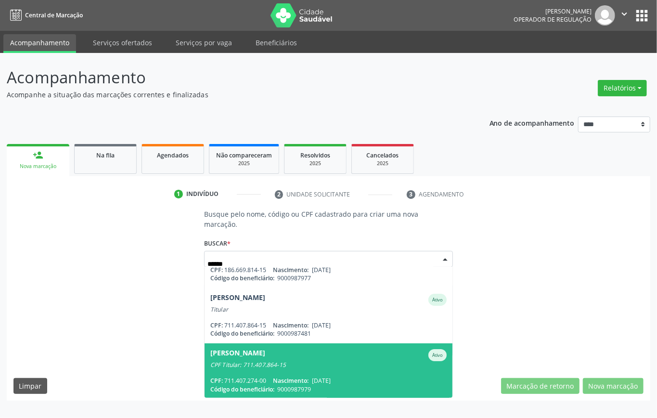
click at [318, 367] on div "CPF Titular: 711.407.864-15" at bounding box center [328, 365] width 237 height 8
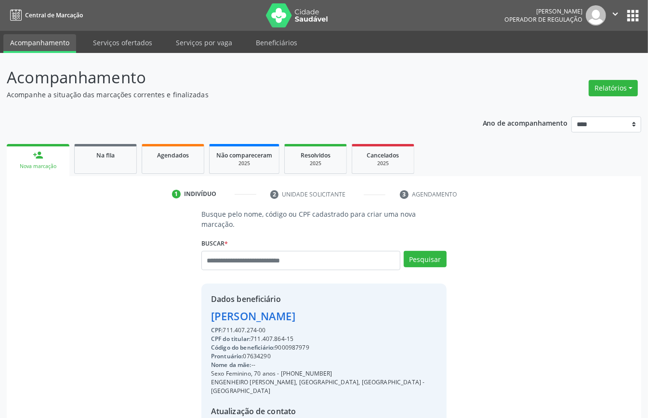
scroll to position [101, 0]
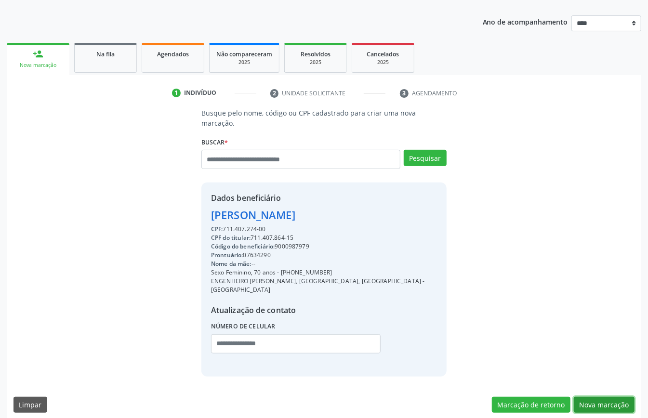
click at [594, 397] on button "Nova marcação" at bounding box center [604, 405] width 61 height 16
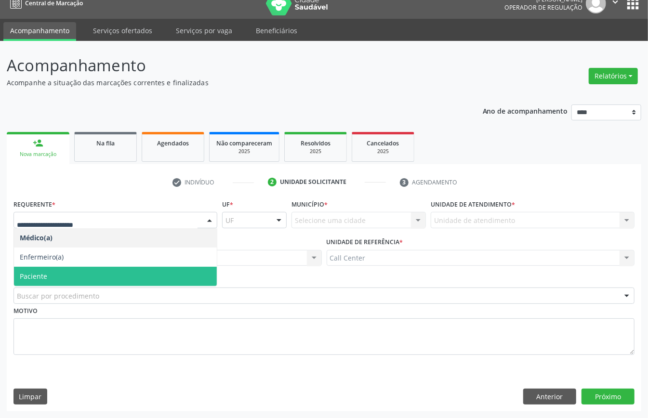
drag, startPoint x: 81, startPoint y: 272, endPoint x: 85, endPoint y: 279, distance: 8.6
click at [83, 277] on span "Paciente" at bounding box center [115, 276] width 203 height 19
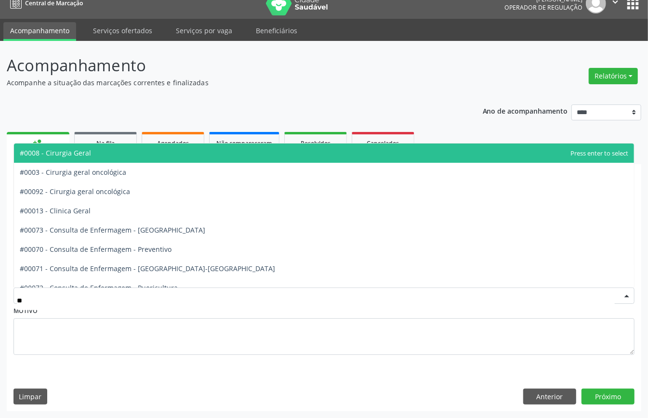
type input "***"
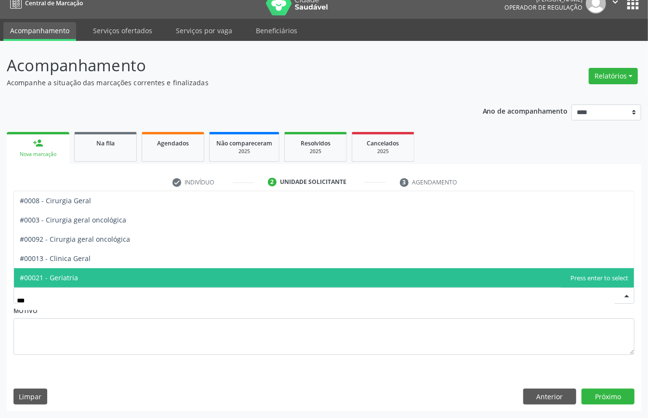
click at [97, 276] on span "#00021 - Geriatria" at bounding box center [324, 277] width 620 height 19
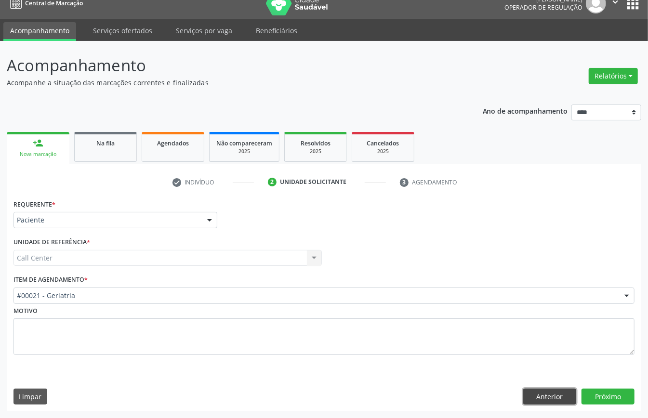
click at [546, 389] on button "Anterior" at bounding box center [549, 397] width 53 height 16
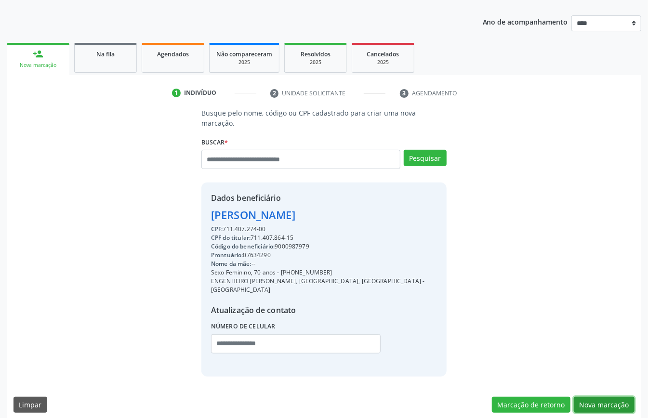
click at [613, 397] on button "Nova marcação" at bounding box center [604, 405] width 61 height 16
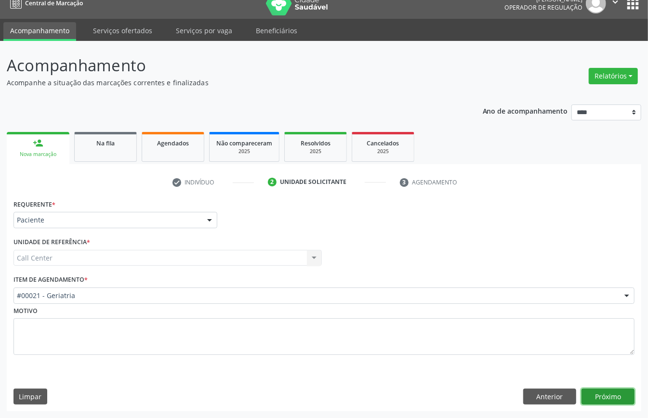
click at [613, 396] on button "Próximo" at bounding box center [607, 397] width 53 height 16
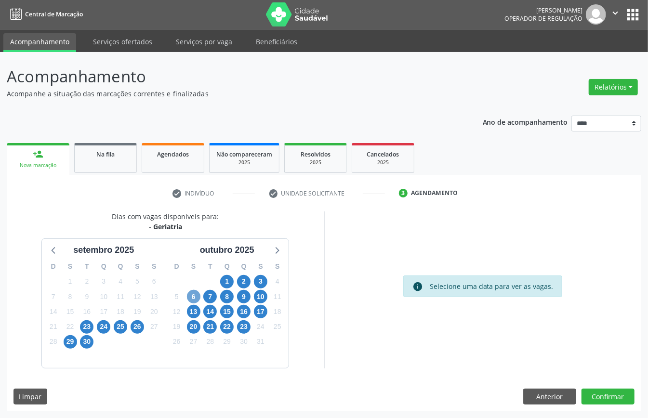
click at [193, 297] on span "6" at bounding box center [193, 296] width 13 height 13
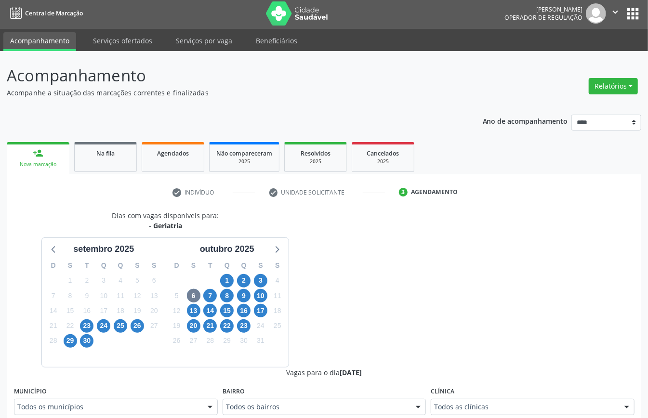
scroll to position [6, 0]
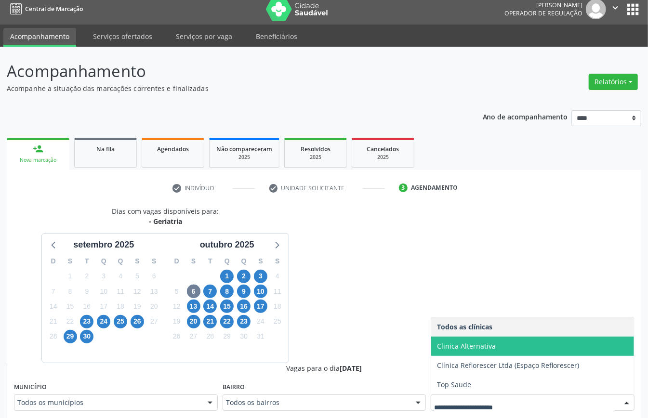
click at [461, 353] on span "Clinica Alternativa" at bounding box center [532, 346] width 203 height 19
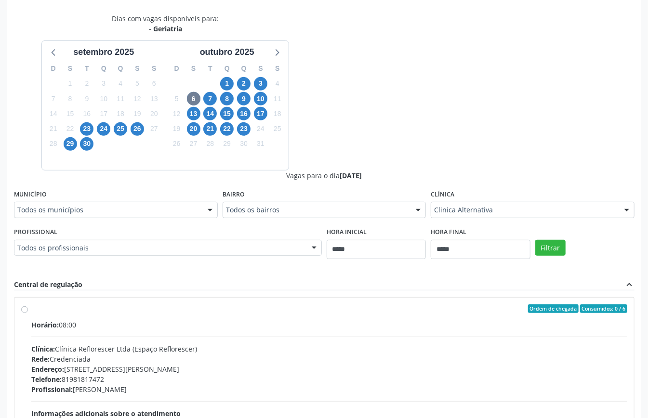
scroll to position [64, 0]
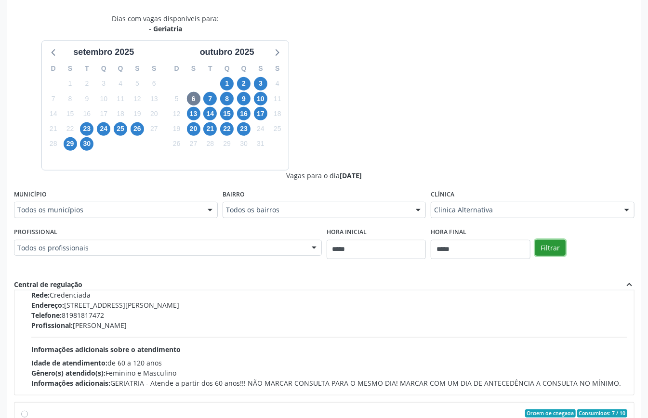
click at [554, 249] on button "Filtrar" at bounding box center [550, 248] width 30 height 16
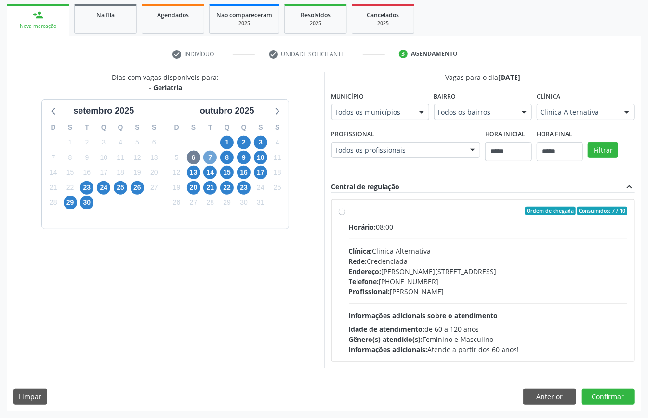
click at [210, 156] on span "7" at bounding box center [209, 157] width 13 height 13
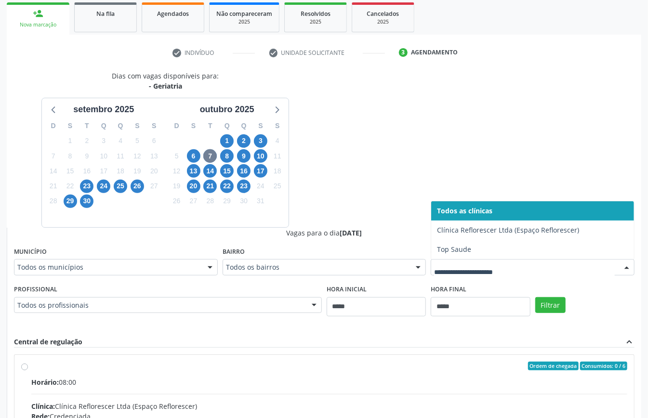
drag, startPoint x: 494, startPoint y: 272, endPoint x: 460, endPoint y: 272, distance: 33.7
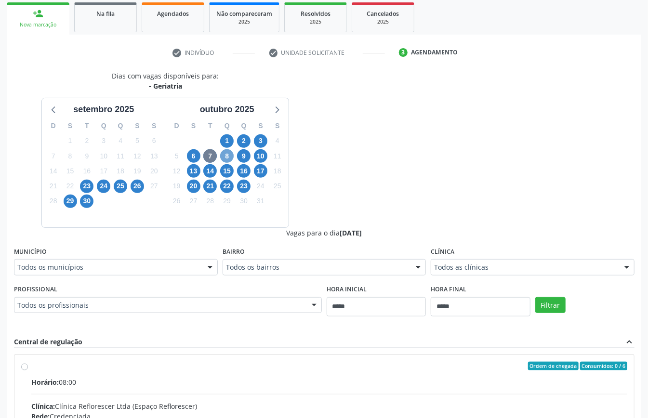
click at [225, 154] on span "8" at bounding box center [226, 155] width 13 height 13
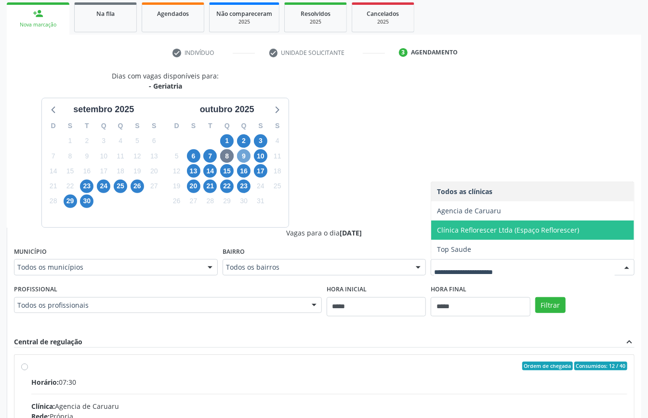
click at [241, 156] on span "9" at bounding box center [243, 155] width 13 height 13
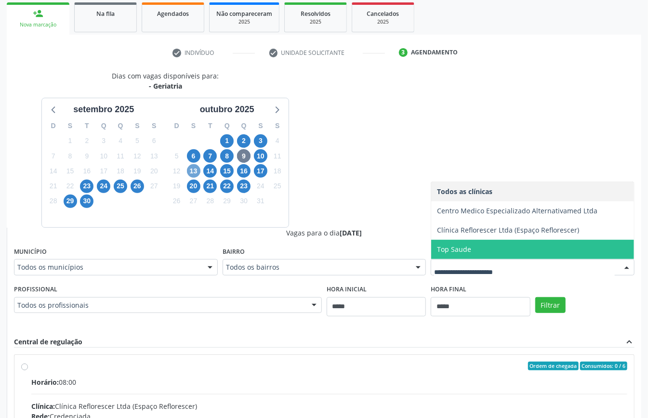
click at [193, 171] on span "13" at bounding box center [193, 170] width 13 height 13
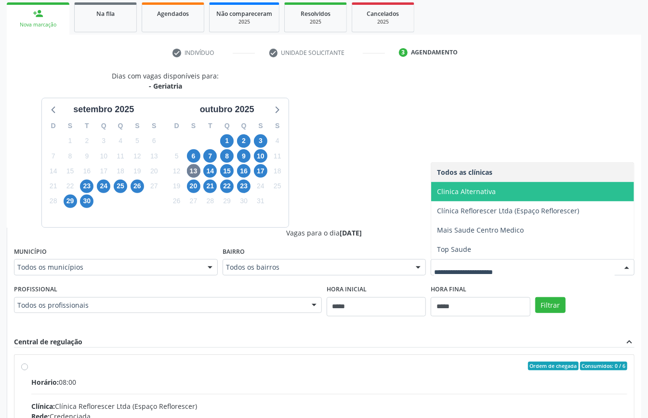
drag, startPoint x: 455, startPoint y: 199, endPoint x: 482, endPoint y: 215, distance: 30.9
click at [456, 199] on span "Clinica Alternativa" at bounding box center [532, 191] width 203 height 19
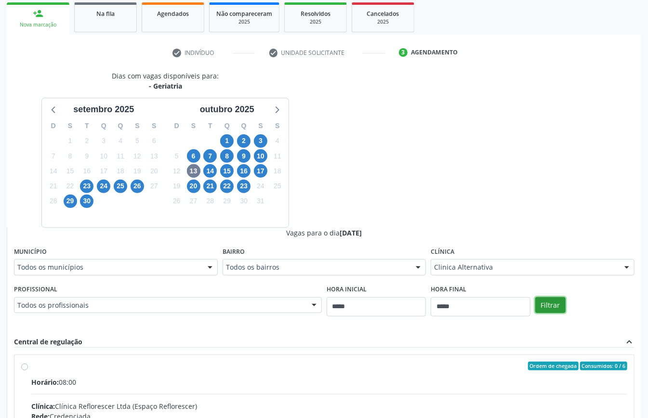
click at [557, 305] on button "Filtrar" at bounding box center [550, 305] width 30 height 16
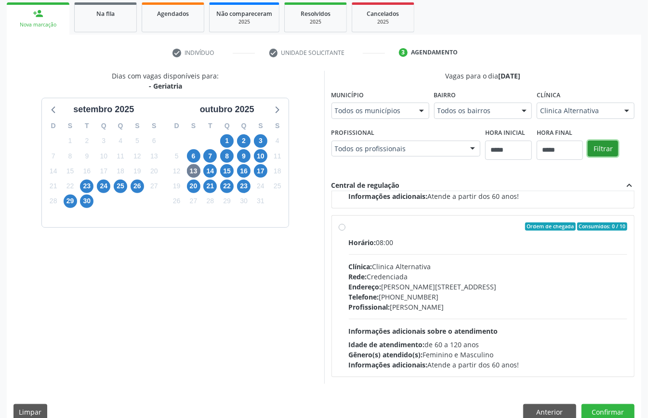
scroll to position [0, 0]
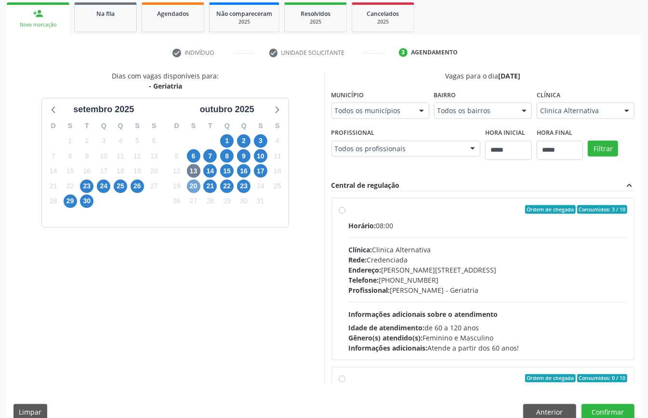
click at [195, 188] on span "20" at bounding box center [193, 186] width 13 height 13
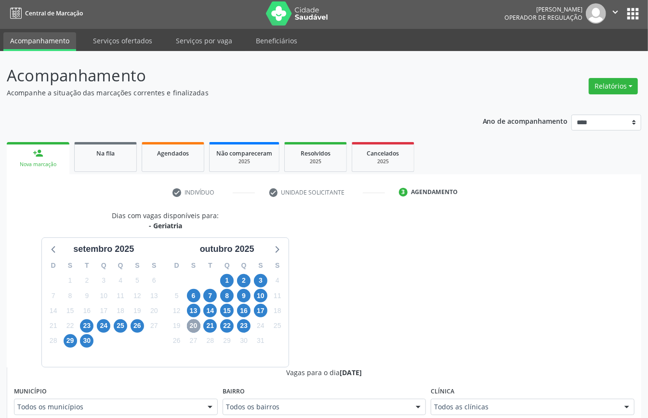
scroll to position [142, 0]
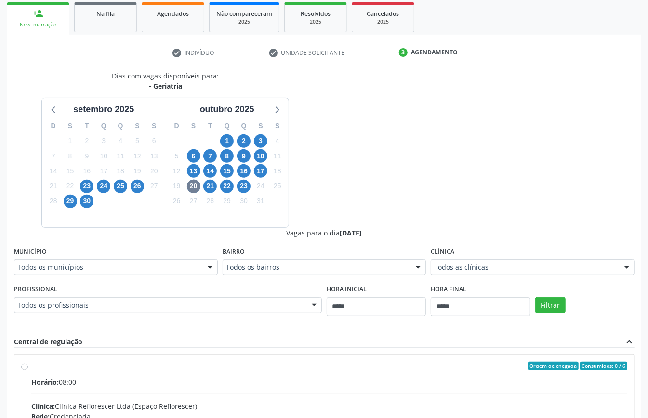
click at [411, 166] on div "Dias com vagas disponíveis para: - Geriatria setembro 2025 D S T Q Q S S 31 1 2…" at bounding box center [324, 306] width 634 height 470
click at [191, 170] on span "13" at bounding box center [193, 170] width 13 height 13
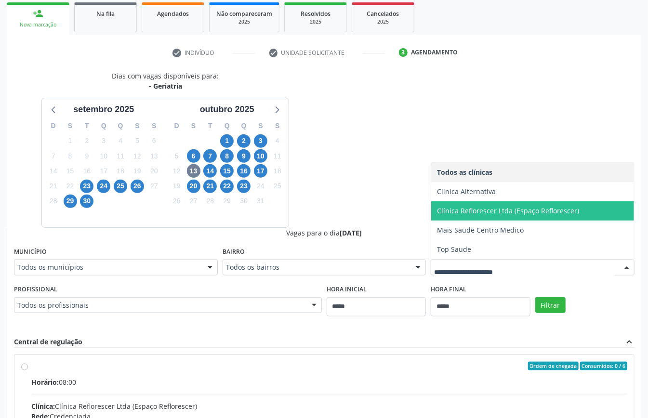
click at [477, 192] on span "Clinica Alternativa" at bounding box center [466, 191] width 59 height 9
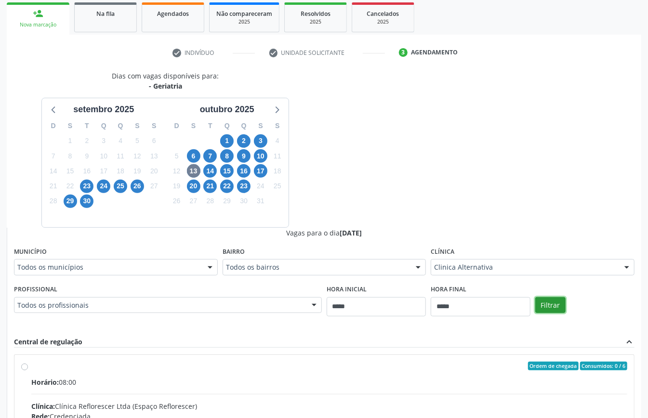
click at [559, 310] on button "Filtrar" at bounding box center [550, 305] width 30 height 16
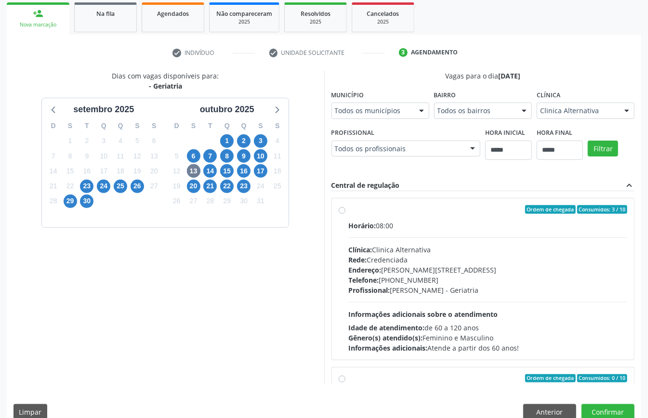
click at [434, 306] on div "Horário: 08:00 Clínica: Clinica Alternativa Rede: Credenciada Endereço: Av Agam…" at bounding box center [488, 287] width 279 height 132
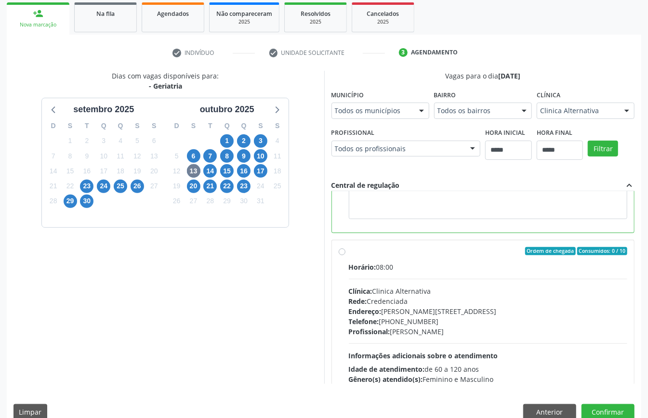
scroll to position [64, 0]
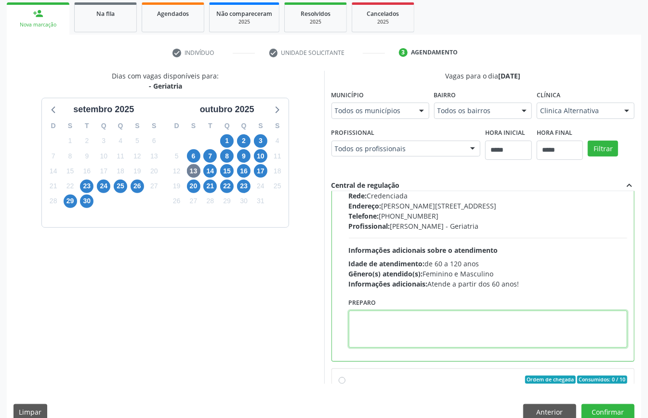
paste textarea "**********"
type textarea "**********"
click at [260, 170] on span "17" at bounding box center [260, 170] width 13 height 13
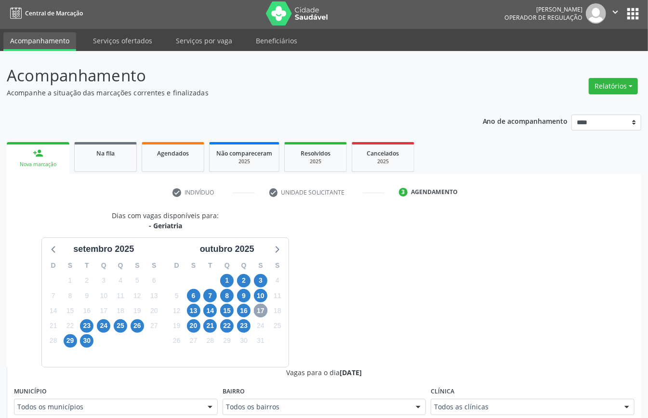
scroll to position [142, 0]
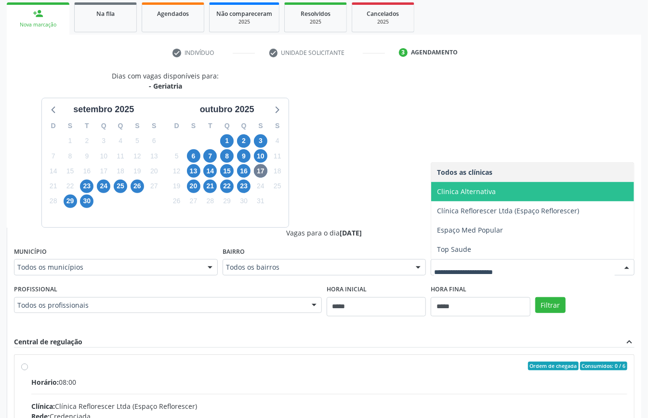
click at [457, 196] on span "Clinica Alternativa" at bounding box center [466, 191] width 59 height 9
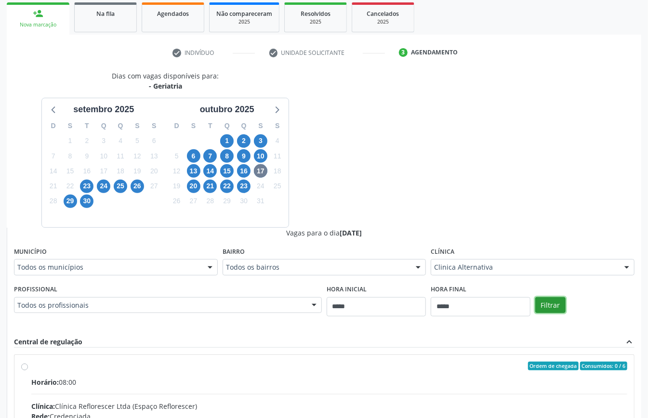
click at [544, 302] on button "Filtrar" at bounding box center [550, 305] width 30 height 16
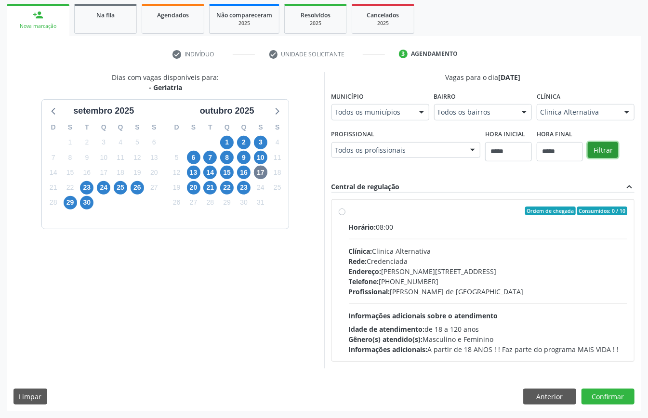
scroll to position [170, 0]
click at [259, 151] on span "10" at bounding box center [260, 157] width 13 height 13
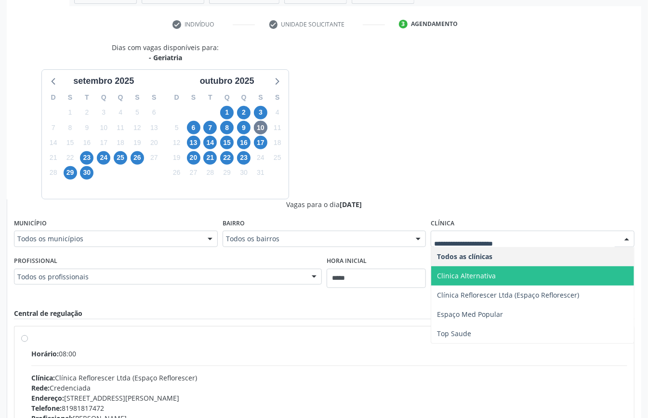
click at [523, 276] on span "Clinica Alternativa" at bounding box center [532, 275] width 203 height 19
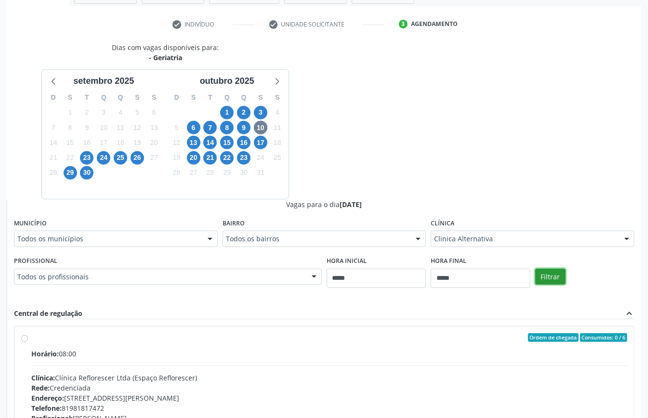
click at [554, 274] on button "Filtrar" at bounding box center [550, 277] width 30 height 16
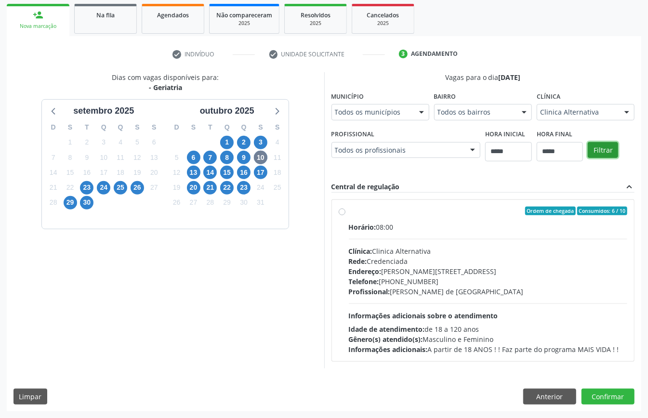
scroll to position [299, 0]
click at [349, 247] on div "Clínica: Clinica Alternativa" at bounding box center [488, 251] width 279 height 10
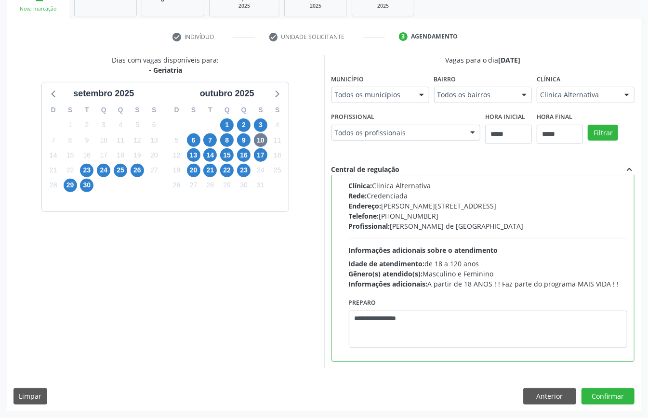
scroll to position [315, 0]
click at [612, 394] on button "Confirmar" at bounding box center [607, 396] width 53 height 16
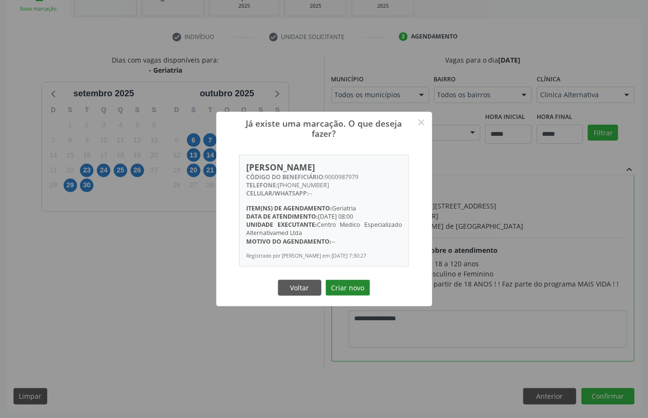
click at [345, 288] on button "Criar novo" at bounding box center [348, 288] width 44 height 16
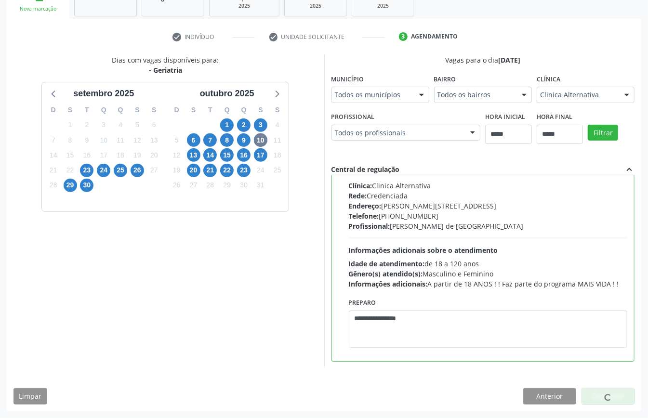
scroll to position [0, 0]
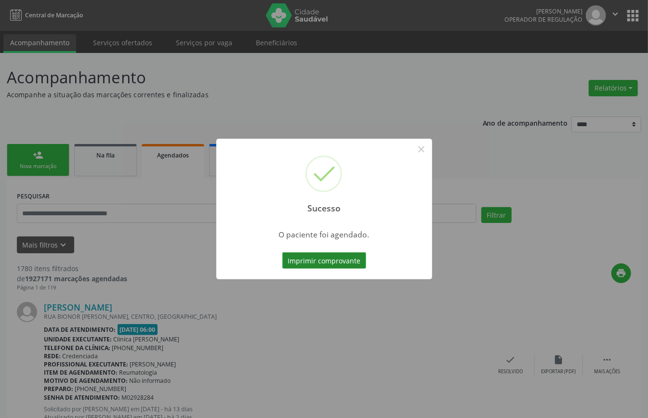
click at [347, 259] on button "Imprimir comprovante" at bounding box center [324, 260] width 84 height 16
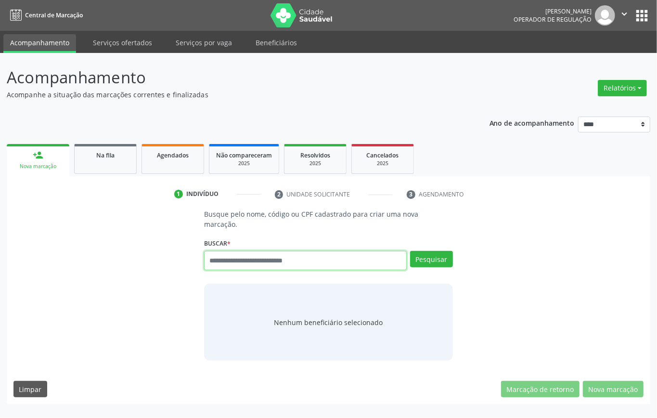
paste input "**********"
type input "**********"
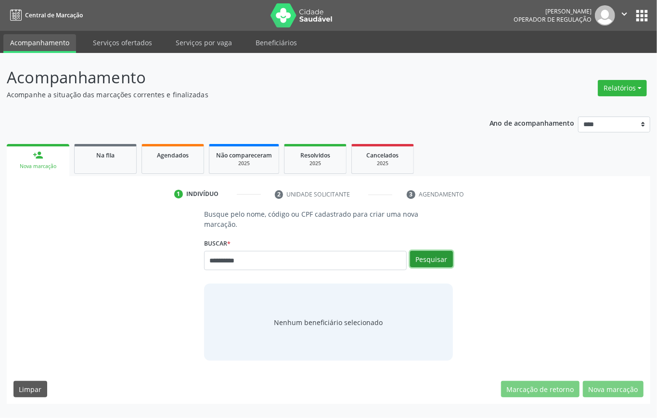
click at [434, 253] on button "Pesquisar" at bounding box center [431, 259] width 43 height 16
type input "**********"
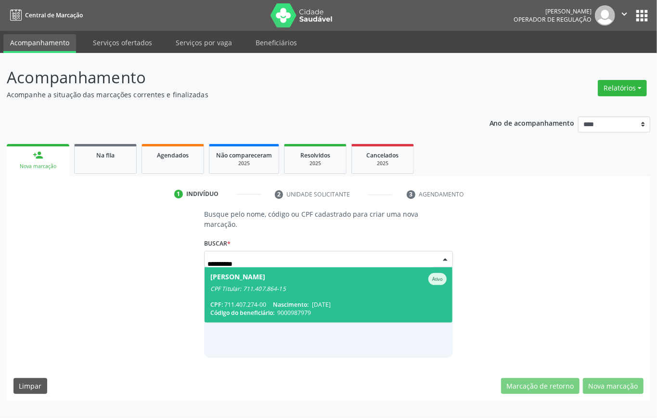
click at [264, 292] on div "CPF Titular: 711.407.864-15" at bounding box center [328, 289] width 237 height 8
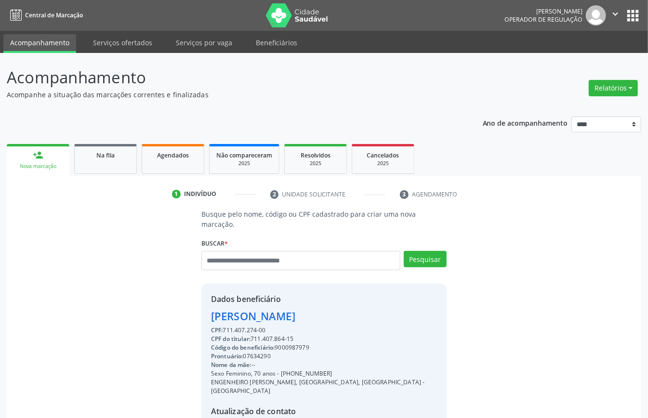
scroll to position [101, 0]
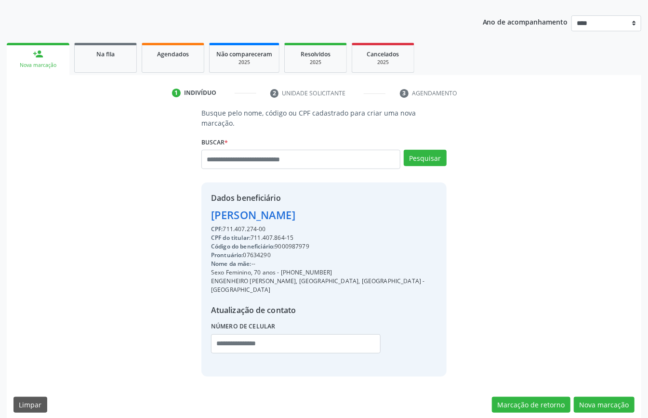
click at [264, 236] on div "CPF do titular: 711.407.864-15" at bounding box center [324, 238] width 226 height 9
copy div "711.407.864"
paste input "**********"
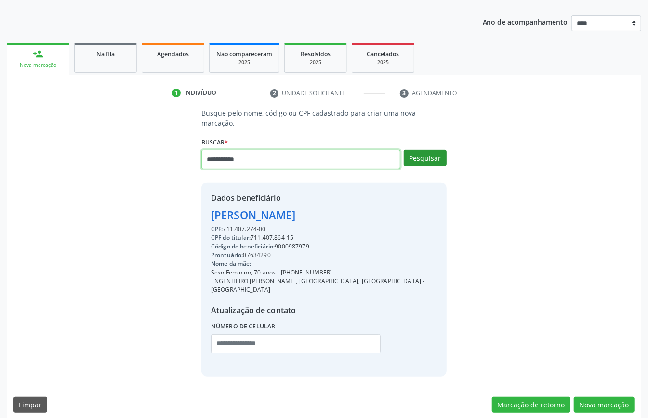
type input "**********"
click at [428, 162] on button "Pesquisar" at bounding box center [425, 158] width 43 height 16
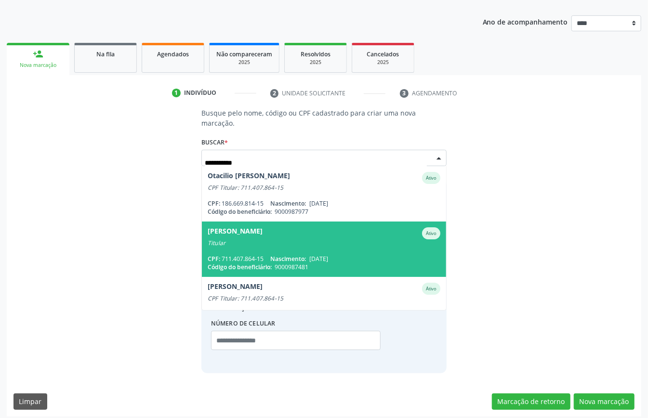
scroll to position [98, 0]
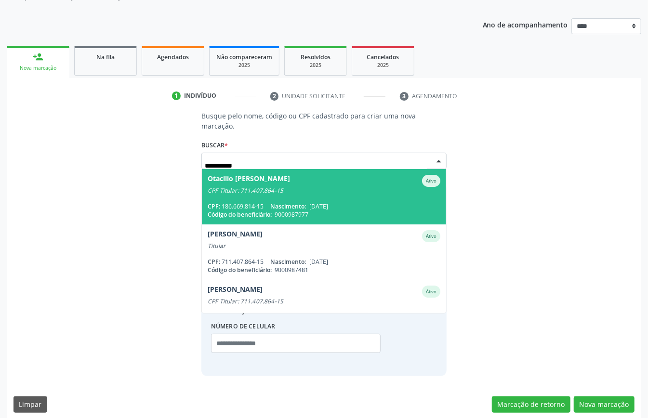
click at [296, 205] on span "Nascimento:" at bounding box center [288, 206] width 36 height 8
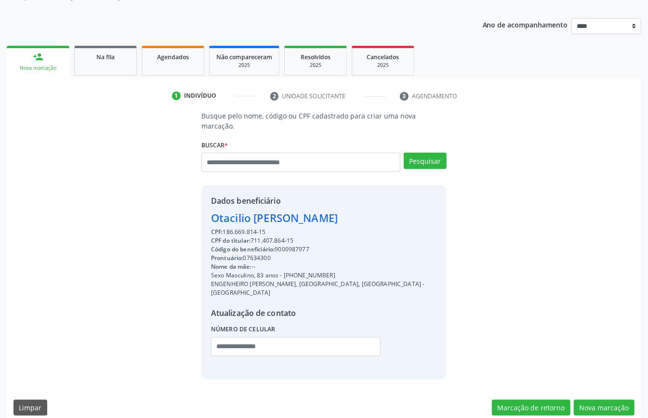
scroll to position [101, 0]
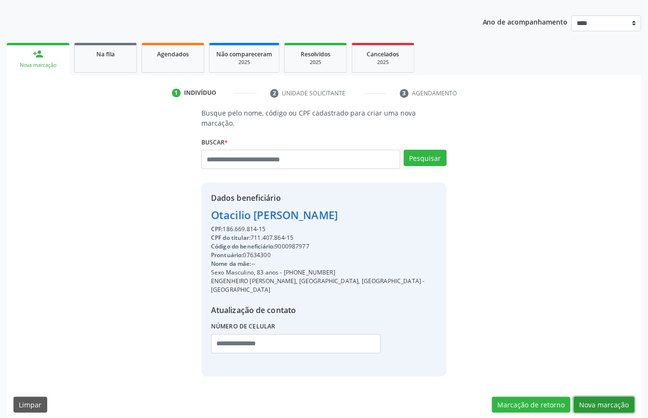
click at [604, 397] on button "Nova marcação" at bounding box center [604, 405] width 61 height 16
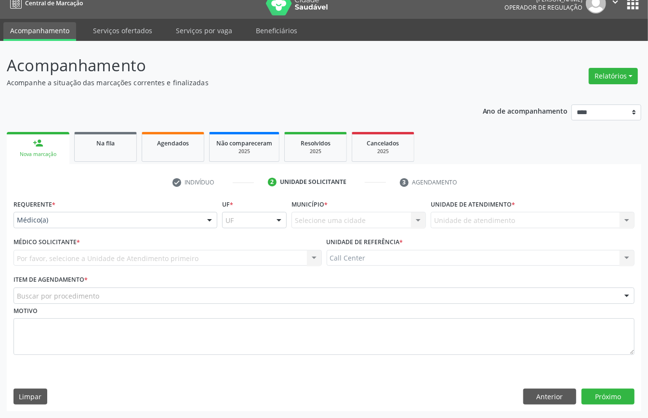
scroll to position [13, 0]
drag, startPoint x: 68, startPoint y: 224, endPoint x: 74, endPoint y: 229, distance: 7.5
click at [69, 225] on div "Médico(a)" at bounding box center [115, 220] width 204 height 16
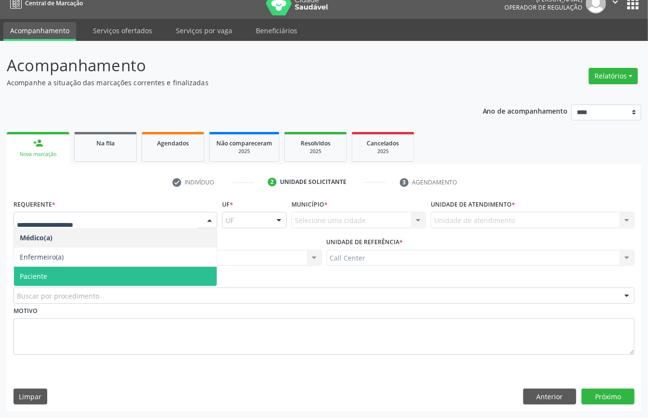
click at [71, 270] on span "Paciente" at bounding box center [115, 276] width 203 height 19
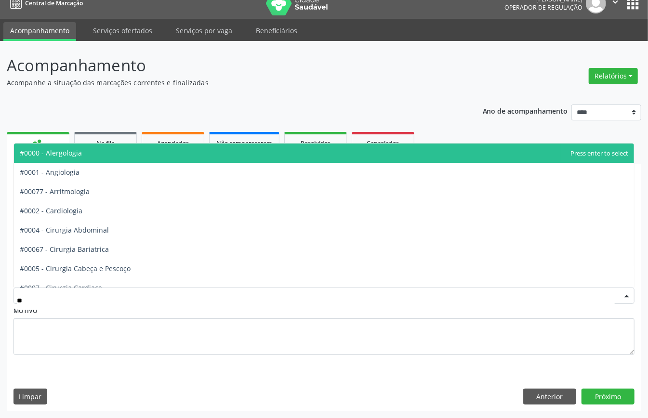
type input "***"
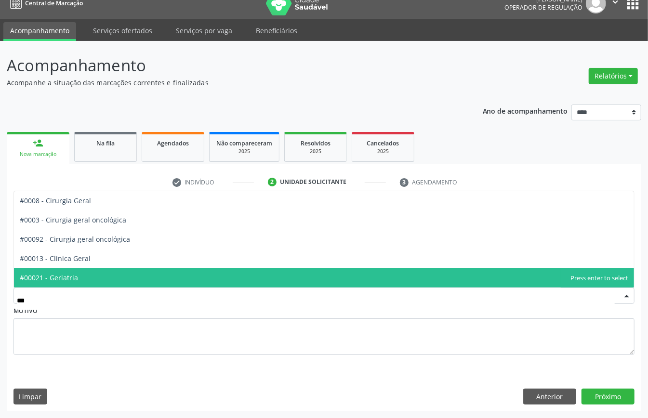
click at [103, 276] on span "#00021 - Geriatria" at bounding box center [324, 277] width 620 height 19
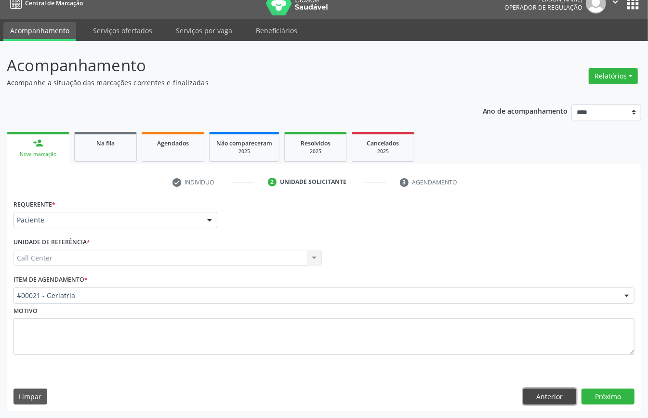
click at [557, 393] on button "Anterior" at bounding box center [549, 397] width 53 height 16
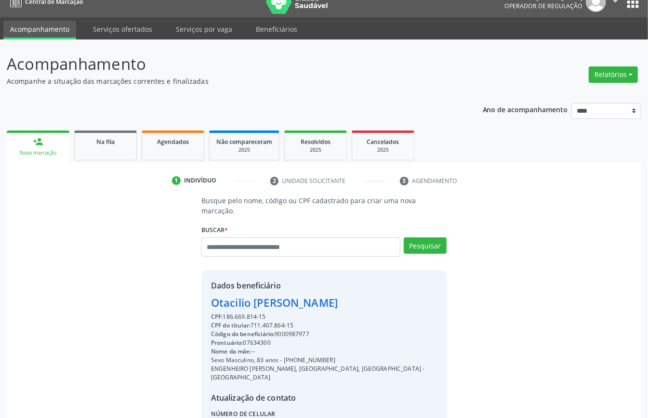
scroll to position [101, 0]
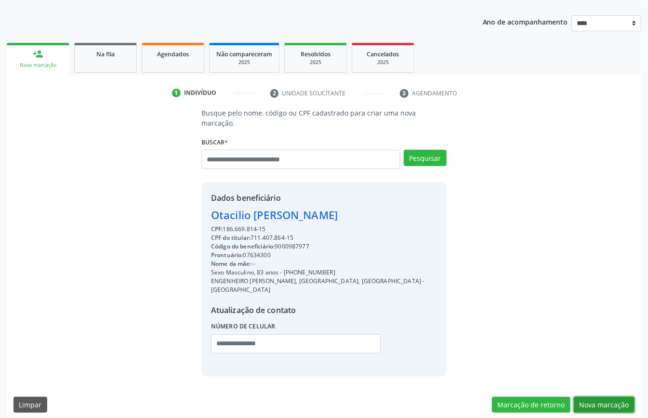
click at [597, 398] on button "Nova marcação" at bounding box center [604, 405] width 61 height 16
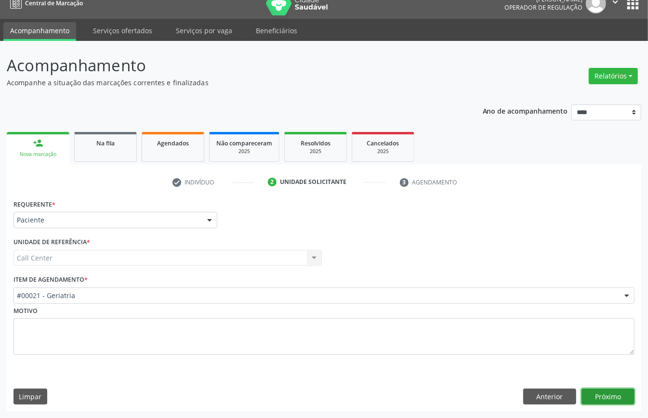
click at [597, 398] on button "Próximo" at bounding box center [607, 397] width 53 height 16
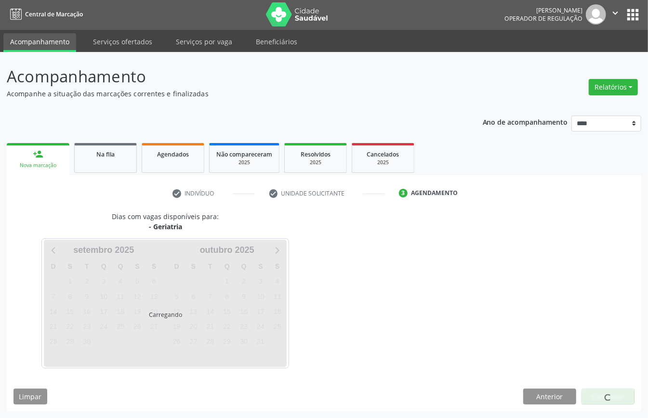
scroll to position [2, 0]
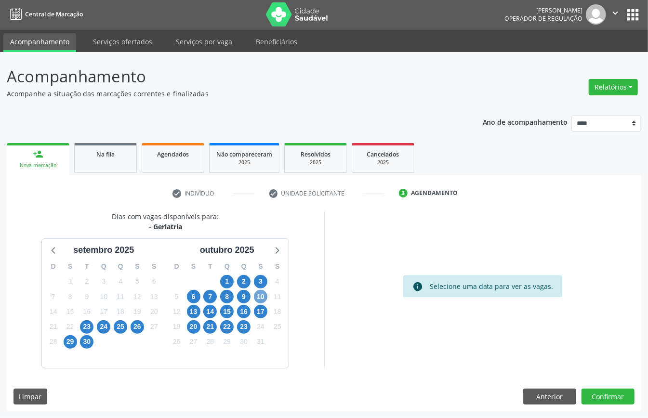
click at [263, 293] on span "10" at bounding box center [260, 296] width 13 height 13
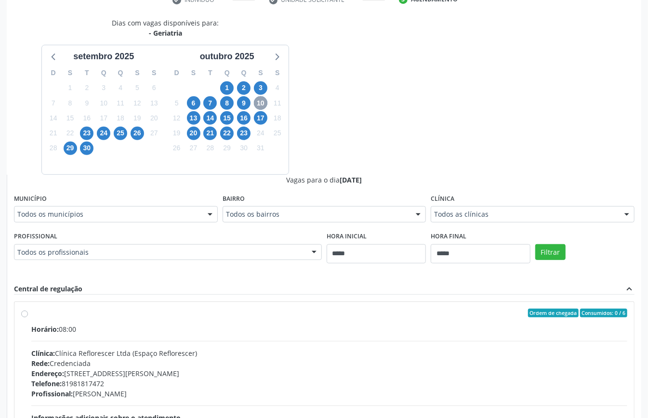
scroll to position [259, 0]
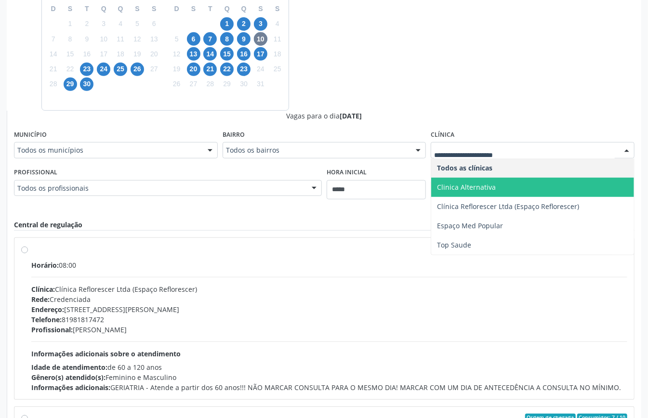
click at [463, 187] on span "Clinica Alternativa" at bounding box center [466, 187] width 59 height 9
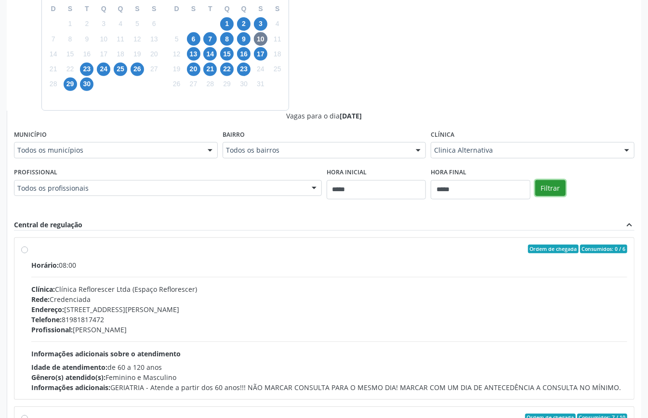
click at [551, 188] on button "Filtrar" at bounding box center [550, 188] width 30 height 16
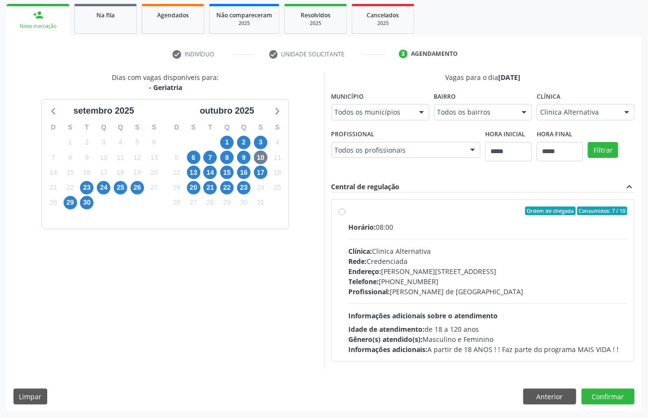
click at [349, 266] on div "Rede: Credenciada" at bounding box center [488, 261] width 279 height 10
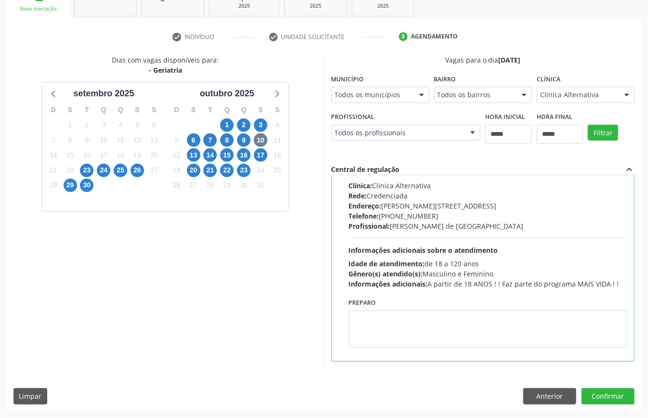
scroll to position [315, 0]
paste textarea "**********"
type textarea "**********"
click at [604, 395] on button "Confirmar" at bounding box center [607, 396] width 53 height 16
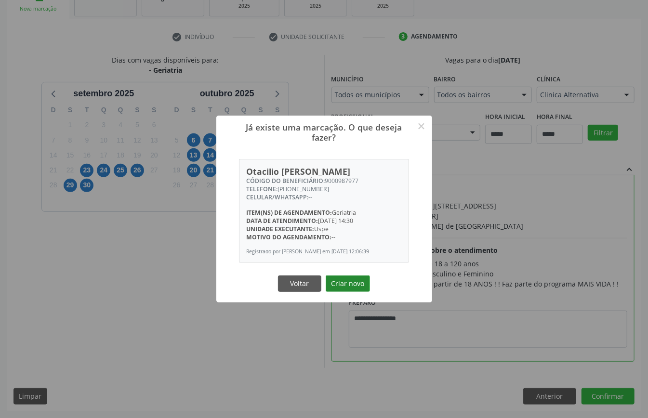
click at [342, 284] on button "Criar novo" at bounding box center [348, 284] width 44 height 16
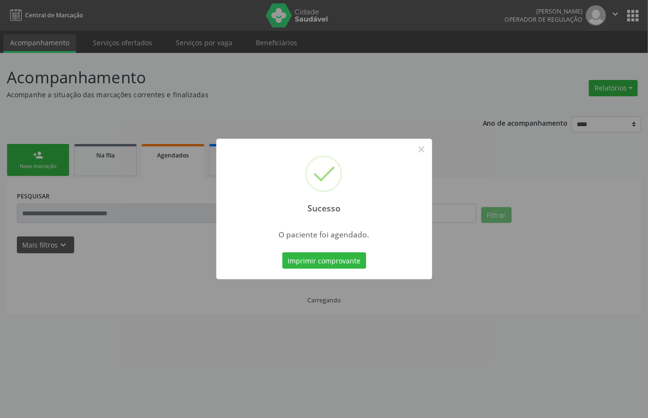
scroll to position [0, 0]
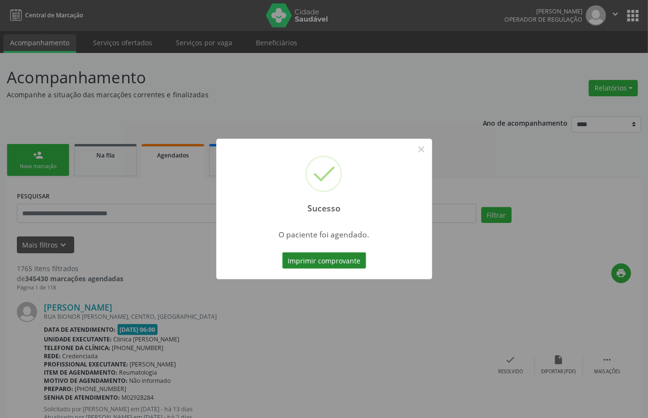
click at [344, 254] on button "Imprimir comprovante" at bounding box center [324, 260] width 84 height 16
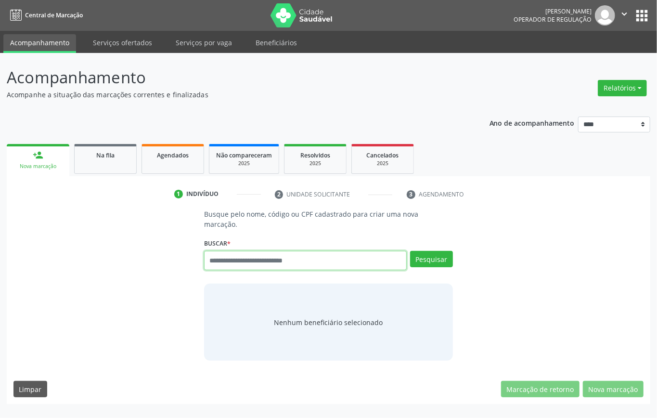
click at [260, 260] on input "text" at bounding box center [305, 260] width 203 height 19
type input "*********"
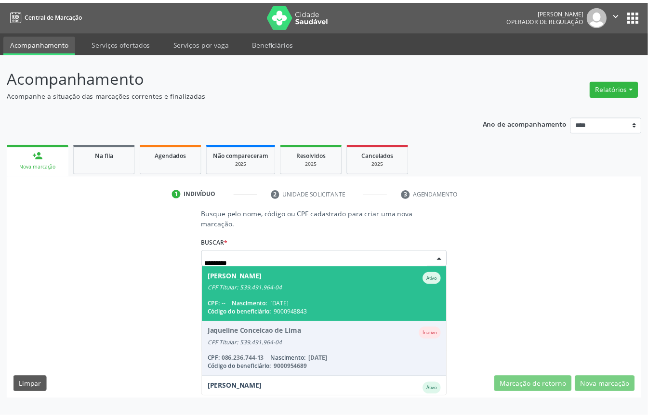
scroll to position [35, 0]
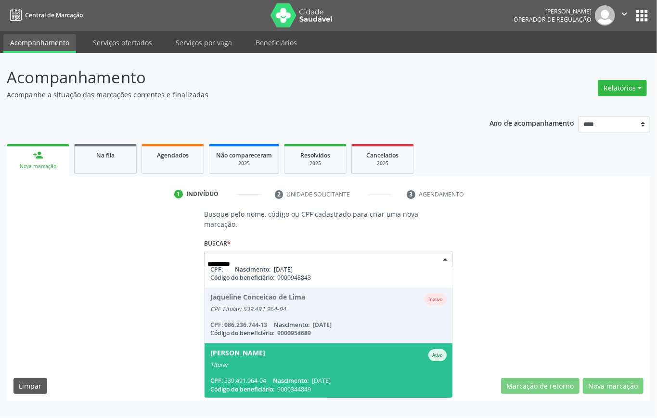
click at [294, 370] on span "[PERSON_NAME] Ativo Titular CPF: 539.491.964-04 Nascimento: [DATE] Código do be…" at bounding box center [329, 370] width 248 height 55
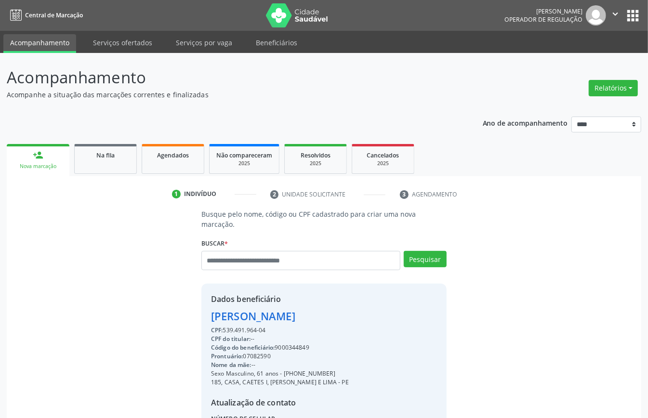
scroll to position [101, 0]
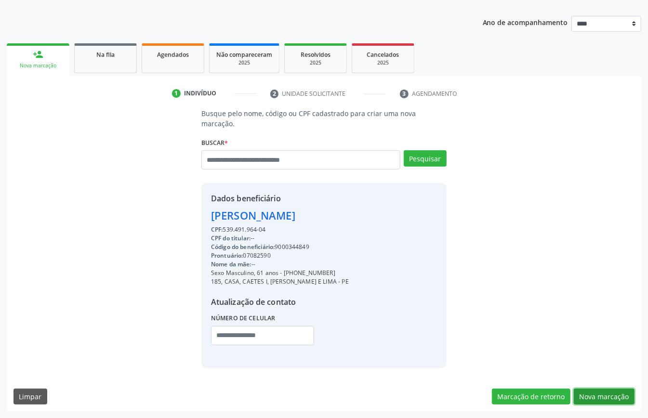
click at [601, 394] on button "Nova marcação" at bounding box center [604, 397] width 61 height 16
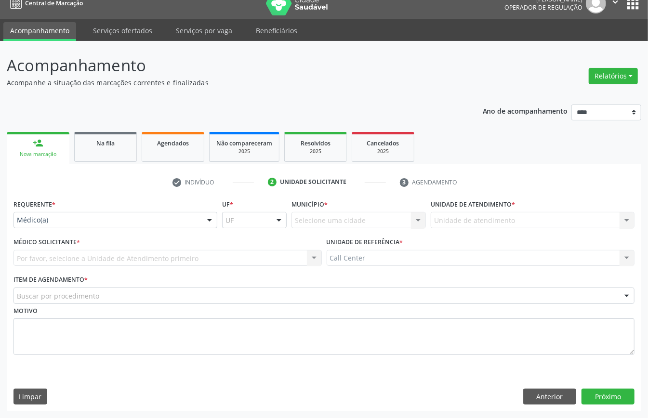
scroll to position [13, 0]
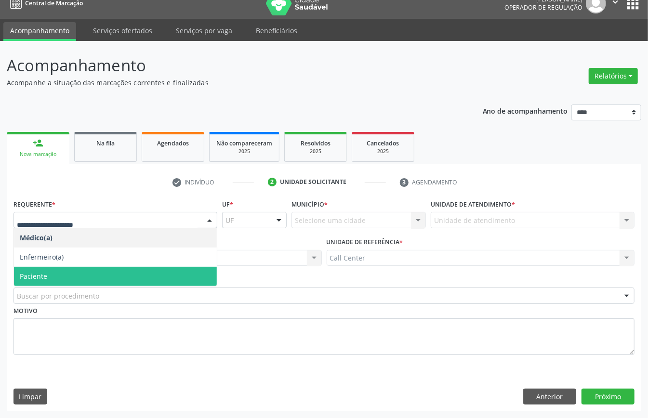
click at [59, 274] on span "Paciente" at bounding box center [115, 276] width 203 height 19
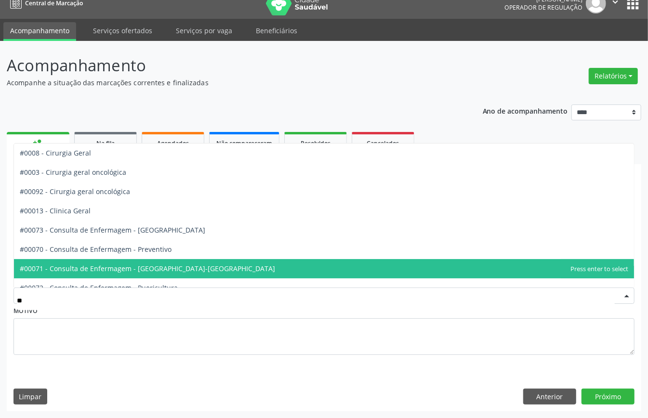
type input "***"
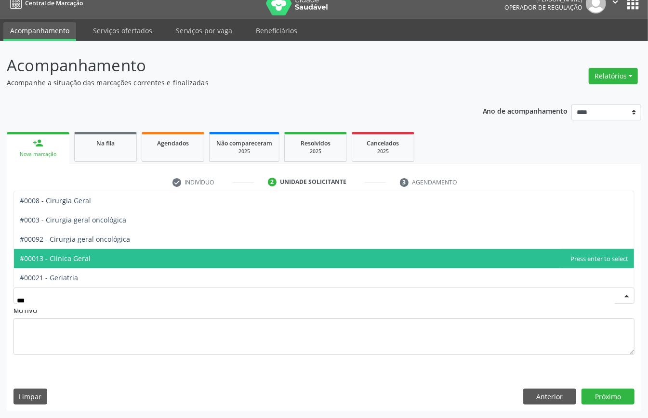
click at [85, 254] on span "#00013 - Clinica Geral" at bounding box center [55, 258] width 71 height 9
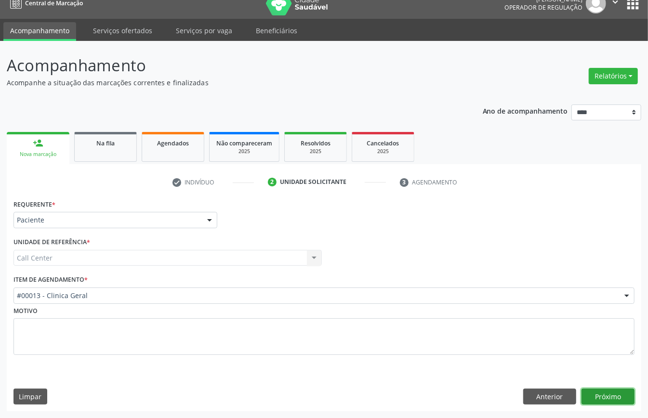
click at [610, 397] on button "Próximo" at bounding box center [607, 397] width 53 height 16
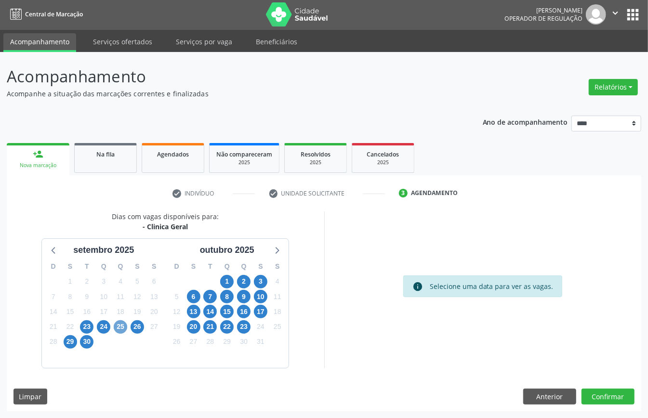
drag, startPoint x: 119, startPoint y: 324, endPoint x: 131, endPoint y: 346, distance: 24.8
click at [120, 325] on span "25" at bounding box center [120, 326] width 13 height 13
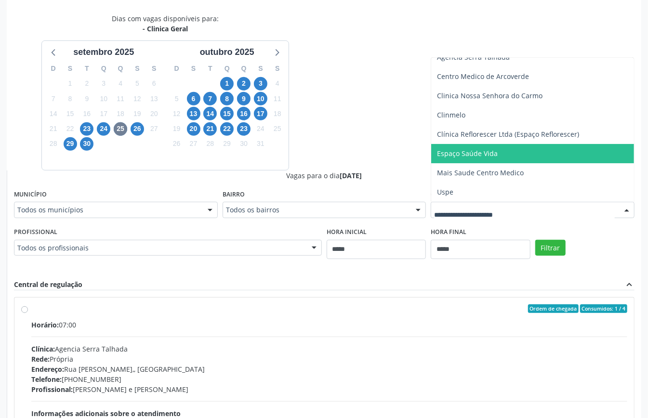
scroll to position [64, 0]
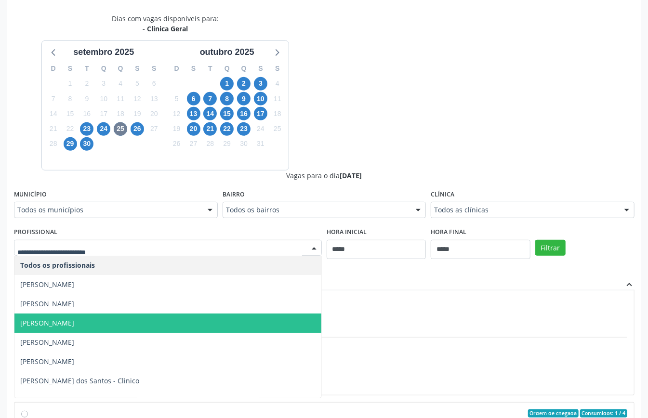
click at [111, 329] on span "[PERSON_NAME]" at bounding box center [167, 323] width 307 height 19
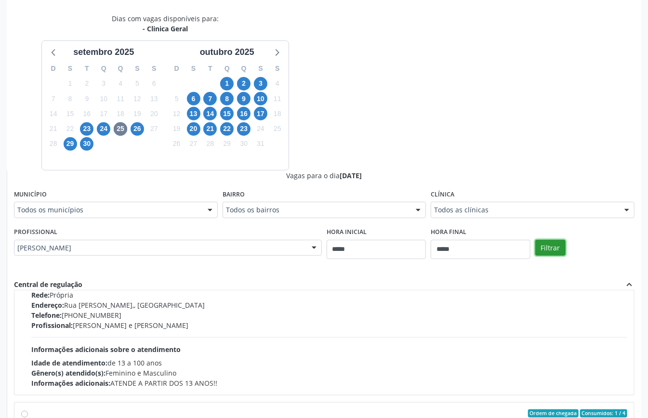
click at [545, 248] on button "Filtrar" at bounding box center [550, 248] width 30 height 16
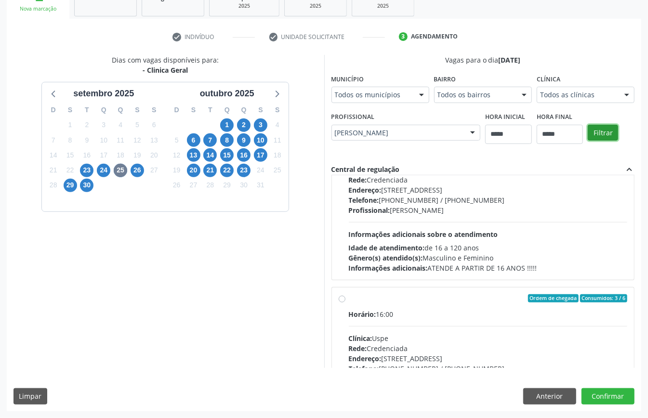
scroll to position [0, 0]
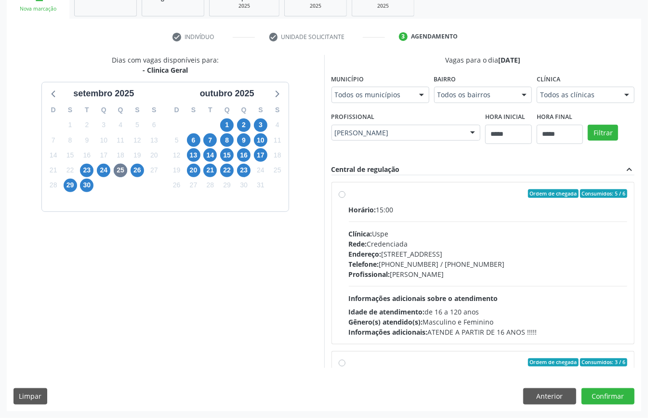
drag, startPoint x: 414, startPoint y: 213, endPoint x: 413, endPoint y: 227, distance: 14.5
click at [415, 214] on div "Horário: 15:00" at bounding box center [488, 210] width 279 height 10
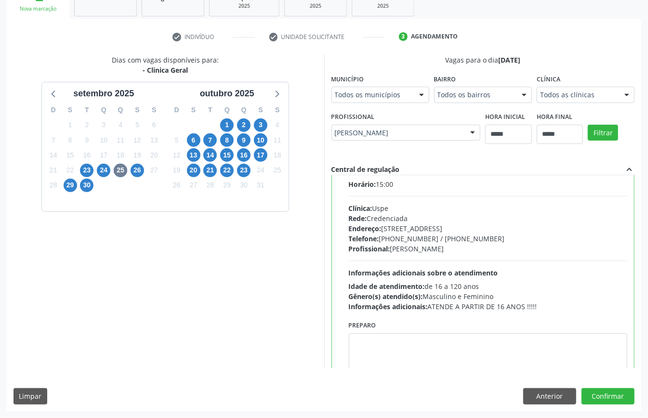
scroll to position [90, 0]
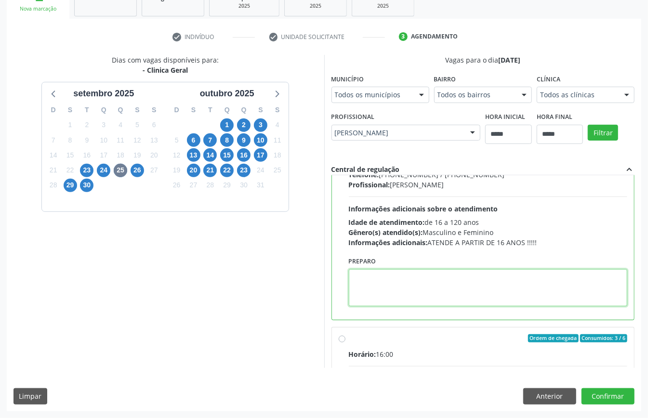
paste textarea "**********"
type textarea "**********"
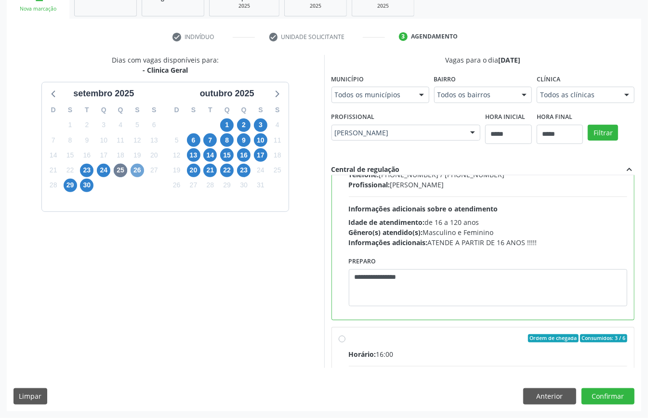
drag, startPoint x: 138, startPoint y: 171, endPoint x: 153, endPoint y: 185, distance: 20.5
click at [139, 171] on span "26" at bounding box center [137, 170] width 13 height 13
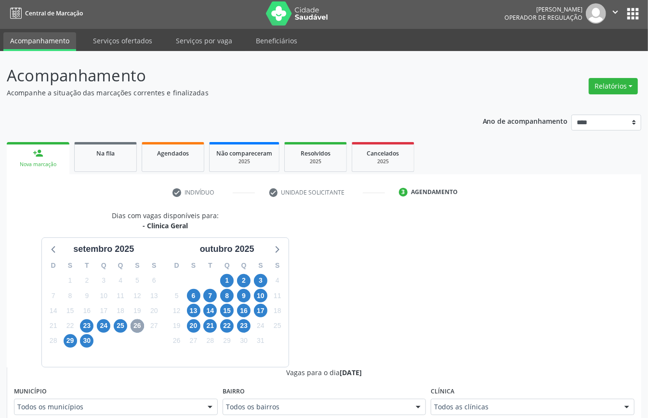
scroll to position [158, 0]
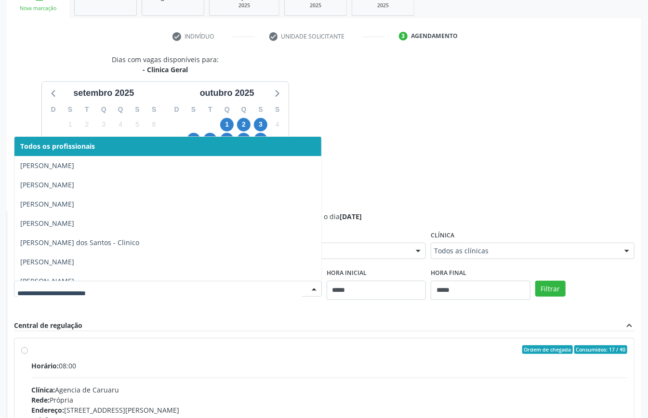
drag, startPoint x: 170, startPoint y: 288, endPoint x: 154, endPoint y: 305, distance: 23.2
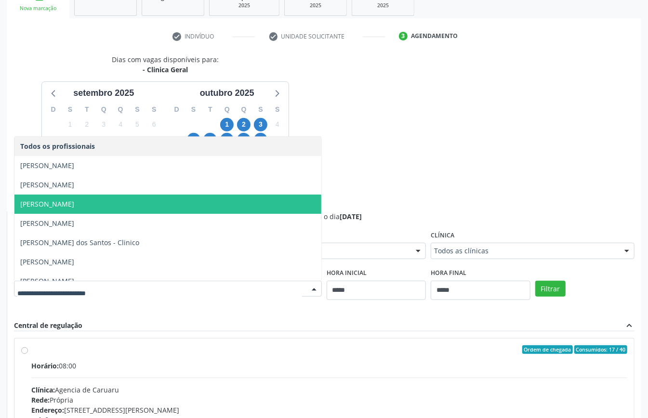
click at [403, 170] on div "Dias com vagas disponíveis para: - Clinica Geral [DATE] D S T Q Q S S 31 1 2 3 …" at bounding box center [324, 289] width 634 height 470
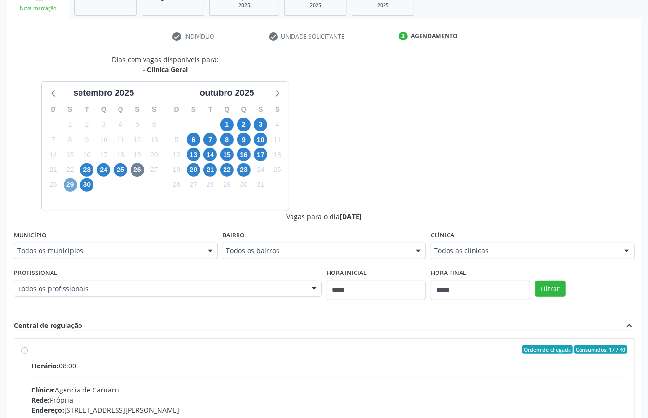
click at [68, 188] on span "29" at bounding box center [70, 184] width 13 height 13
click at [228, 297] on div "Todos os profissionais" at bounding box center [168, 289] width 308 height 16
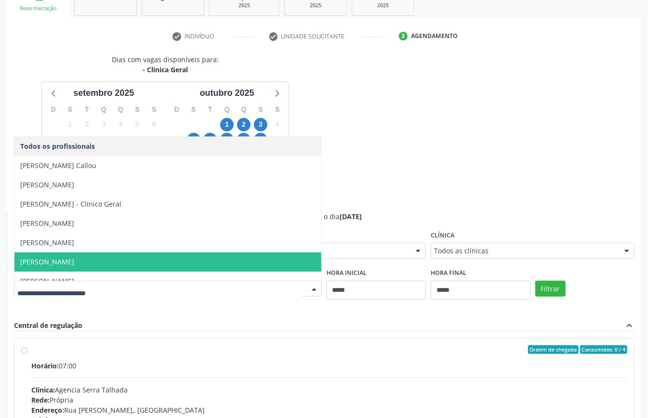
click at [122, 261] on span "[PERSON_NAME]" at bounding box center [167, 261] width 307 height 19
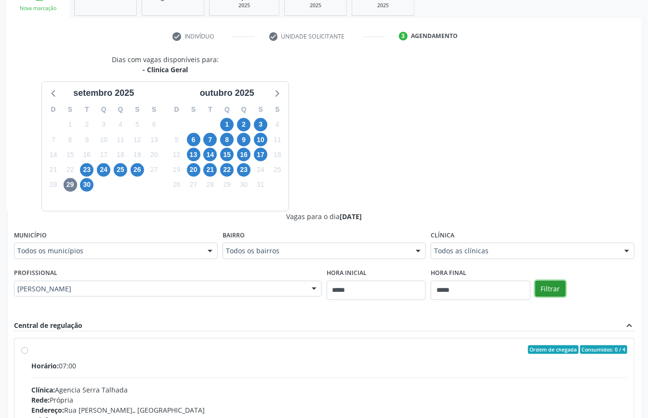
click at [552, 289] on button "Filtrar" at bounding box center [550, 289] width 30 height 16
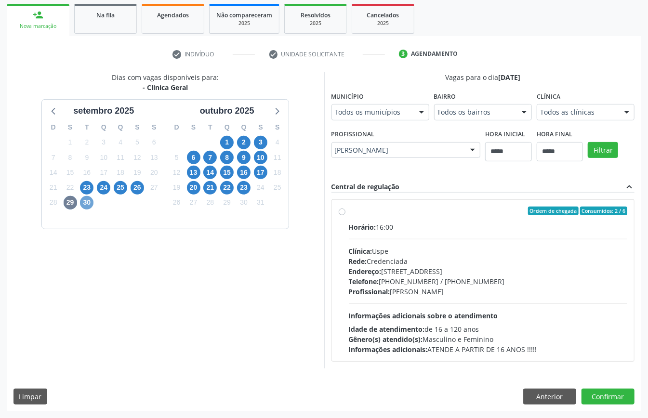
click at [86, 205] on span "30" at bounding box center [86, 202] width 13 height 13
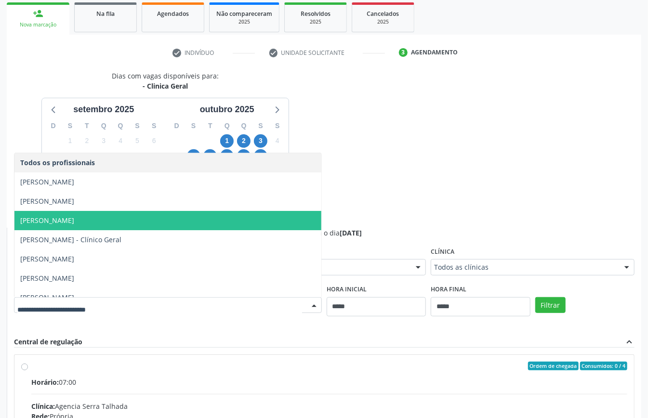
click at [74, 220] on span "Felipe Cesar Ferrer Oliveira" at bounding box center [47, 220] width 54 height 9
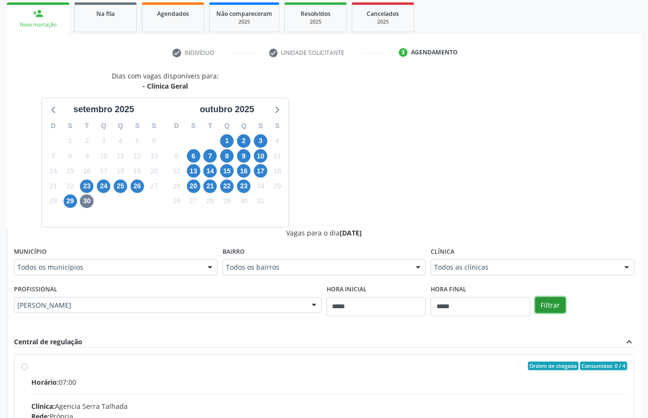
drag, startPoint x: 557, startPoint y: 298, endPoint x: 531, endPoint y: 302, distance: 26.3
click at [556, 298] on button "Filtrar" at bounding box center [550, 305] width 30 height 16
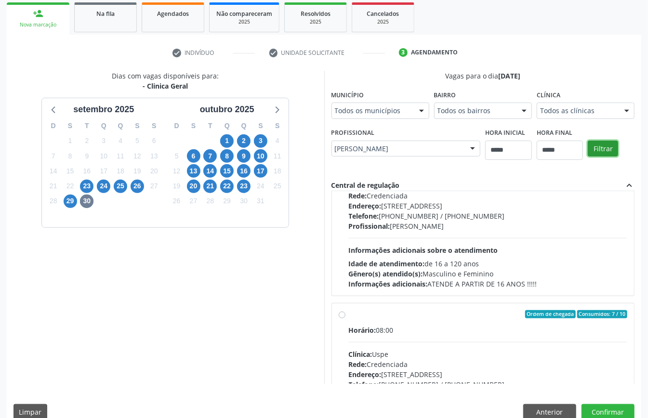
scroll to position [0, 0]
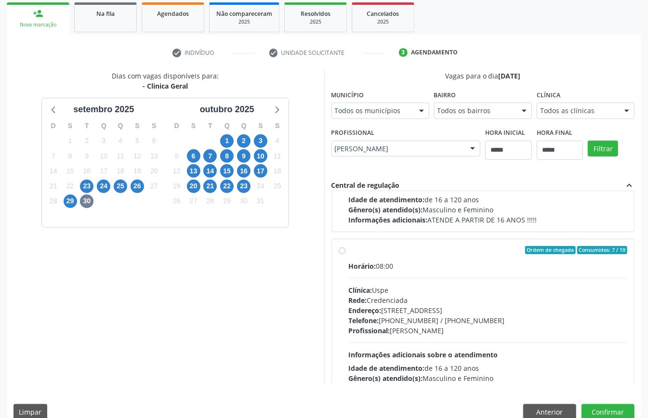
click at [411, 282] on div "Horário: 08:00 Clínica: Uspe Rede: Credenciada Endereço: Rua do Espinheiro, nº …" at bounding box center [488, 327] width 279 height 132
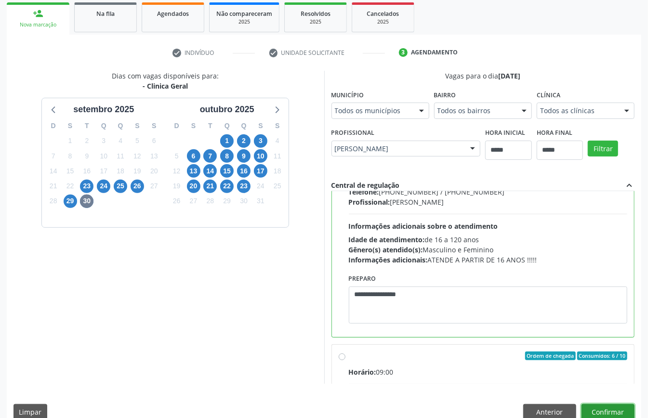
click at [604, 410] on button "Confirmar" at bounding box center [607, 412] width 53 height 16
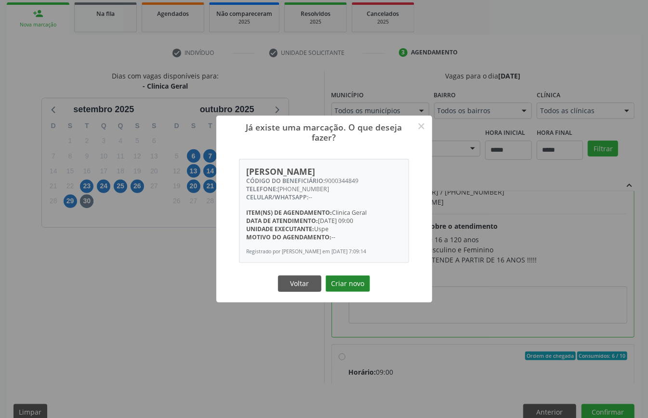
click at [345, 288] on button "Criar novo" at bounding box center [348, 284] width 44 height 16
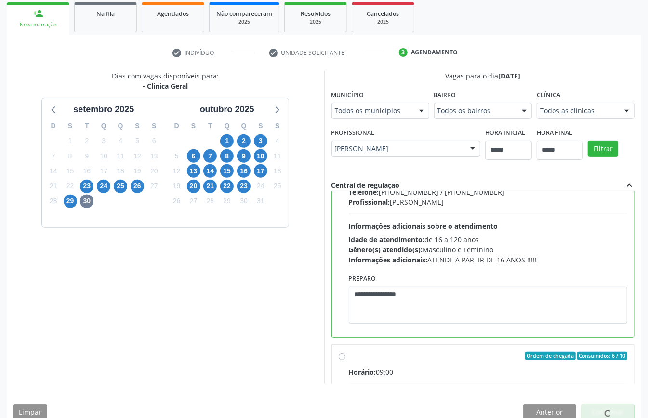
scroll to position [0, 0]
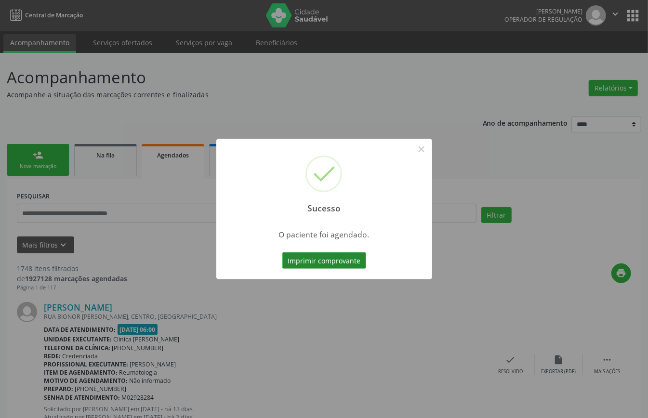
click at [345, 253] on button "Imprimir comprovante" at bounding box center [324, 260] width 84 height 16
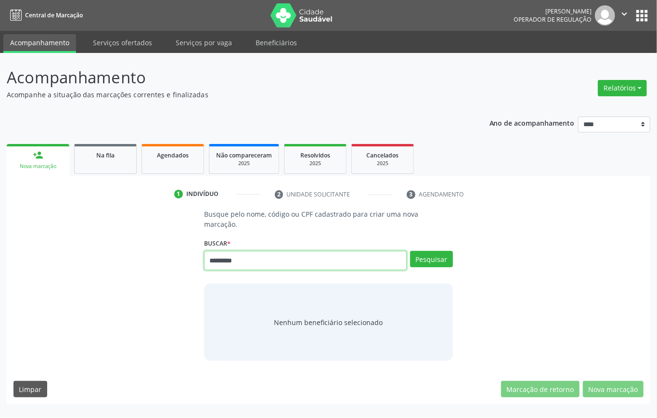
type input "*********"
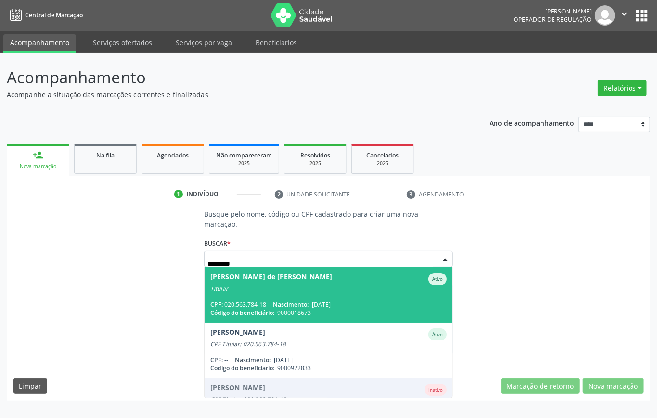
click at [349, 301] on div "CPF: 020.563.784-18 Nascimento: [DATE]" at bounding box center [328, 305] width 237 height 8
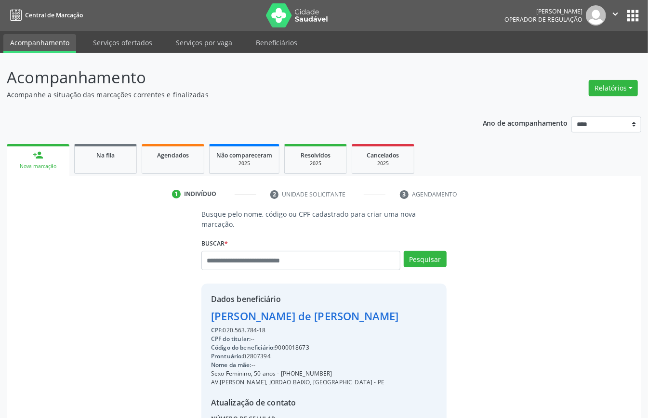
scroll to position [101, 0]
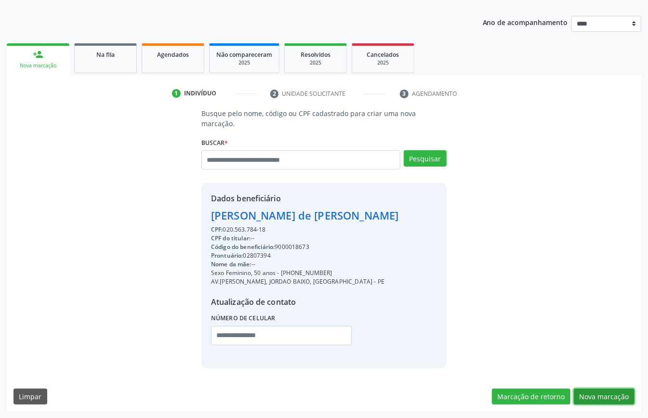
click at [588, 397] on button "Nova marcação" at bounding box center [604, 397] width 61 height 16
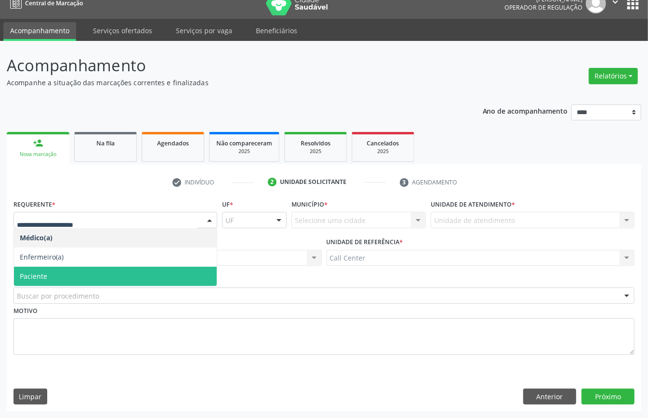
click at [55, 272] on span "Paciente" at bounding box center [115, 276] width 203 height 19
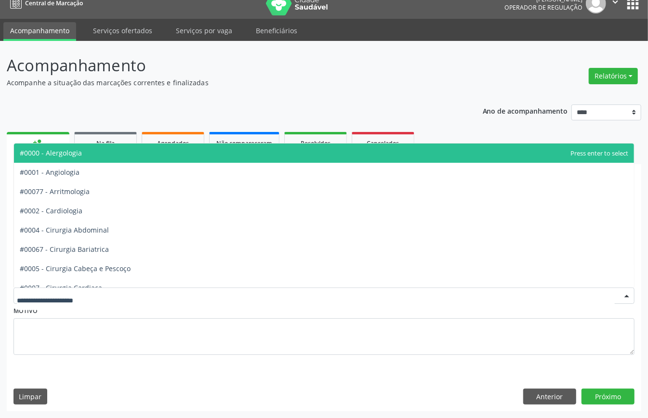
click at [68, 301] on div at bounding box center [323, 296] width 621 height 16
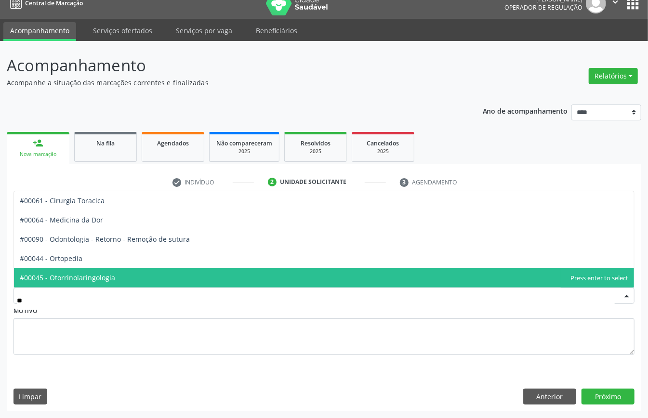
type input "***"
click at [47, 273] on span "#00044 - Ortopedia" at bounding box center [51, 277] width 63 height 9
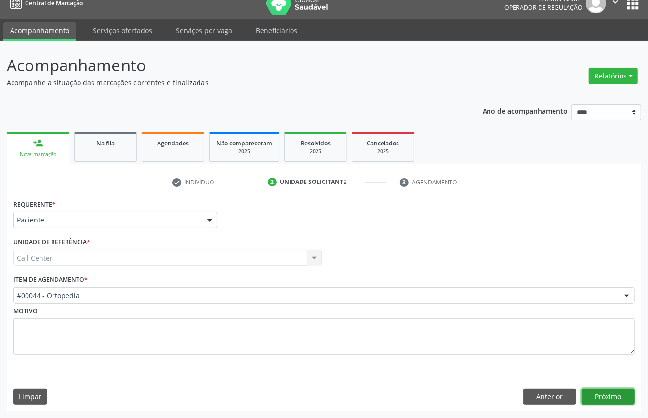
click at [601, 391] on button "Próximo" at bounding box center [607, 397] width 53 height 16
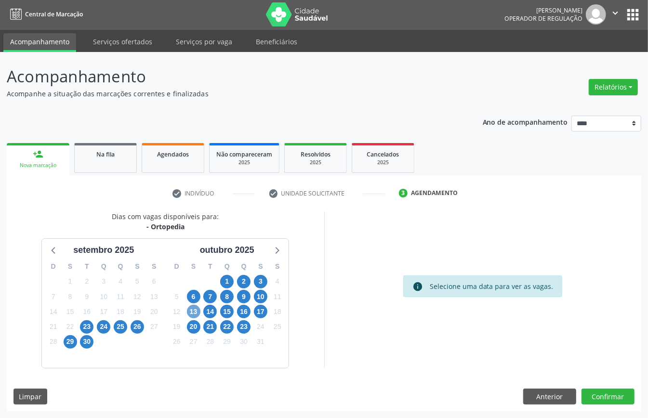
click at [192, 312] on span "13" at bounding box center [193, 311] width 13 height 13
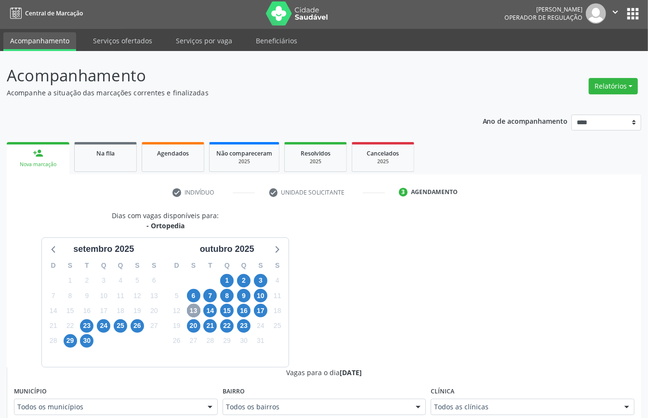
scroll to position [195, 0]
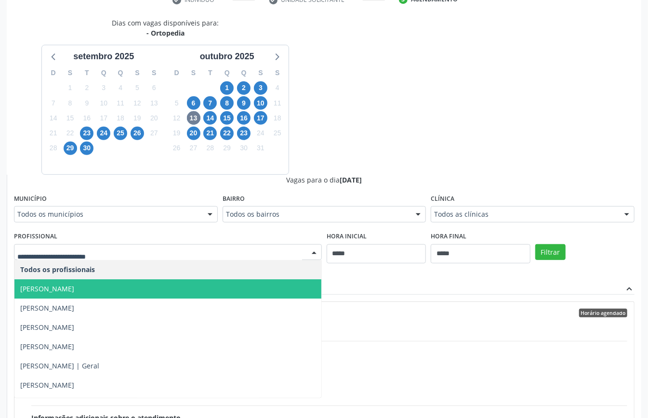
click at [130, 290] on span "Arthur Freire Soares - Mão" at bounding box center [167, 288] width 307 height 19
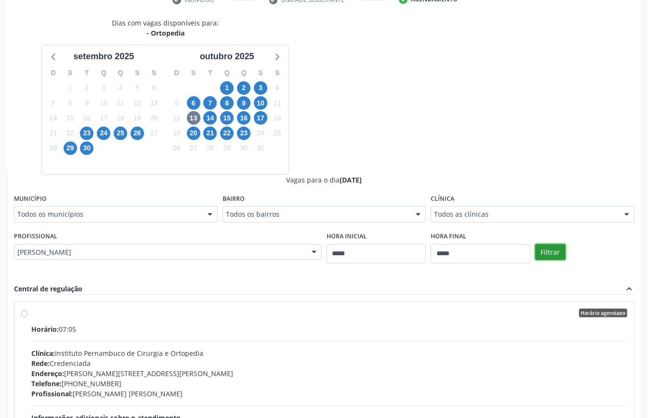
click at [546, 252] on button "Filtrar" at bounding box center [550, 252] width 30 height 16
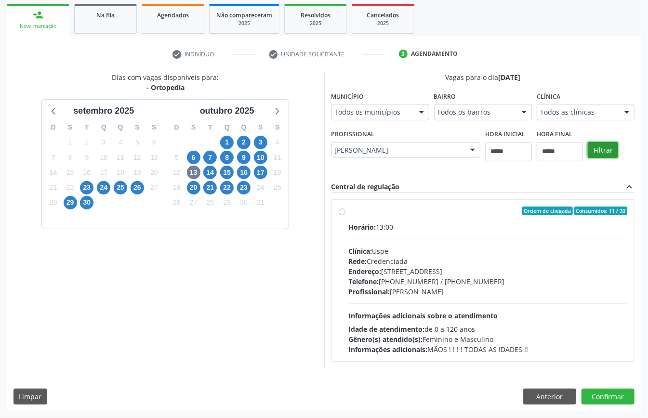
scroll to position [142, 0]
click at [461, 289] on div "Profissional: Arthur Freire Soares - Mão" at bounding box center [488, 292] width 279 height 10
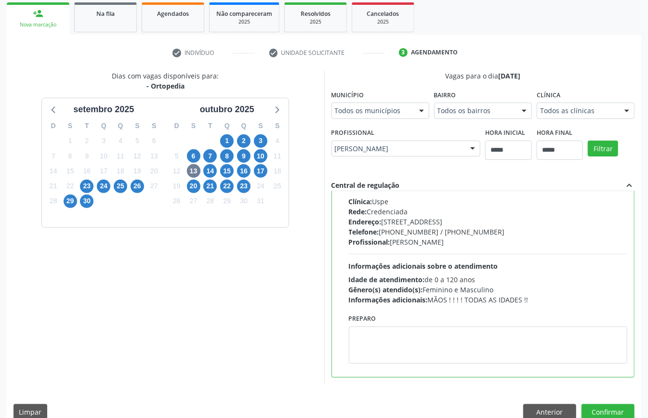
scroll to position [158, 0]
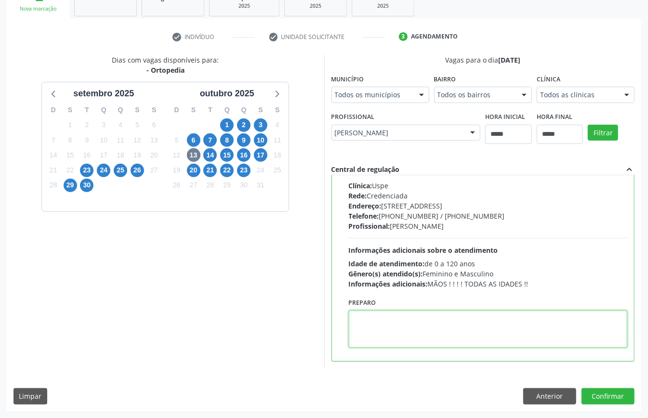
paste textarea "**********"
type textarea "**********"
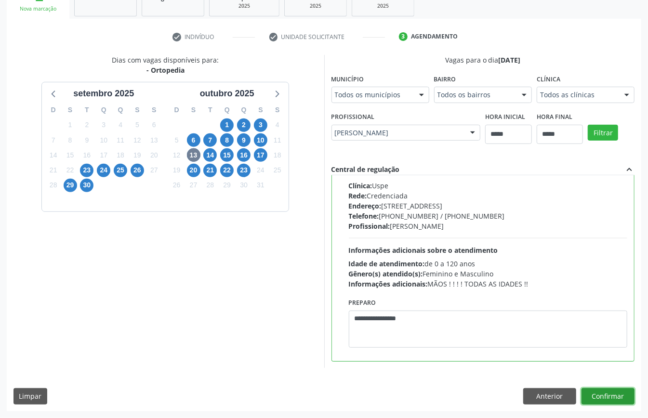
click at [608, 399] on button "Confirmar" at bounding box center [607, 396] width 53 height 16
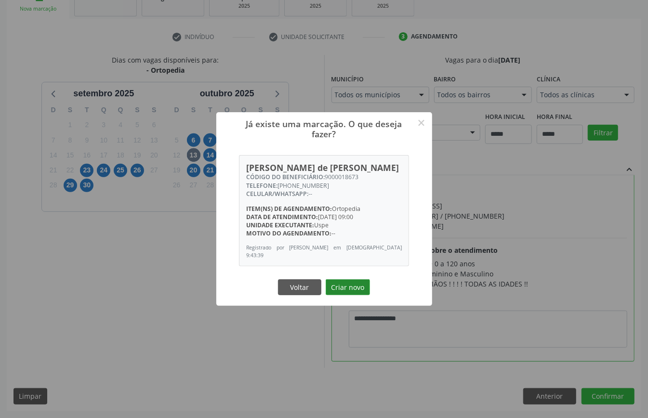
click at [353, 291] on button "Criar novo" at bounding box center [348, 287] width 44 height 16
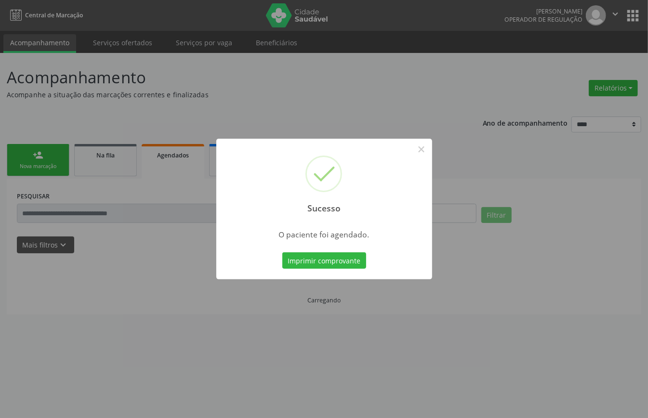
scroll to position [0, 0]
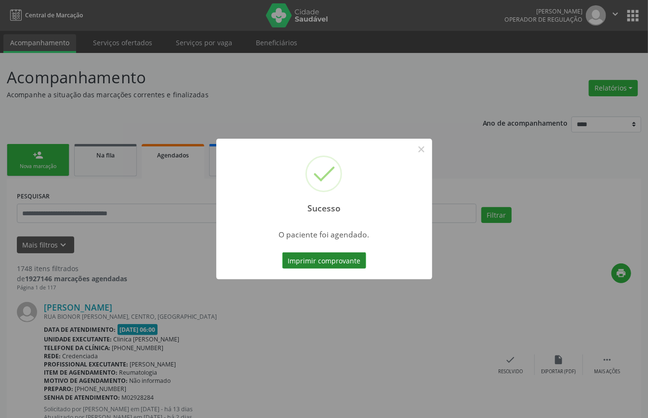
click at [347, 260] on button "Imprimir comprovante" at bounding box center [324, 260] width 84 height 16
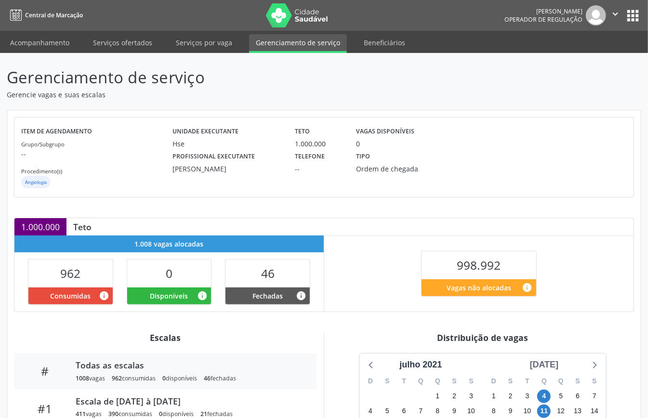
click at [548, 365] on div "[DATE]" at bounding box center [544, 364] width 37 height 13
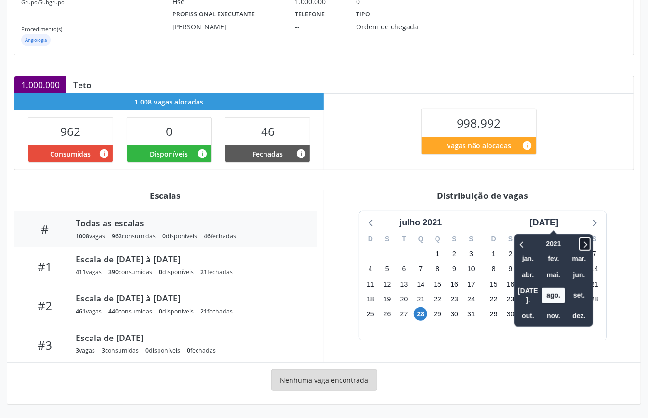
click at [580, 245] on icon at bounding box center [585, 244] width 10 height 12
click at [542, 309] on span "nov." at bounding box center [553, 316] width 23 height 15
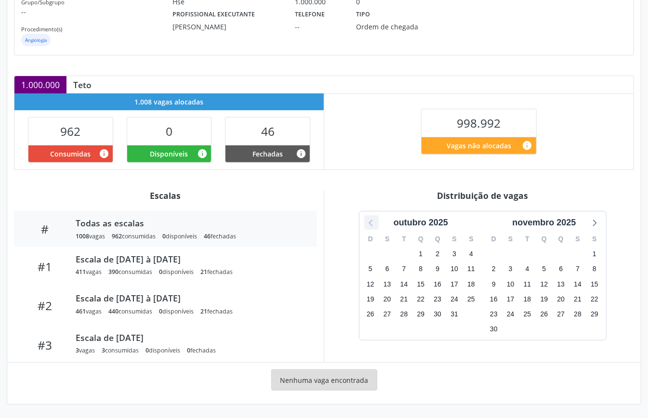
click at [370, 221] on icon at bounding box center [370, 223] width 4 height 7
drag, startPoint x: 370, startPoint y: 221, endPoint x: 370, endPoint y: 232, distance: 11.1
click at [370, 232] on div "[DATE] D S T Q Q S S 30 31 1 2 3 4 5 6 7 8 9 10 11 12 13 14 15 16 17 18 19 20 2…" at bounding box center [482, 275] width 247 height 129
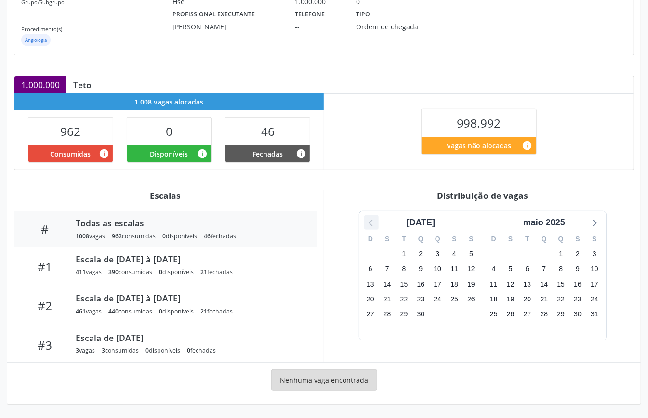
click at [371, 220] on icon at bounding box center [370, 223] width 4 height 7
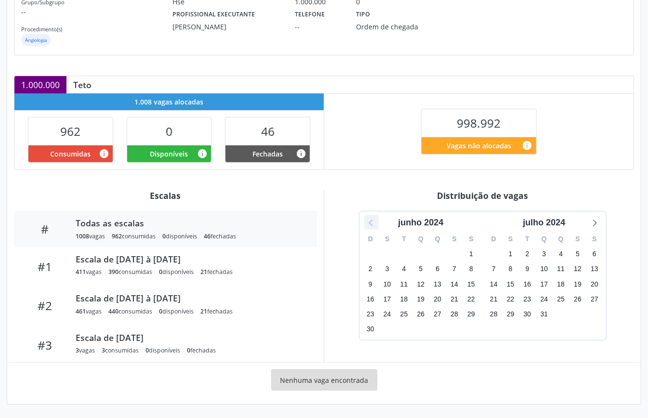
click at [371, 220] on icon at bounding box center [370, 223] width 4 height 7
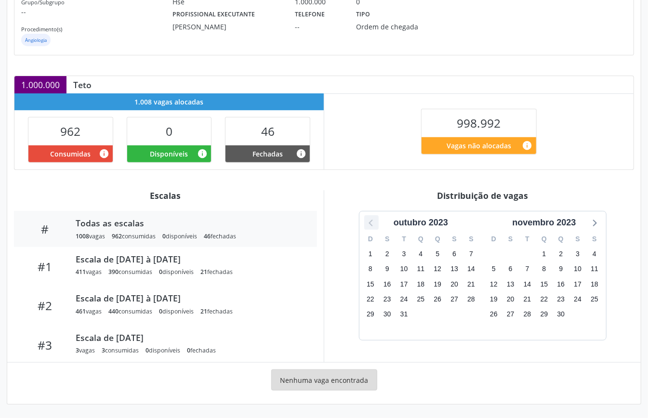
click at [371, 220] on icon at bounding box center [370, 223] width 4 height 7
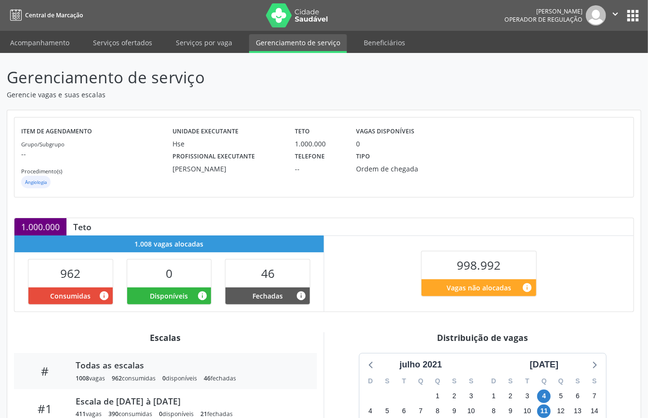
scroll to position [145, 0]
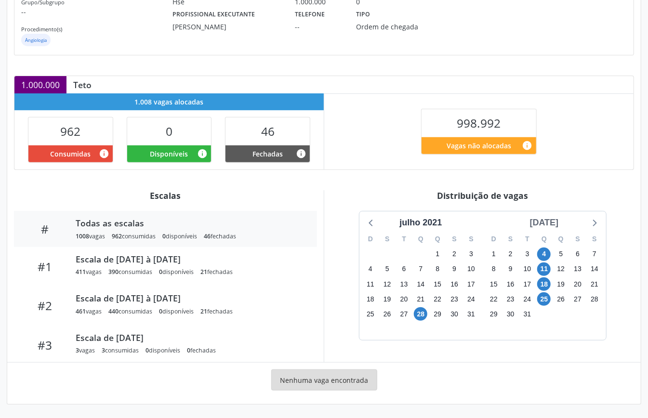
click at [563, 220] on div "agosto 2021" at bounding box center [544, 222] width 37 height 13
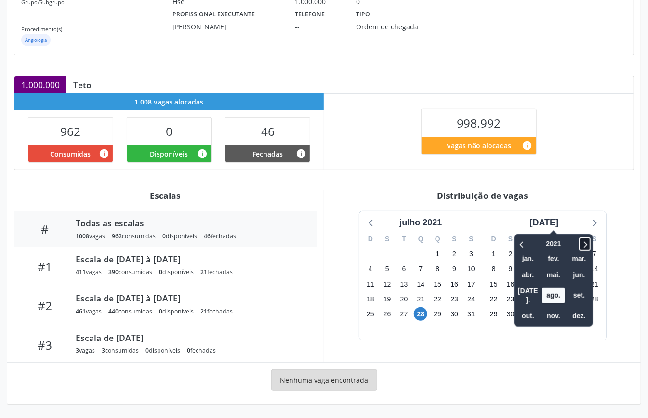
click at [580, 245] on icon at bounding box center [585, 244] width 10 height 12
click at [580, 247] on icon at bounding box center [585, 244] width 10 height 12
click at [569, 290] on span "set." at bounding box center [578, 295] width 23 height 15
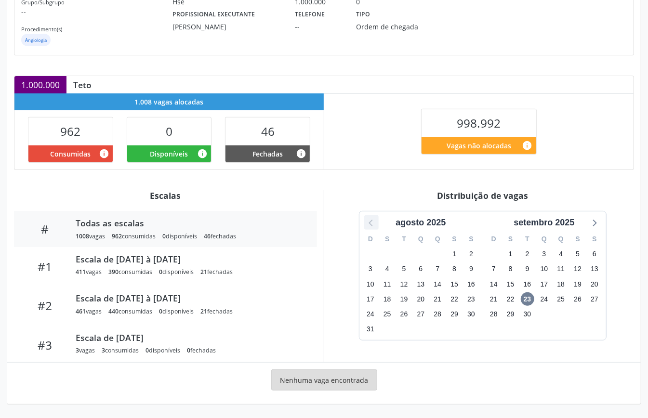
click at [368, 220] on icon at bounding box center [371, 222] width 13 height 13
click at [369, 220] on icon at bounding box center [371, 222] width 13 height 13
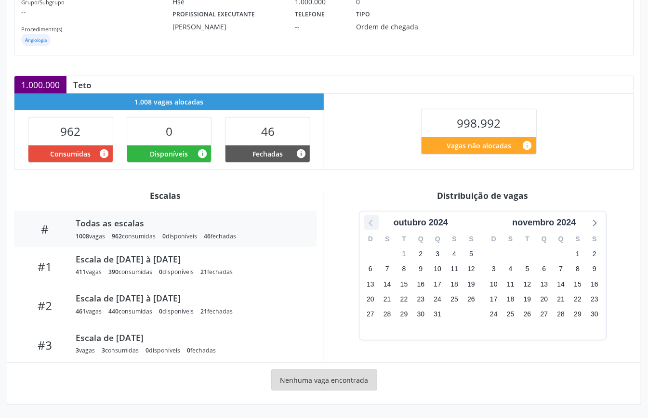
click at [372, 217] on icon at bounding box center [371, 222] width 13 height 13
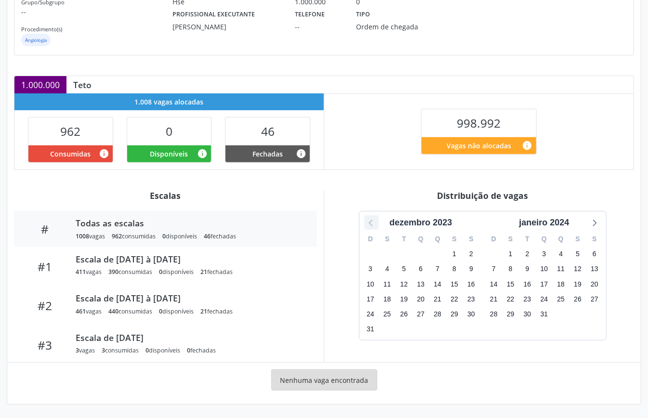
click at [372, 224] on icon at bounding box center [371, 222] width 13 height 13
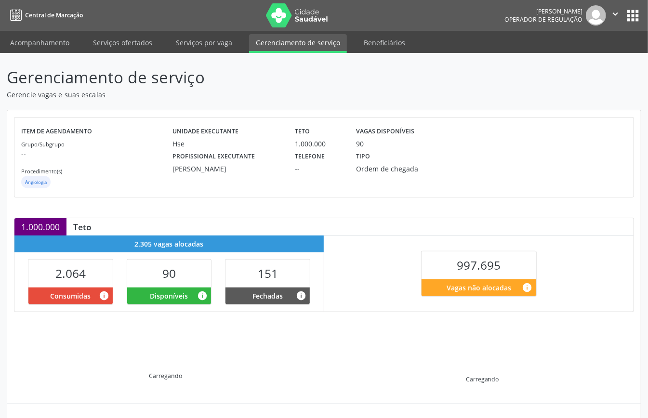
scroll to position [93, 0]
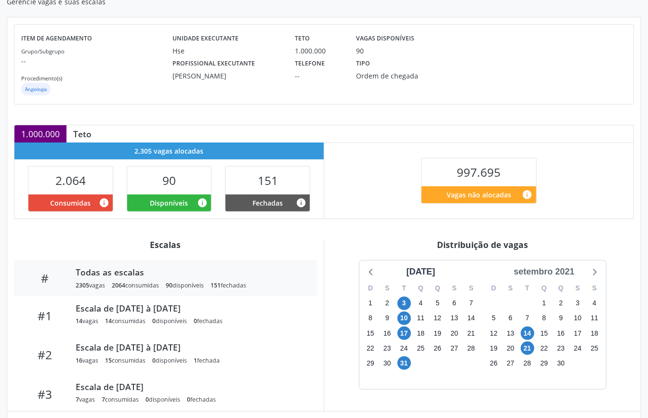
click at [567, 275] on div "setembro 2021" at bounding box center [544, 271] width 68 height 13
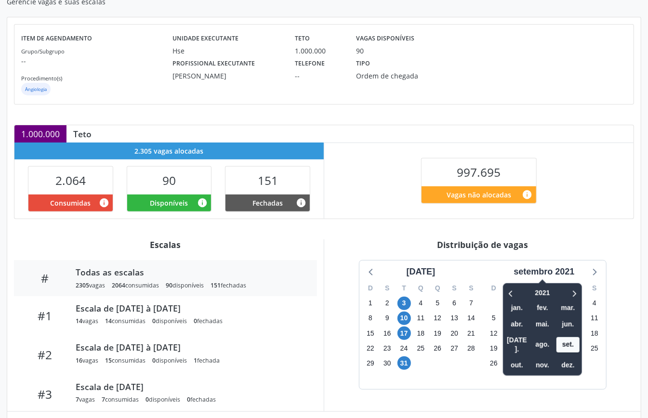
click at [569, 293] on div at bounding box center [567, 293] width 25 height 15
click at [575, 295] on icon at bounding box center [574, 294] width 10 height 12
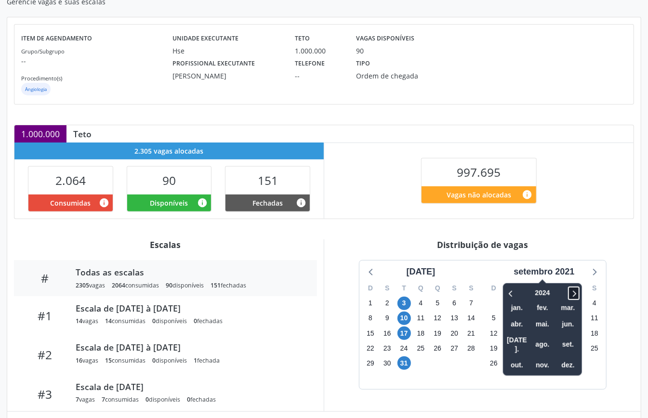
click at [575, 295] on icon at bounding box center [574, 294] width 10 height 12
click at [511, 358] on span "out." at bounding box center [516, 365] width 23 height 15
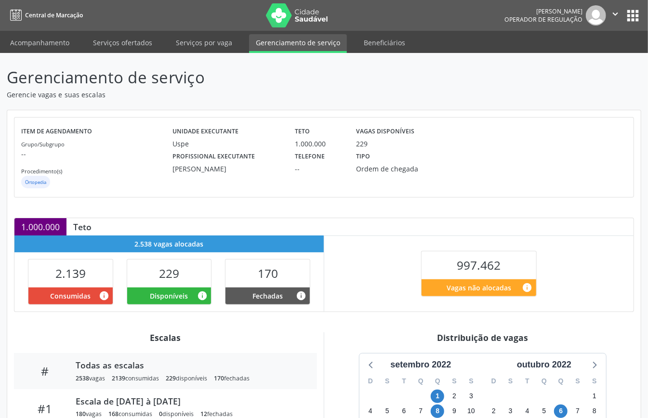
scroll to position [145, 0]
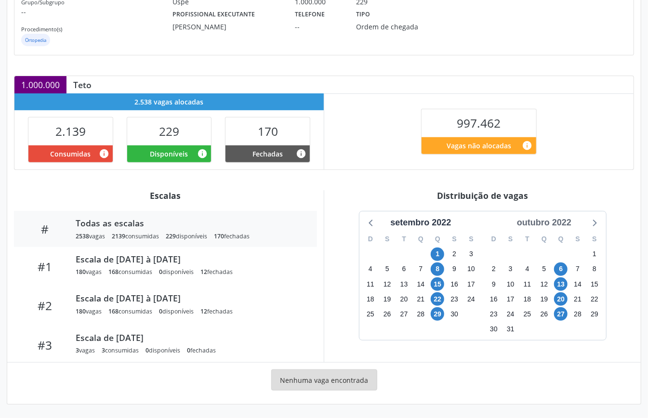
click at [557, 216] on div "outubro 2022" at bounding box center [544, 222] width 62 height 13
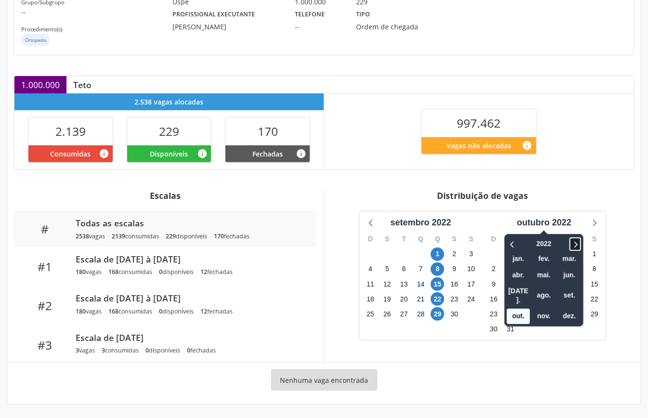
click at [577, 243] on icon at bounding box center [575, 244] width 10 height 12
click at [523, 309] on span "out." at bounding box center [518, 316] width 23 height 15
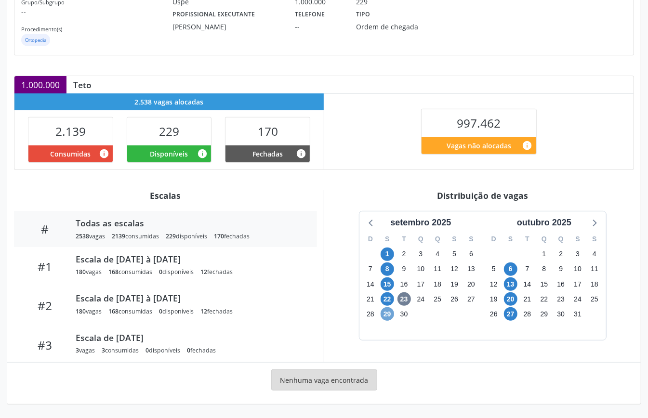
click at [387, 312] on span "29" at bounding box center [387, 313] width 13 height 13
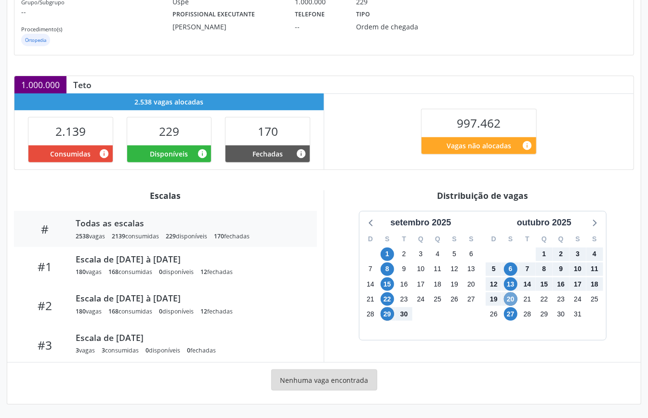
click at [512, 293] on span "20" at bounding box center [510, 298] width 13 height 13
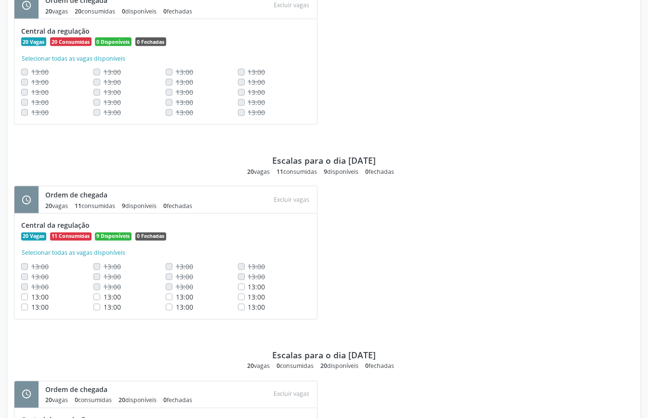
scroll to position [887, 0]
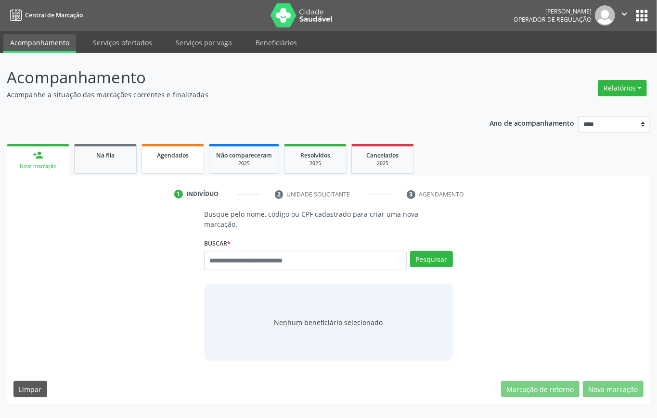
click at [179, 154] on span "Agendados" at bounding box center [173, 155] width 32 height 8
select select "*"
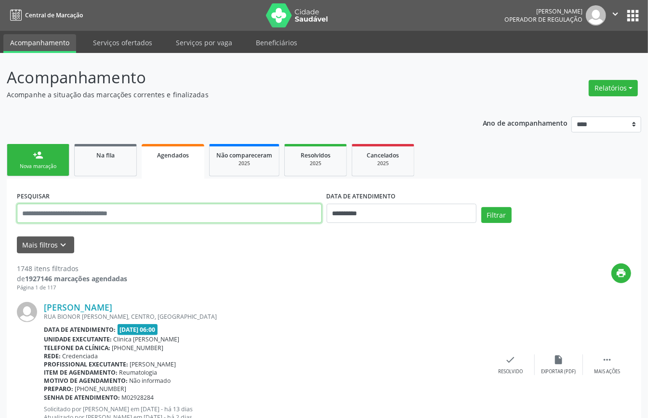
paste input "**********"
type input "**********"
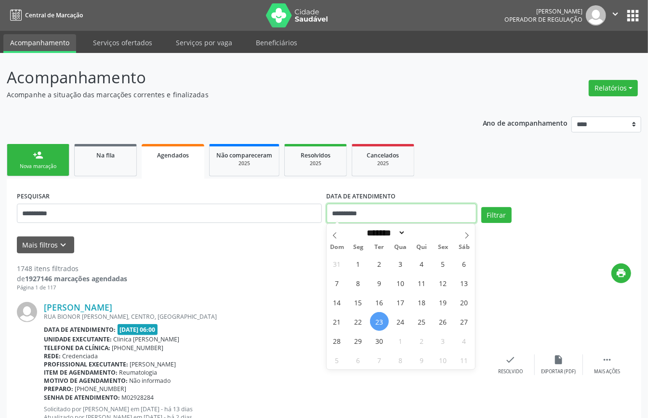
click at [399, 215] on input "**********" at bounding box center [402, 213] width 150 height 19
click at [496, 211] on button "Filtrar" at bounding box center [496, 215] width 30 height 16
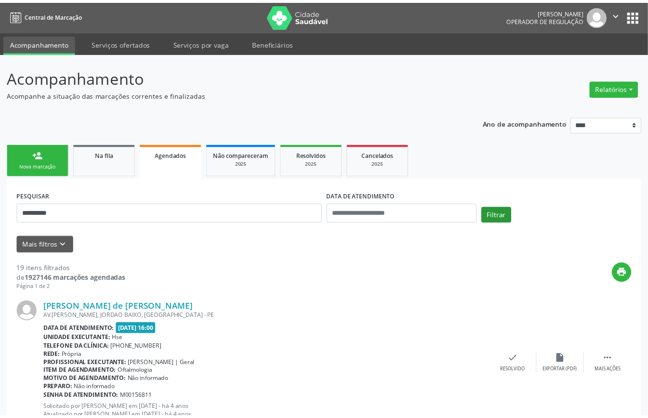
scroll to position [2126, 0]
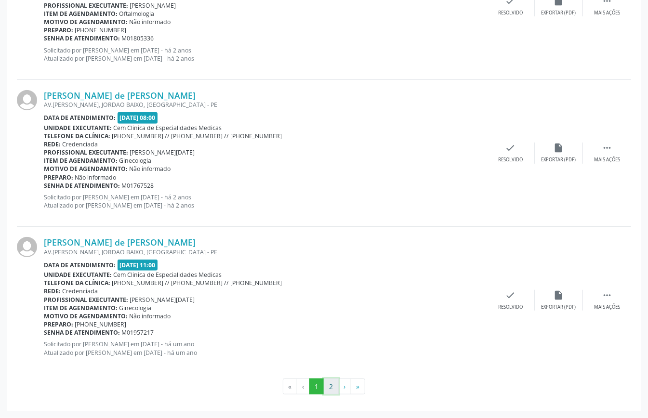
click at [329, 389] on button "2" at bounding box center [331, 387] width 15 height 16
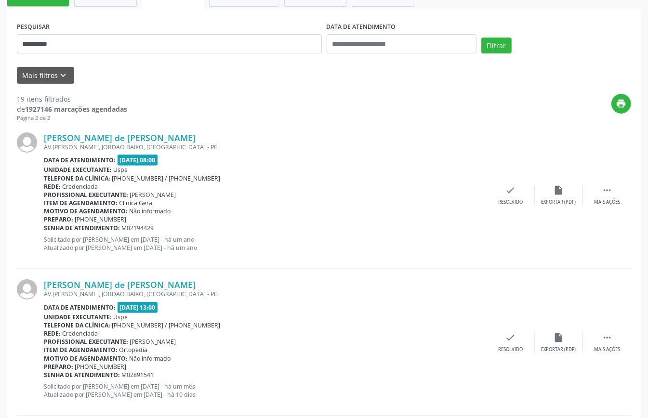
scroll to position [0, 0]
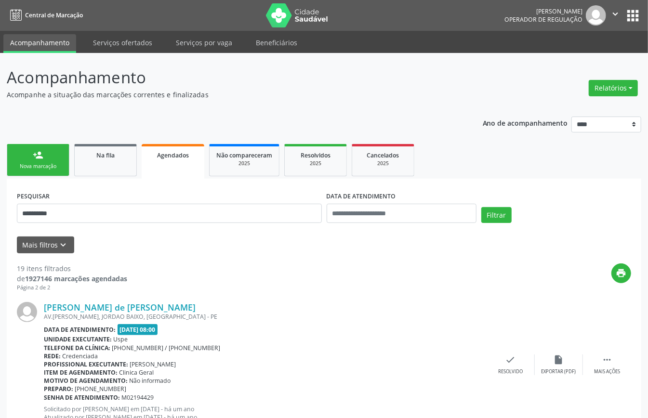
click at [35, 164] on div "Nova marcação" at bounding box center [38, 166] width 48 height 7
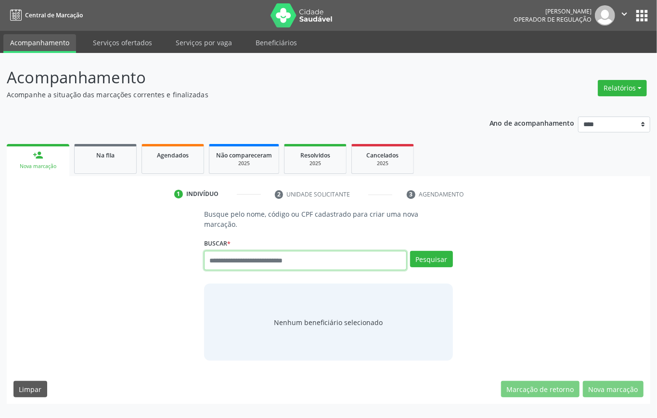
click at [259, 262] on input "text" at bounding box center [305, 260] width 203 height 19
click at [232, 261] on input "text" at bounding box center [305, 260] width 203 height 19
type input "*********"
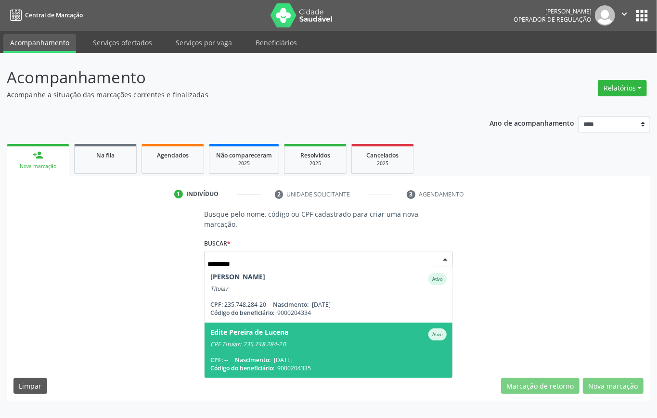
click at [322, 349] on span "Edite Pereira de Lucena Ativo CPF Titular: 235.748.284-20 CPF: -- Nascimento: 0…" at bounding box center [329, 350] width 248 height 55
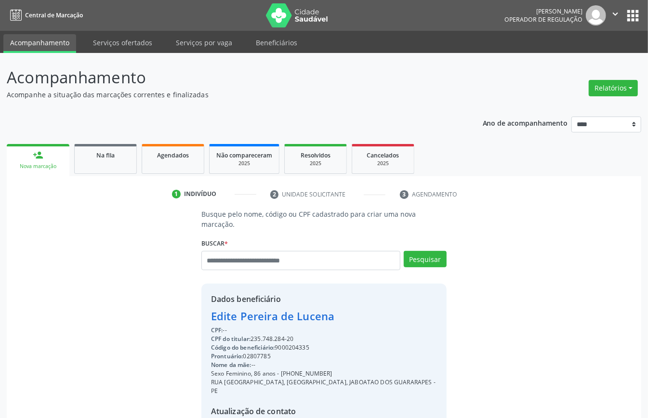
scroll to position [101, 0]
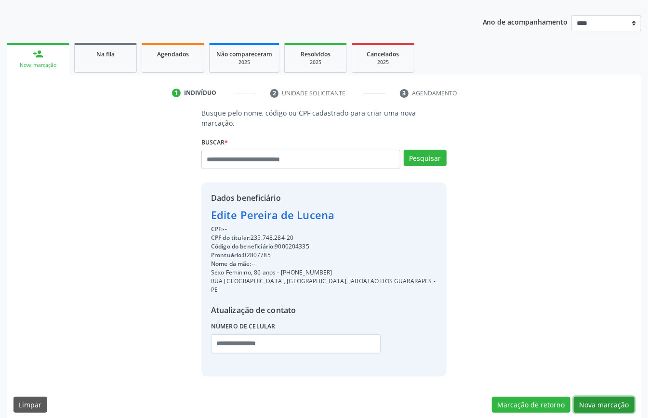
click at [579, 397] on button "Nova marcação" at bounding box center [604, 405] width 61 height 16
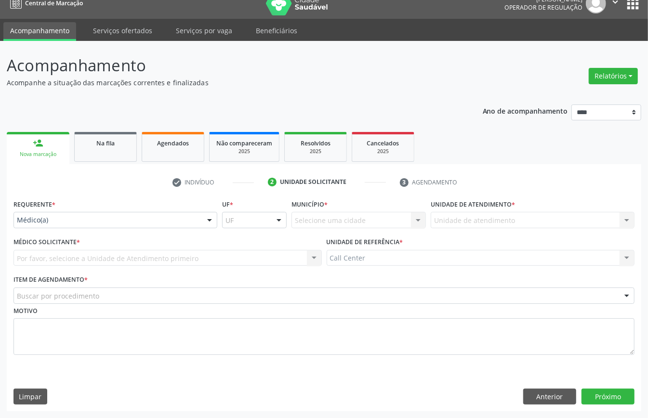
click at [60, 225] on div "Médico(a)" at bounding box center [115, 220] width 204 height 16
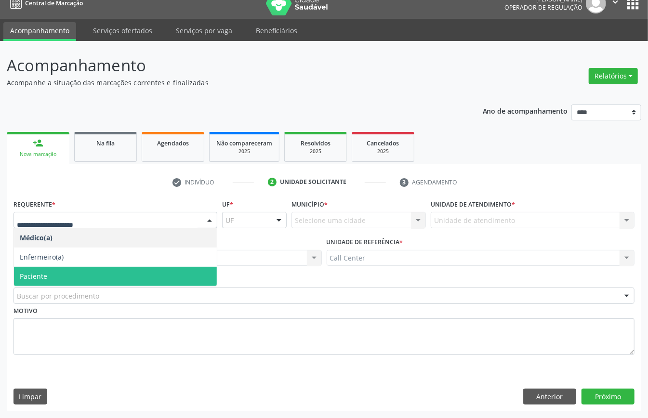
drag, startPoint x: 56, startPoint y: 267, endPoint x: 62, endPoint y: 293, distance: 26.5
click at [56, 268] on span "Paciente" at bounding box center [115, 276] width 203 height 19
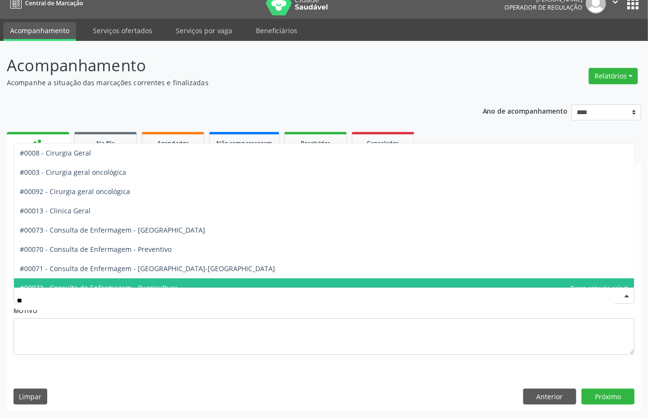
type input "***"
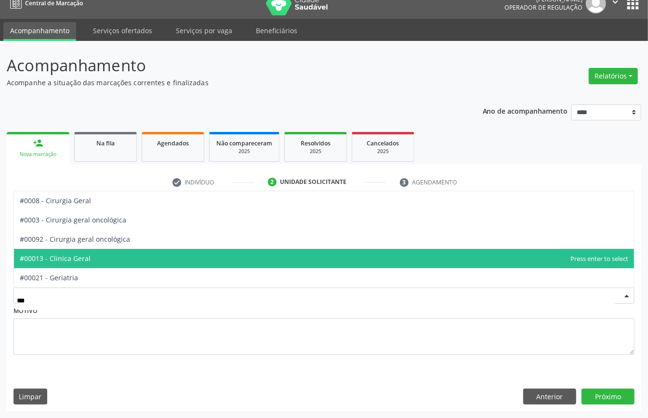
click at [68, 263] on span "#00013 - Clinica Geral" at bounding box center [324, 258] width 620 height 19
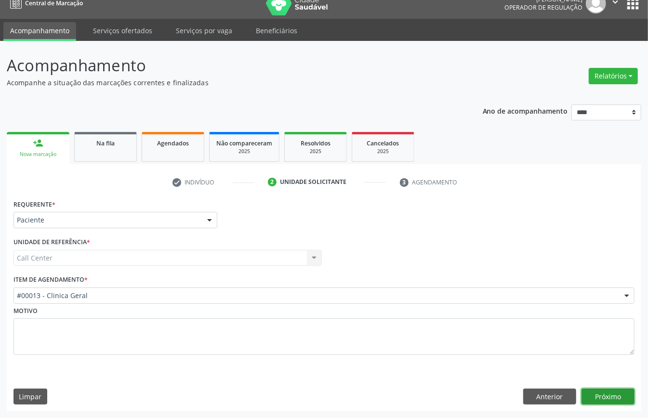
click at [604, 399] on button "Próximo" at bounding box center [607, 397] width 53 height 16
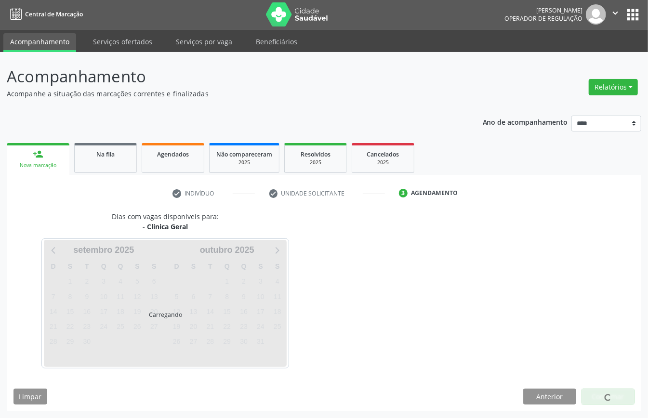
scroll to position [2, 0]
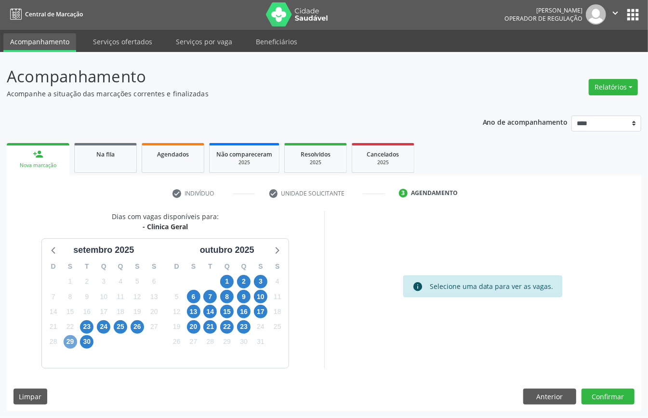
click at [73, 343] on span "29" at bounding box center [70, 341] width 13 height 13
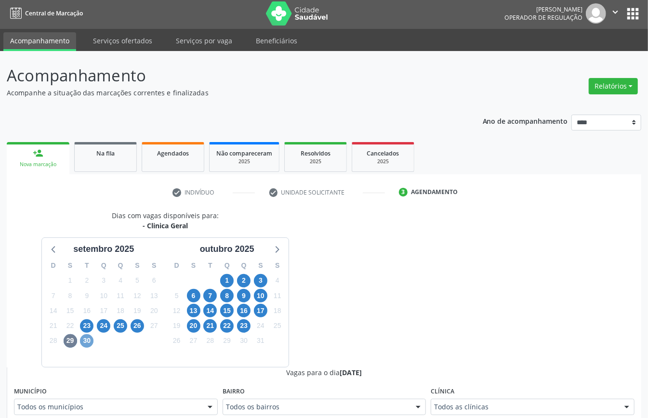
click at [89, 342] on span "30" at bounding box center [86, 340] width 13 height 13
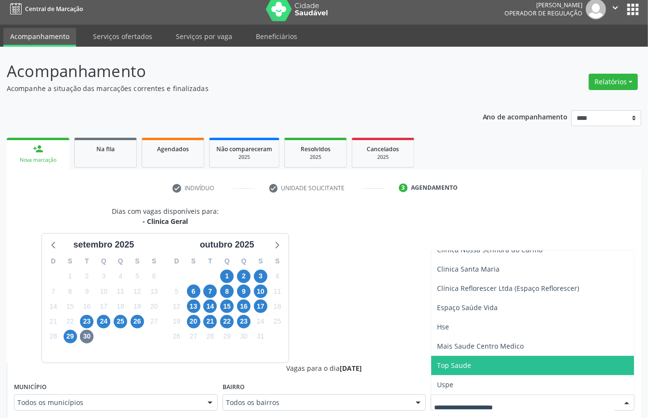
scroll to position [199, 0]
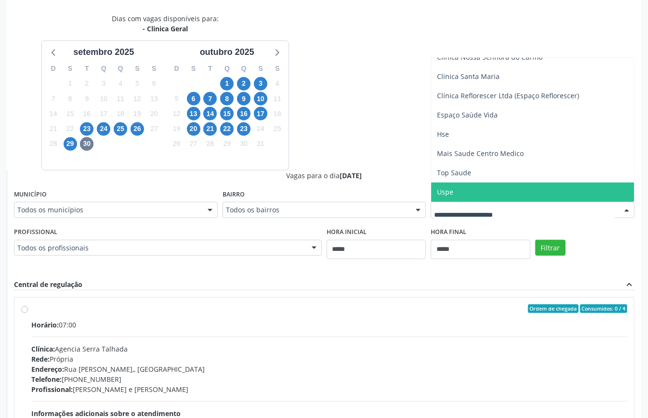
click at [461, 197] on span "Uspe" at bounding box center [532, 192] width 203 height 19
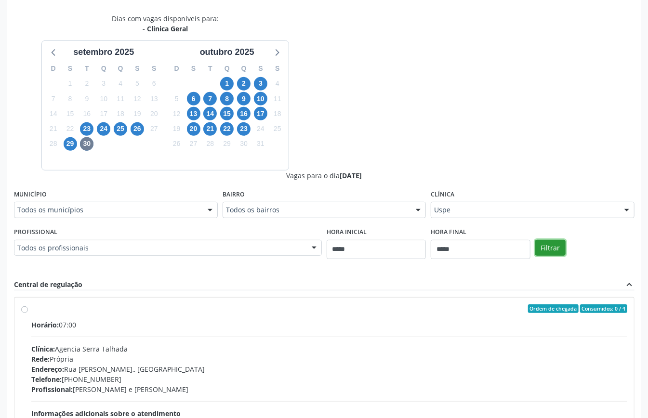
click at [554, 245] on button "Filtrar" at bounding box center [550, 248] width 30 height 16
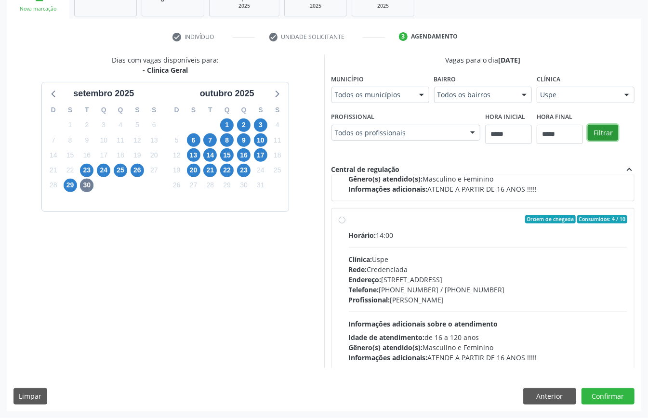
scroll to position [1170, 0]
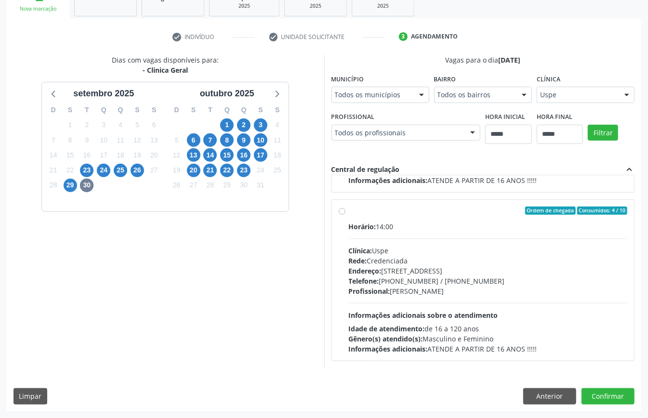
click at [381, 261] on div "Rede: Credenciada" at bounding box center [488, 261] width 279 height 10
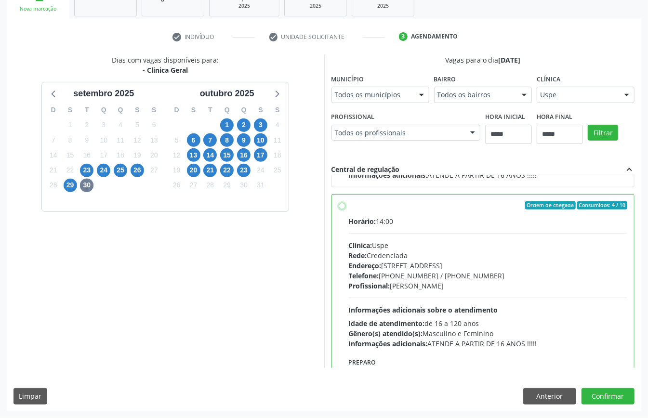
scroll to position [1235, 0]
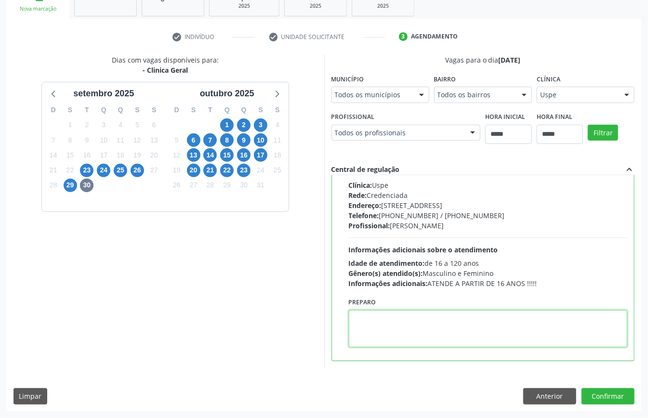
paste textarea "**********"
type textarea "**********"
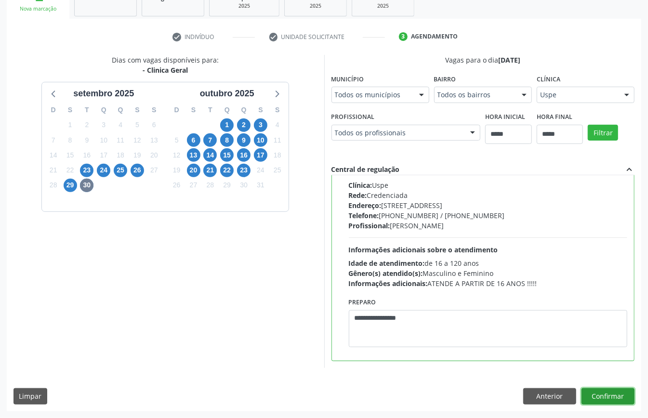
click at [604, 395] on button "Confirmar" at bounding box center [607, 396] width 53 height 16
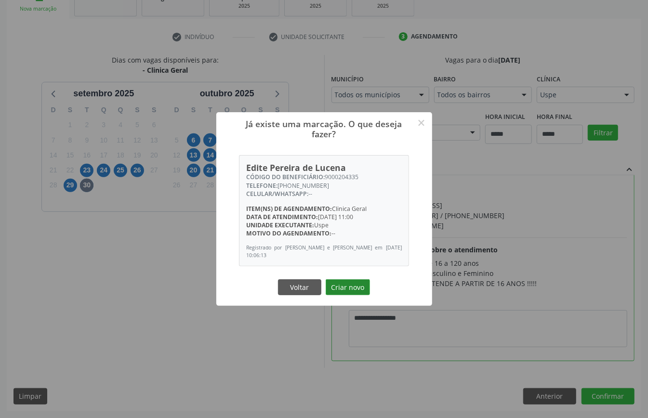
click at [350, 284] on button "Criar novo" at bounding box center [348, 287] width 44 height 16
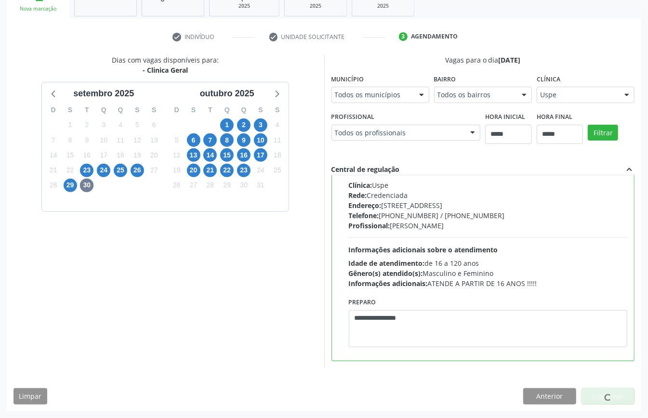
scroll to position [0, 0]
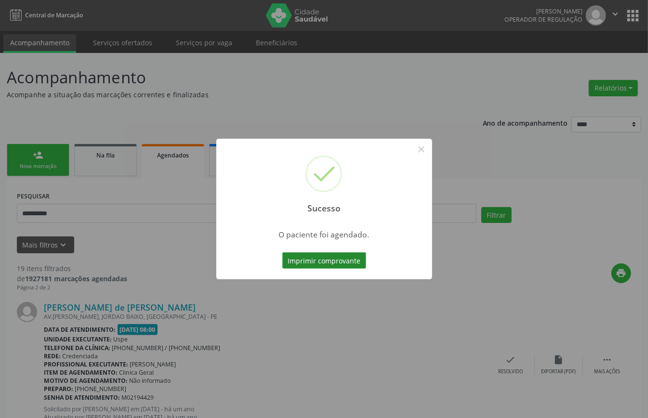
click at [345, 263] on button "Imprimir comprovante" at bounding box center [324, 260] width 84 height 16
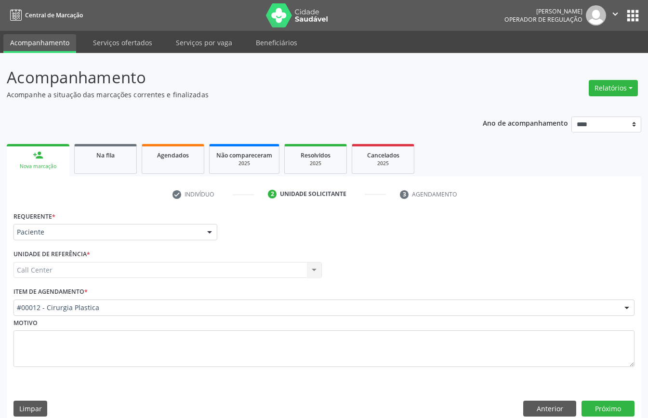
scroll to position [13, 0]
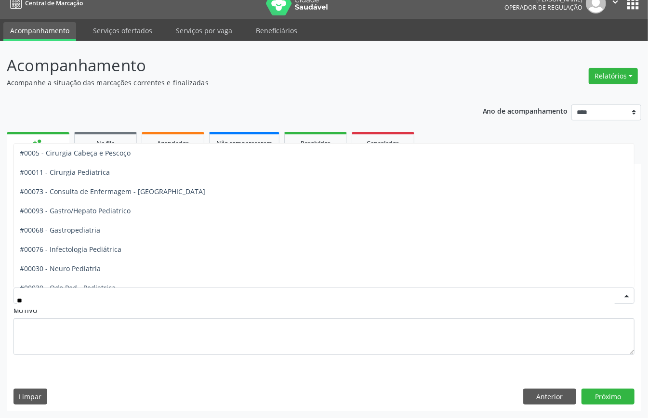
type input "***"
click at [99, 317] on span "#00047 - Pediatria" at bounding box center [324, 326] width 620 height 19
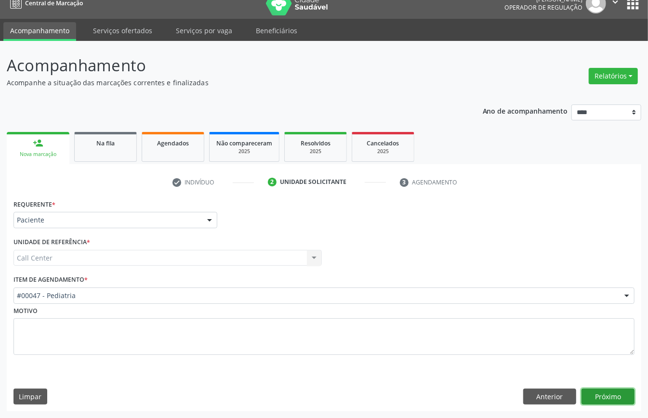
click at [611, 391] on button "Próximo" at bounding box center [607, 397] width 53 height 16
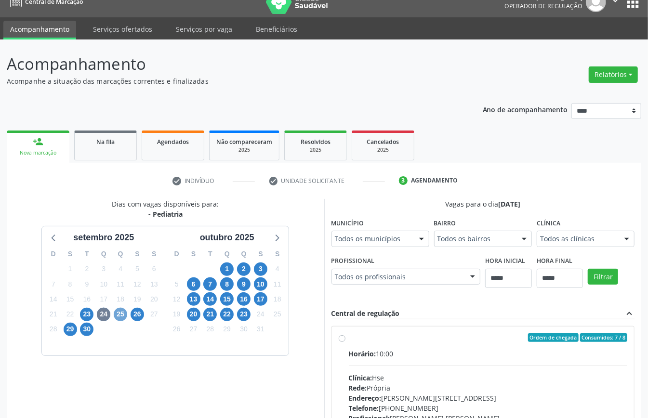
click at [121, 316] on span "25" at bounding box center [120, 314] width 13 height 13
click at [143, 309] on div "26" at bounding box center [137, 314] width 13 height 15
click at [137, 313] on span "26" at bounding box center [137, 314] width 13 height 13
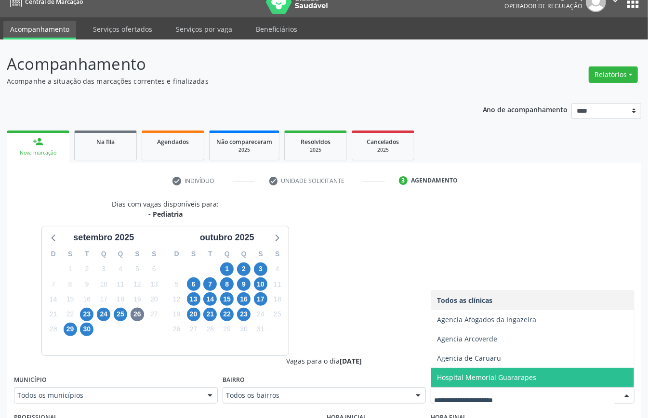
click at [517, 373] on span "Hospital Memorial Guararapes" at bounding box center [532, 377] width 203 height 19
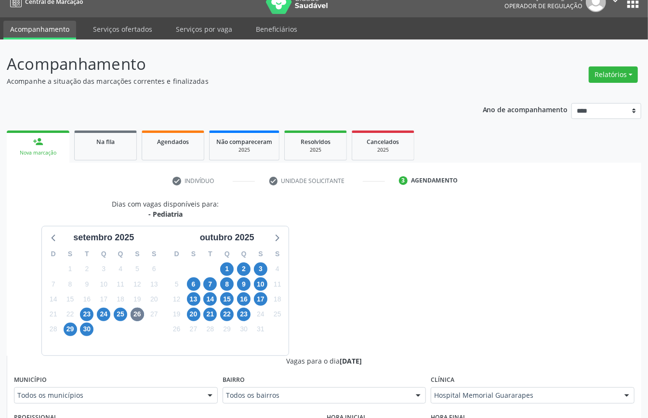
scroll to position [206, 0]
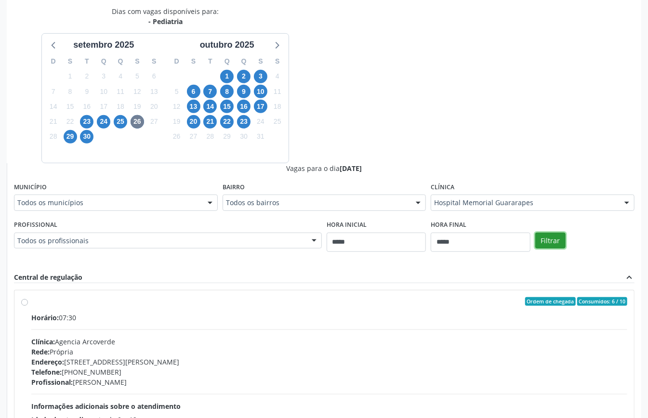
click at [543, 236] on button "Filtrar" at bounding box center [550, 241] width 30 height 16
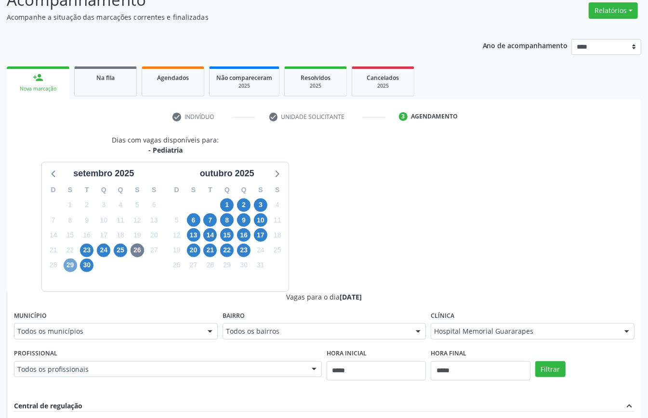
click at [75, 265] on span "29" at bounding box center [70, 265] width 13 height 13
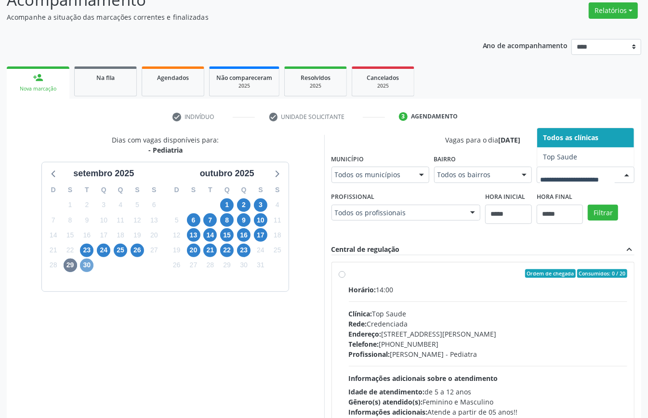
click at [85, 267] on span "30" at bounding box center [86, 265] width 13 height 13
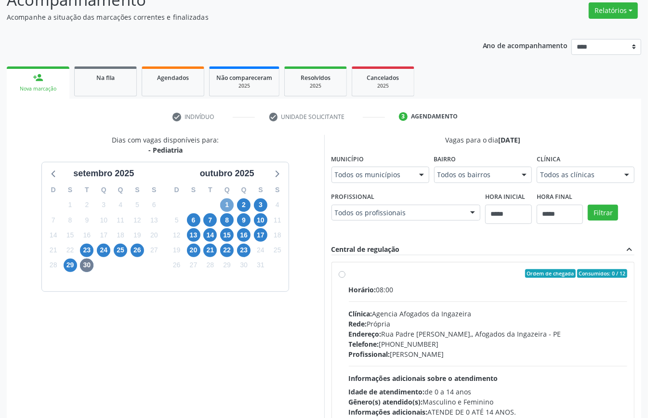
click at [224, 205] on span "1" at bounding box center [226, 204] width 13 height 13
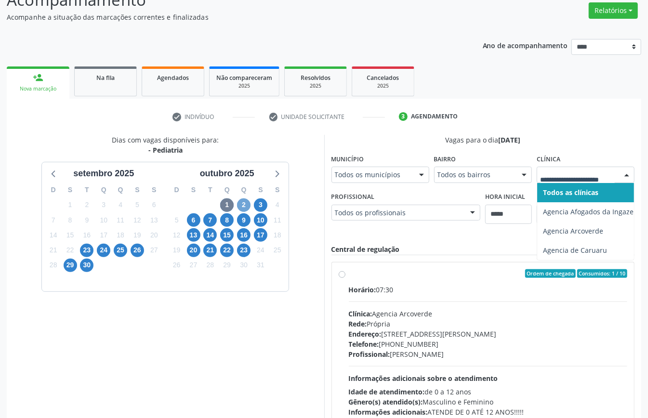
click at [249, 206] on span "2" at bounding box center [243, 204] width 13 height 13
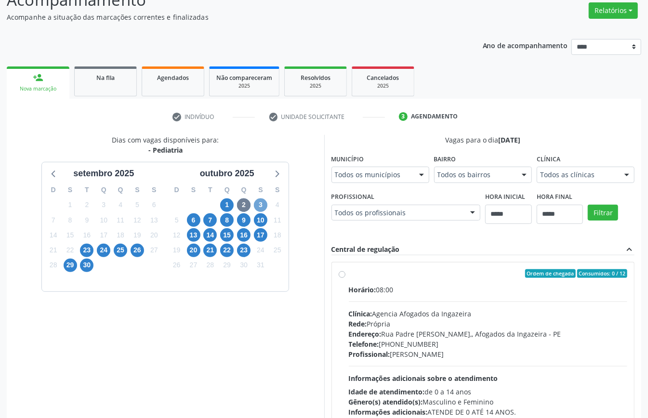
click at [261, 203] on span "3" at bounding box center [260, 204] width 13 height 13
click at [569, 187] on fieldset "Clínica Todos as clínicas Todos as clínicas Agencia Afogados da Ingazeira Agenc…" at bounding box center [586, 171] width 98 height 38
click at [194, 219] on span "6" at bounding box center [193, 219] width 13 height 13
click at [207, 219] on span "7" at bounding box center [209, 219] width 13 height 13
click at [223, 224] on span "8" at bounding box center [226, 219] width 13 height 13
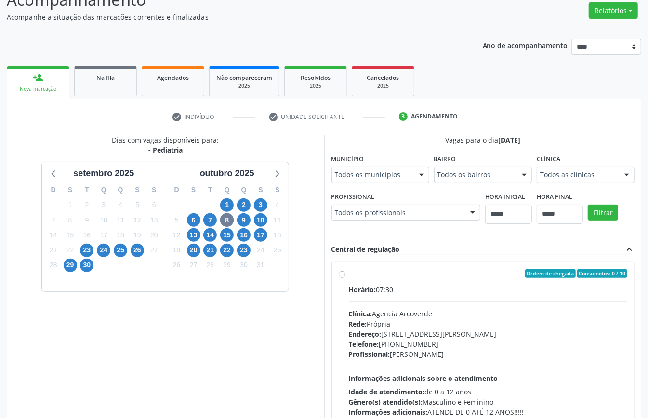
click at [576, 164] on div "Clínica Todos as clínicas Todos as clínicas Agencia Afogados da Ingazeira Agenc…" at bounding box center [586, 167] width 98 height 31
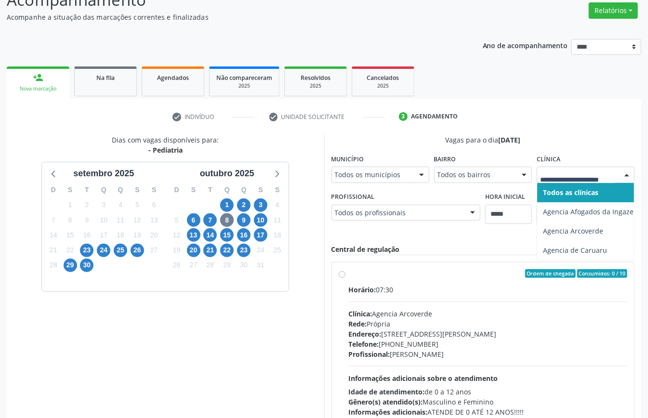
click at [579, 170] on div at bounding box center [586, 175] width 98 height 16
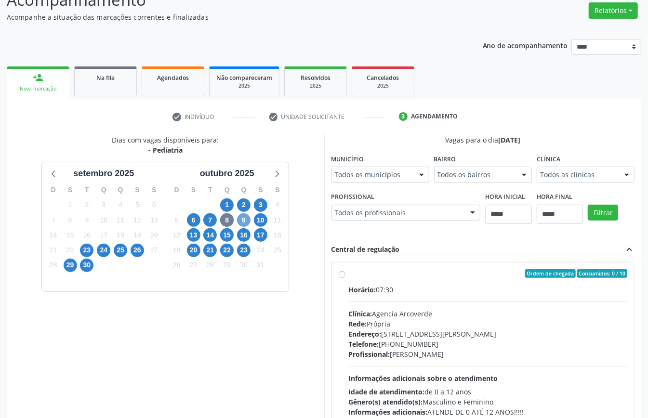
click at [240, 220] on span "9" at bounding box center [243, 219] width 13 height 13
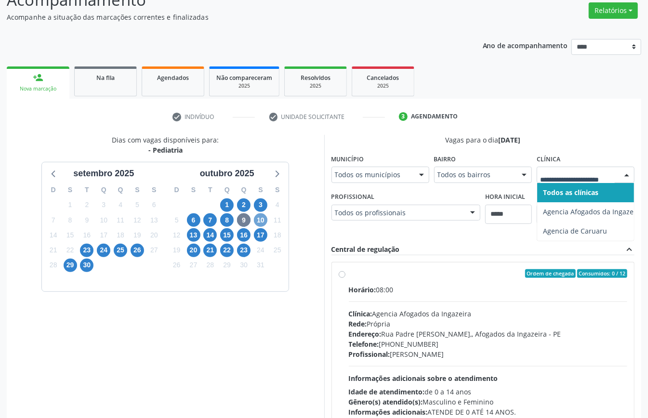
click at [263, 220] on span "10" at bounding box center [260, 219] width 13 height 13
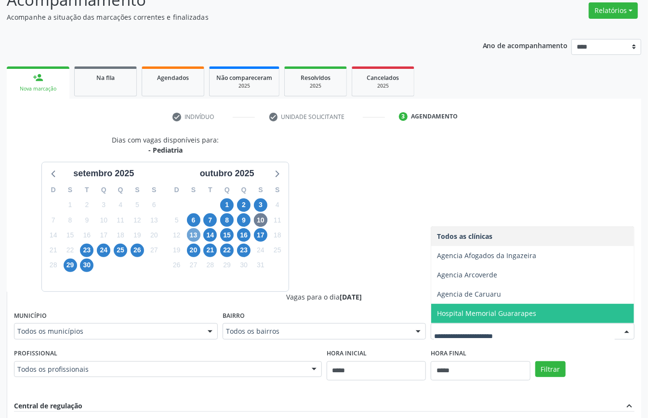
click at [197, 238] on span "13" at bounding box center [193, 234] width 13 height 13
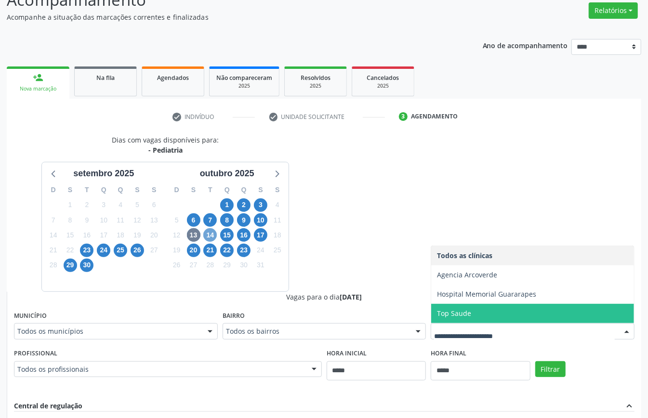
click at [208, 231] on span "14" at bounding box center [209, 234] width 13 height 13
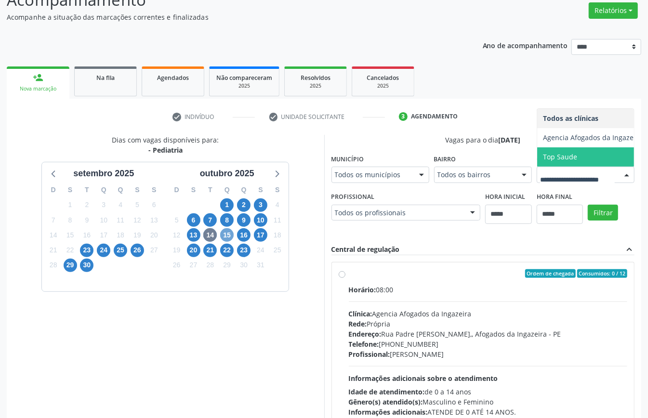
click at [228, 237] on span "15" at bounding box center [226, 234] width 13 height 13
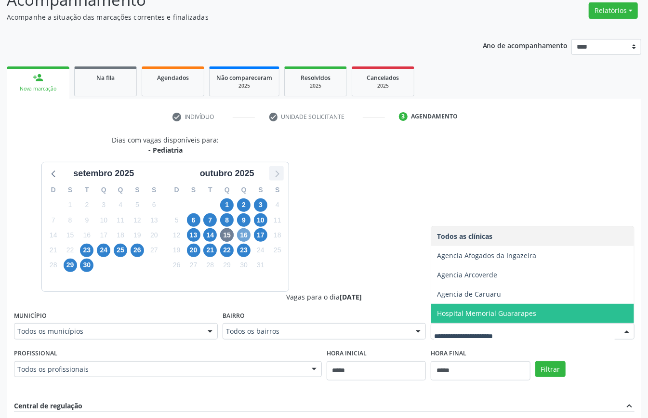
drag, startPoint x: 244, startPoint y: 237, endPoint x: 272, endPoint y: 249, distance: 30.2
click at [245, 239] on span "16" at bounding box center [243, 234] width 13 height 13
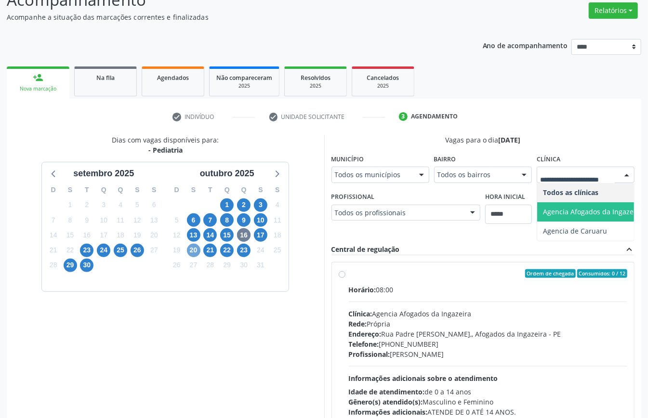
click at [193, 250] on span "20" at bounding box center [193, 250] width 13 height 13
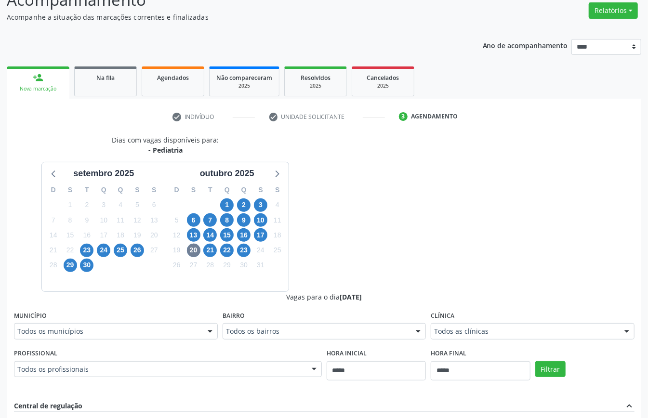
drag, startPoint x: 480, startPoint y: 336, endPoint x: 464, endPoint y: 336, distance: 15.9
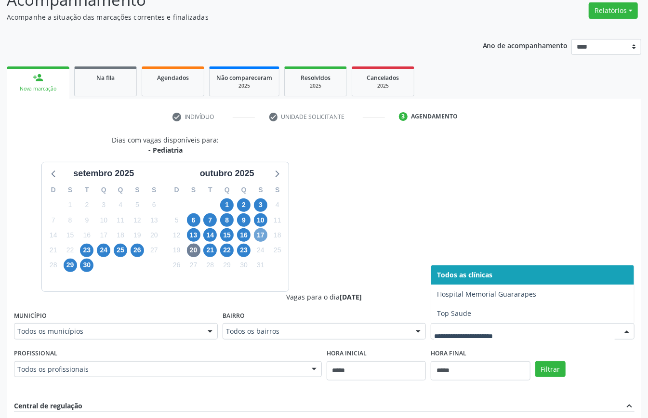
click at [260, 237] on span "17" at bounding box center [260, 234] width 13 height 13
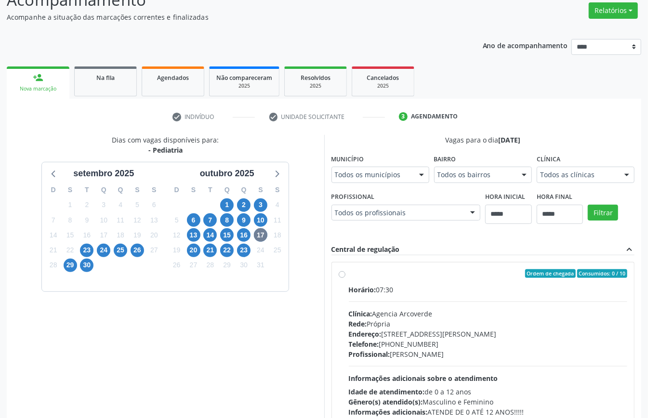
click at [571, 165] on div "Clínica Todos as clínicas Todos as clínicas Agencia Afogados da Ingazeira Agenc…" at bounding box center [586, 167] width 98 height 31
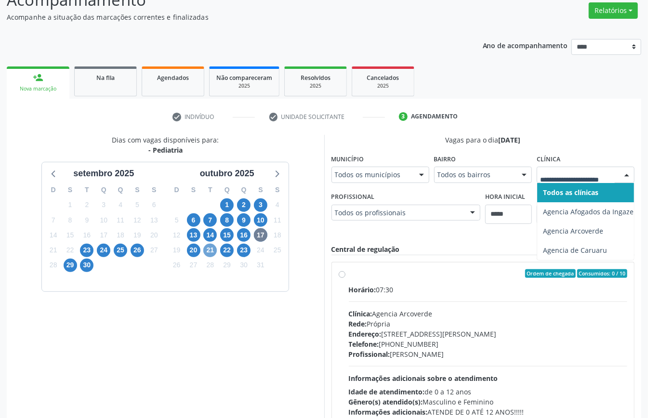
click at [212, 250] on span "21" at bounding box center [209, 250] width 13 height 13
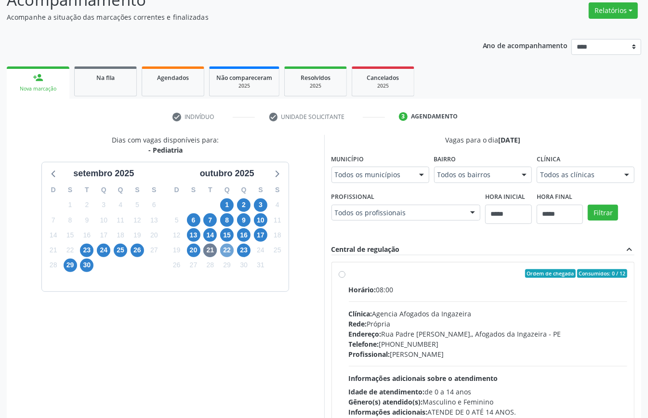
click at [221, 249] on span "22" at bounding box center [226, 250] width 13 height 13
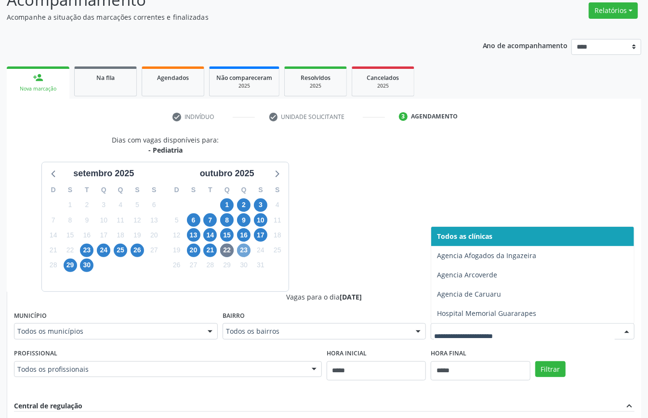
click at [249, 254] on span "23" at bounding box center [243, 250] width 13 height 13
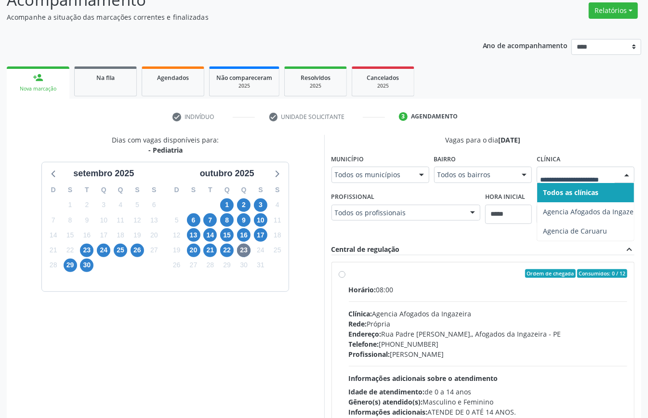
drag, startPoint x: 582, startPoint y: 177, endPoint x: 581, endPoint y: 182, distance: 4.9
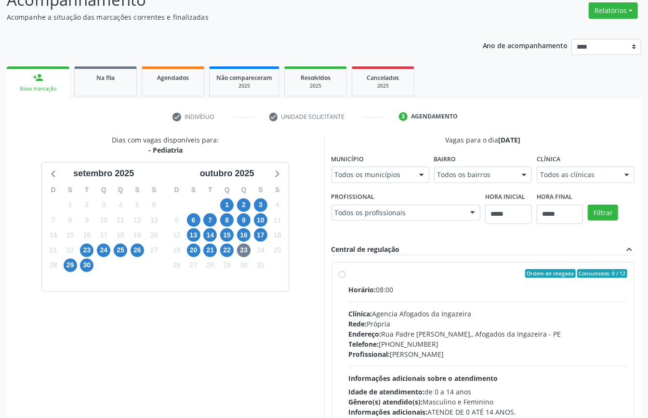
scroll to position [158, 0]
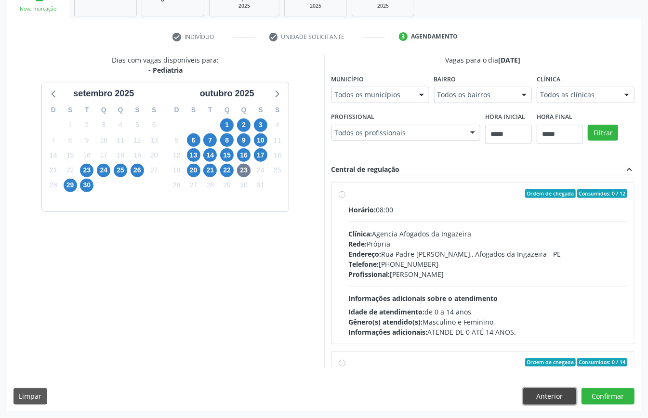
click at [556, 391] on button "Anterior" at bounding box center [549, 396] width 53 height 16
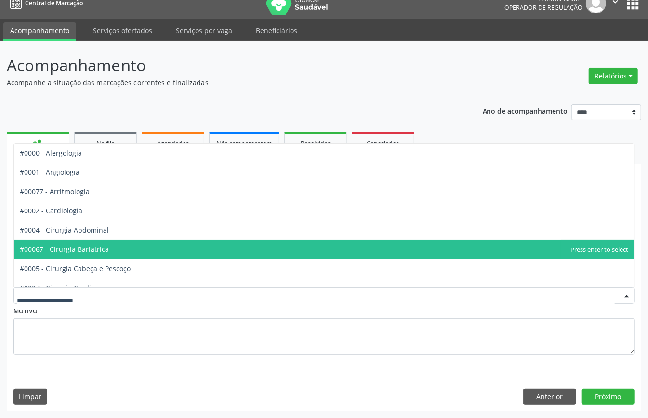
scroll to position [0, 0]
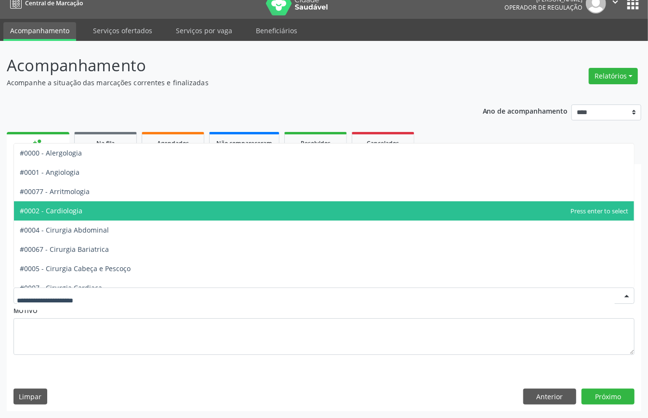
click at [107, 207] on span "#0002 - Cardiologia" at bounding box center [324, 210] width 620 height 19
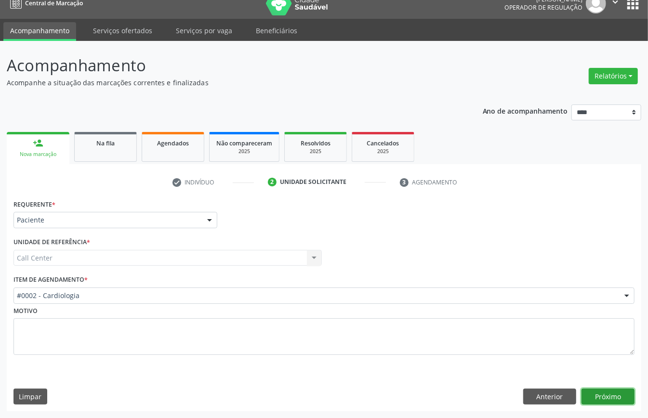
click at [604, 399] on button "Próximo" at bounding box center [607, 397] width 53 height 16
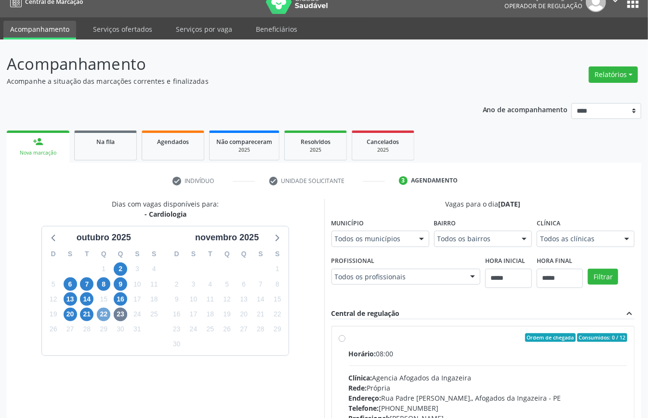
click at [108, 313] on span "22" at bounding box center [103, 314] width 13 height 13
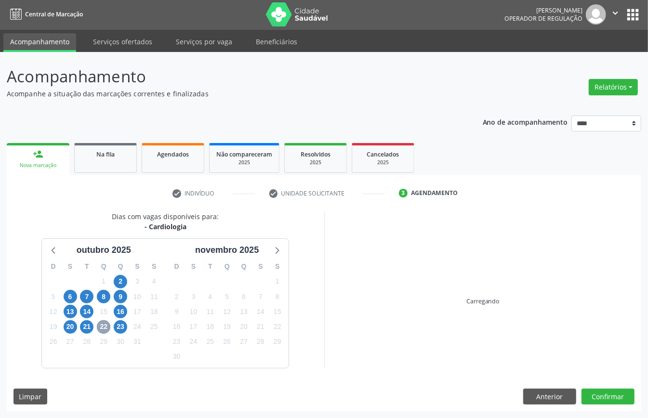
scroll to position [13, 0]
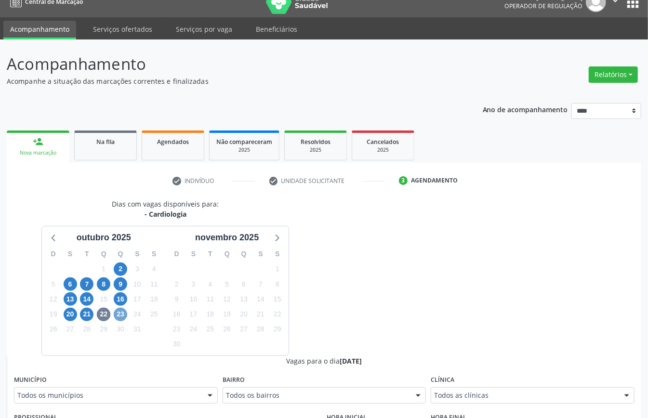
click at [124, 316] on span "23" at bounding box center [120, 314] width 13 height 13
drag, startPoint x: 124, startPoint y: 301, endPoint x: 216, endPoint y: 337, distance: 98.8
click at [126, 304] on div "16" at bounding box center [120, 299] width 13 height 15
click at [475, 385] on div "Clínica Todos as clínicas Todos as clínicas Agencia Garanhuns Top Saude Nenhum …" at bounding box center [533, 388] width 204 height 31
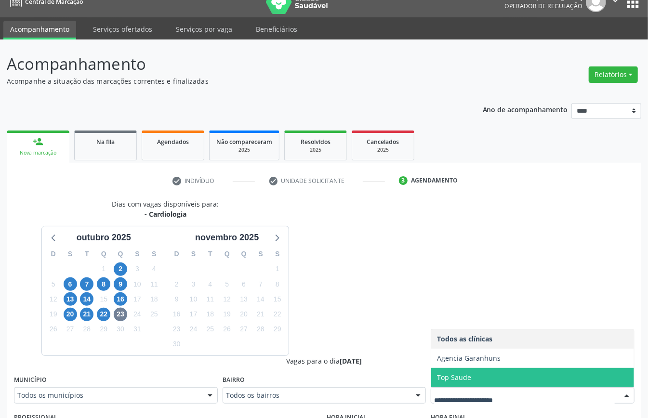
drag, startPoint x: 475, startPoint y: 388, endPoint x: 471, endPoint y: 396, distance: 8.6
click at [474, 390] on div at bounding box center [533, 395] width 204 height 16
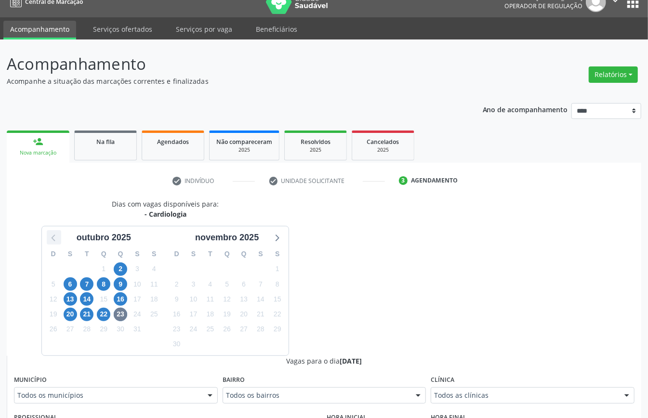
click at [49, 239] on icon at bounding box center [54, 237] width 13 height 13
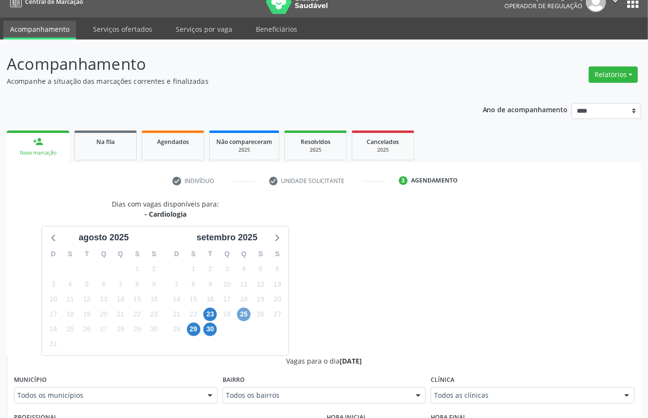
click at [239, 313] on span "25" at bounding box center [243, 314] width 13 height 13
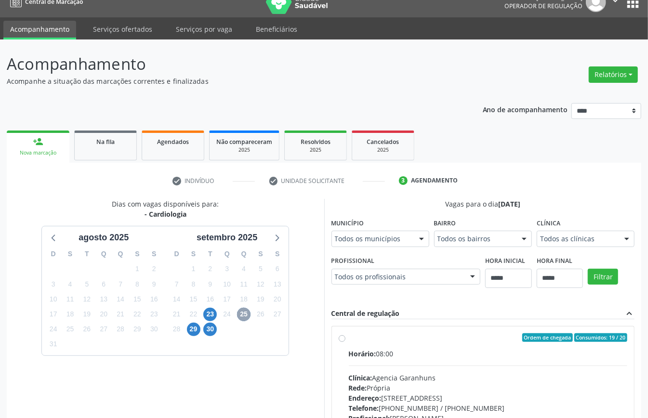
scroll to position [142, 0]
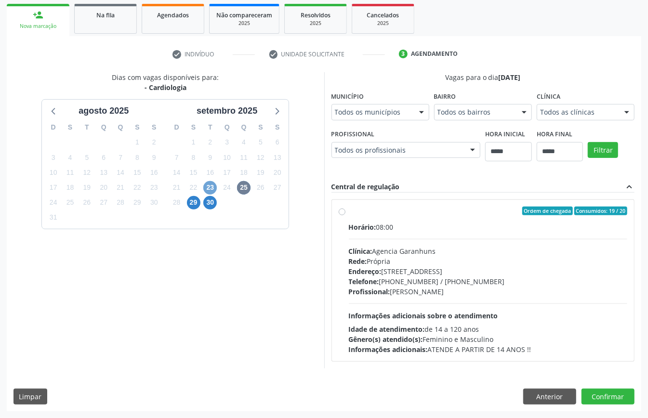
drag, startPoint x: 210, startPoint y: 184, endPoint x: 255, endPoint y: 209, distance: 51.5
click at [211, 187] on span "23" at bounding box center [209, 187] width 13 height 13
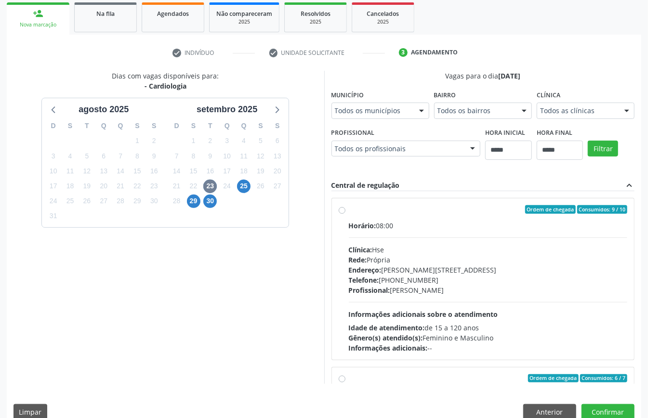
drag, startPoint x: 486, startPoint y: 266, endPoint x: 486, endPoint y: 272, distance: 5.8
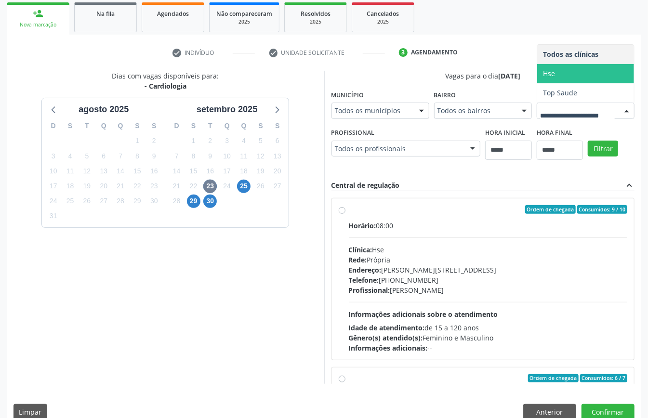
click at [537, 83] on span "Hse" at bounding box center [585, 73] width 97 height 19
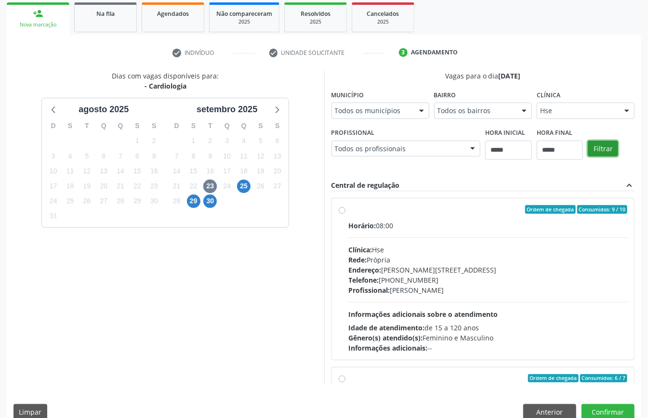
click at [588, 157] on button "Filtrar" at bounding box center [603, 149] width 30 height 16
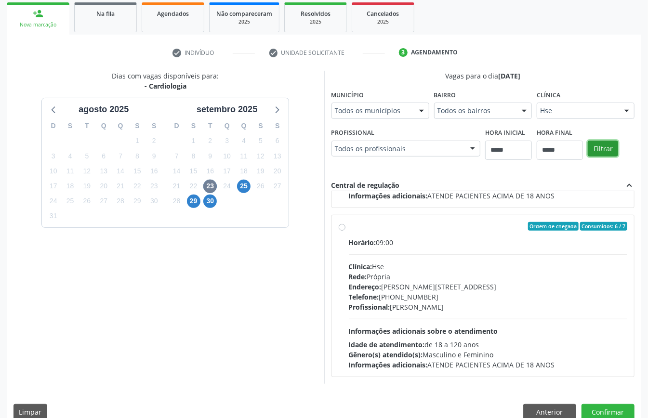
scroll to position [322, 0]
click at [553, 405] on button "Anterior" at bounding box center [549, 412] width 53 height 16
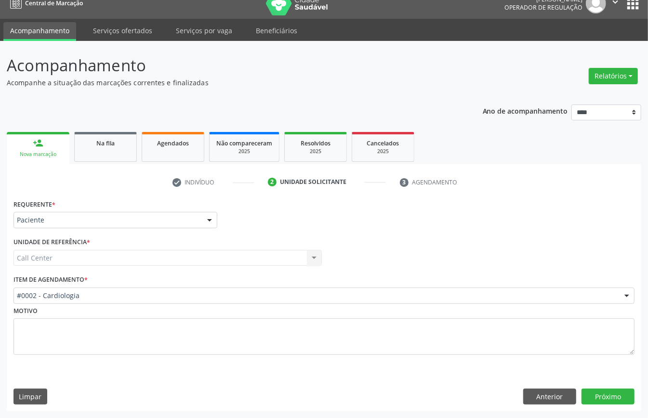
scroll to position [13, 0]
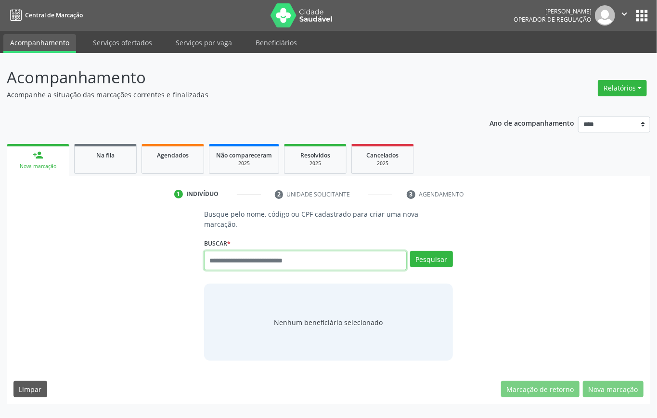
paste input "**********"
type input "**********"
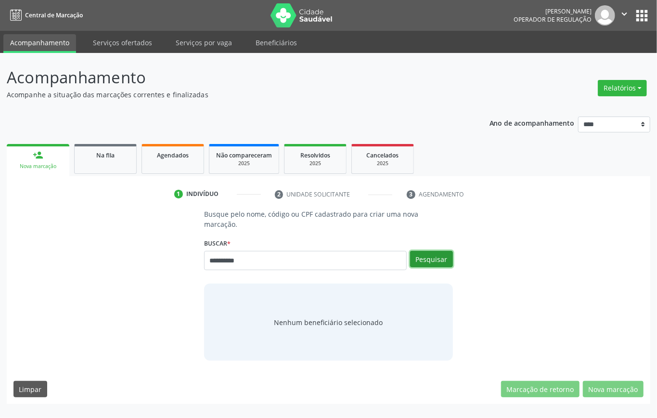
click at [436, 261] on button "Pesquisar" at bounding box center [431, 259] width 43 height 16
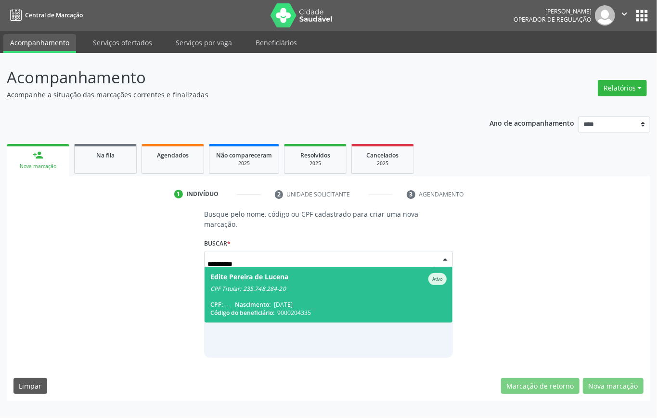
click at [283, 291] on div "CPF Titular: 235.748.284-20" at bounding box center [328, 289] width 237 height 8
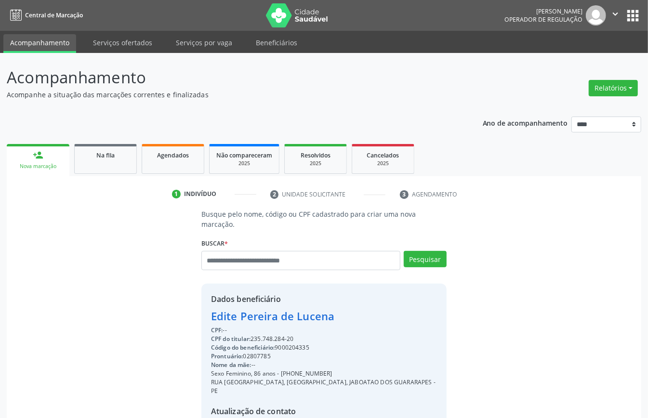
scroll to position [101, 0]
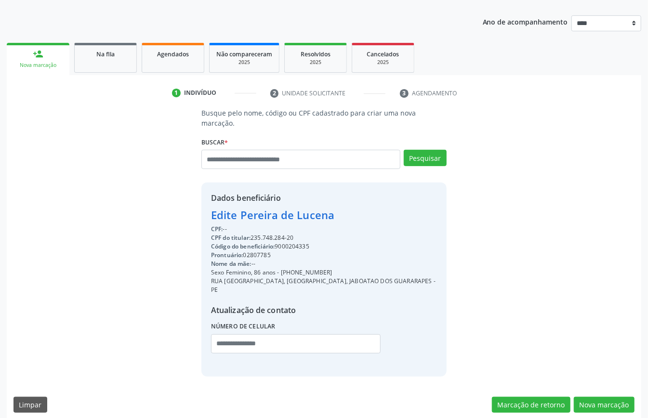
click at [268, 234] on div "CPF do titular: 235.748.284-20" at bounding box center [324, 238] width 226 height 9
click at [269, 234] on div "CPF do titular: 235.748.284-20" at bounding box center [324, 238] width 226 height 9
copy div "235.748.284"
paste input "**********"
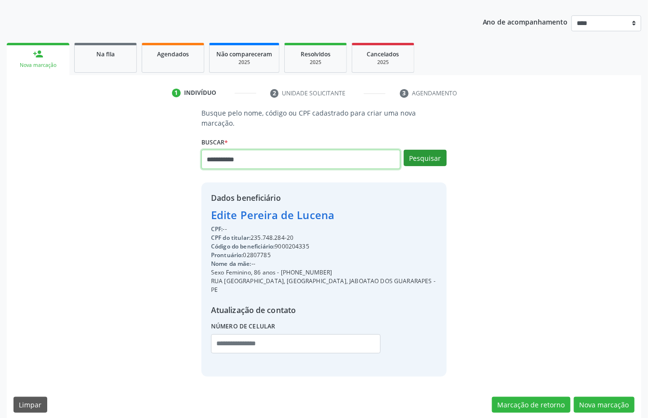
type input "**********"
click at [424, 152] on button "Pesquisar" at bounding box center [425, 158] width 43 height 16
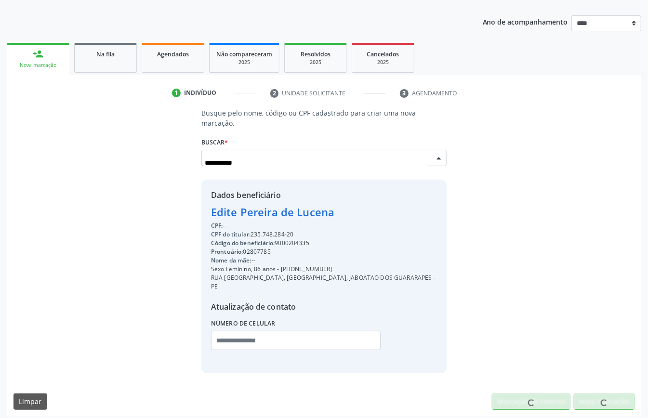
scroll to position [98, 0]
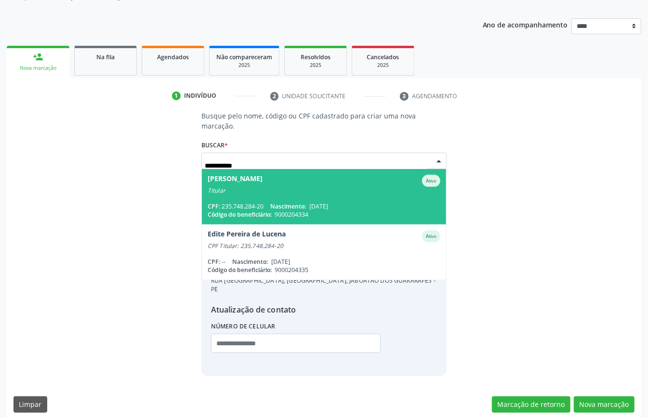
click at [328, 205] on span "[DATE]" at bounding box center [318, 206] width 19 height 8
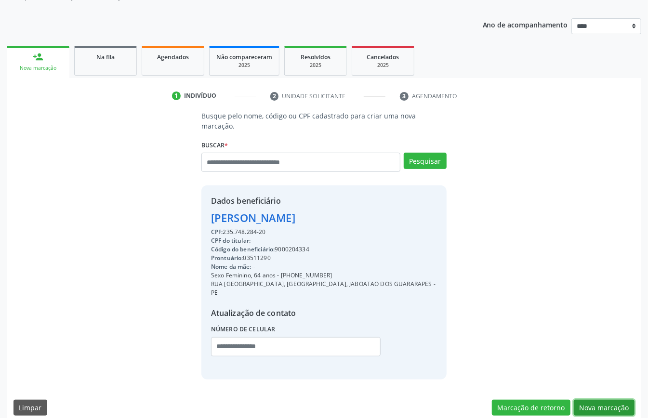
click at [603, 400] on button "Nova marcação" at bounding box center [604, 408] width 61 height 16
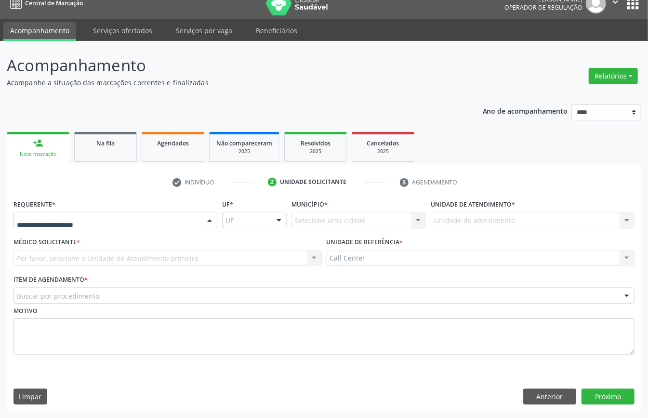
click at [79, 225] on div at bounding box center [115, 220] width 204 height 16
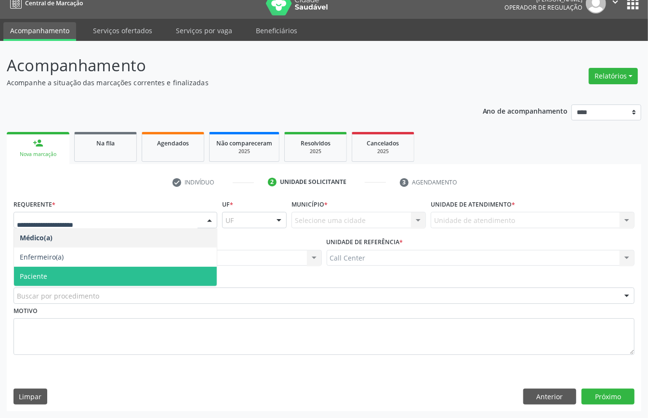
click at [72, 274] on span "Paciente" at bounding box center [115, 276] width 203 height 19
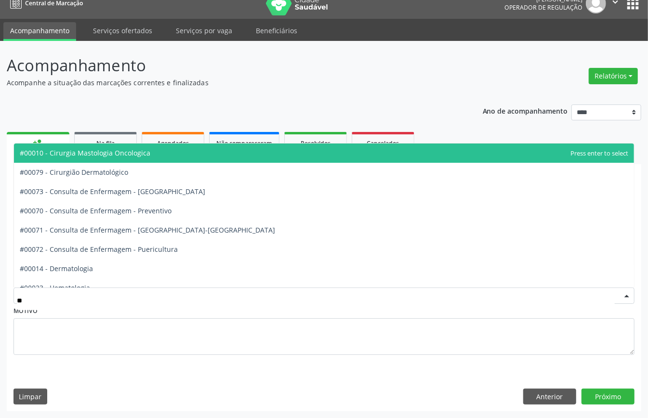
type input "***"
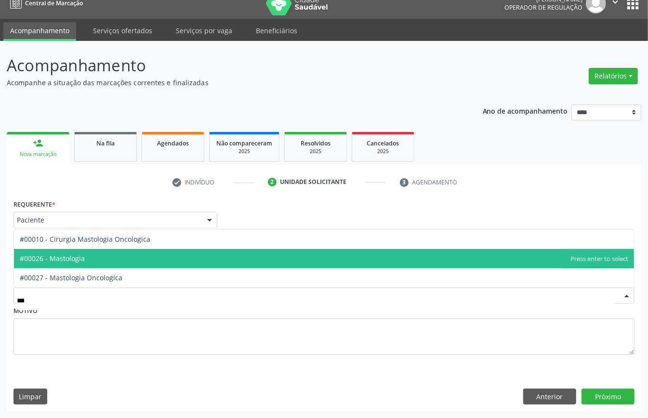
click at [99, 262] on span "#00026 - Mastologia" at bounding box center [324, 258] width 620 height 19
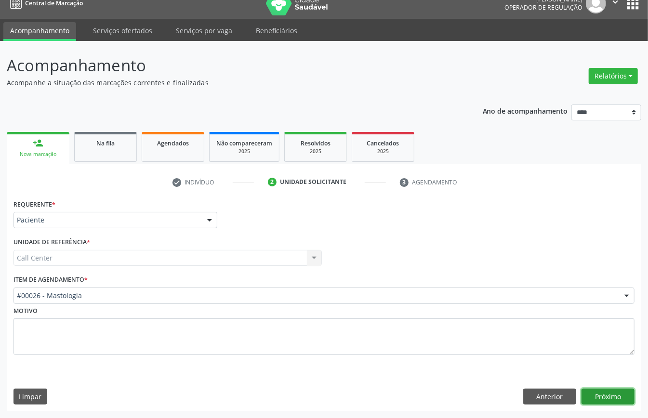
click at [614, 396] on button "Próximo" at bounding box center [607, 397] width 53 height 16
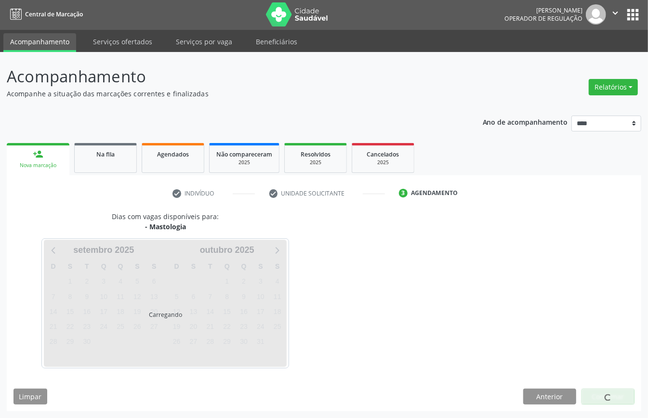
scroll to position [2, 0]
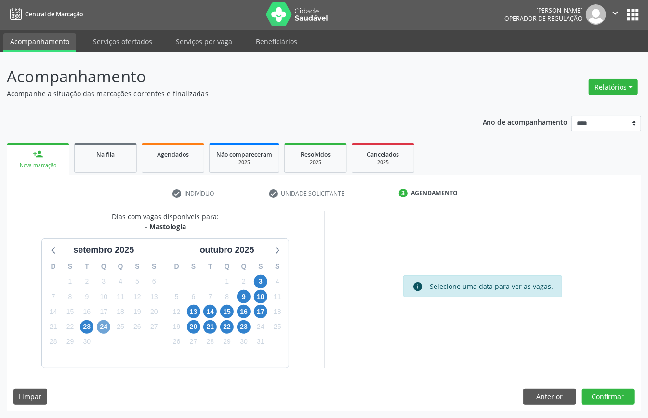
click at [103, 325] on span "24" at bounding box center [103, 326] width 13 height 13
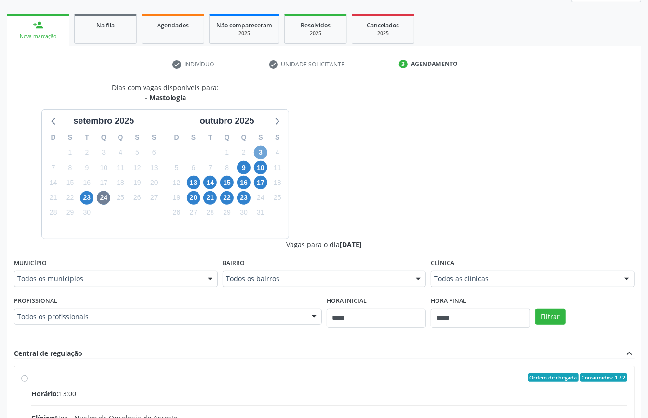
click at [257, 153] on span "3" at bounding box center [260, 152] width 13 height 13
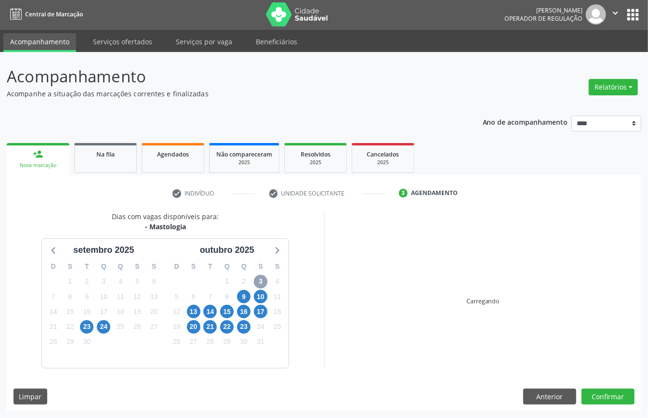
scroll to position [130, 0]
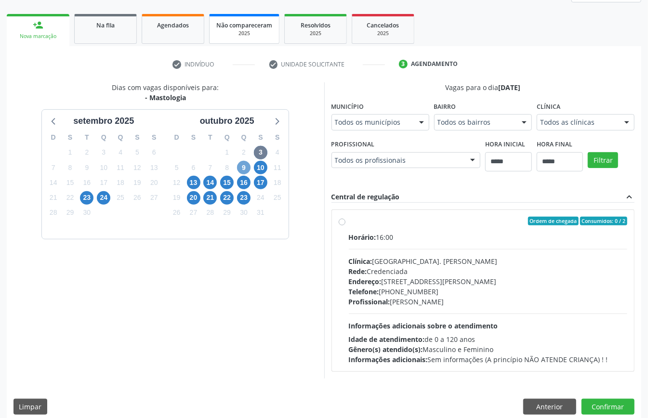
click at [245, 166] on span "9" at bounding box center [243, 167] width 13 height 13
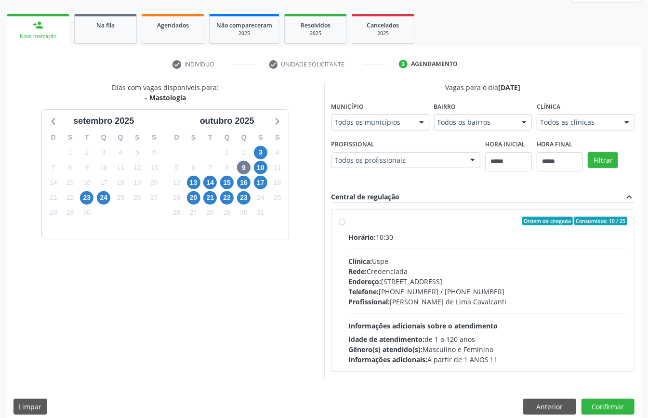
click at [421, 277] on div "Endereço: [STREET_ADDRESS]" at bounding box center [488, 281] width 279 height 10
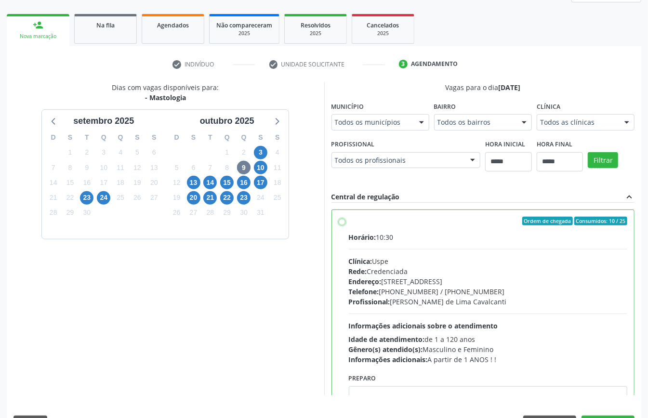
scroll to position [49, 0]
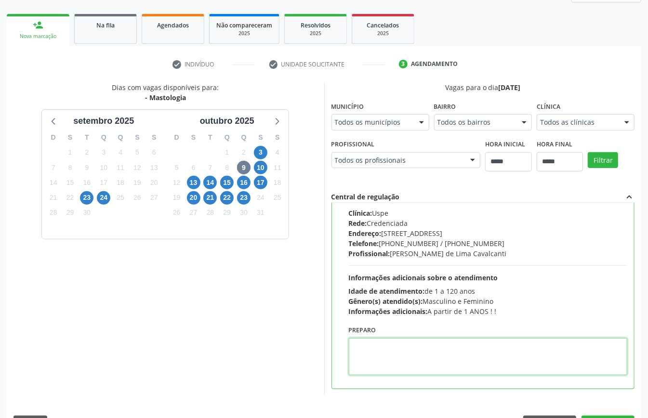
paste textarea "**********"
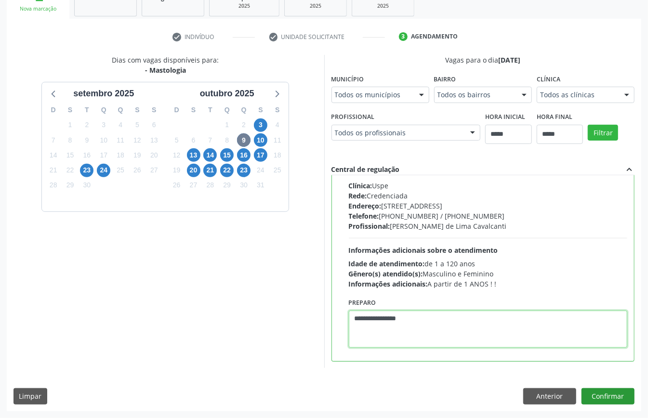
type textarea "**********"
click at [618, 397] on button "Confirmar" at bounding box center [607, 396] width 53 height 16
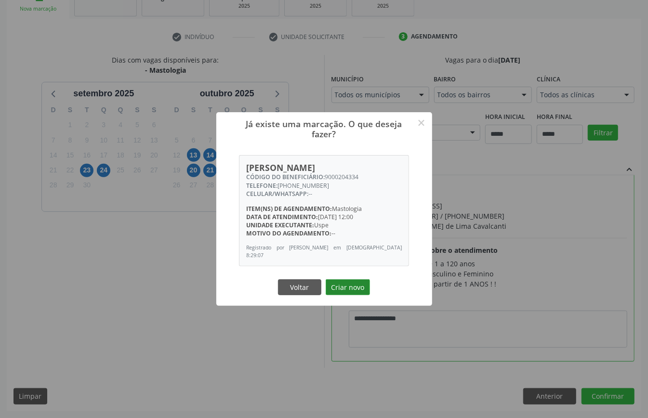
click at [351, 289] on button "Criar novo" at bounding box center [348, 287] width 44 height 16
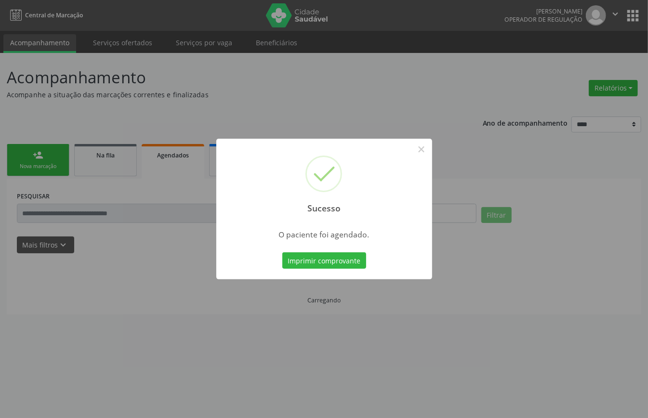
scroll to position [0, 0]
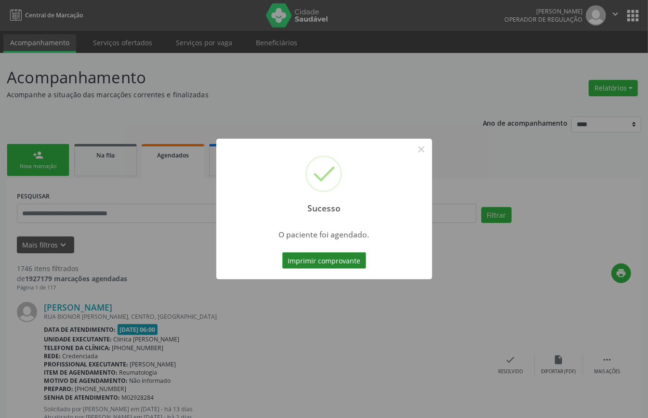
click at [330, 261] on button "Imprimir comprovante" at bounding box center [324, 260] width 84 height 16
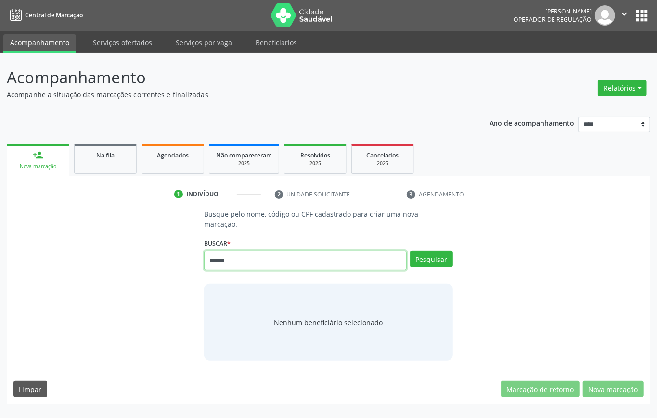
type input "******"
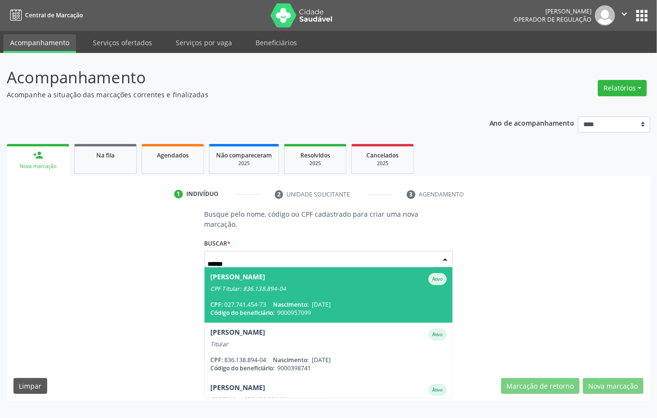
click at [387, 301] on div "CPF: 027.741.454-73 Nascimento: [DATE]" at bounding box center [328, 305] width 237 height 8
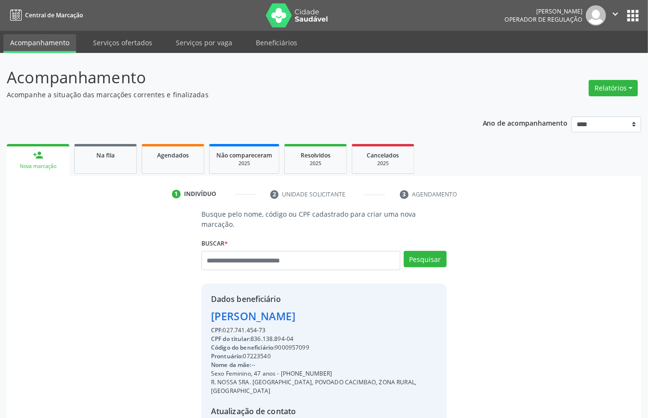
scroll to position [101, 0]
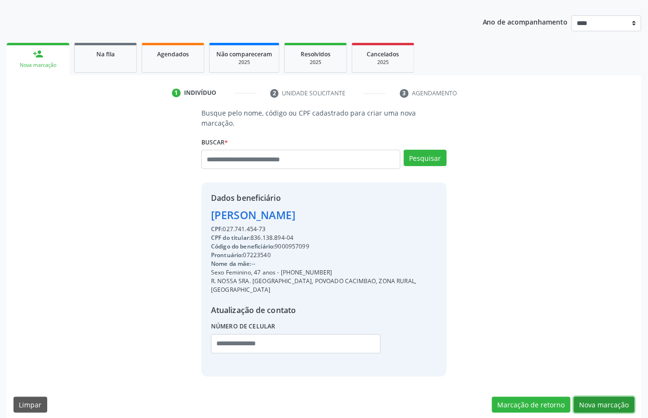
click at [611, 397] on button "Nova marcação" at bounding box center [604, 405] width 61 height 16
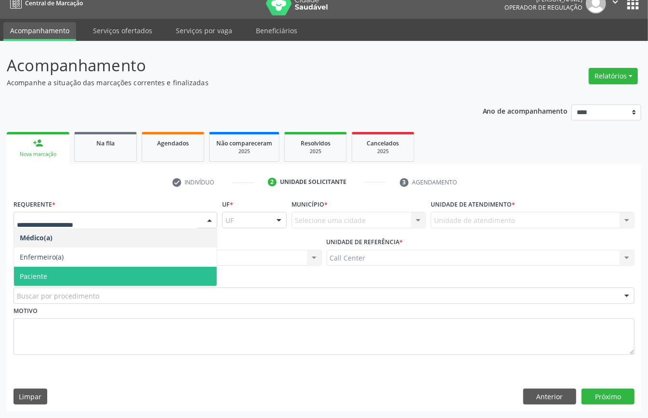
click at [54, 270] on span "Paciente" at bounding box center [115, 276] width 203 height 19
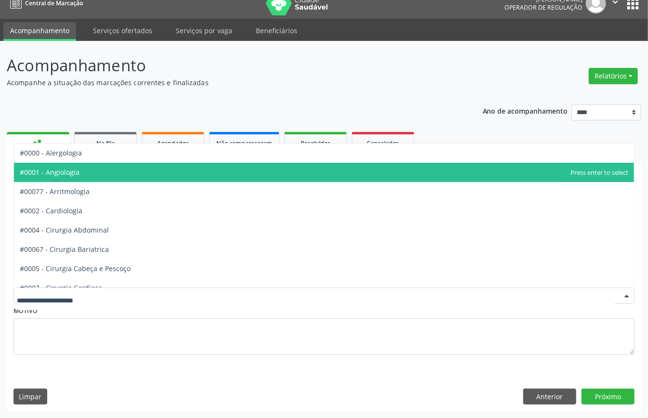
click at [77, 172] on span "#0001 - Angiologia" at bounding box center [50, 172] width 60 height 9
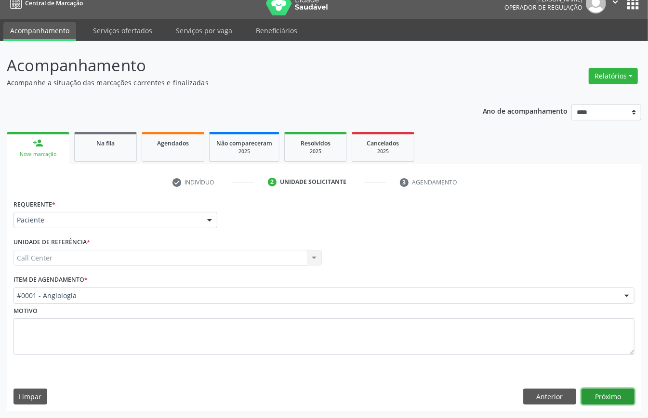
click at [607, 396] on button "Próximo" at bounding box center [607, 397] width 53 height 16
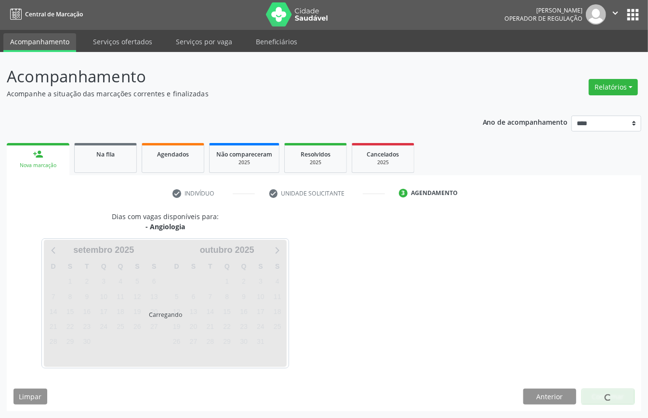
scroll to position [2, 0]
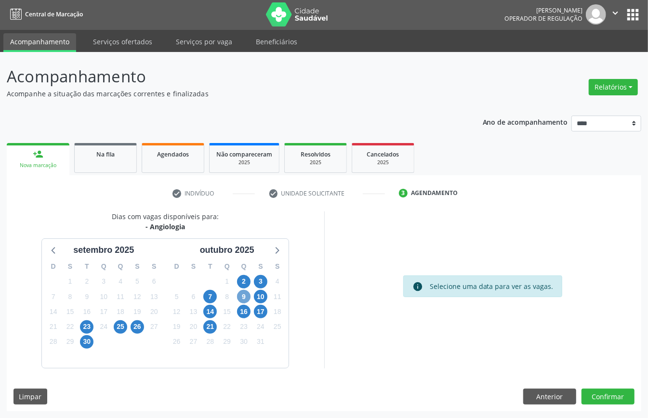
click at [243, 296] on span "9" at bounding box center [243, 296] width 13 height 13
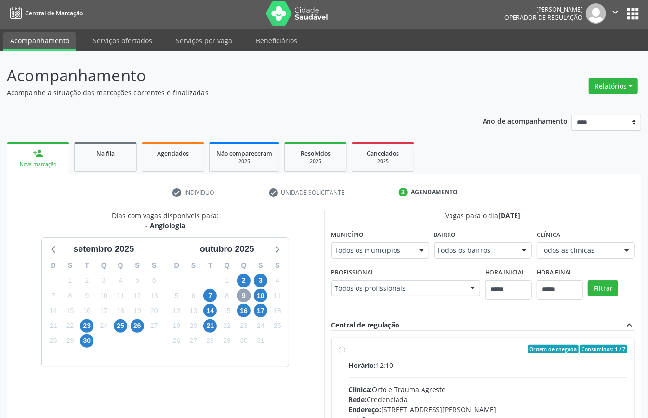
scroll to position [142, 0]
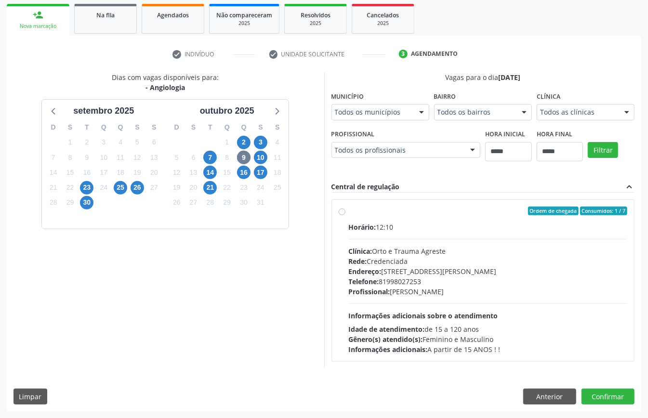
click at [391, 247] on div "Clínica: Orto e Trauma Agreste" at bounding box center [488, 251] width 279 height 10
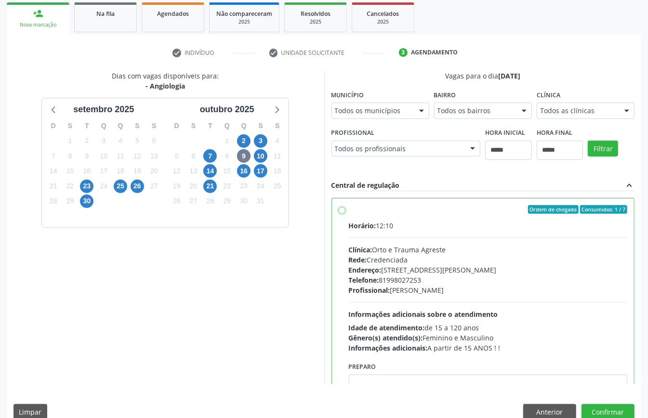
scroll to position [49, 0]
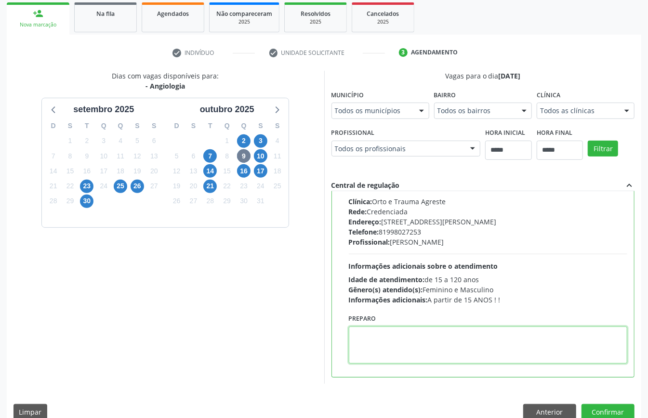
paste textarea "**********"
type textarea "**********"
click at [599, 411] on button "Confirmar" at bounding box center [607, 412] width 53 height 16
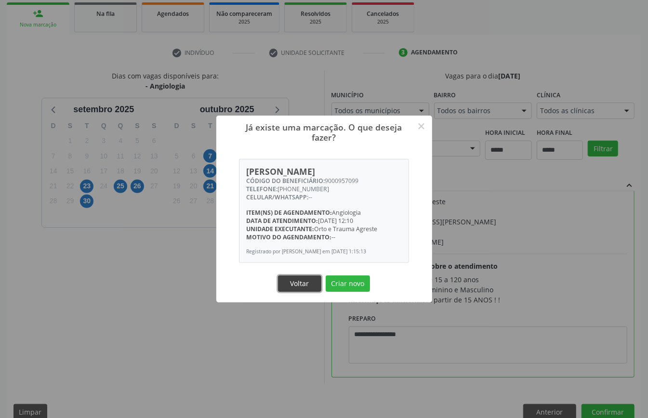
click at [291, 281] on button "Voltar" at bounding box center [299, 284] width 43 height 16
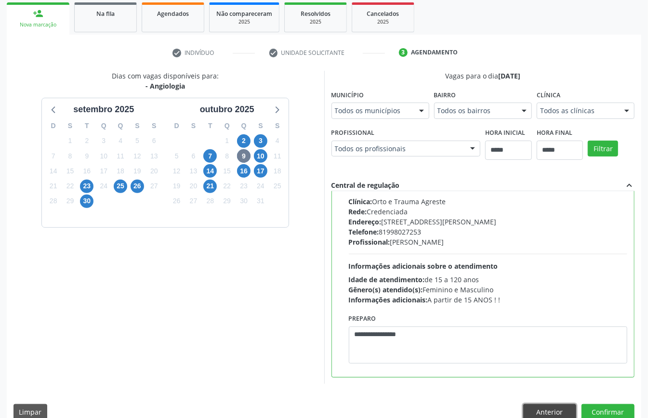
click at [538, 413] on button "Anterior" at bounding box center [549, 412] width 53 height 16
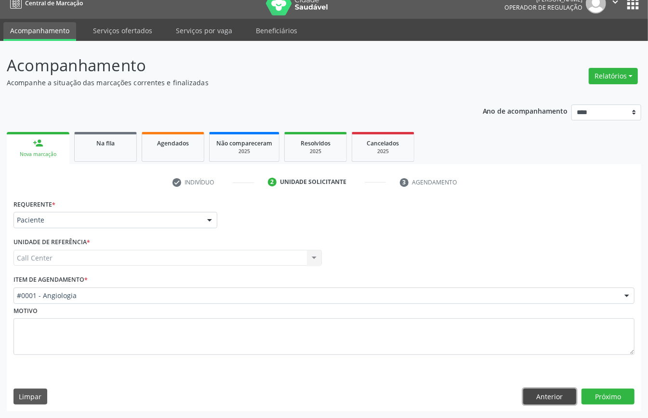
click at [540, 397] on button "Anterior" at bounding box center [549, 397] width 53 height 16
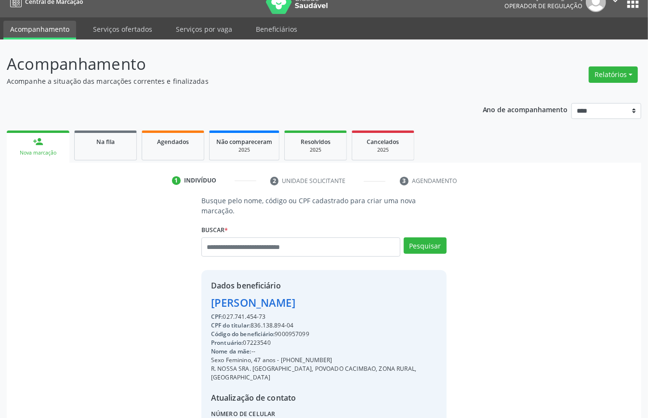
click at [298, 336] on div "Código do beneficiário: 9000957099" at bounding box center [324, 334] width 226 height 9
copy div "9000957099"
click at [167, 143] on span "Agendados" at bounding box center [173, 142] width 32 height 8
select select "*"
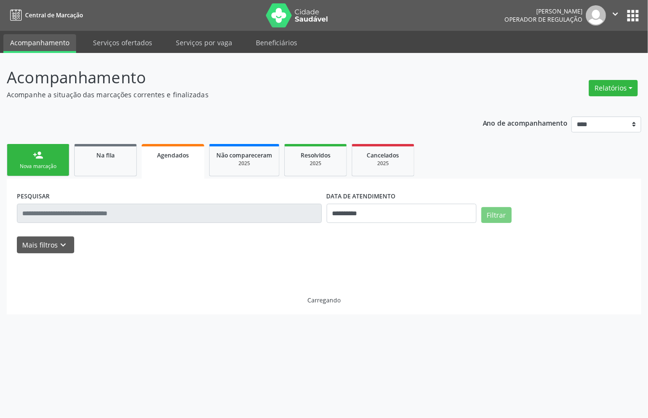
scroll to position [0, 0]
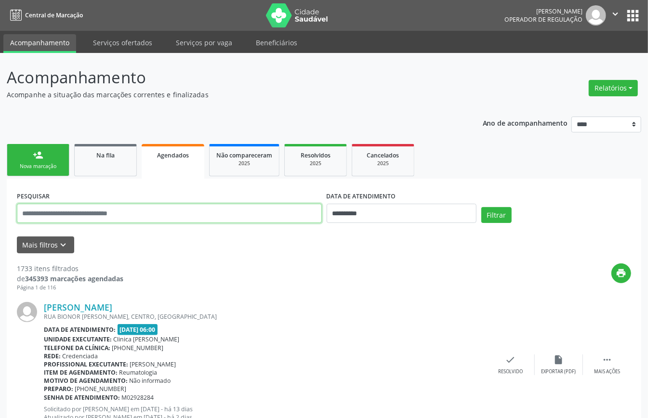
paste input "**********"
type input "**********"
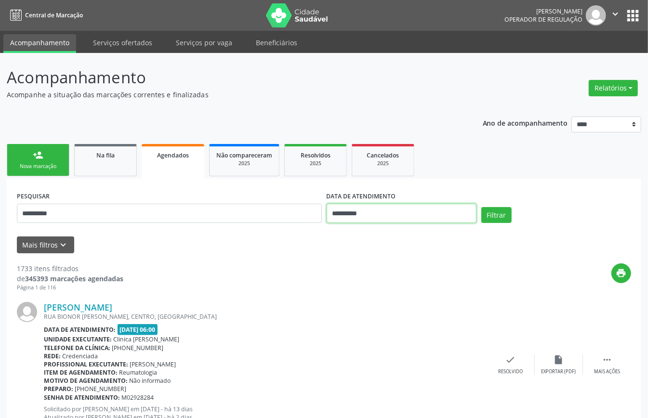
click at [393, 214] on input "**********" at bounding box center [402, 213] width 150 height 19
click at [495, 211] on button "Filtrar" at bounding box center [496, 215] width 30 height 16
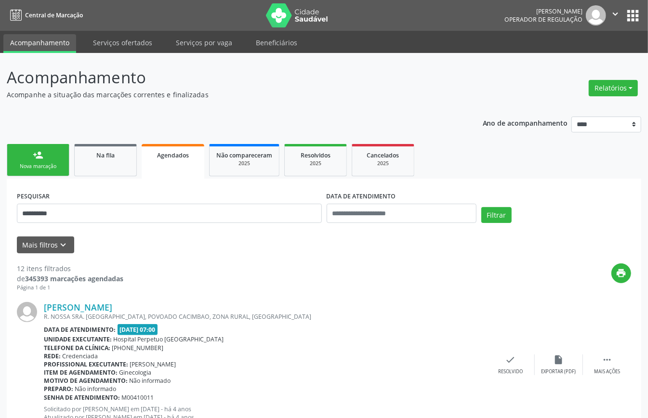
click at [45, 171] on link "person_add Nova marcação" at bounding box center [38, 160] width 63 height 32
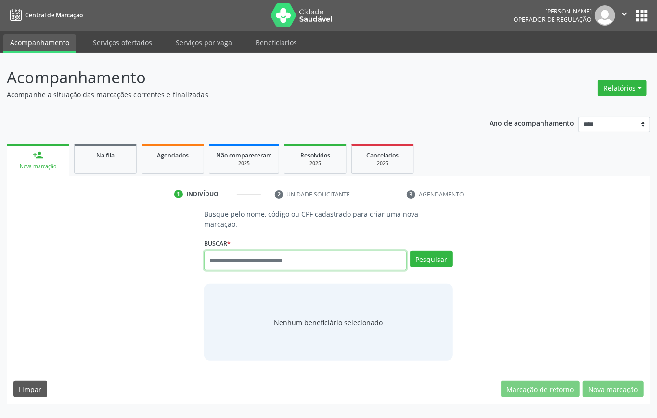
click at [245, 264] on input "text" at bounding box center [305, 260] width 203 height 19
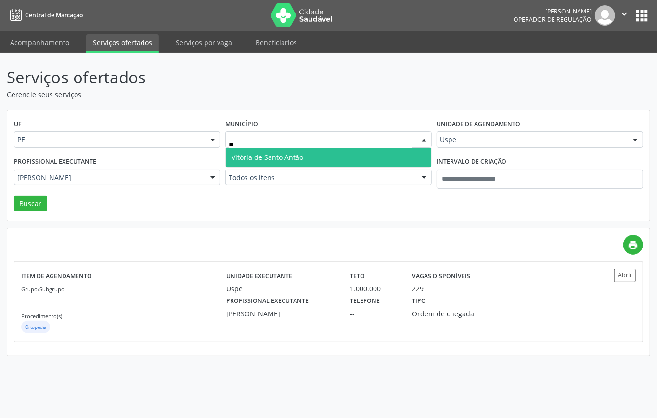
type input "***"
drag, startPoint x: 342, startPoint y: 155, endPoint x: 341, endPoint y: 166, distance: 11.1
click at [342, 158] on span "Vitória de Santo Antão" at bounding box center [329, 157] width 206 height 19
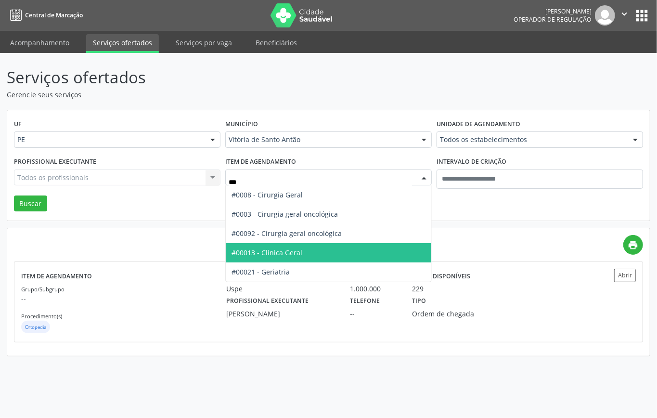
click at [286, 253] on span "#00013 - Clinica Geral" at bounding box center [267, 252] width 71 height 9
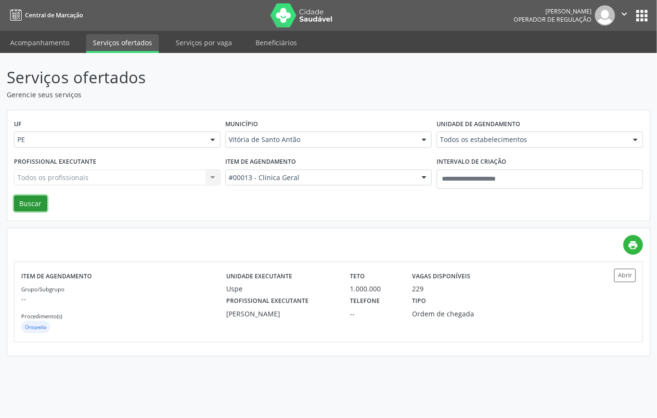
click at [39, 202] on button "Buscar" at bounding box center [30, 204] width 33 height 16
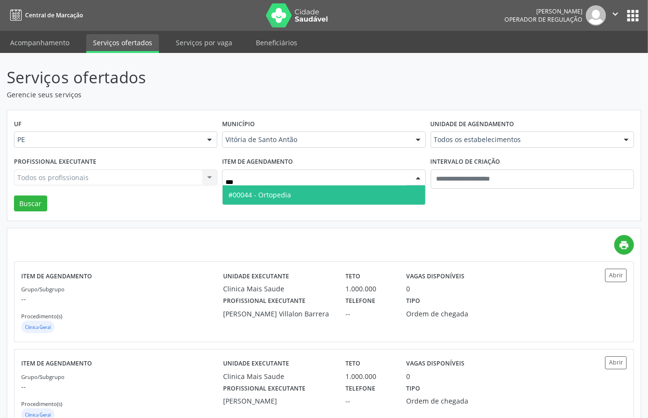
click at [314, 196] on span "#00044 - Ortopedia" at bounding box center [324, 194] width 202 height 19
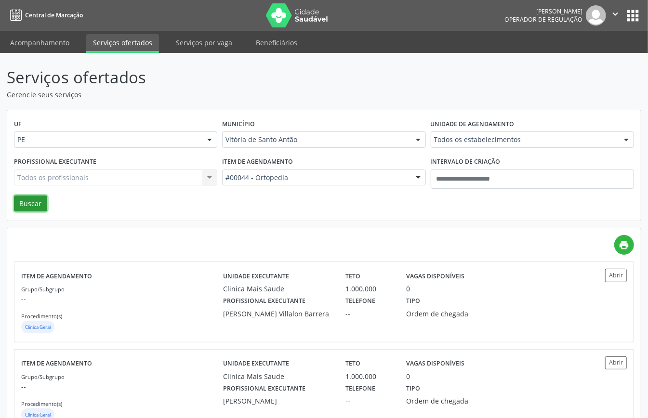
click at [36, 204] on button "Buscar" at bounding box center [30, 204] width 33 height 16
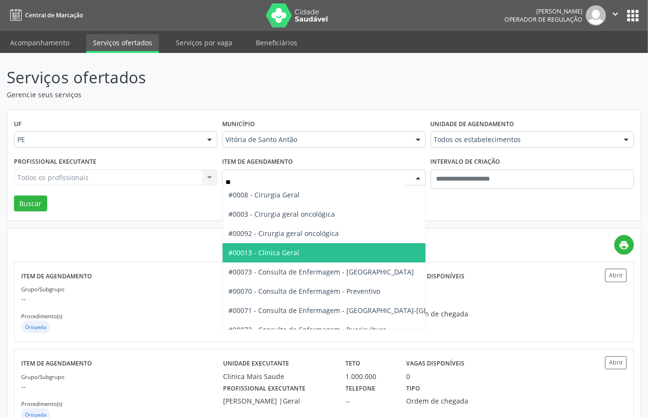
click at [288, 257] on span "#00013 - Clinica Geral" at bounding box center [263, 252] width 71 height 9
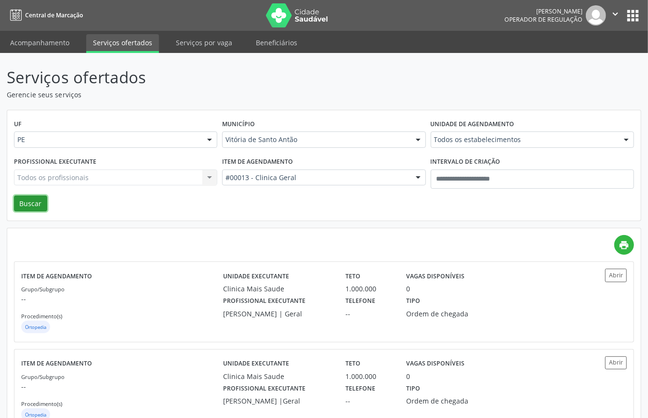
click at [37, 205] on button "Buscar" at bounding box center [30, 204] width 33 height 16
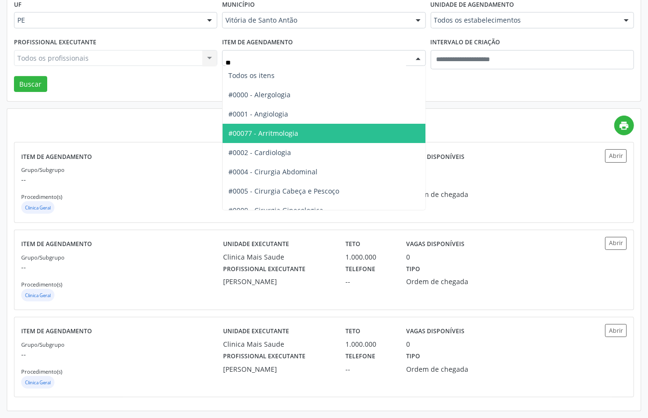
type input "***"
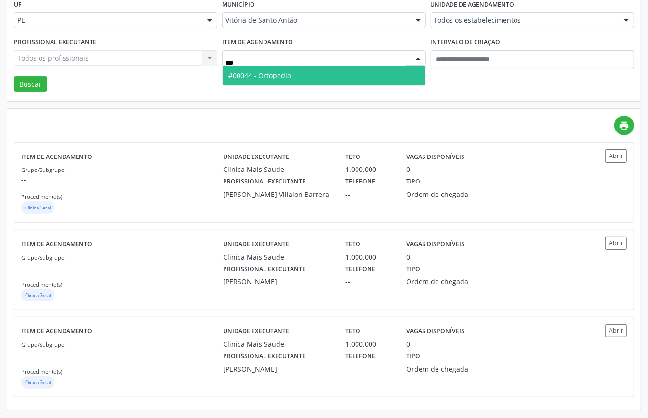
drag, startPoint x: 295, startPoint y: 70, endPoint x: 218, endPoint y: 76, distance: 77.3
click at [289, 74] on span "#00044 - Ortopedia" at bounding box center [324, 75] width 202 height 19
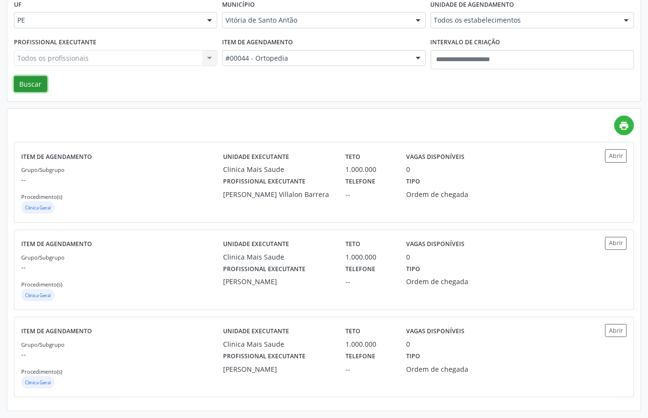
click at [37, 88] on button "Buscar" at bounding box center [30, 84] width 33 height 16
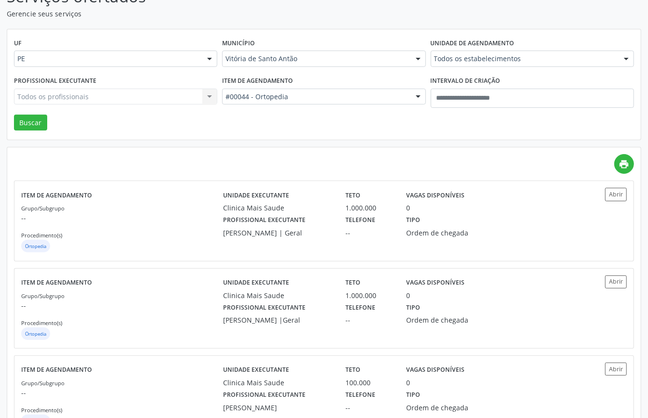
scroll to position [0, 0]
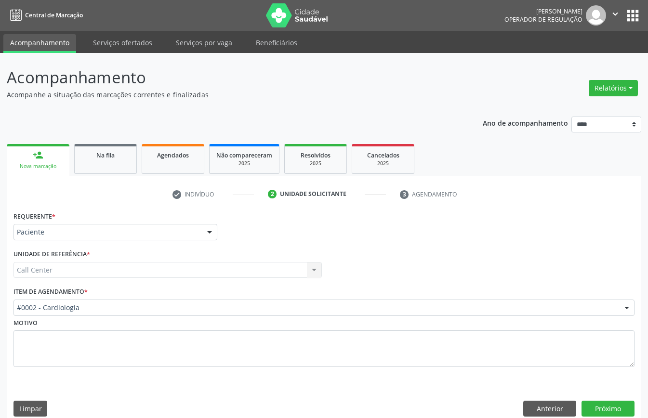
scroll to position [13, 0]
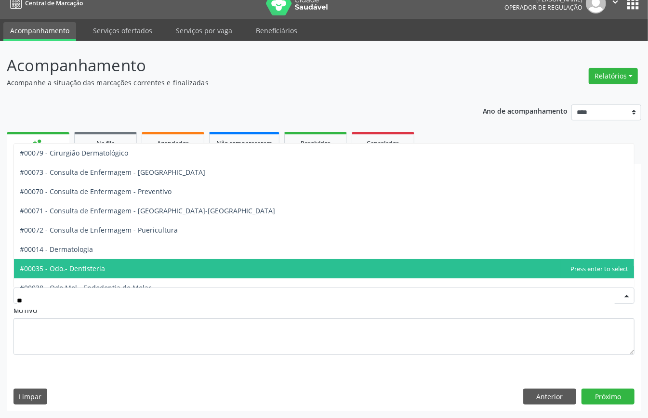
type input "***"
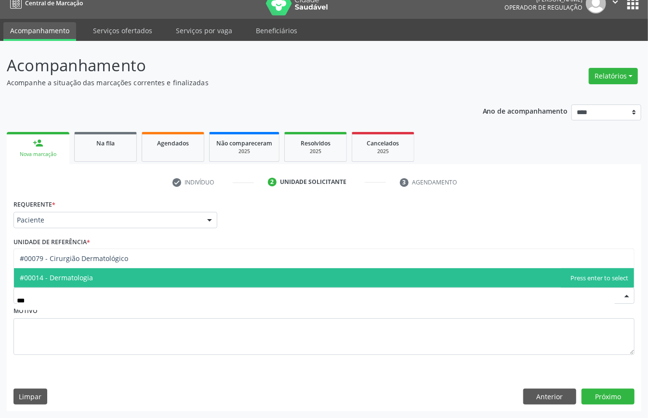
click at [102, 283] on span "#00014 - Dermatologia" at bounding box center [324, 277] width 620 height 19
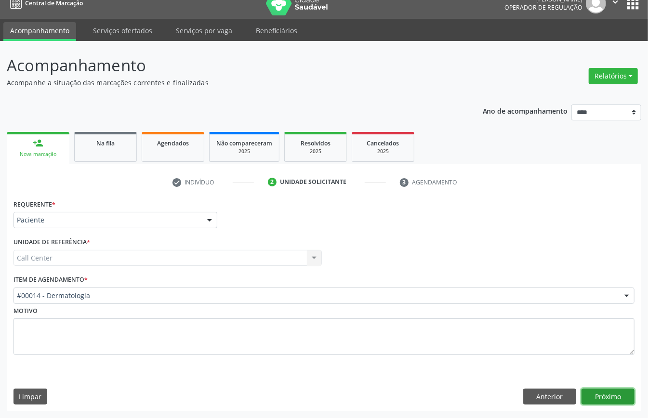
click at [619, 392] on button "Próximo" at bounding box center [607, 397] width 53 height 16
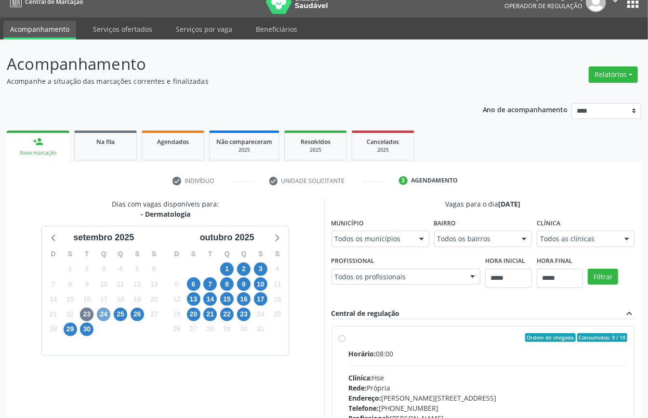
click at [103, 315] on span "24" at bounding box center [103, 314] width 13 height 13
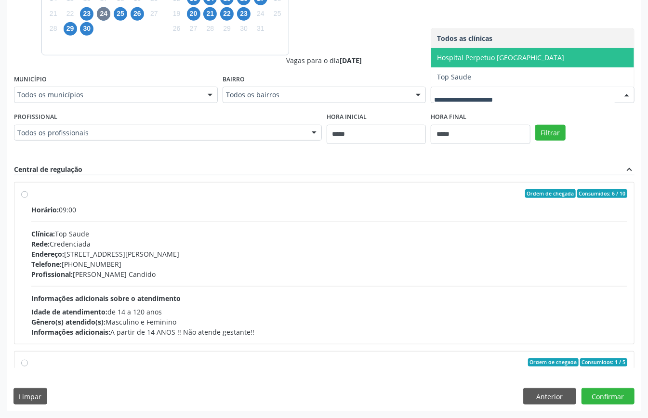
scroll to position [186, 0]
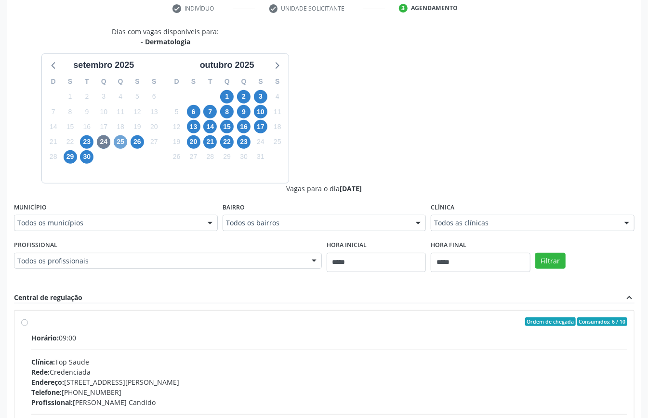
click at [118, 139] on span "25" at bounding box center [120, 141] width 13 height 13
click at [189, 112] on span "6" at bounding box center [193, 111] width 13 height 13
click at [209, 112] on span "7" at bounding box center [209, 111] width 13 height 13
click at [510, 218] on div "Todos as clínicas" at bounding box center [533, 223] width 204 height 16
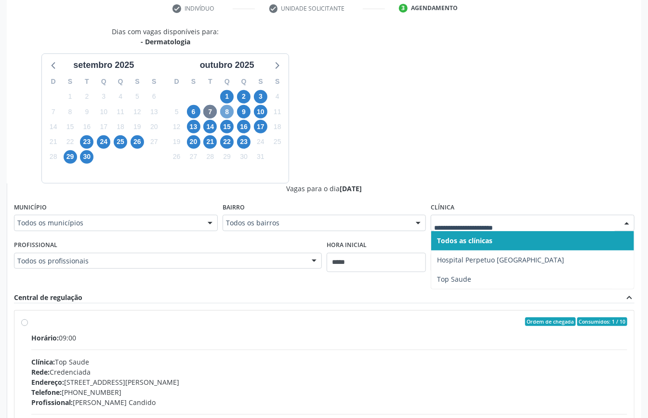
click at [228, 110] on span "8" at bounding box center [226, 111] width 13 height 13
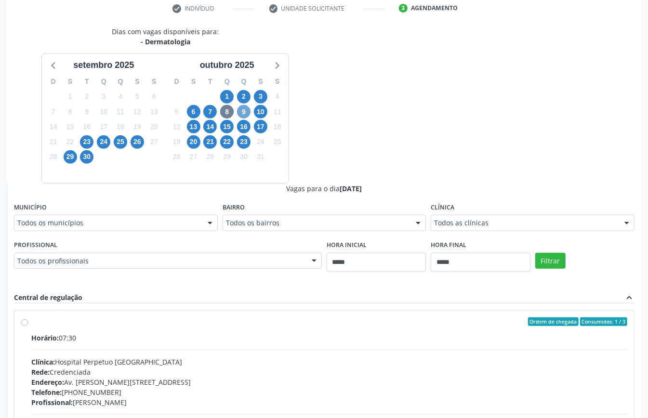
drag, startPoint x: 241, startPoint y: 112, endPoint x: 291, endPoint y: 143, distance: 59.2
click at [241, 113] on span "9" at bounding box center [243, 111] width 13 height 13
click at [532, 217] on div "Todos as clínicas" at bounding box center [533, 223] width 204 height 16
click at [262, 111] on span "10" at bounding box center [260, 111] width 13 height 13
click at [194, 125] on span "13" at bounding box center [193, 126] width 13 height 13
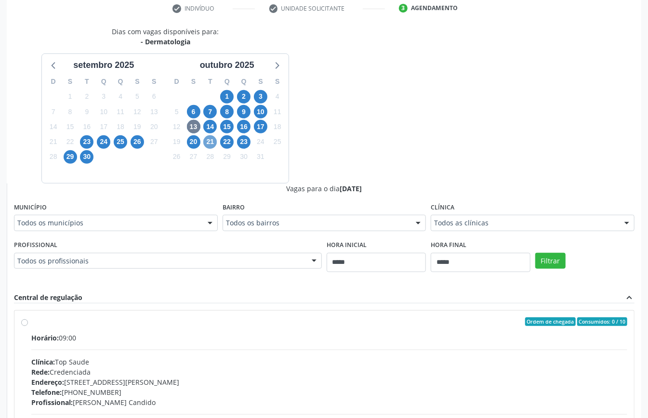
click at [207, 145] on span "21" at bounding box center [209, 141] width 13 height 13
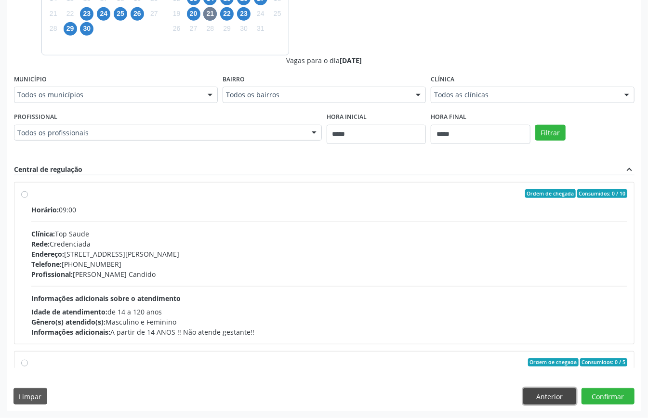
click at [555, 400] on button "Anterior" at bounding box center [549, 396] width 53 height 16
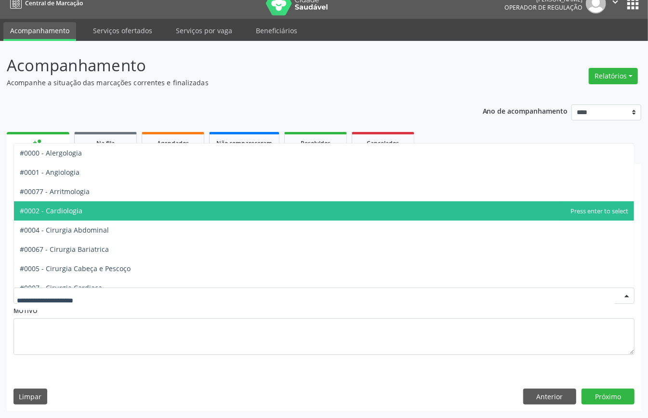
click at [78, 209] on span "#0002 - Cardiologia" at bounding box center [51, 210] width 63 height 9
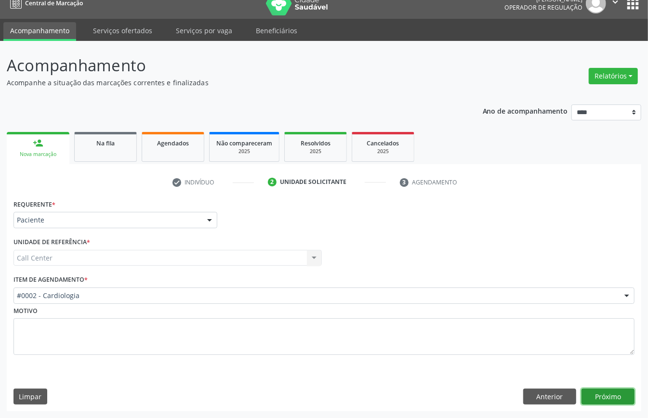
click at [588, 394] on button "Próximo" at bounding box center [607, 397] width 53 height 16
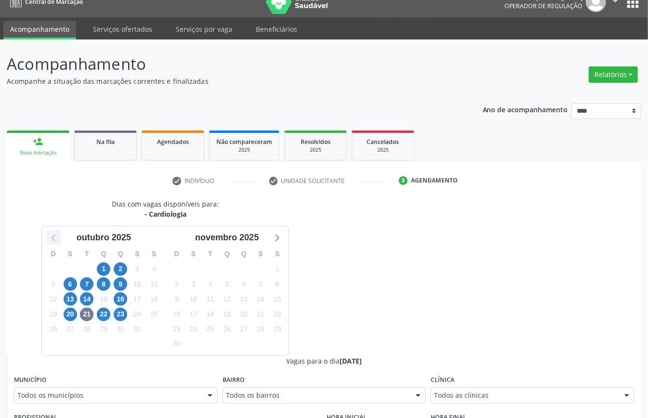
click at [51, 239] on icon at bounding box center [54, 237] width 13 height 13
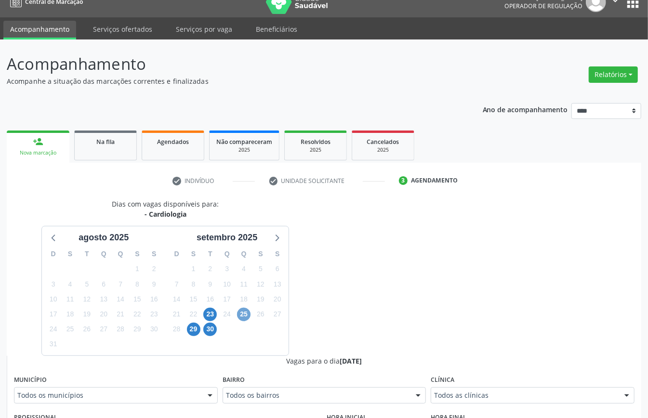
click at [242, 316] on span "25" at bounding box center [243, 314] width 13 height 13
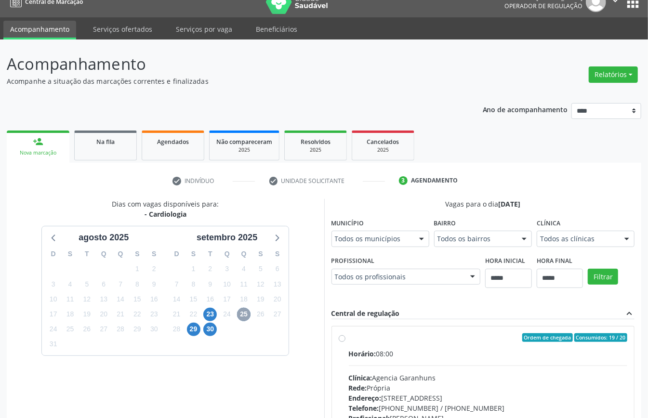
scroll to position [142, 0]
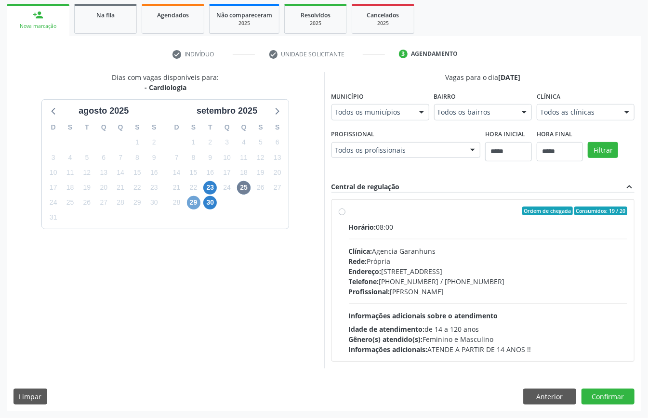
click at [192, 196] on span "29" at bounding box center [193, 202] width 13 height 13
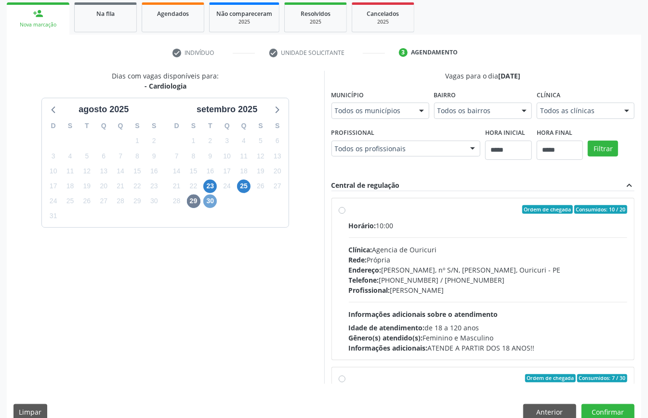
click at [212, 201] on span "30" at bounding box center [209, 201] width 13 height 13
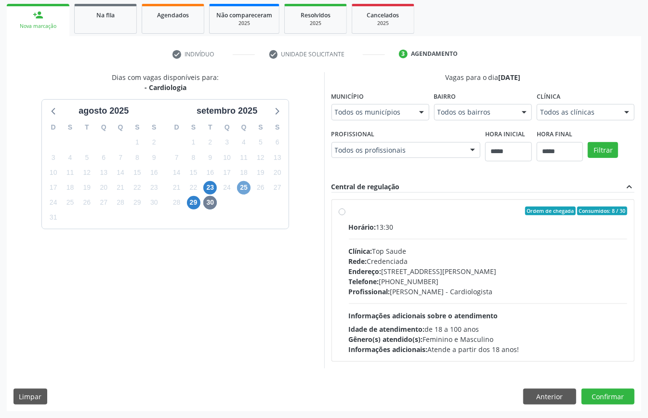
click at [244, 187] on span "25" at bounding box center [243, 187] width 13 height 13
click at [189, 203] on span "29" at bounding box center [193, 202] width 13 height 13
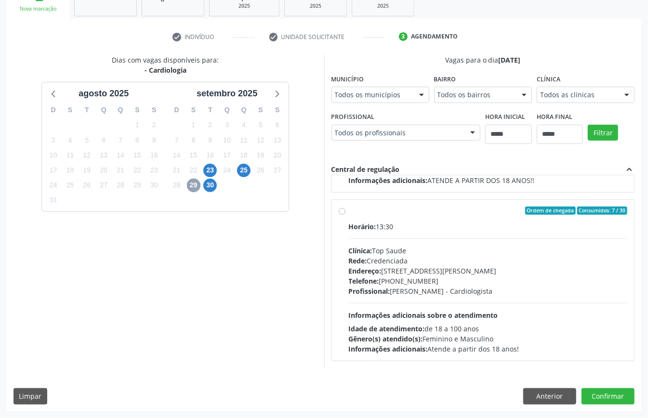
scroll to position [0, 0]
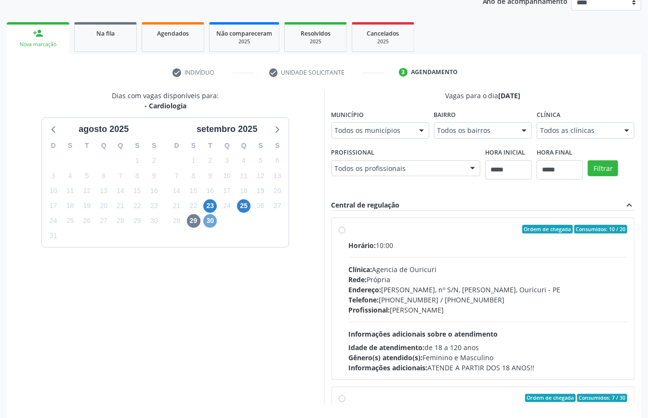
click at [214, 220] on span "30" at bounding box center [209, 220] width 13 height 13
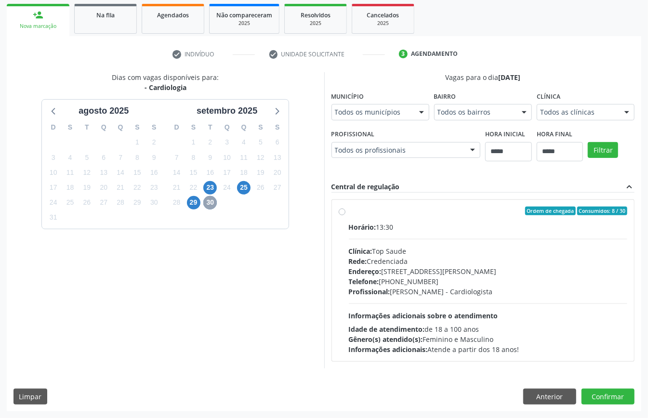
scroll to position [106, 0]
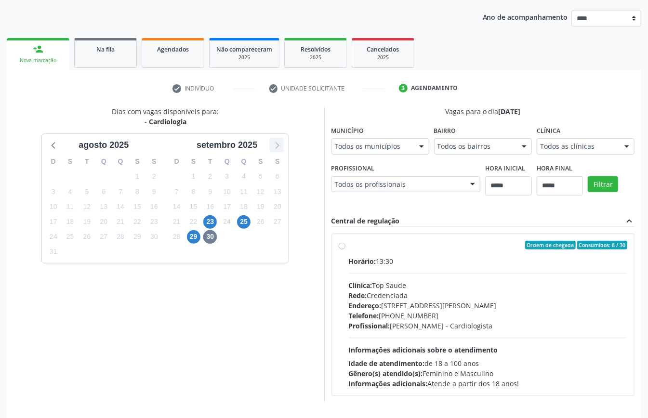
drag, startPoint x: 280, startPoint y: 144, endPoint x: 281, endPoint y: 150, distance: 6.8
click at [280, 143] on icon at bounding box center [276, 145] width 13 height 13
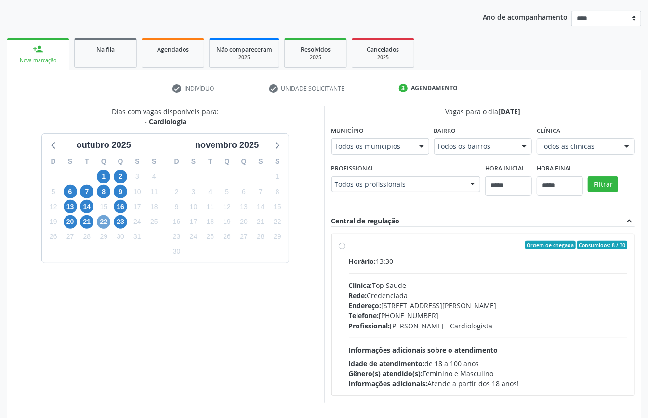
click at [105, 222] on span "22" at bounding box center [103, 221] width 13 height 13
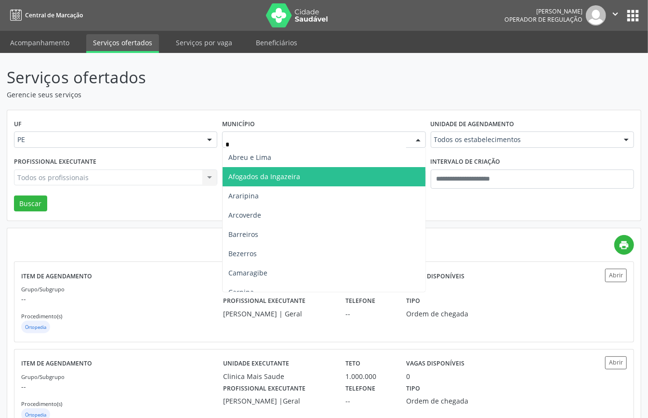
type input "**"
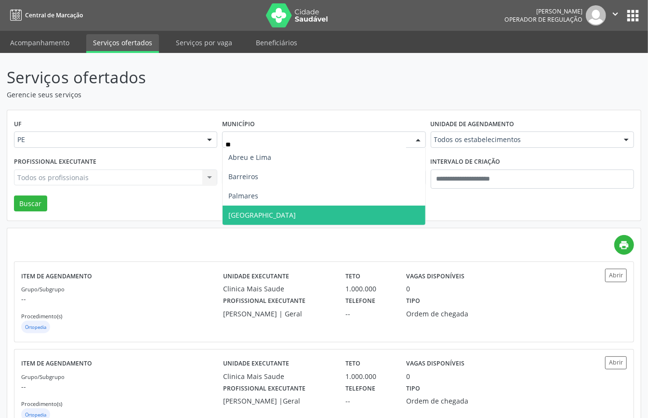
click at [245, 217] on span "[GEOGRAPHIC_DATA]" at bounding box center [261, 214] width 67 height 9
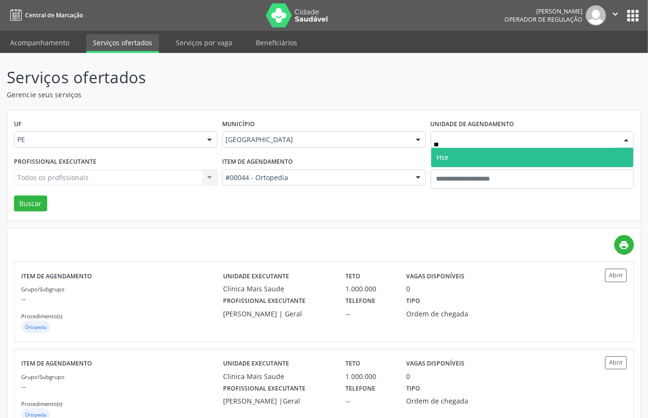
type input "***"
drag, startPoint x: 466, startPoint y: 160, endPoint x: 405, endPoint y: 178, distance: 63.6
click at [465, 160] on span "Hse" at bounding box center [532, 157] width 202 height 19
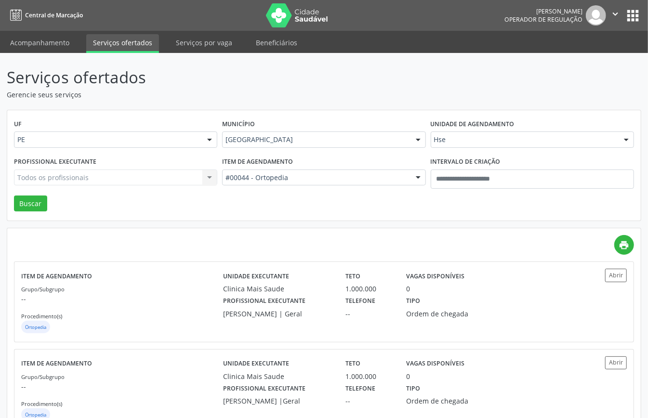
click at [95, 174] on div "Todos os profissionais Todos os profissionais Aderaldo [PERSON_NAME] [PERSON_NA…" at bounding box center [115, 178] width 203 height 16
click at [98, 178] on div "Todos os profissionais Todos os profissionais Aderaldo [PERSON_NAME] [PERSON_NA…" at bounding box center [115, 178] width 203 height 16
click at [98, 179] on div "Todos os profissionais Todos os profissionais Aderaldo [PERSON_NAME] [PERSON_NA…" at bounding box center [115, 178] width 203 height 16
type input "****"
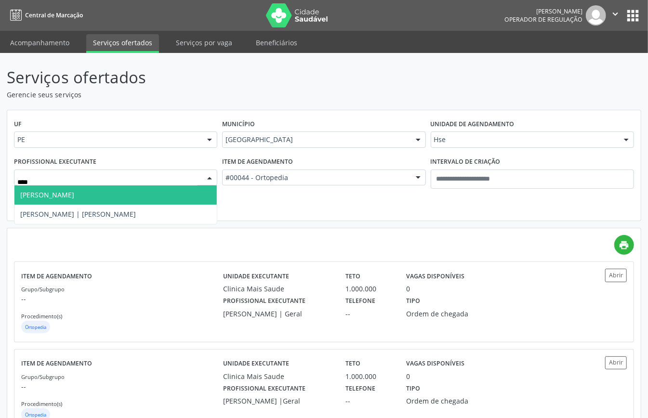
click at [125, 198] on span "[PERSON_NAME]" at bounding box center [115, 194] width 202 height 19
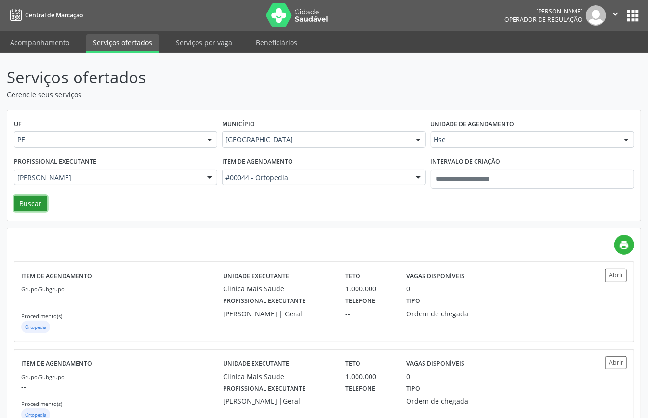
click at [33, 201] on button "Buscar" at bounding box center [30, 204] width 33 height 16
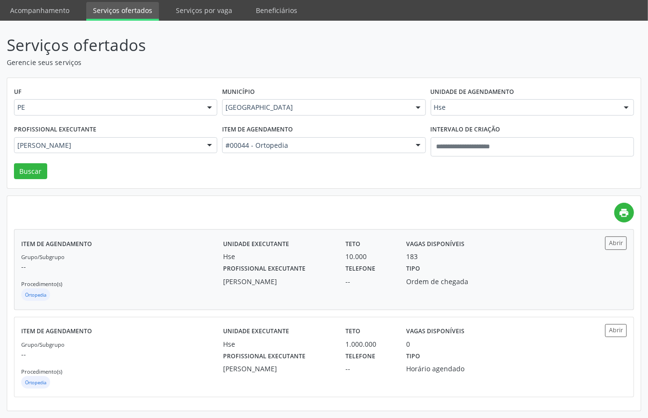
click at [143, 272] on div "Grupo/Subgrupo -- Procedimento(s) Ortopedia" at bounding box center [122, 277] width 202 height 52
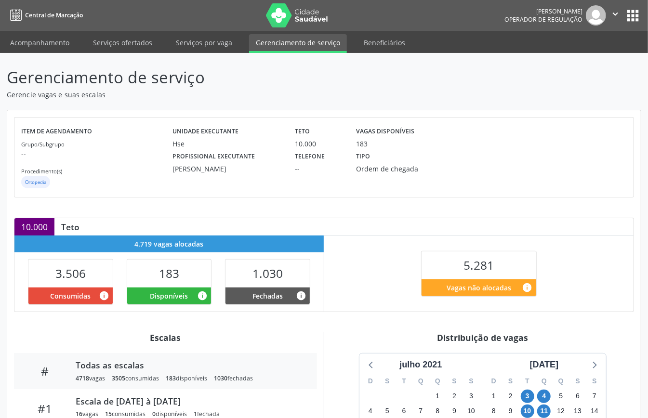
scroll to position [128, 0]
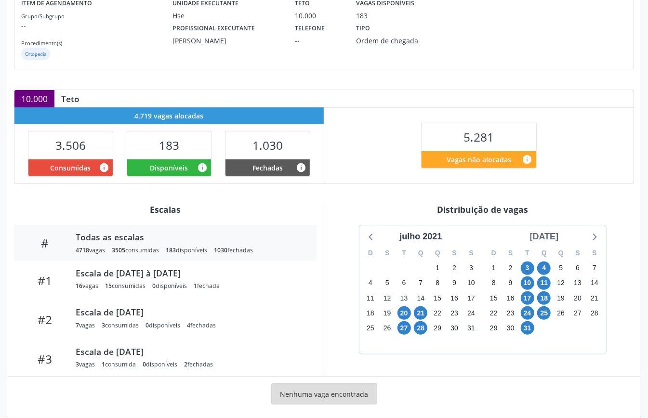
click at [558, 236] on div "[DATE]" at bounding box center [544, 236] width 37 height 13
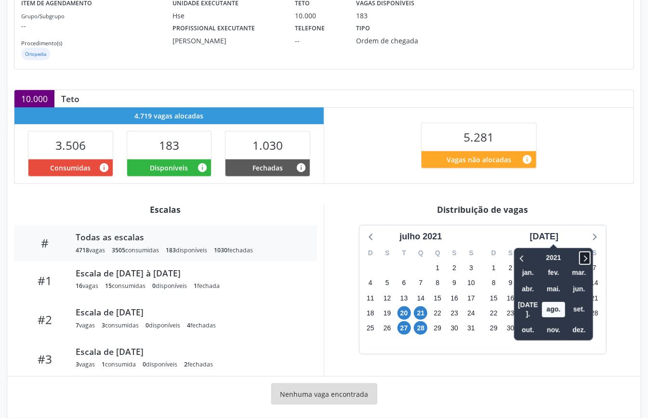
click at [580, 257] on icon at bounding box center [585, 258] width 10 height 12
click at [569, 302] on span "set." at bounding box center [578, 309] width 23 height 15
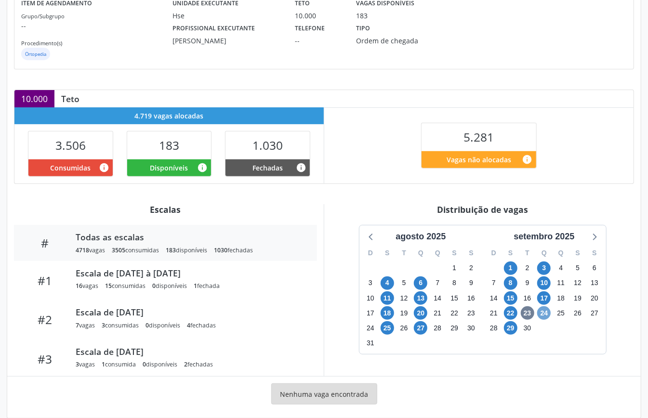
click at [542, 314] on span "24" at bounding box center [543, 312] width 13 height 13
click at [598, 241] on icon at bounding box center [594, 236] width 13 height 13
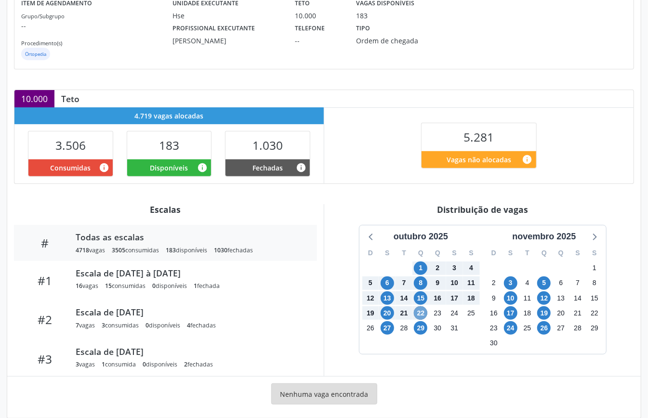
click at [420, 315] on span "22" at bounding box center [420, 312] width 13 height 13
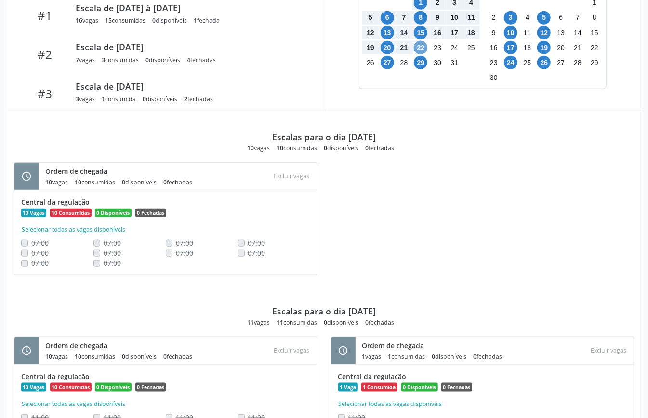
scroll to position [72, 0]
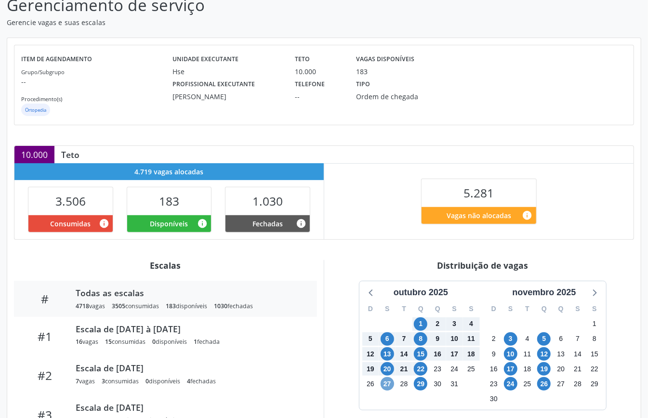
click at [384, 384] on span "27" at bounding box center [387, 383] width 13 height 13
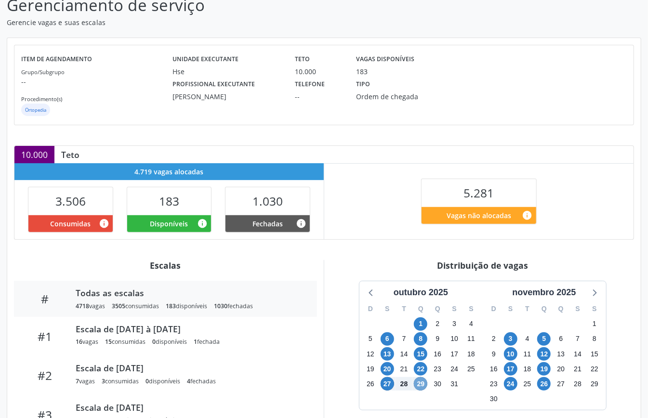
click at [422, 390] on span "29" at bounding box center [420, 383] width 13 height 13
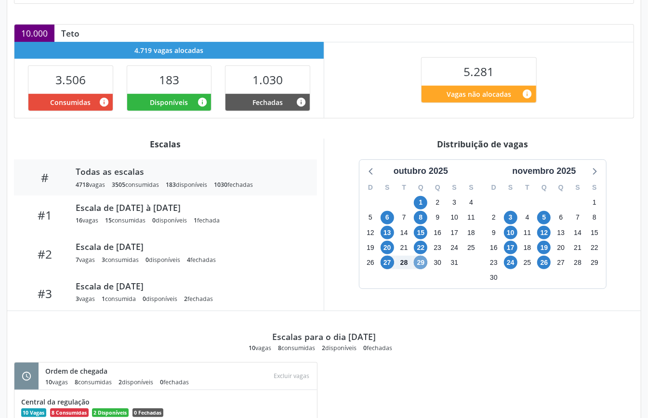
scroll to position [0, 0]
